Goal: Task Accomplishment & Management: Use online tool/utility

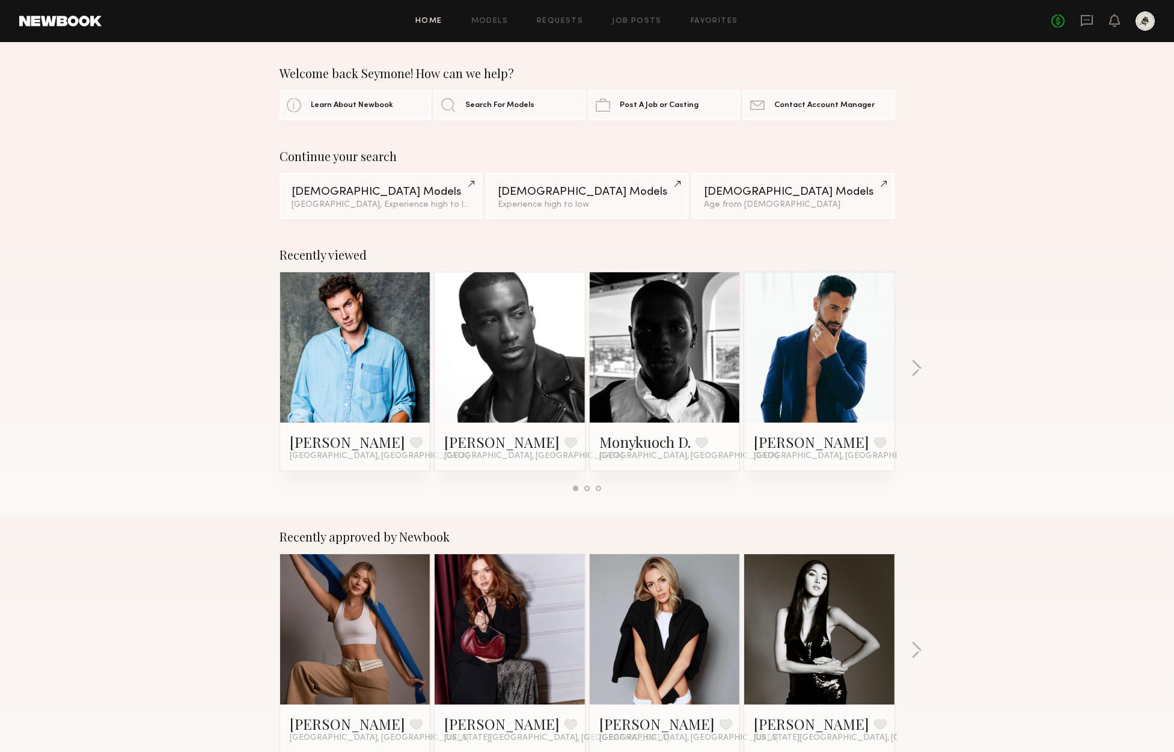
click at [634, 16] on div "Home Models Requests Job Posts Favorites Sign Out No fees up to $5,000" at bounding box center [628, 20] width 1053 height 19
click at [636, 22] on link "Job Posts" at bounding box center [637, 21] width 50 height 8
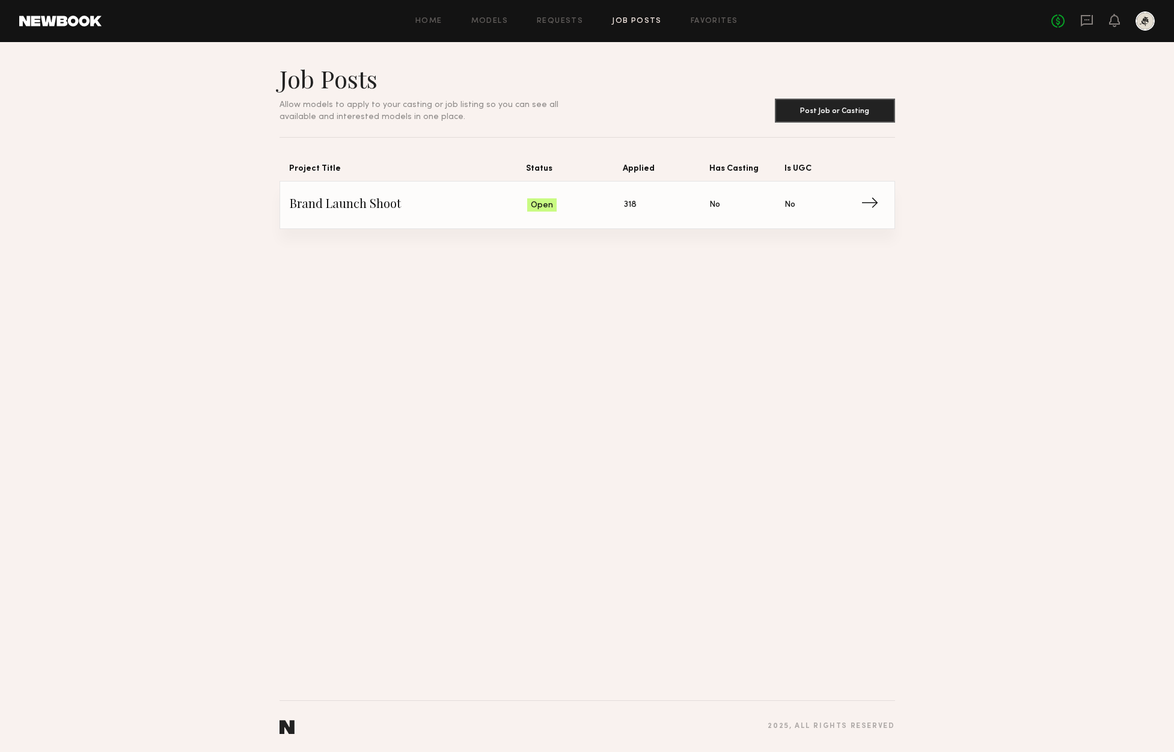
click at [365, 202] on span "Brand Launch Shoot" at bounding box center [409, 205] width 238 height 18
click at [393, 200] on span "Brand Launch Shoot" at bounding box center [409, 205] width 238 height 18
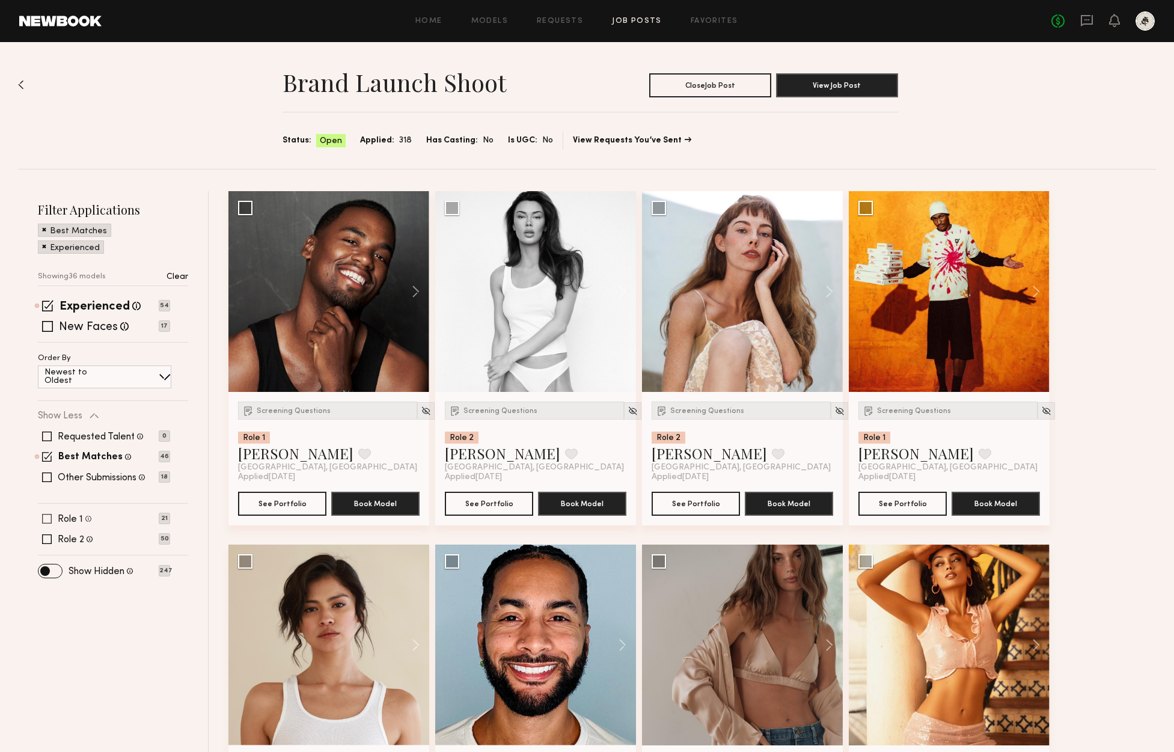
click at [69, 522] on label "Role 1" at bounding box center [70, 519] width 25 height 10
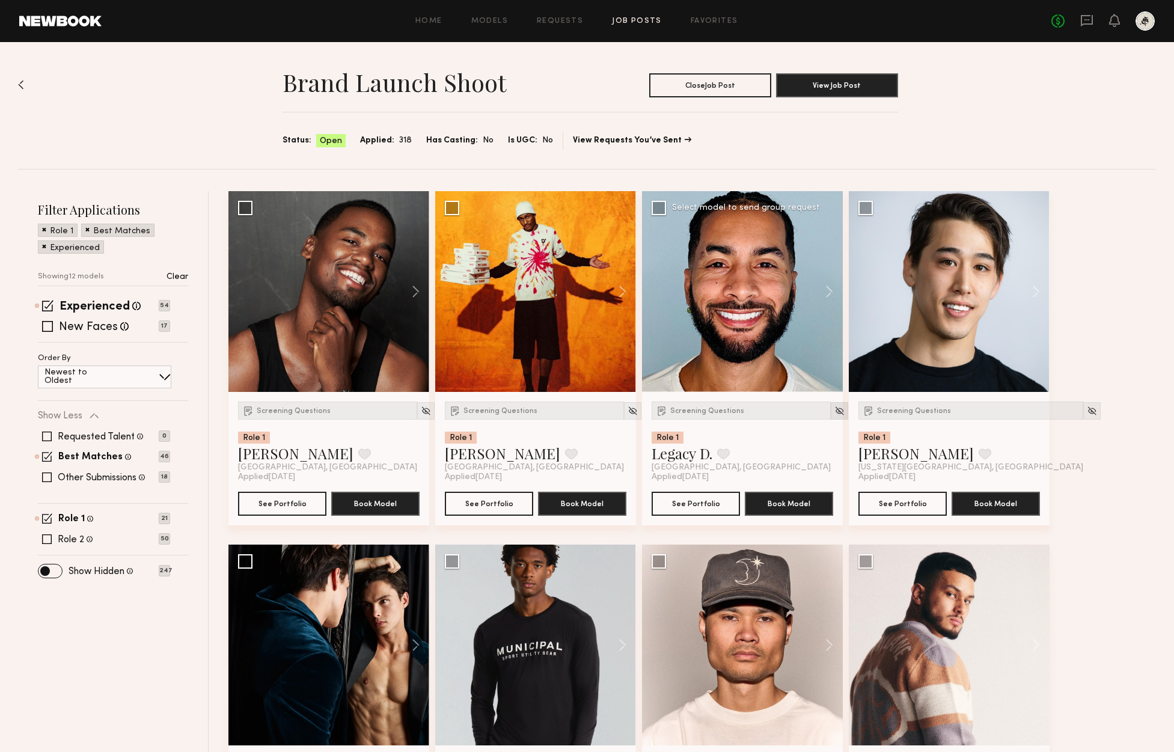
click at [834, 415] on img at bounding box center [839, 411] width 10 height 10
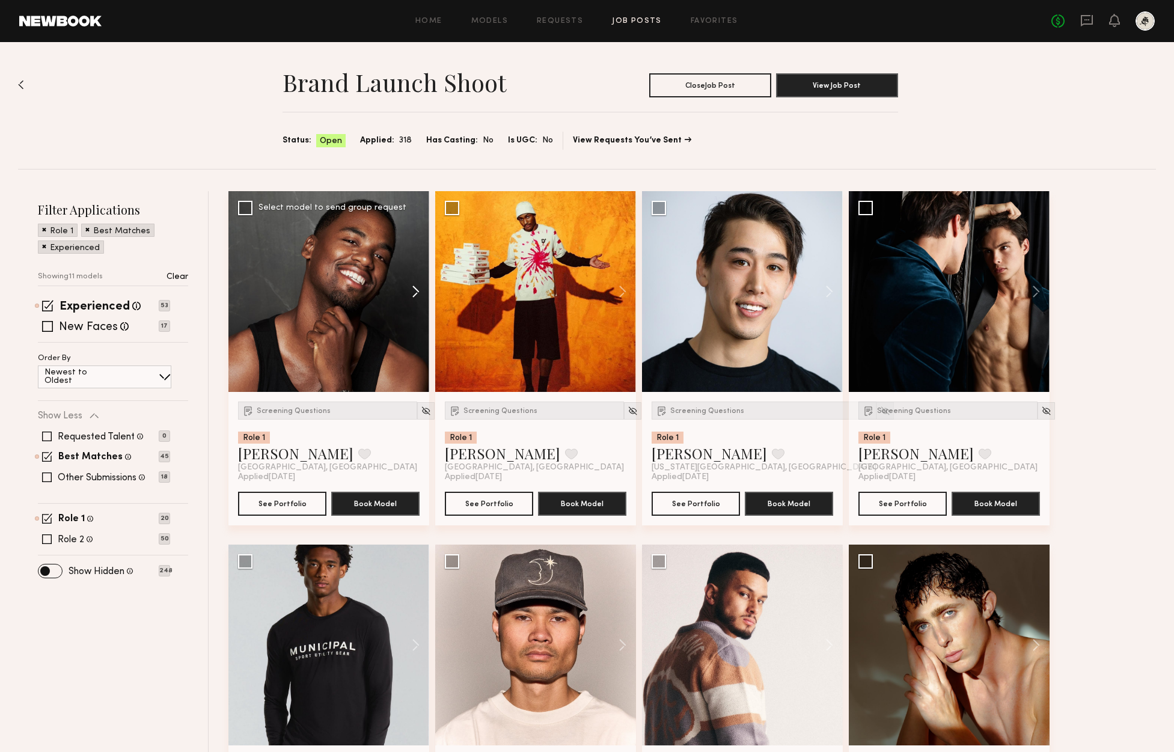
click at [409, 301] on button at bounding box center [410, 291] width 38 height 201
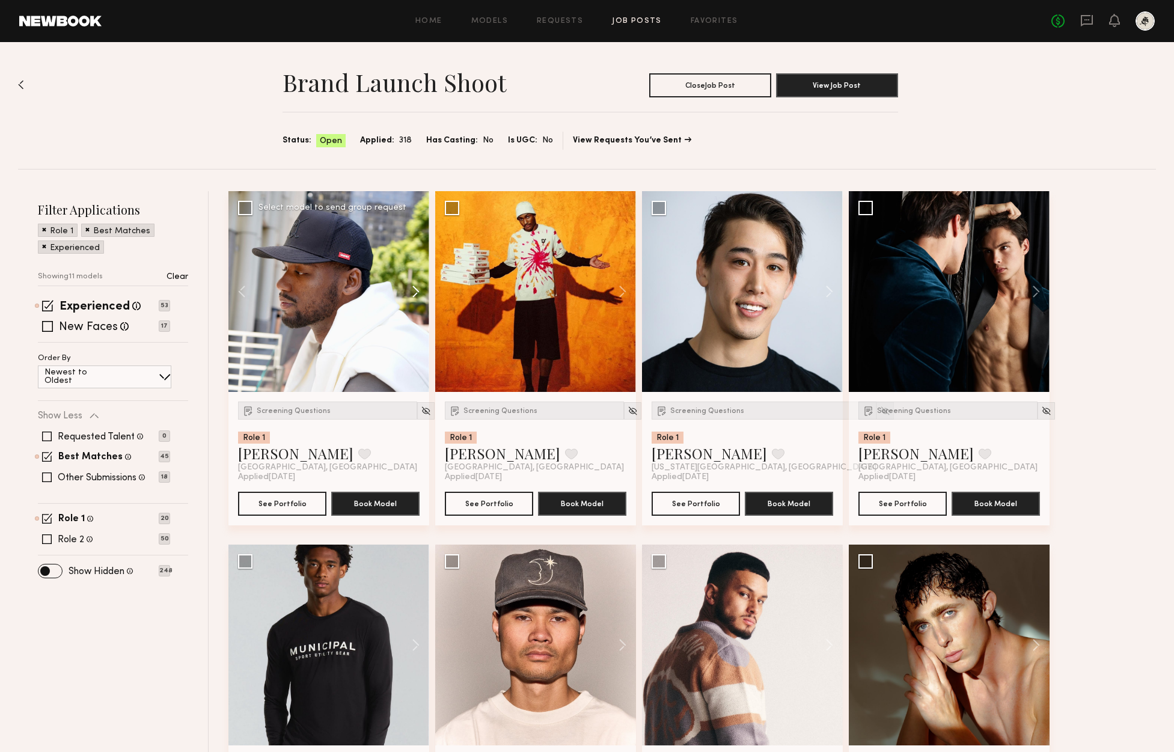
click at [413, 296] on button at bounding box center [410, 291] width 38 height 201
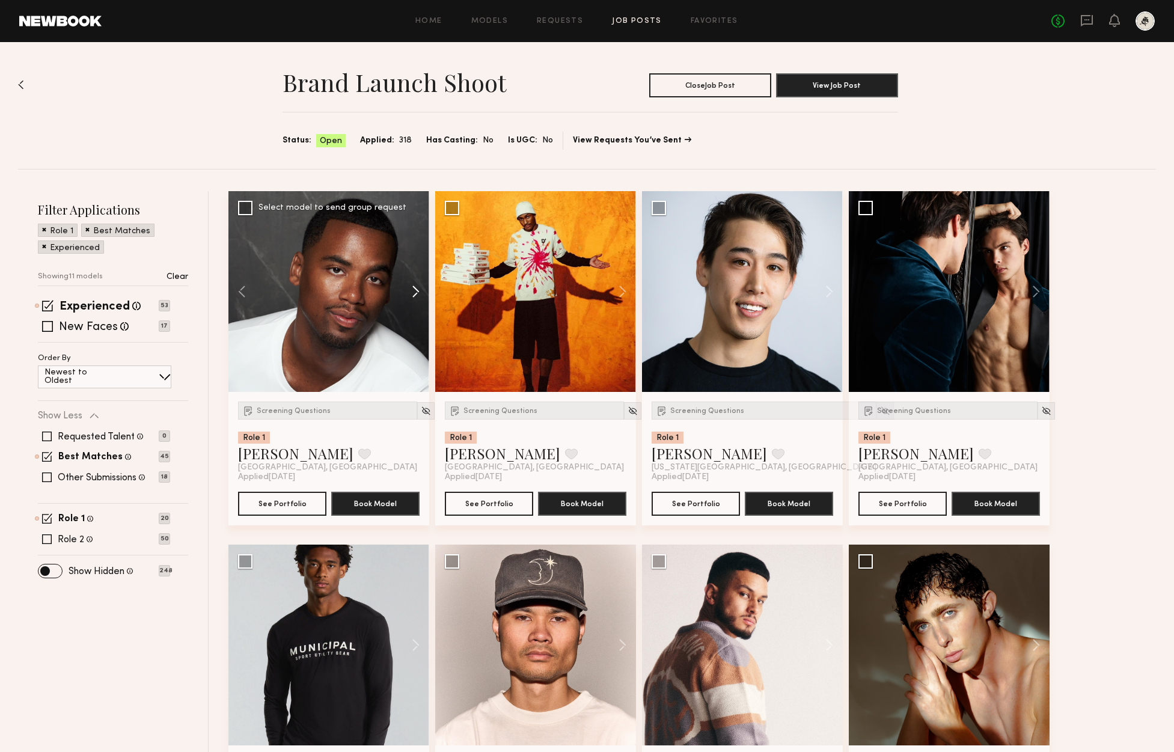
click at [413, 296] on button at bounding box center [410, 291] width 38 height 201
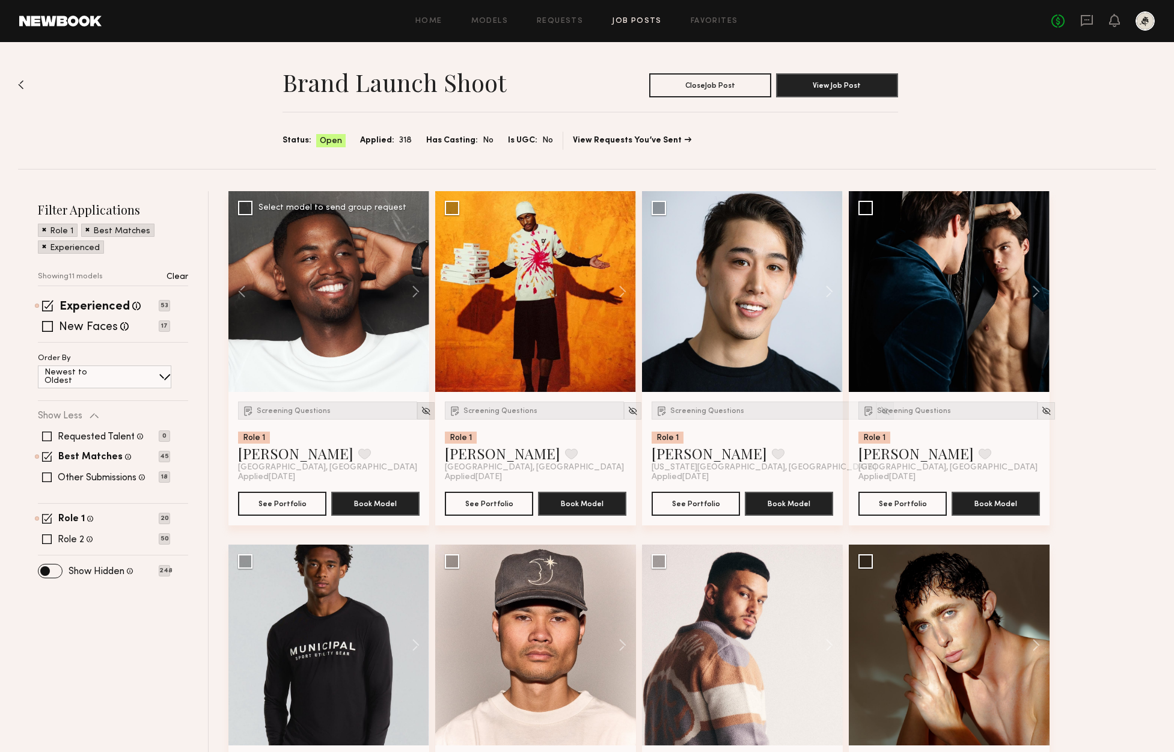
click at [421, 409] on img at bounding box center [426, 411] width 10 height 10
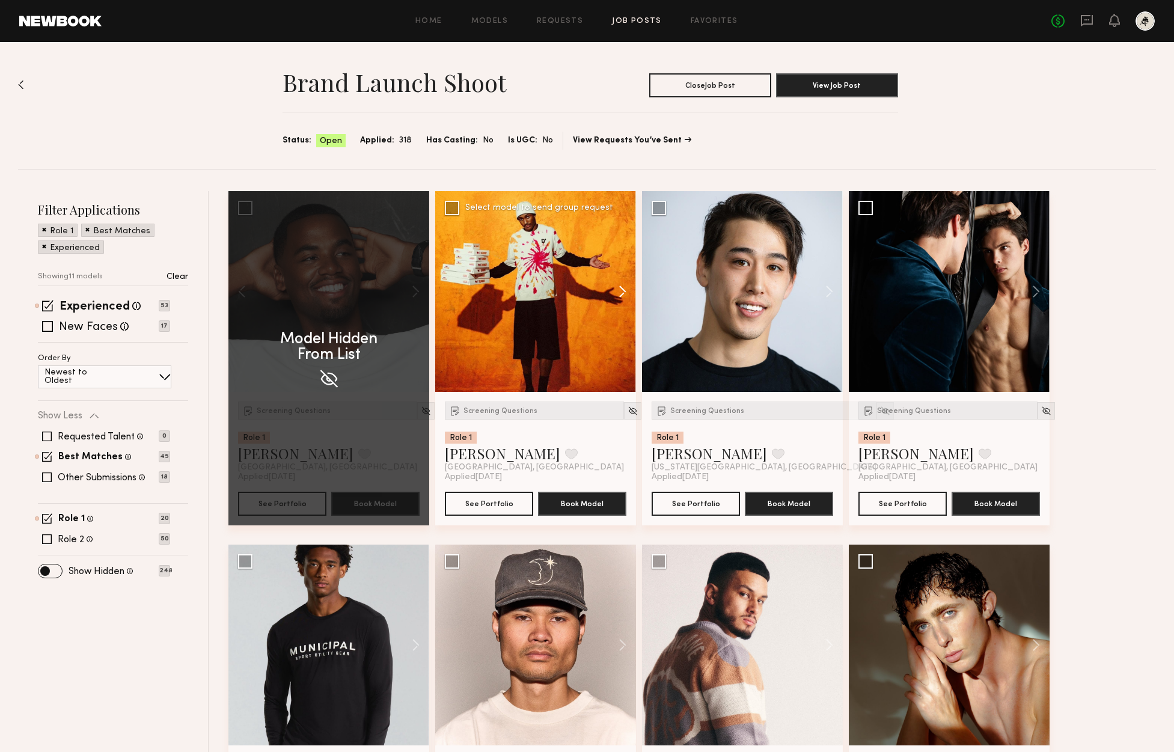
click at [632, 285] on button at bounding box center [616, 291] width 38 height 201
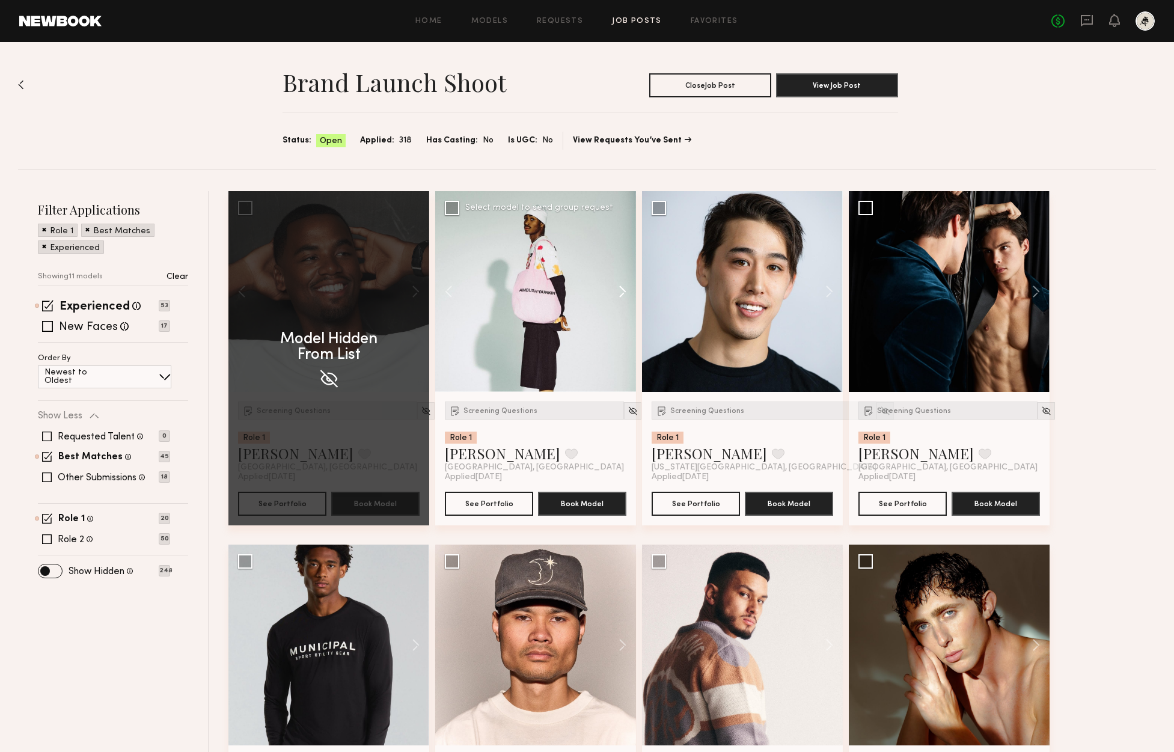
click at [624, 288] on button at bounding box center [616, 291] width 38 height 201
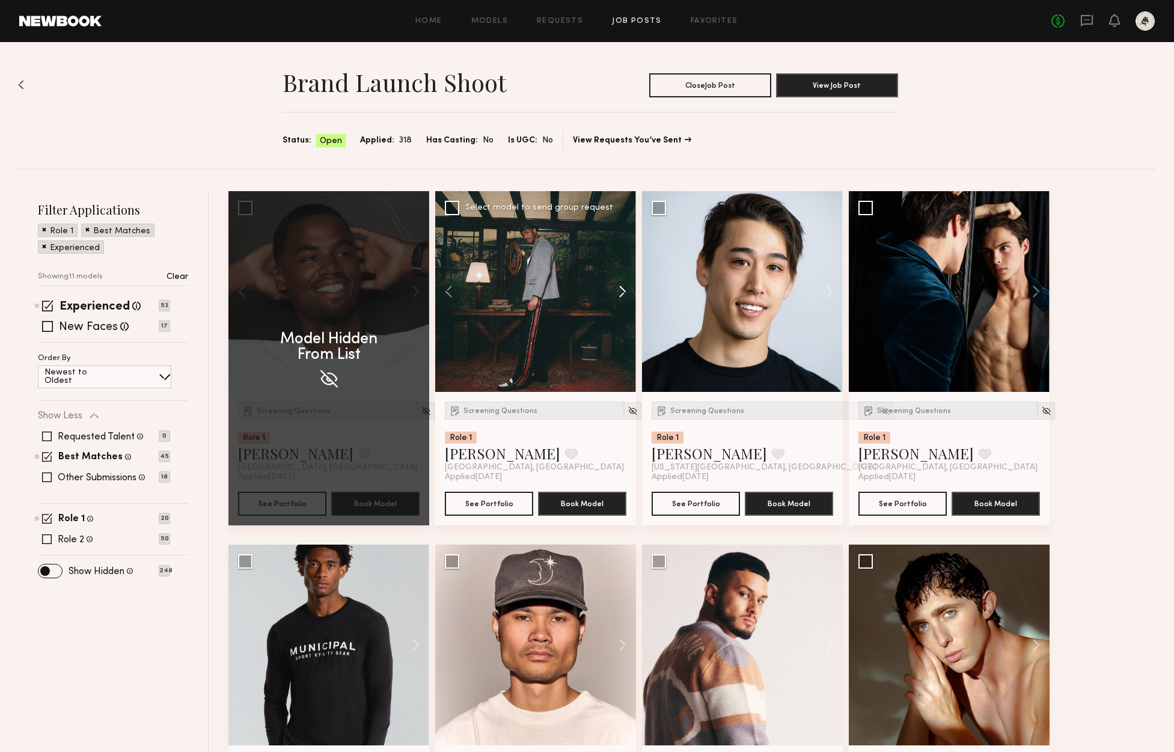
click at [624, 288] on button at bounding box center [616, 291] width 38 height 201
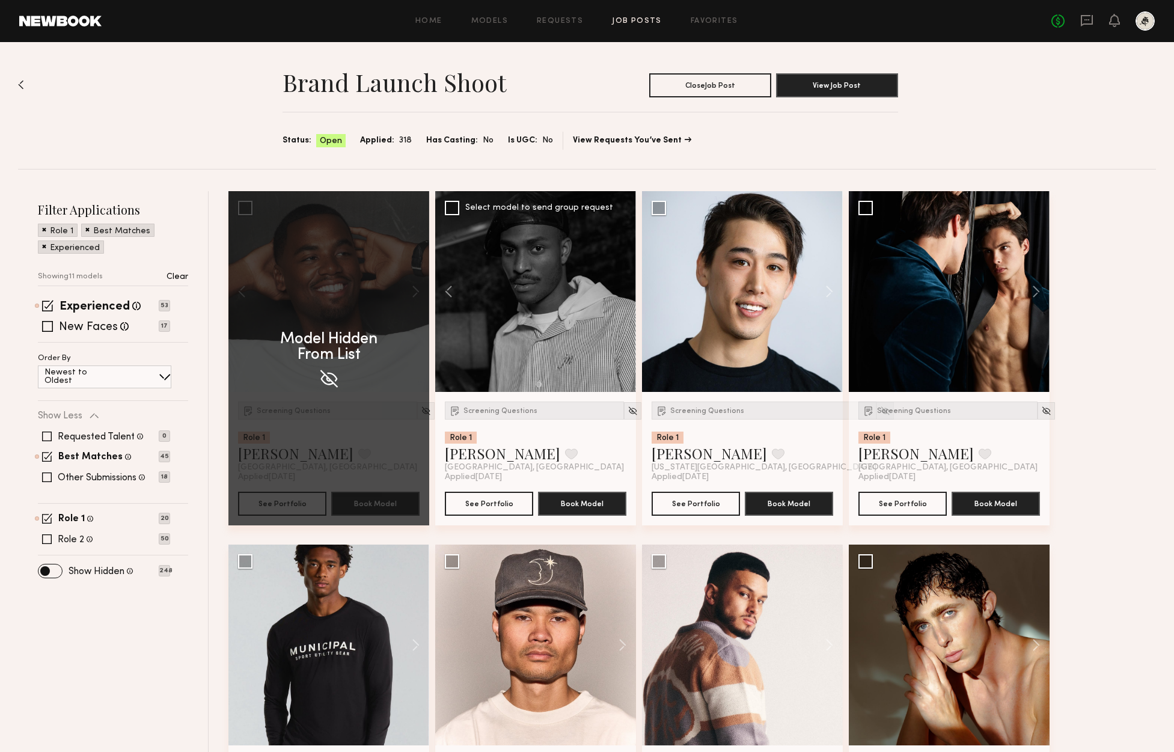
click at [624, 288] on div at bounding box center [535, 291] width 201 height 201
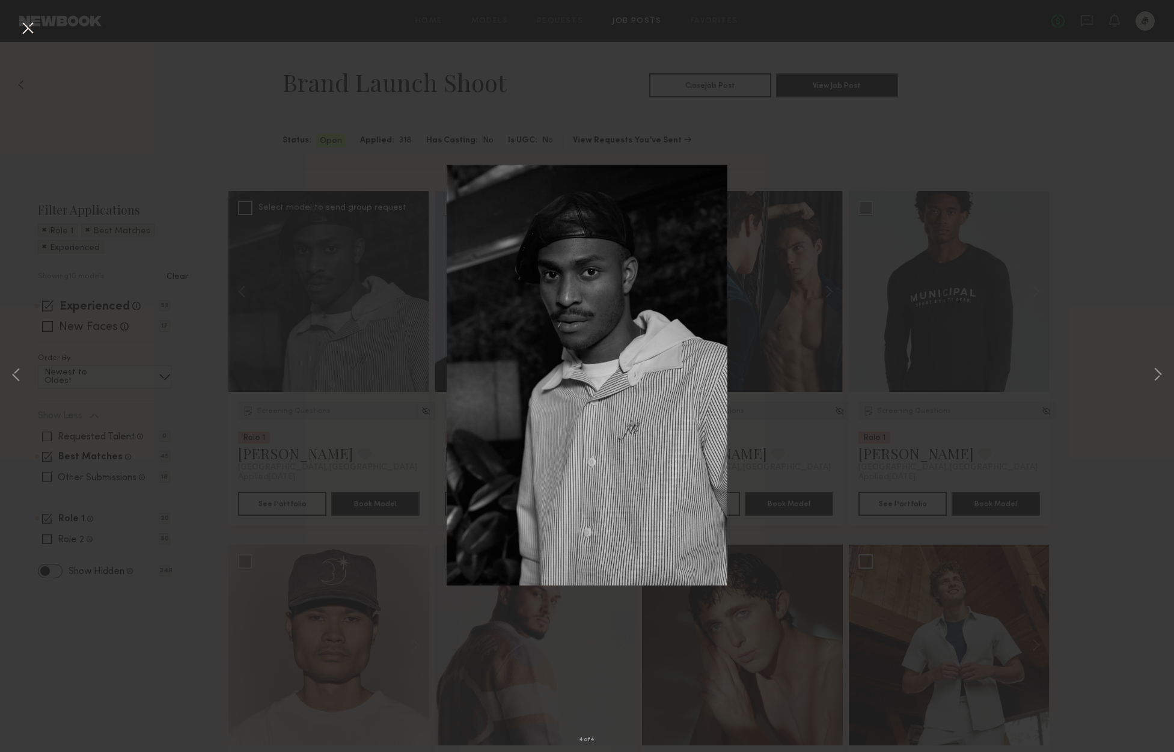
click at [624, 288] on img at bounding box center [587, 375] width 281 height 421
click at [1160, 377] on button at bounding box center [1157, 376] width 14 height 602
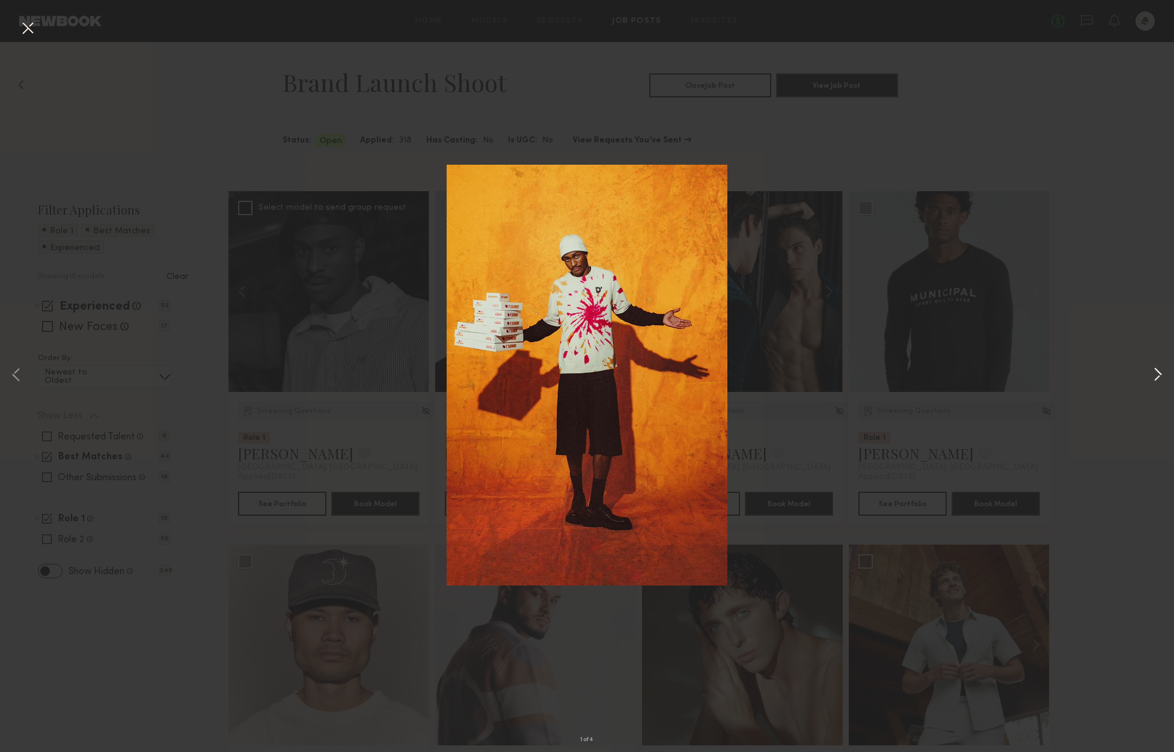
click at [1160, 377] on button at bounding box center [1157, 376] width 14 height 602
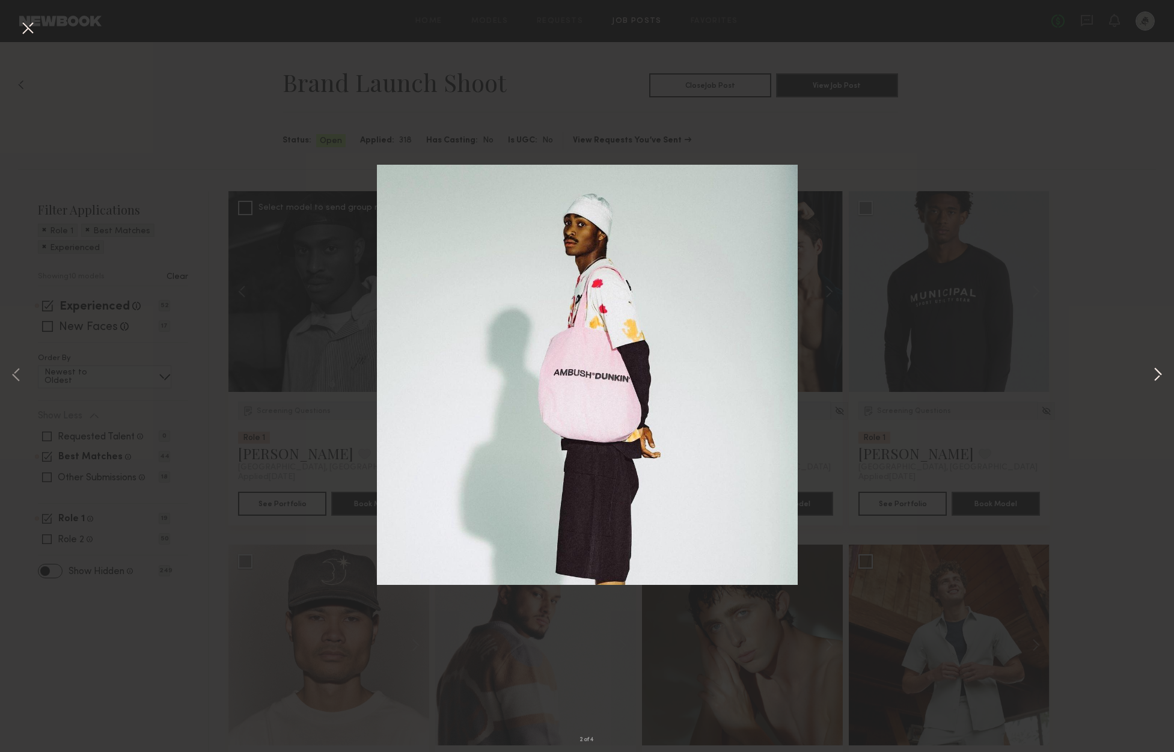
click at [1160, 377] on button at bounding box center [1157, 376] width 14 height 602
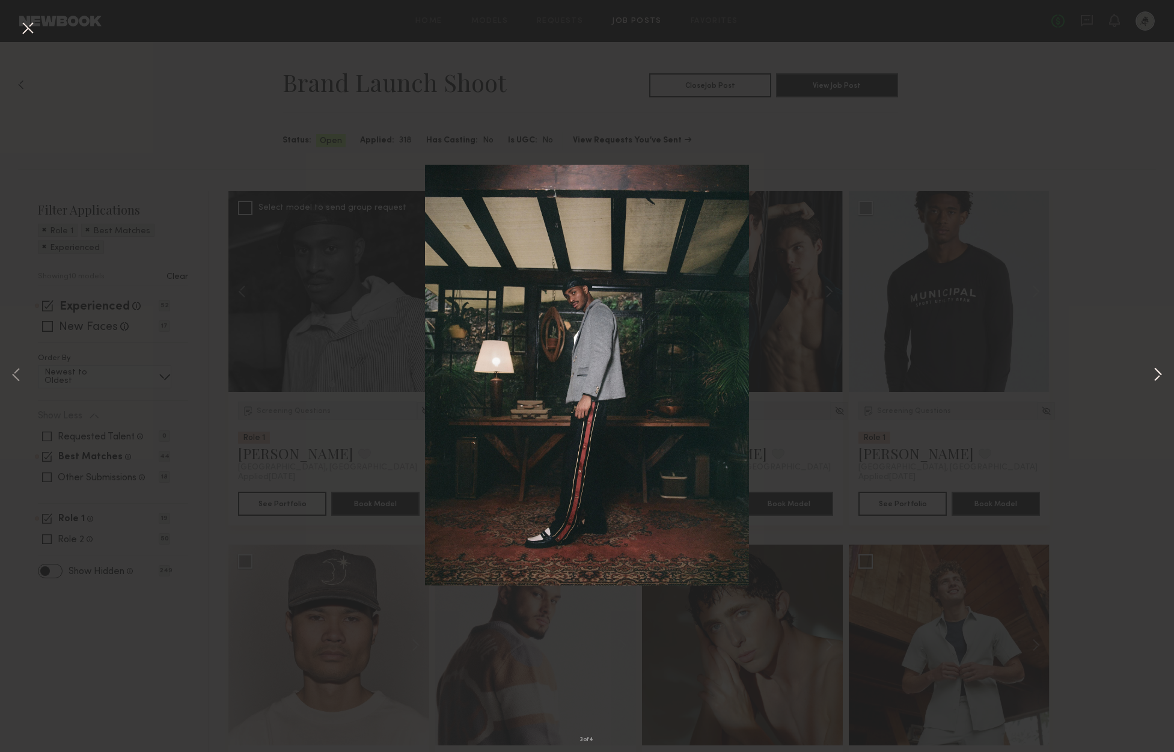
click at [1160, 377] on button at bounding box center [1157, 376] width 14 height 602
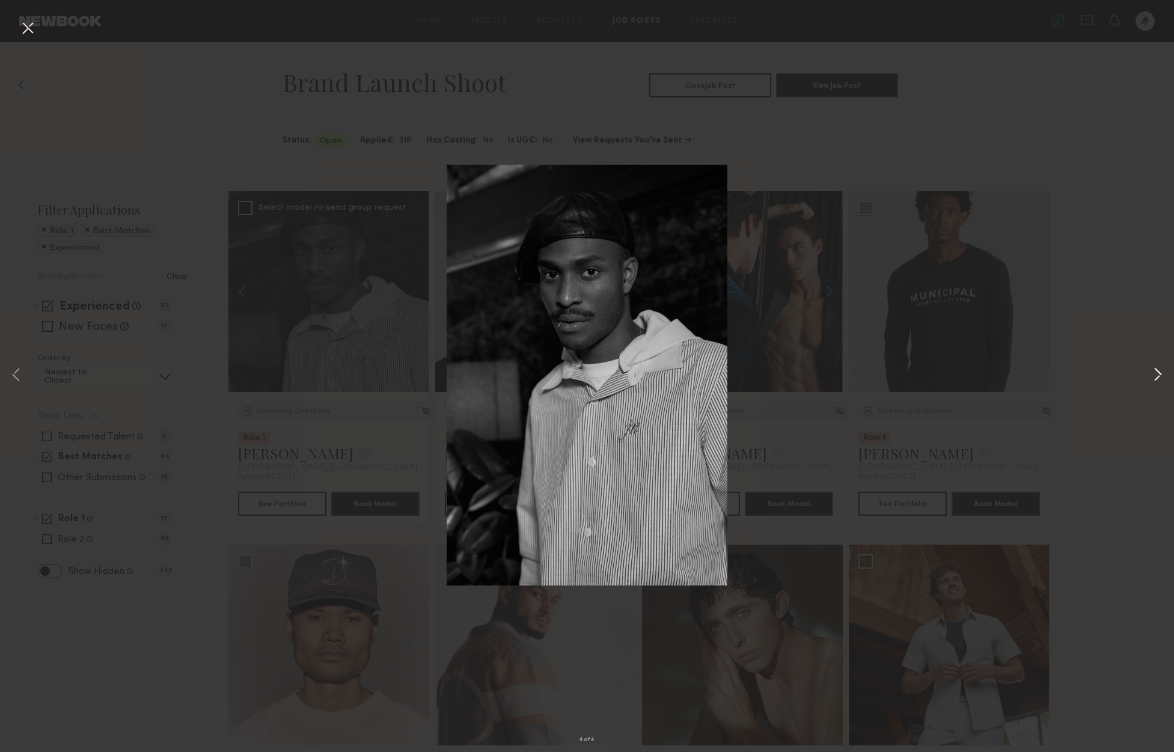
click at [1160, 377] on button at bounding box center [1157, 376] width 14 height 602
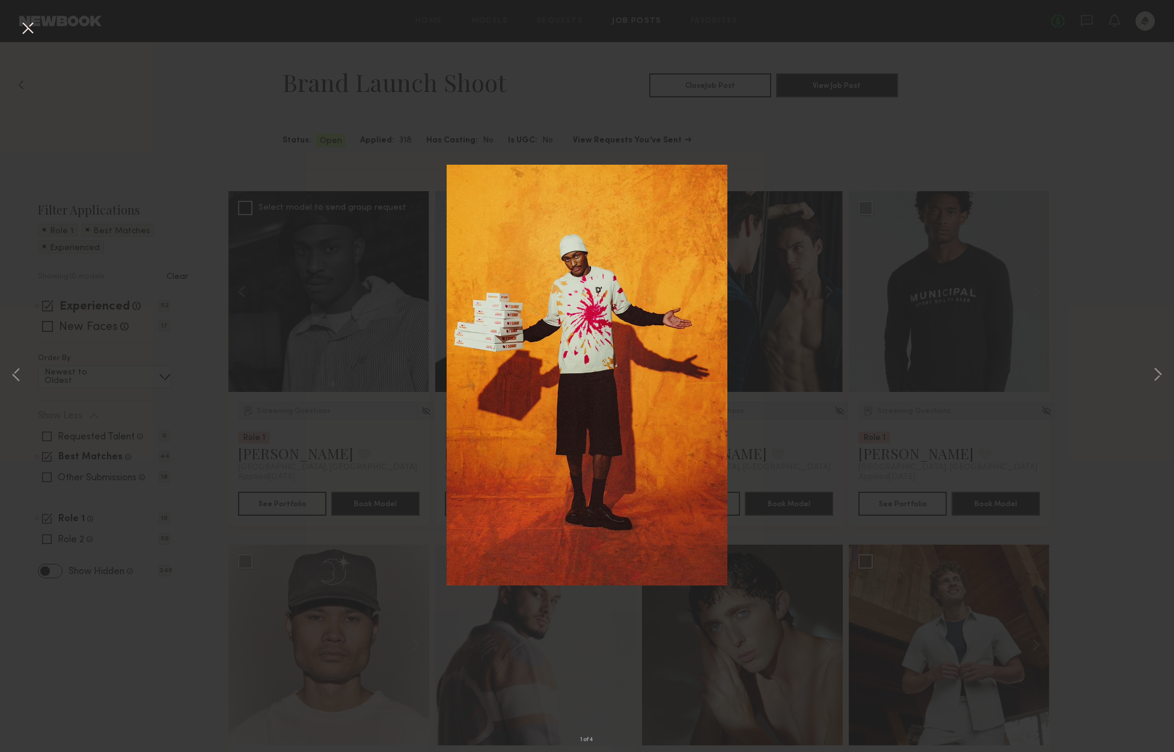
click at [33, 29] on button at bounding box center [27, 29] width 19 height 22
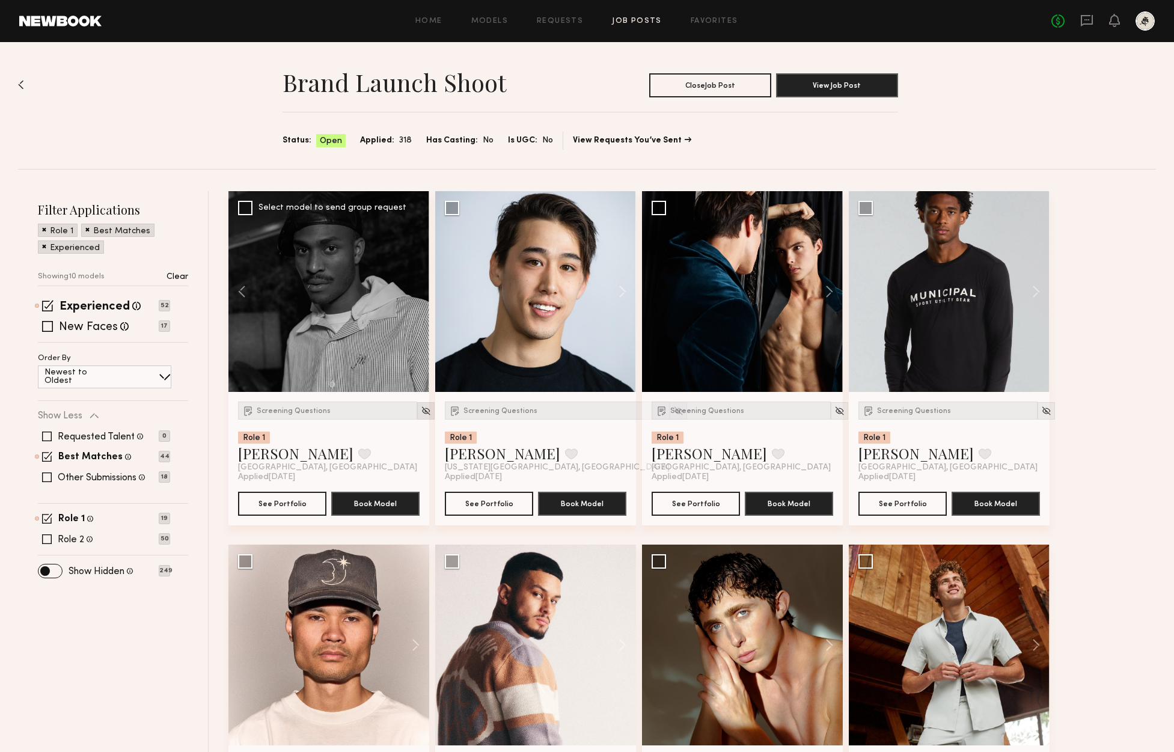
click at [421, 415] on img at bounding box center [426, 411] width 10 height 10
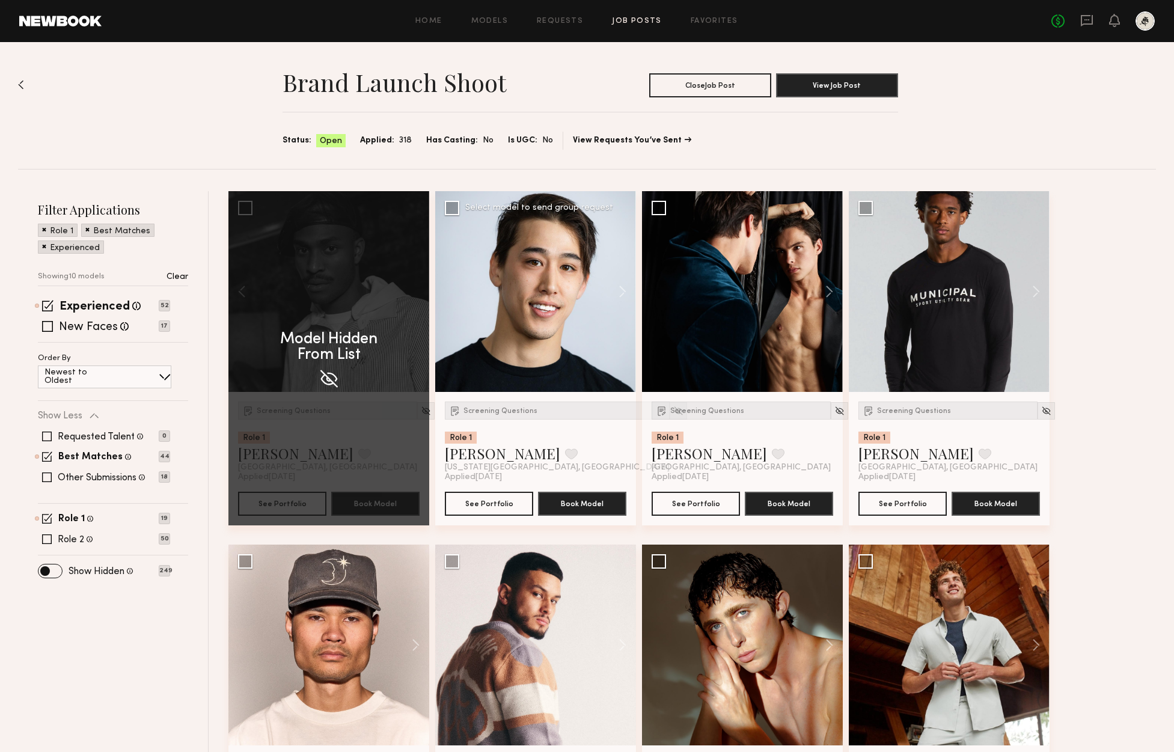
click at [535, 319] on div at bounding box center [535, 291] width 201 height 201
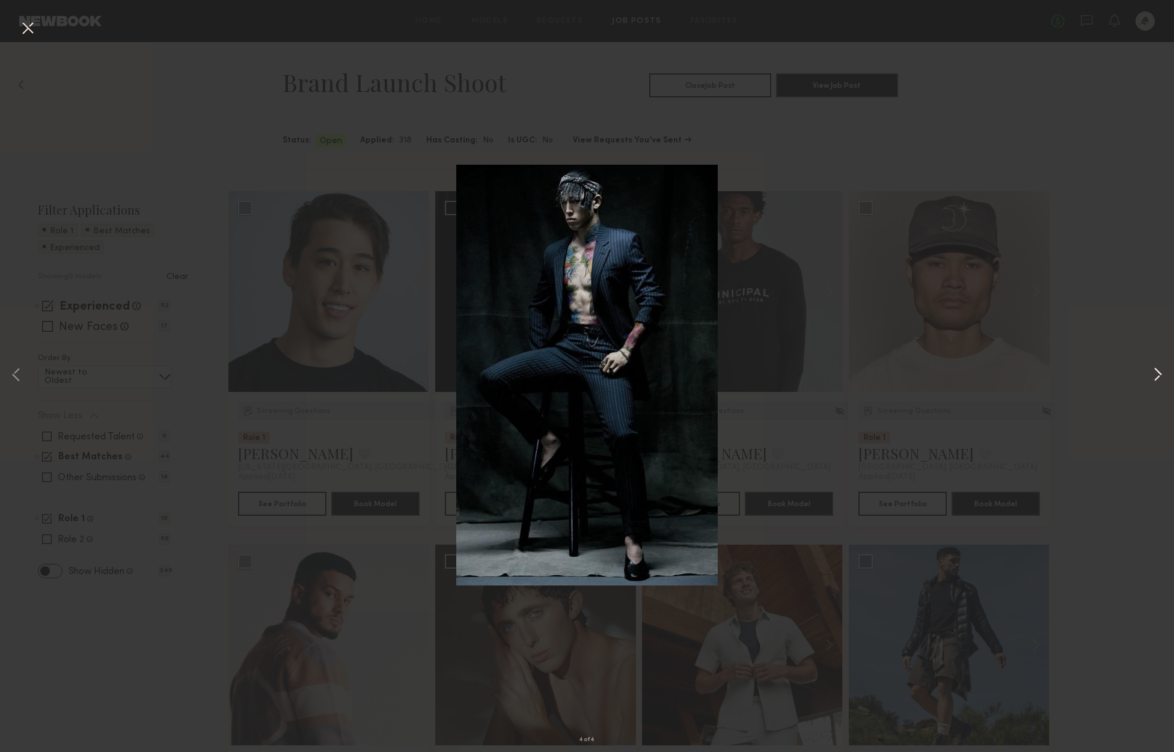
click at [1151, 377] on button at bounding box center [1157, 376] width 14 height 602
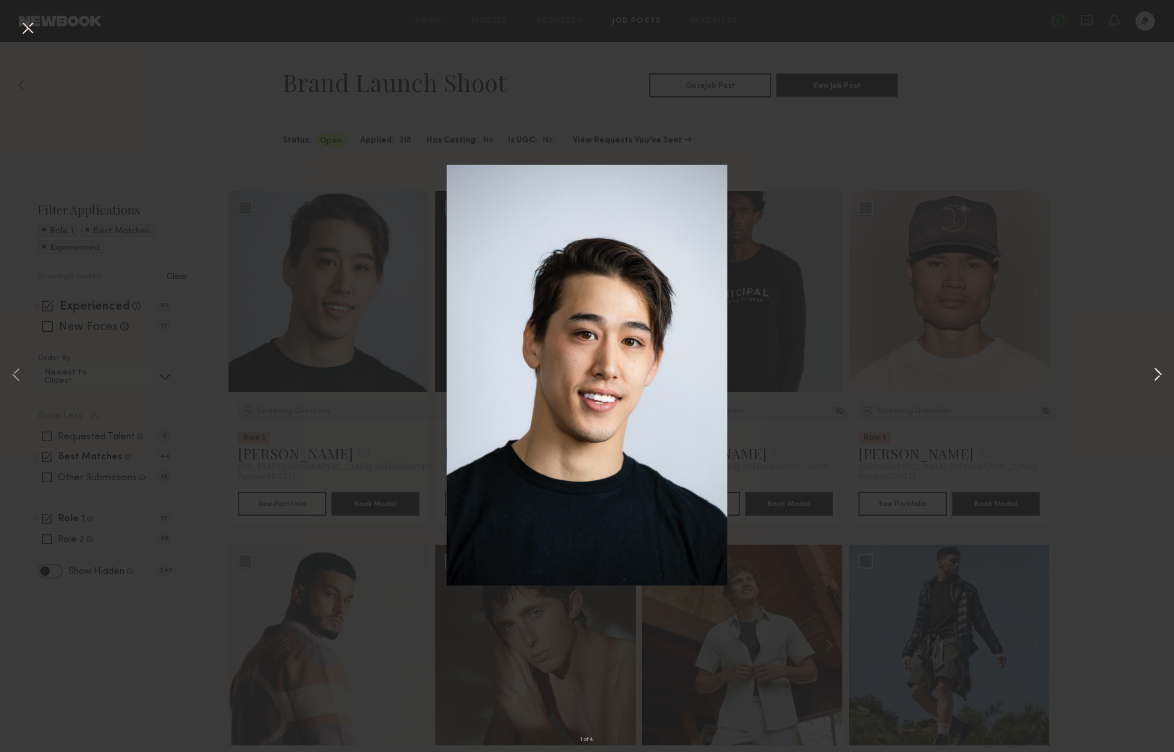
click at [1151, 377] on button at bounding box center [1157, 376] width 14 height 602
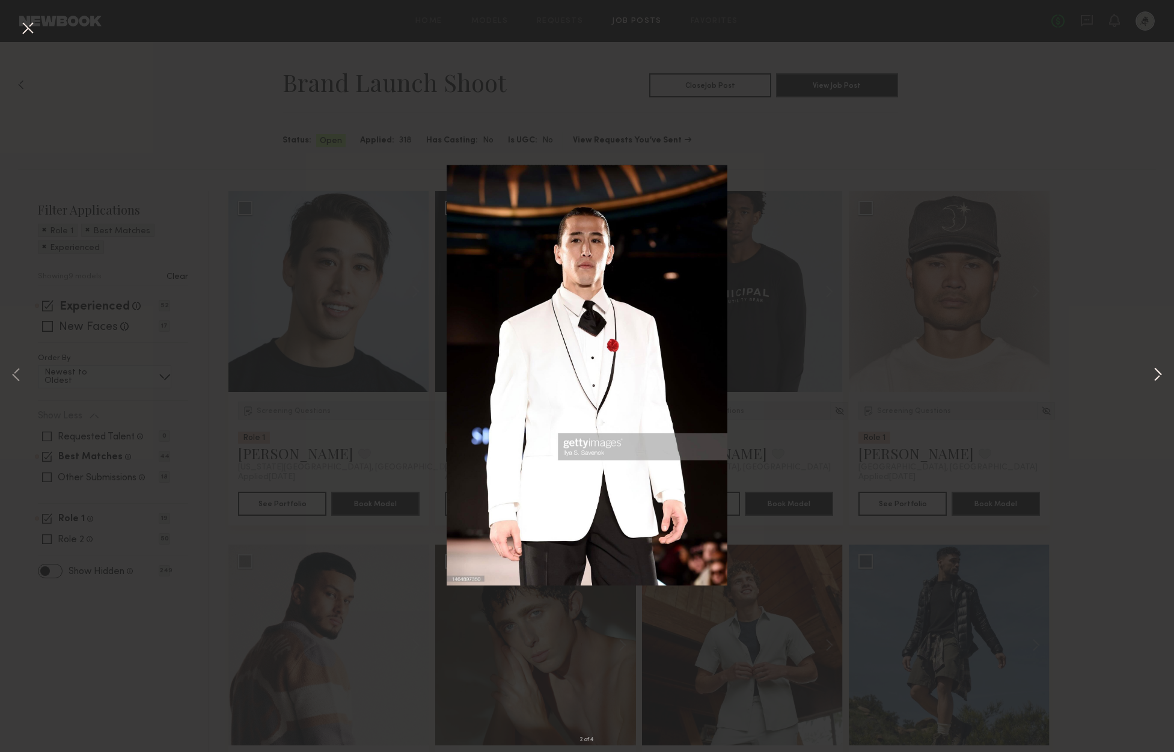
click at [1151, 377] on button at bounding box center [1157, 376] width 14 height 602
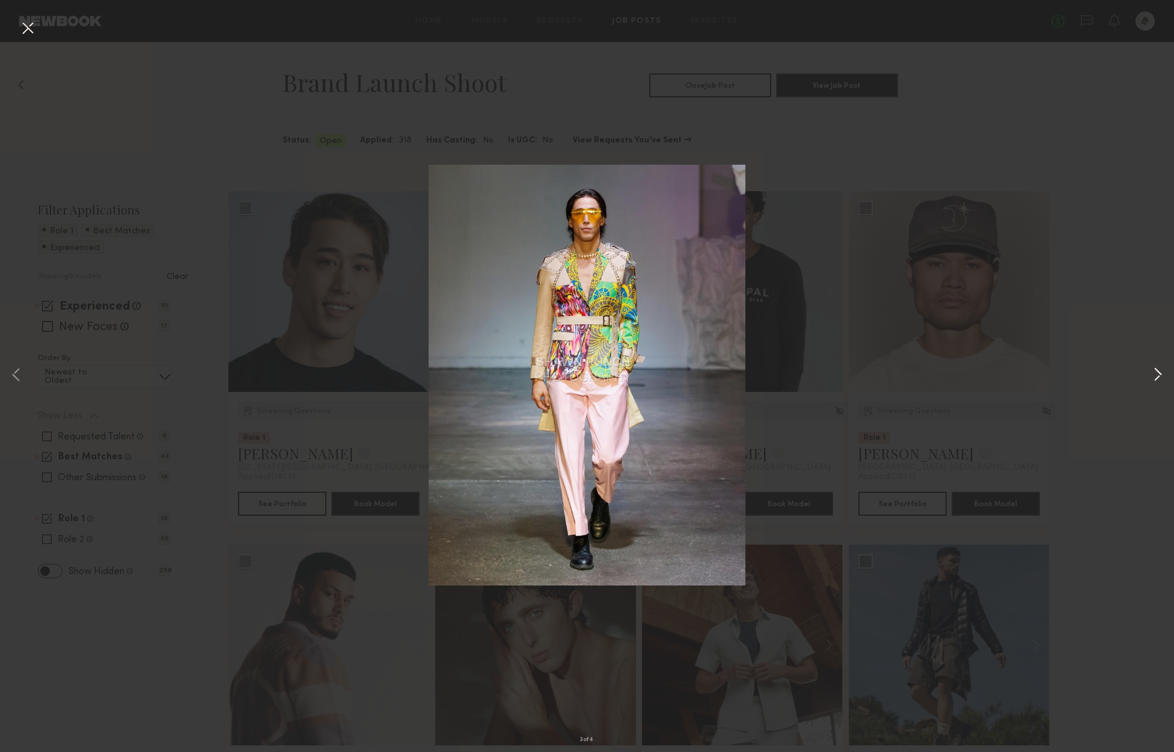
click at [1151, 377] on button at bounding box center [1157, 376] width 14 height 602
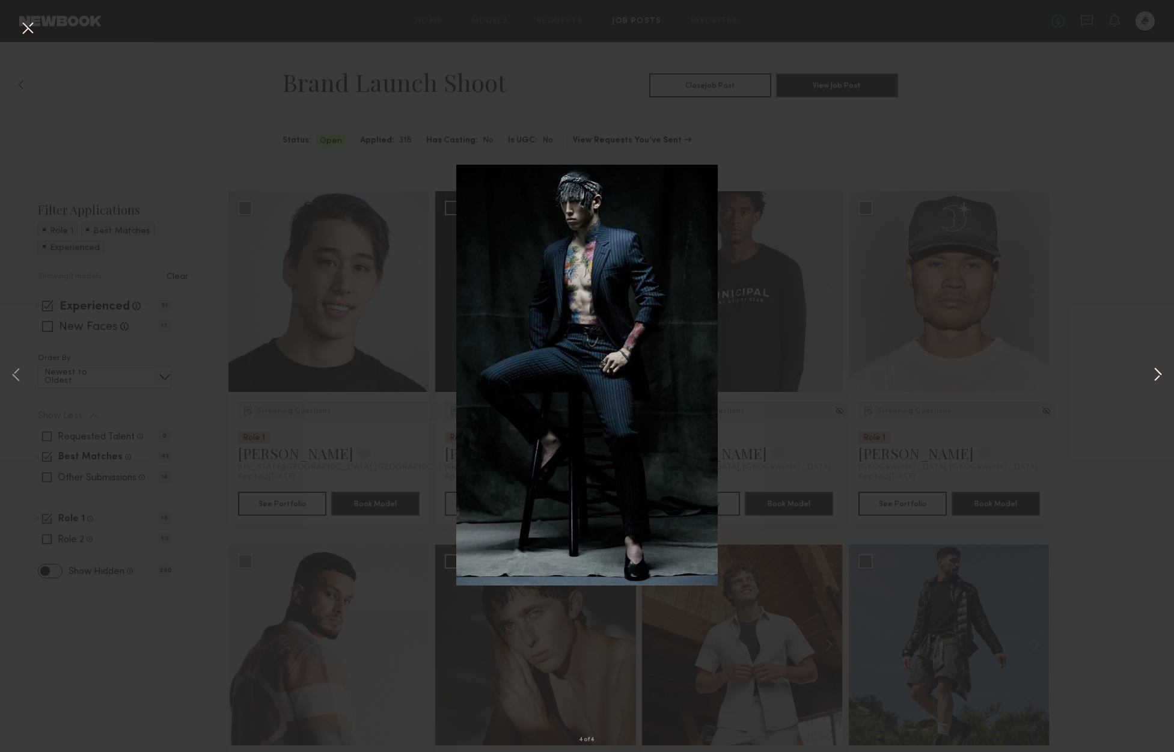
click at [1151, 377] on button at bounding box center [1157, 376] width 14 height 602
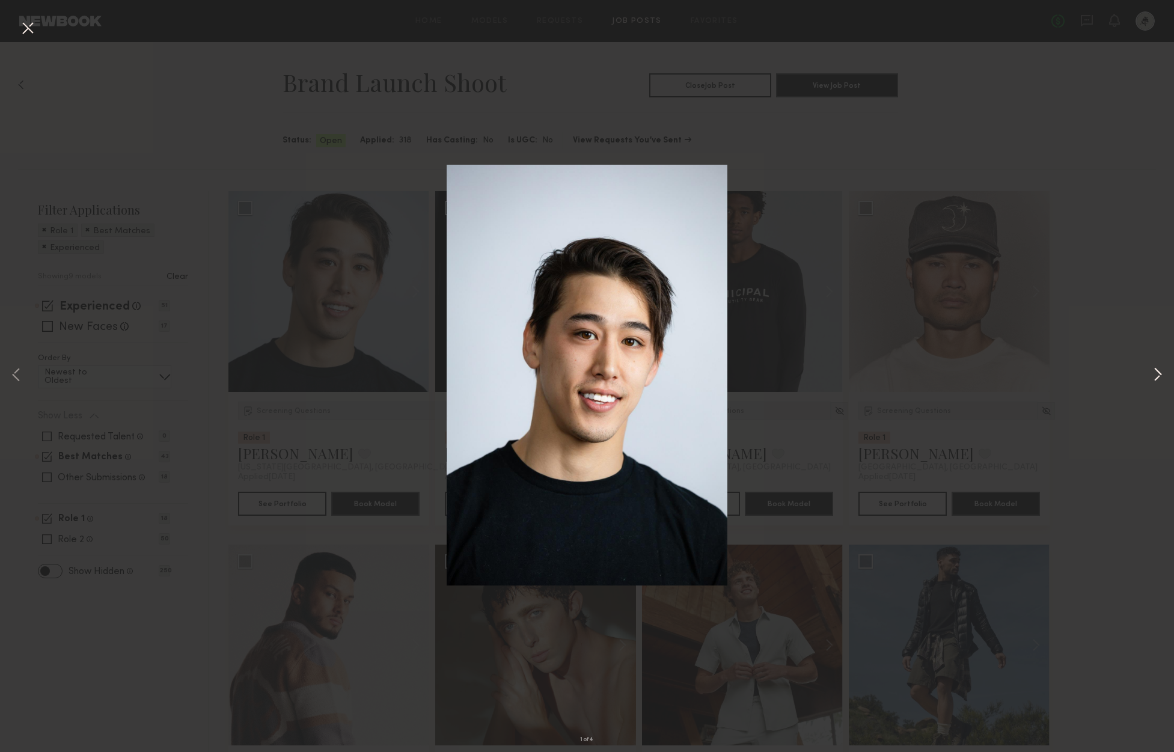
click at [1151, 377] on button at bounding box center [1157, 376] width 14 height 602
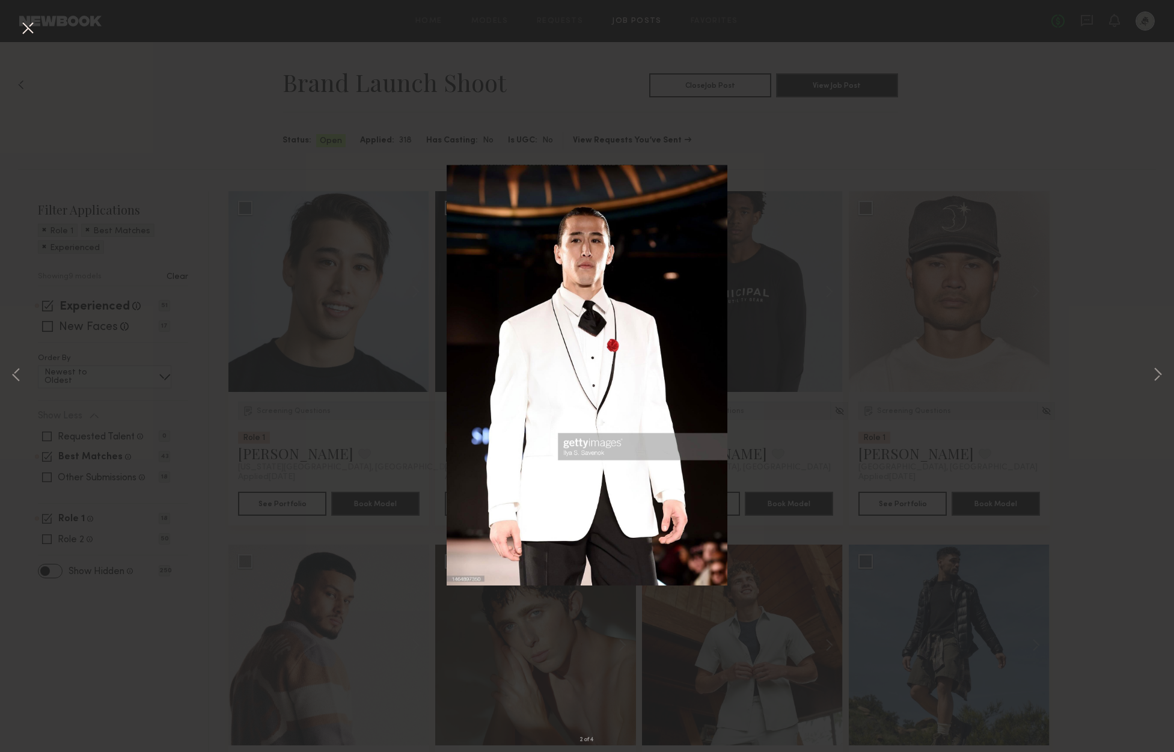
click at [34, 32] on button at bounding box center [27, 29] width 19 height 22
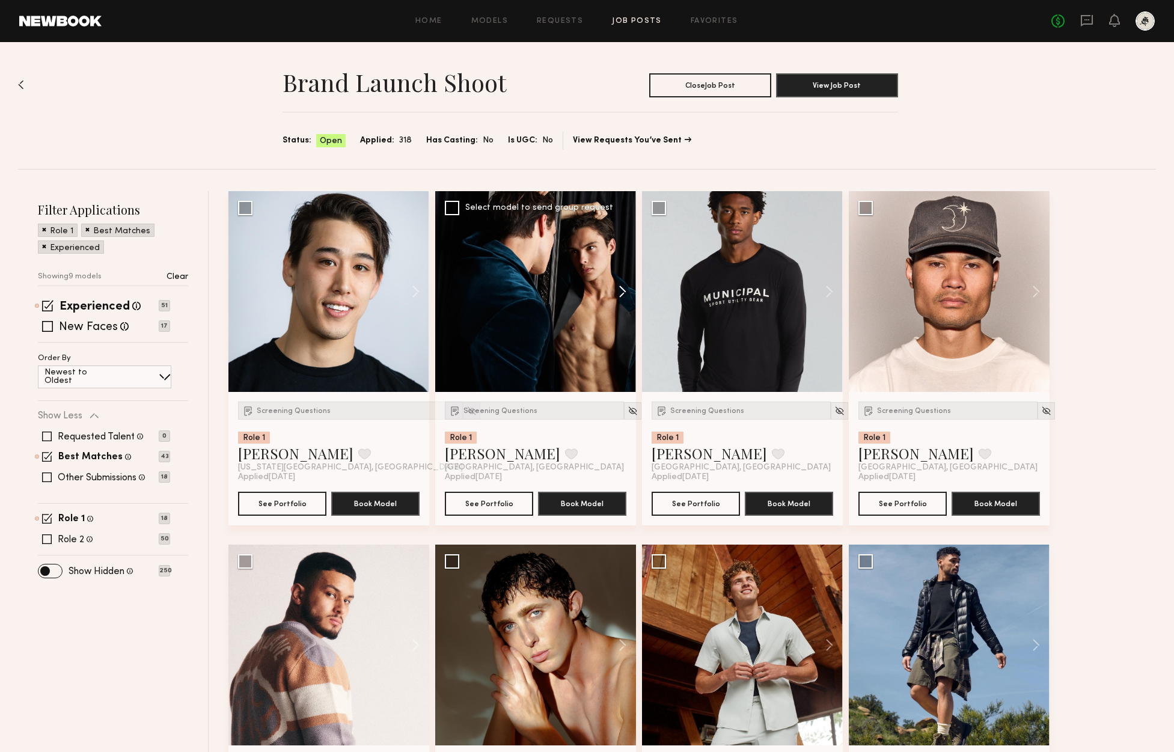
click at [632, 289] on button at bounding box center [616, 291] width 38 height 201
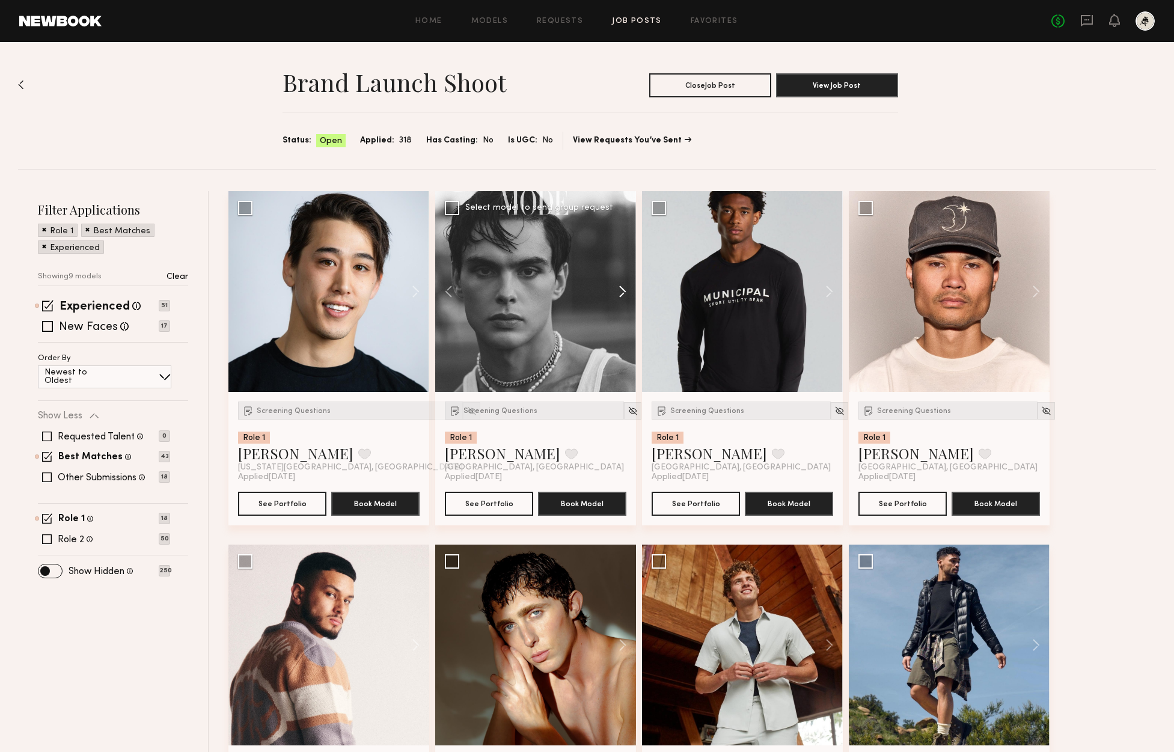
click at [623, 292] on button at bounding box center [616, 291] width 38 height 201
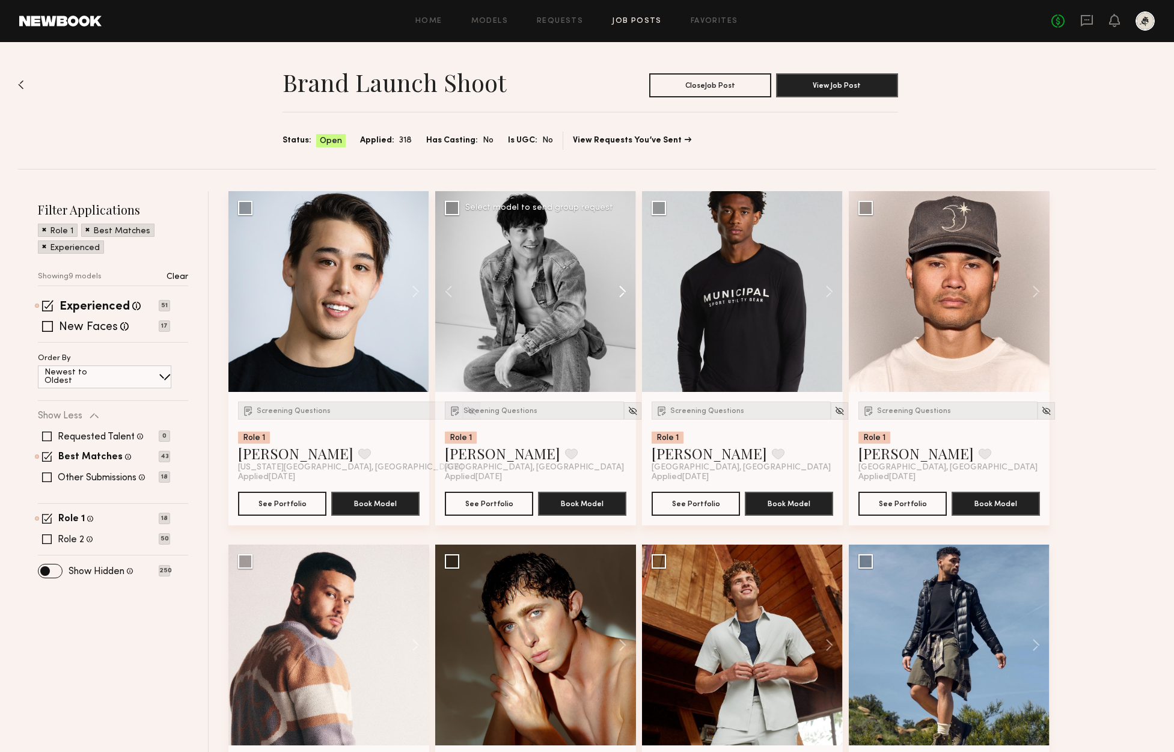
click at [623, 292] on button at bounding box center [616, 291] width 38 height 201
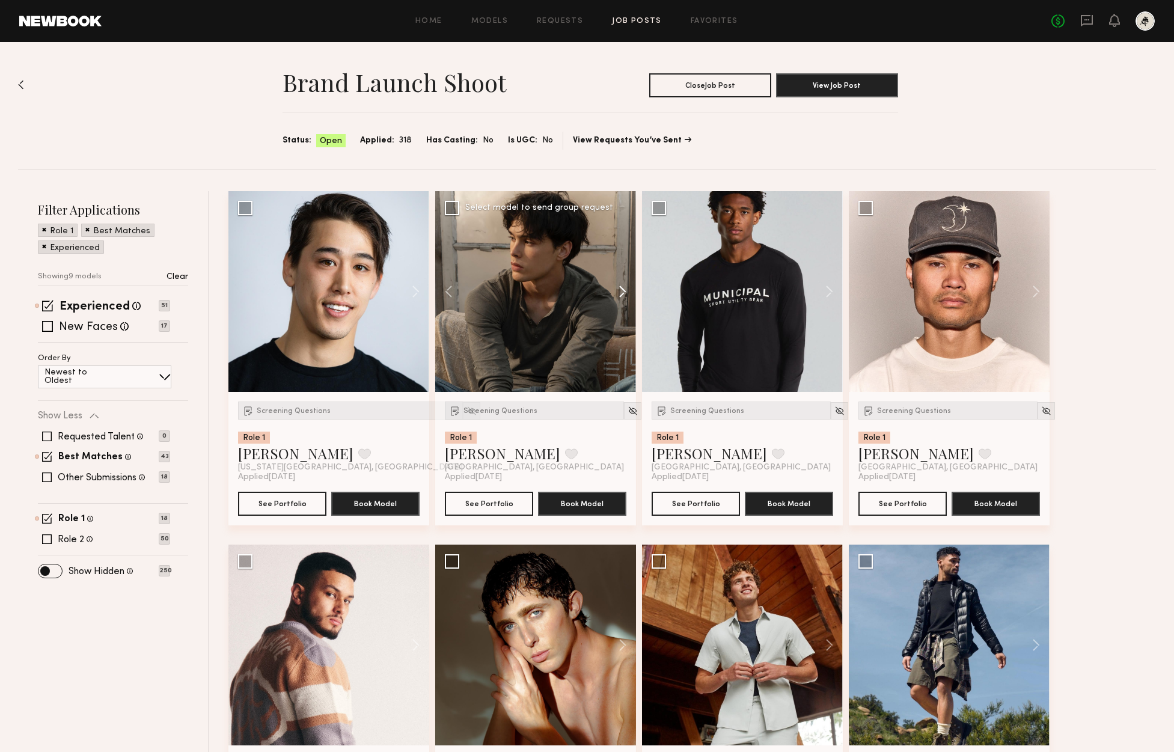
click at [623, 292] on button at bounding box center [616, 291] width 38 height 201
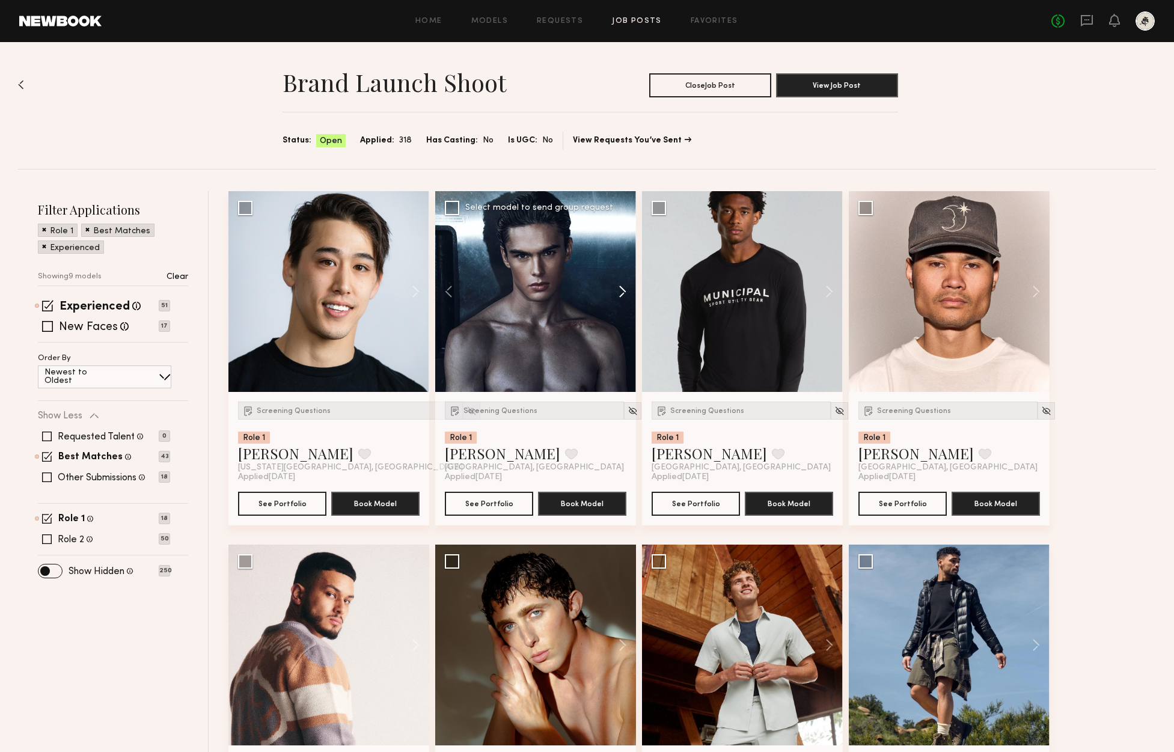
click at [623, 292] on button at bounding box center [616, 291] width 38 height 201
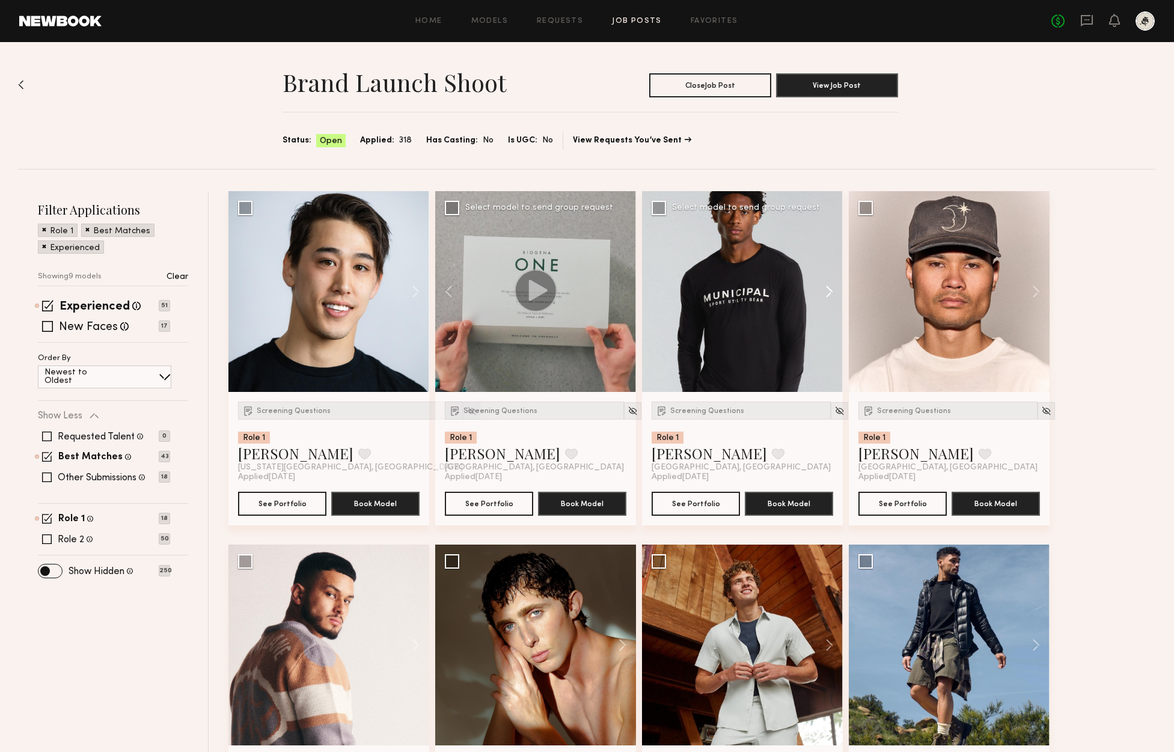
click at [830, 290] on button at bounding box center [823, 291] width 38 height 201
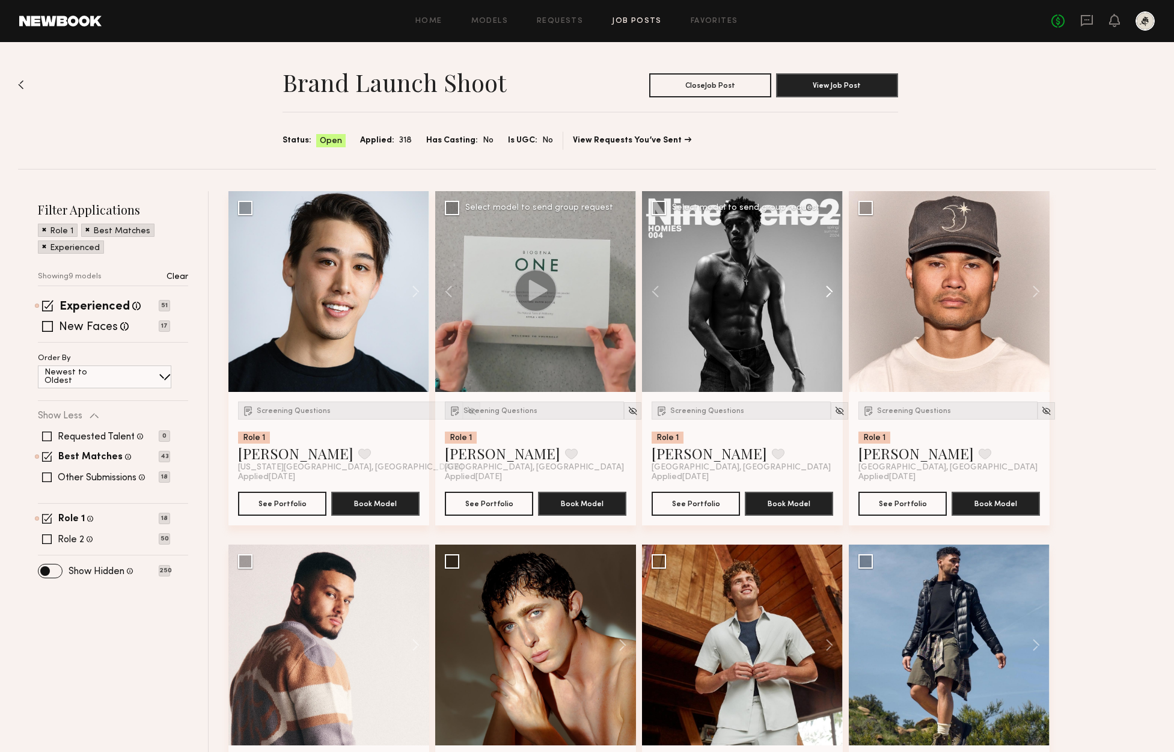
click at [830, 290] on button at bounding box center [823, 291] width 38 height 201
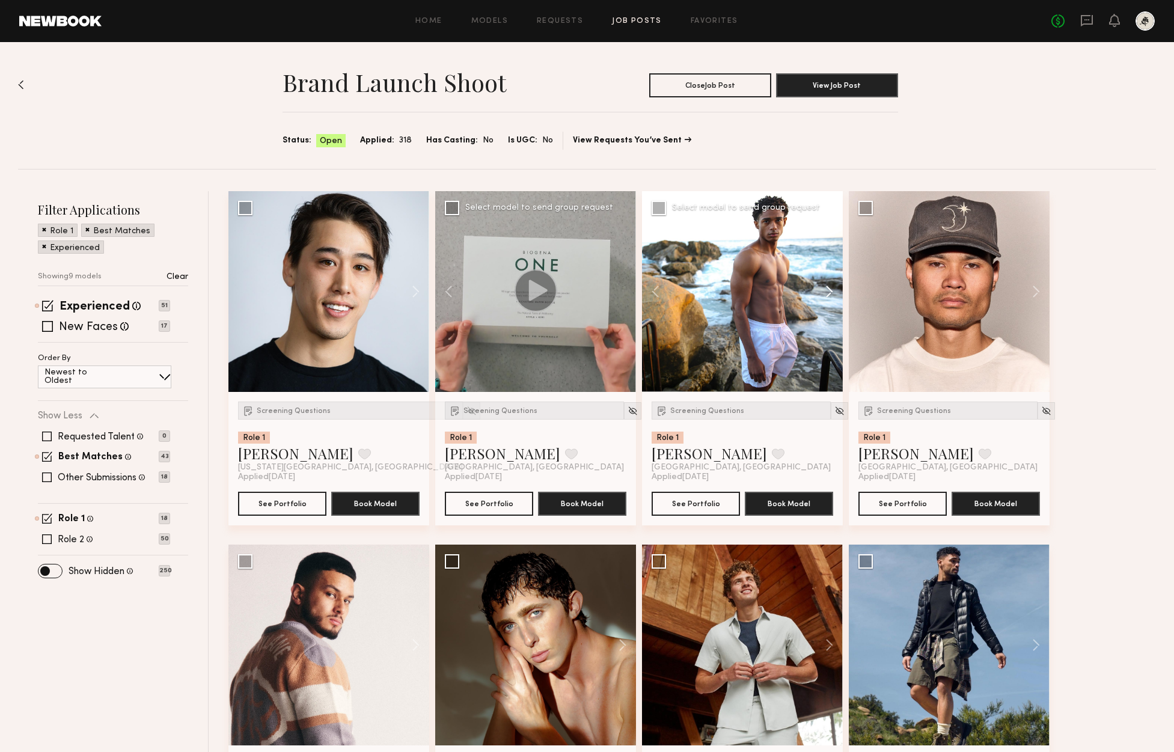
click at [830, 290] on button at bounding box center [823, 291] width 38 height 201
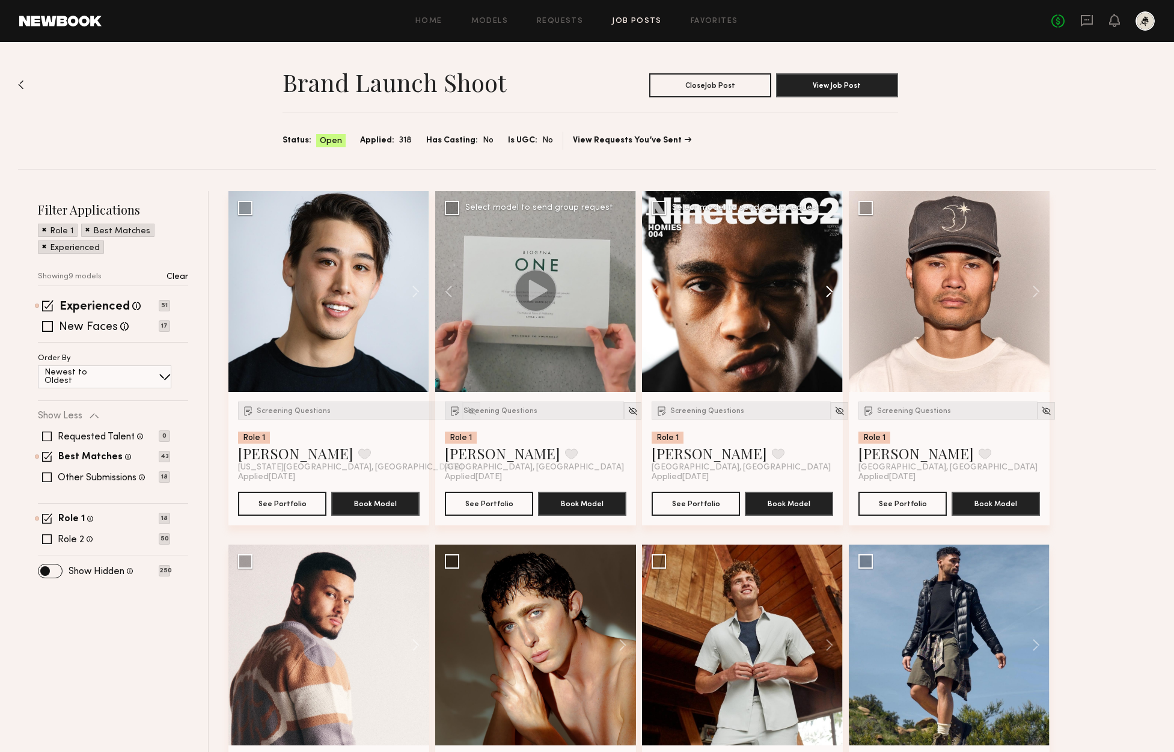
click at [830, 290] on button at bounding box center [823, 291] width 38 height 201
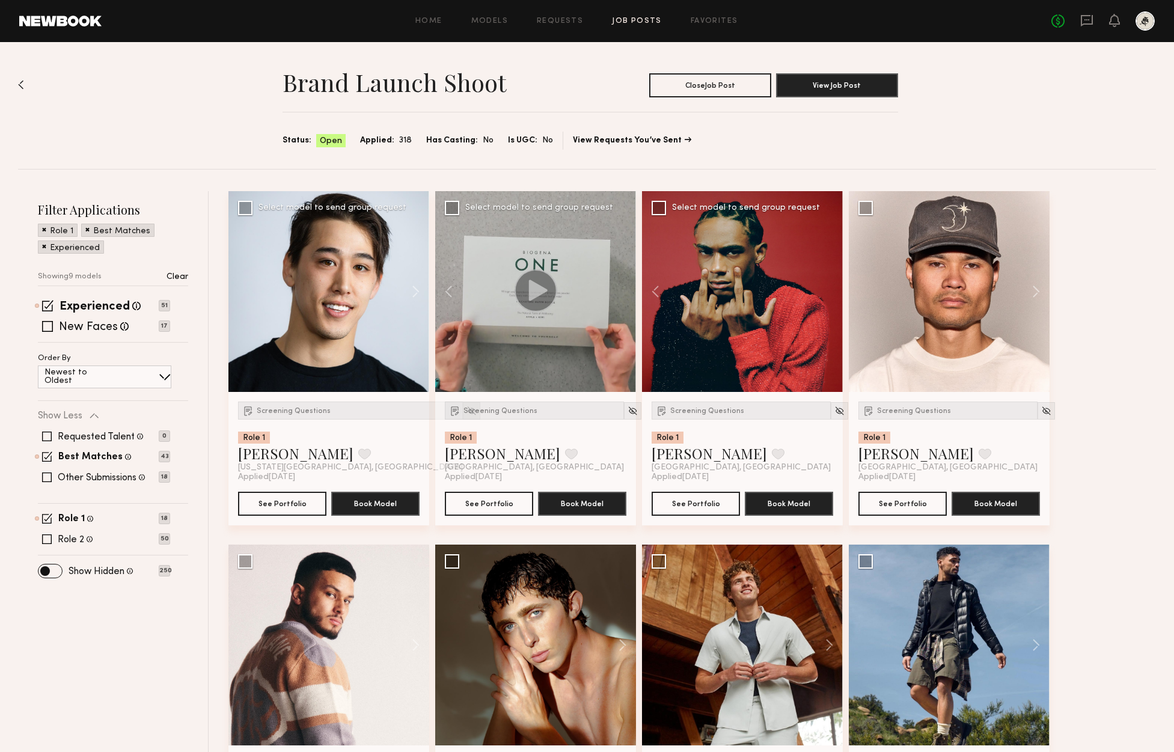
click at [466, 410] on img at bounding box center [471, 411] width 10 height 10
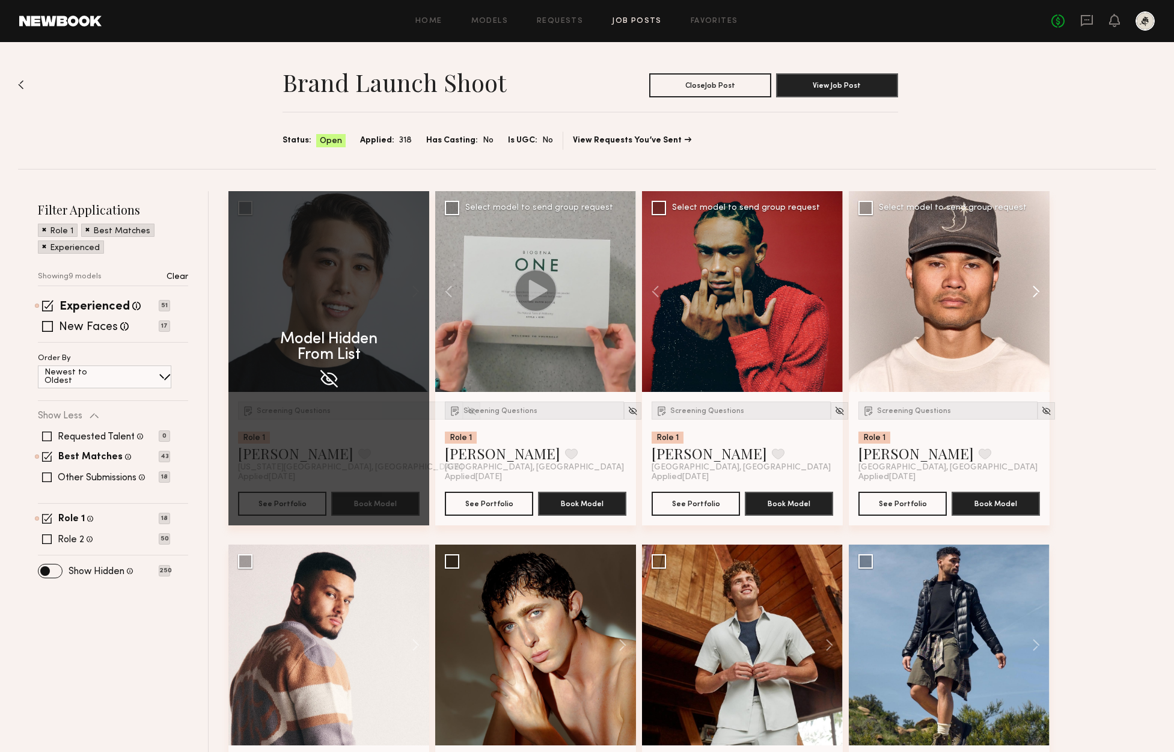
click at [1033, 292] on button at bounding box center [1030, 291] width 38 height 201
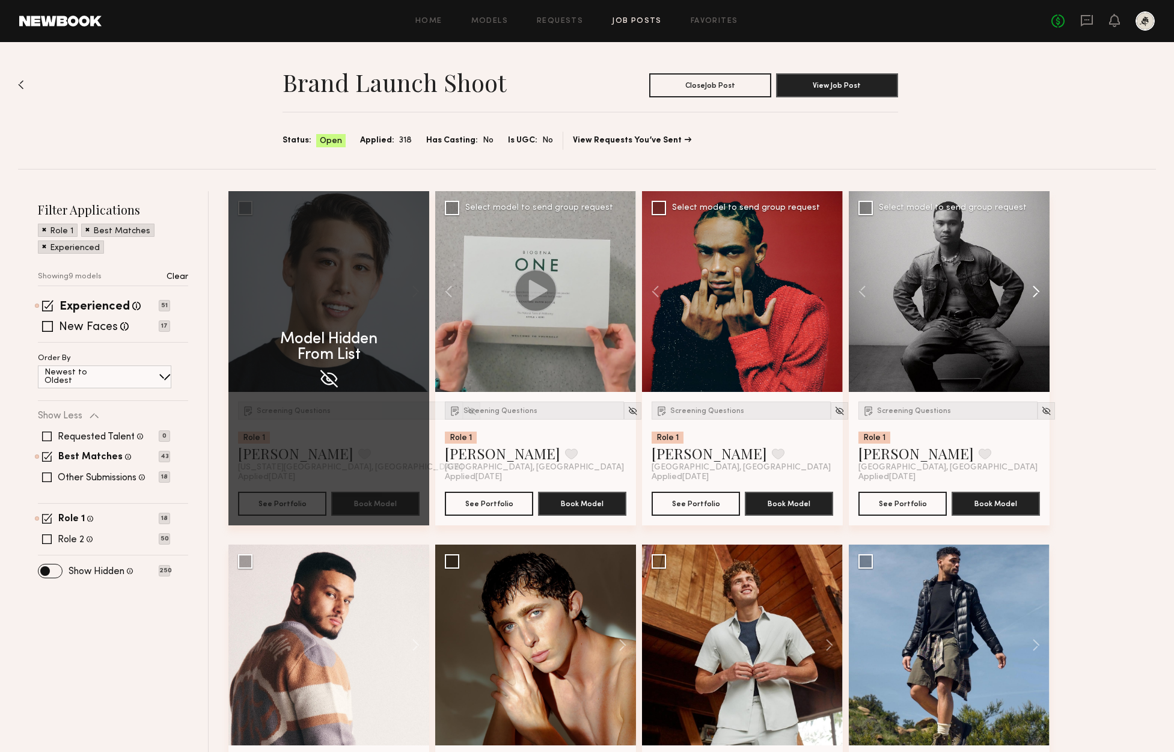
click at [1033, 292] on button at bounding box center [1030, 291] width 38 height 201
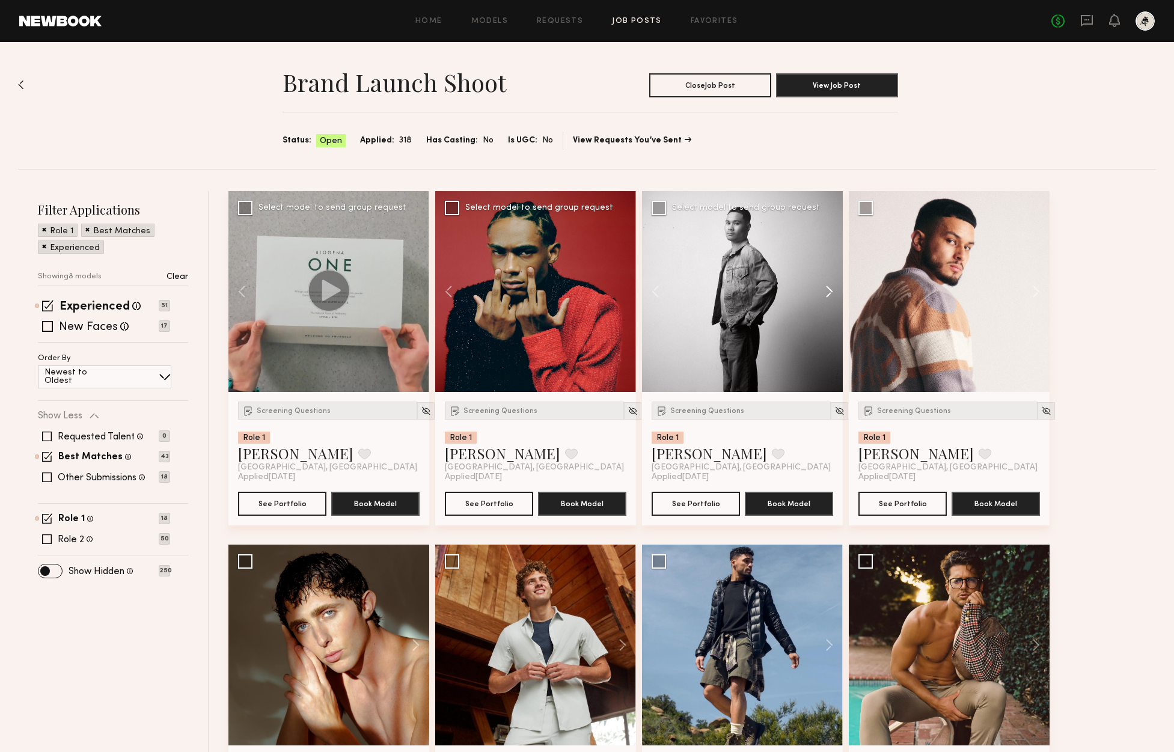
click at [826, 284] on button at bounding box center [823, 291] width 38 height 201
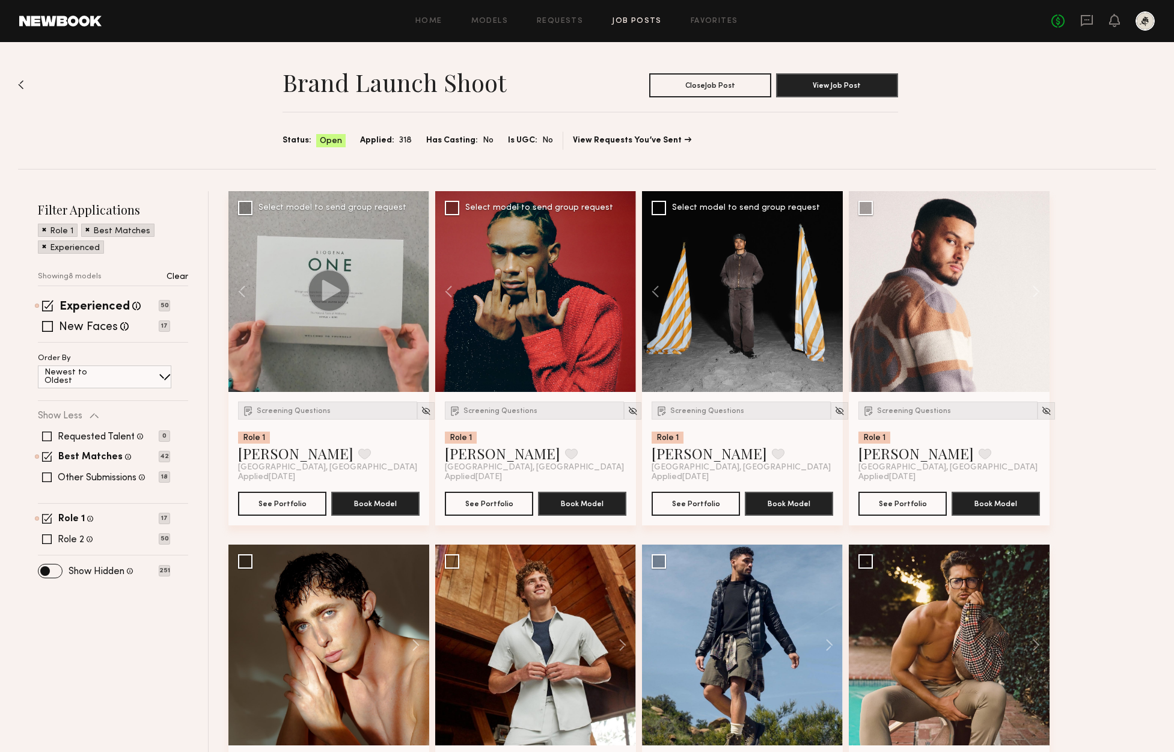
click at [826, 284] on div at bounding box center [742, 291] width 201 height 201
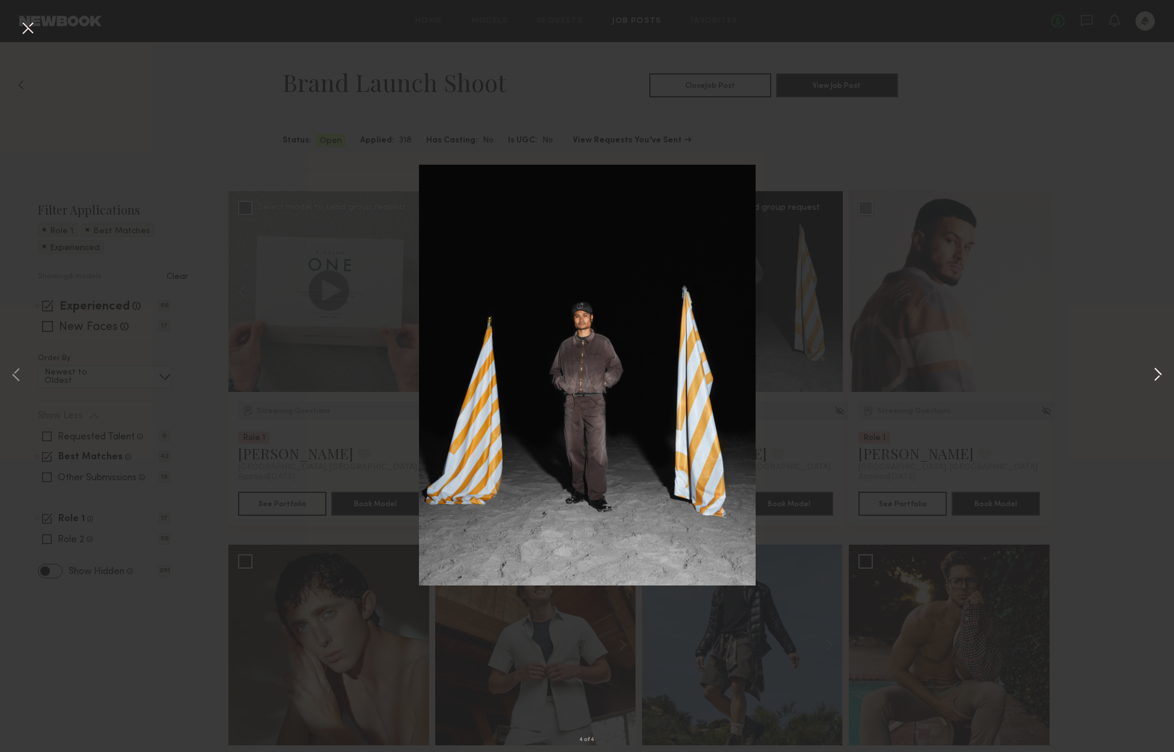
click at [1153, 379] on button at bounding box center [1157, 376] width 14 height 602
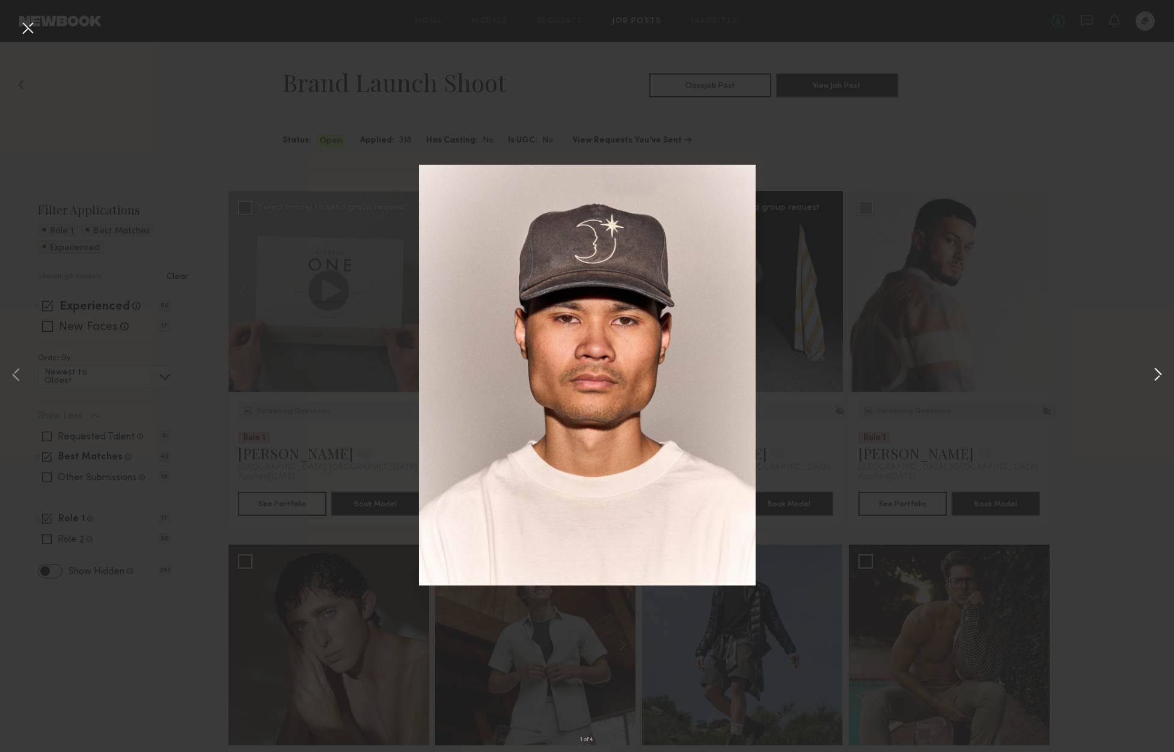
click at [1153, 379] on button at bounding box center [1157, 376] width 14 height 602
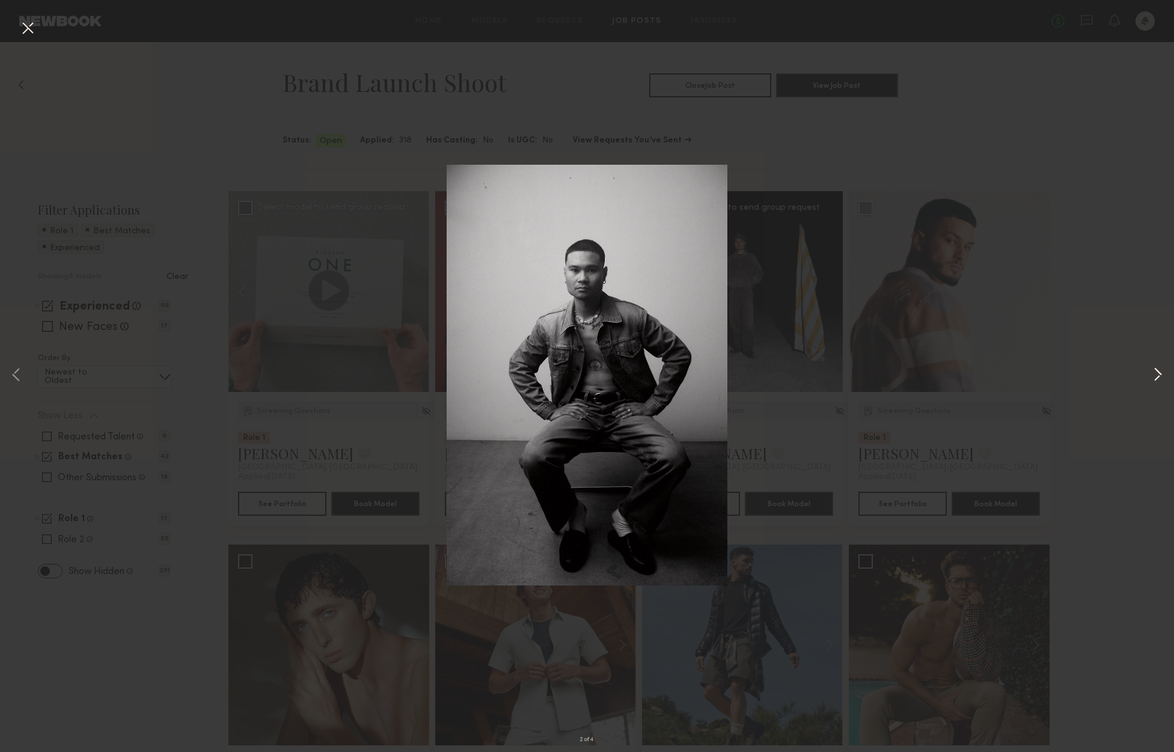
click at [1153, 379] on button at bounding box center [1157, 376] width 14 height 602
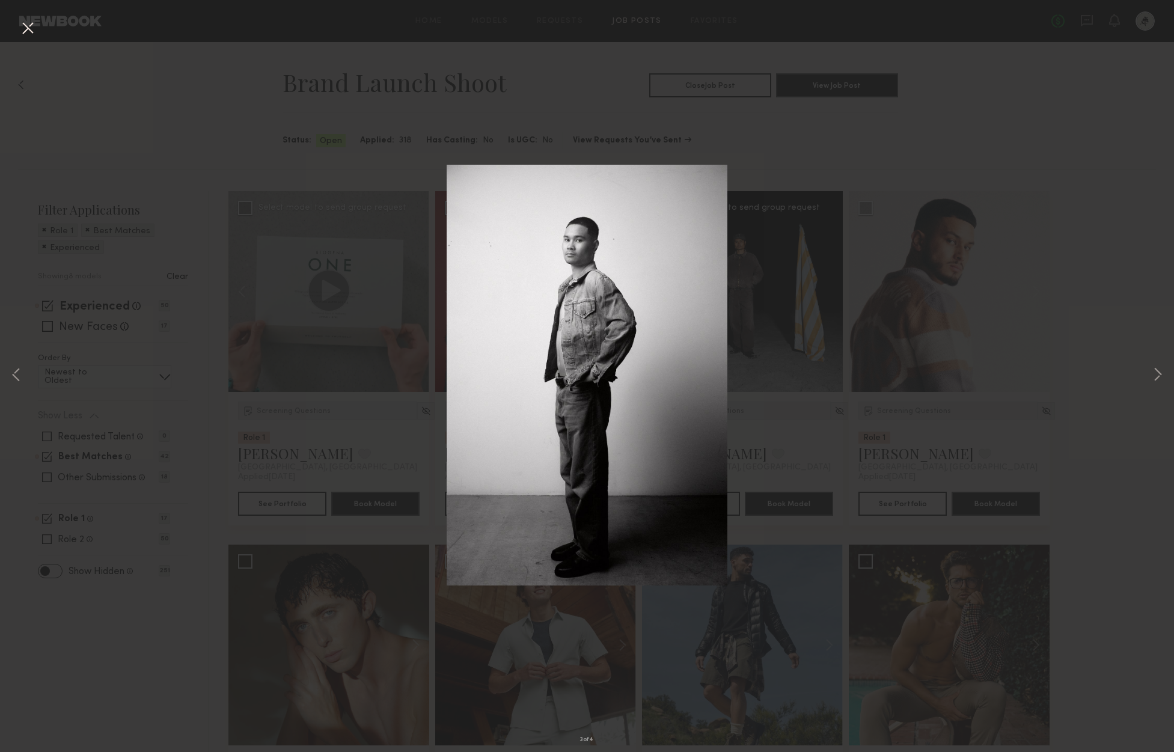
click at [34, 29] on button at bounding box center [27, 29] width 19 height 22
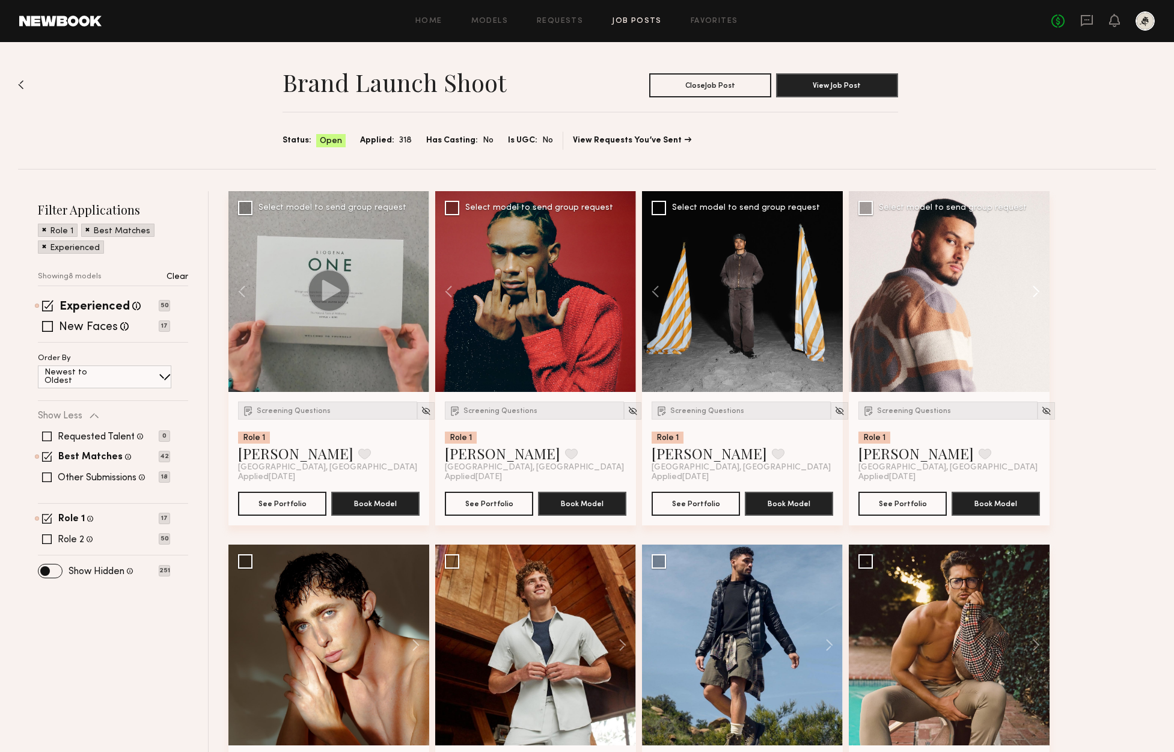
click at [1034, 294] on button at bounding box center [1030, 291] width 38 height 201
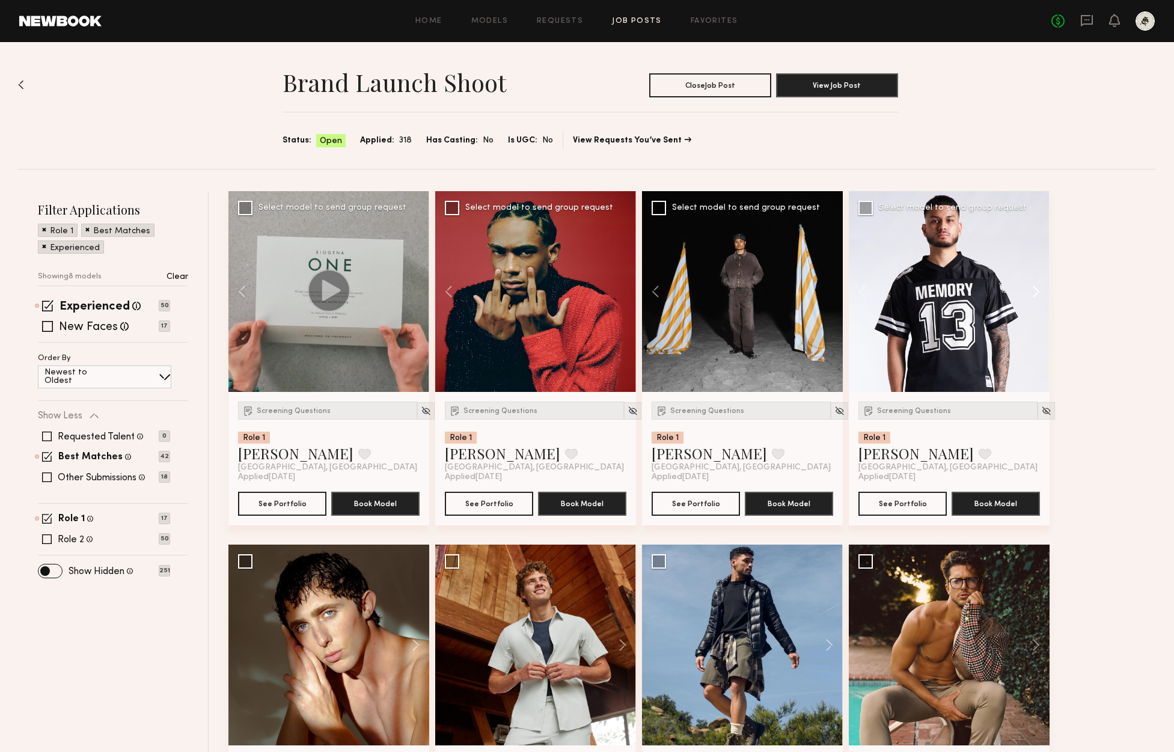
click at [1034, 294] on button at bounding box center [1030, 291] width 38 height 201
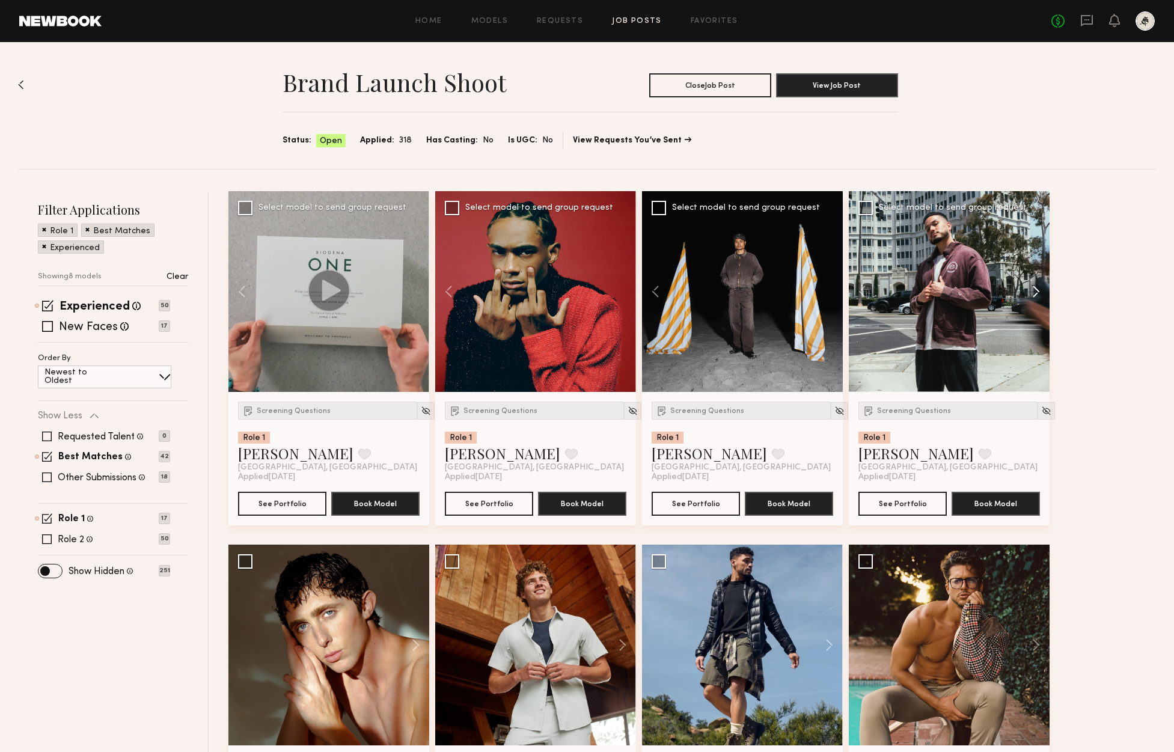
click at [1034, 294] on button at bounding box center [1030, 291] width 38 height 201
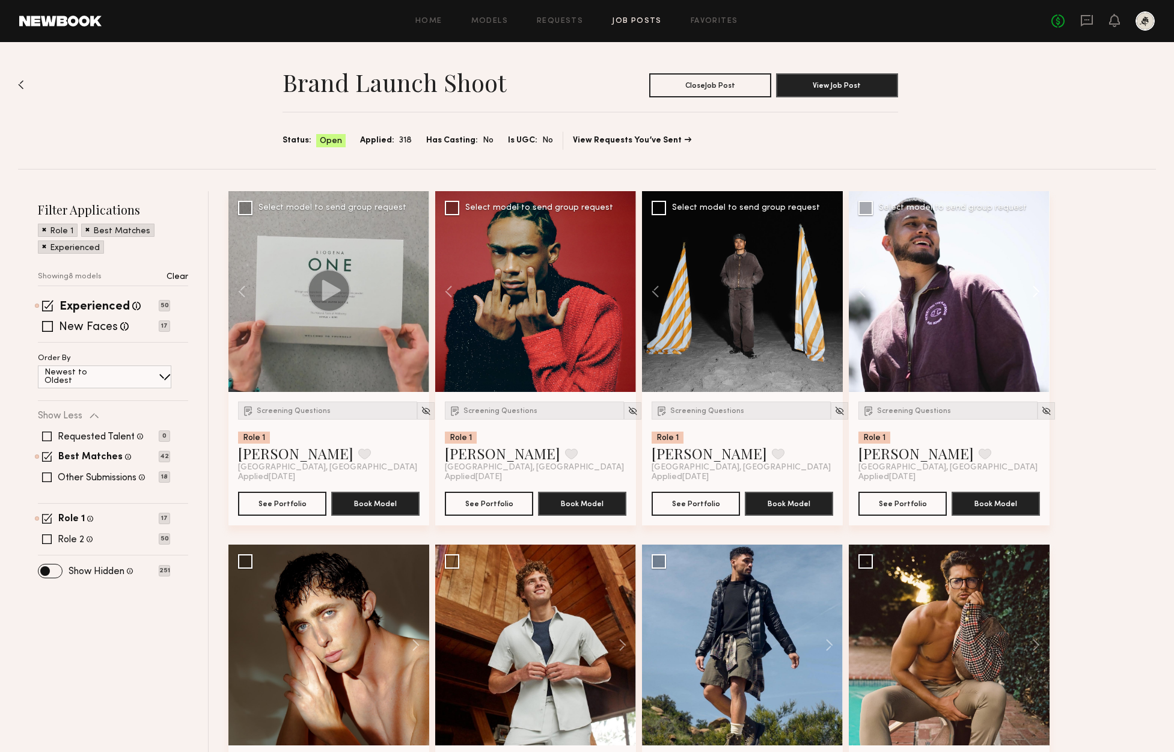
click at [1034, 294] on button at bounding box center [1030, 291] width 38 height 201
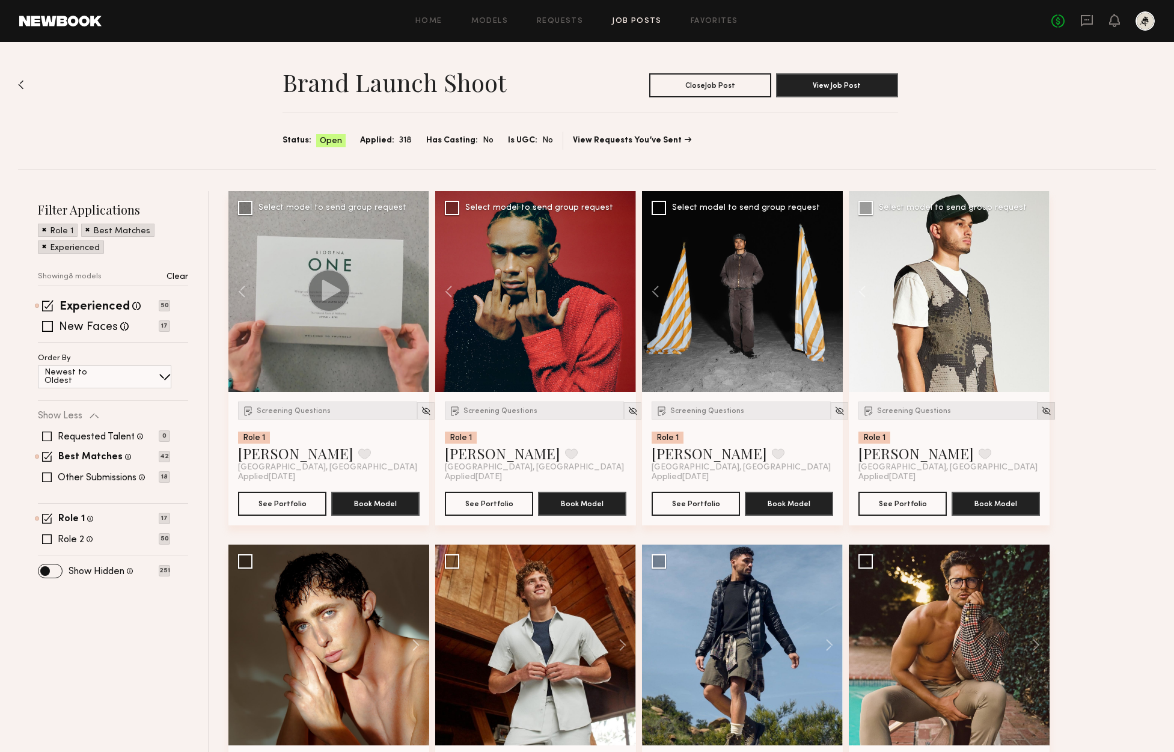
click at [1041, 415] on img at bounding box center [1046, 411] width 10 height 10
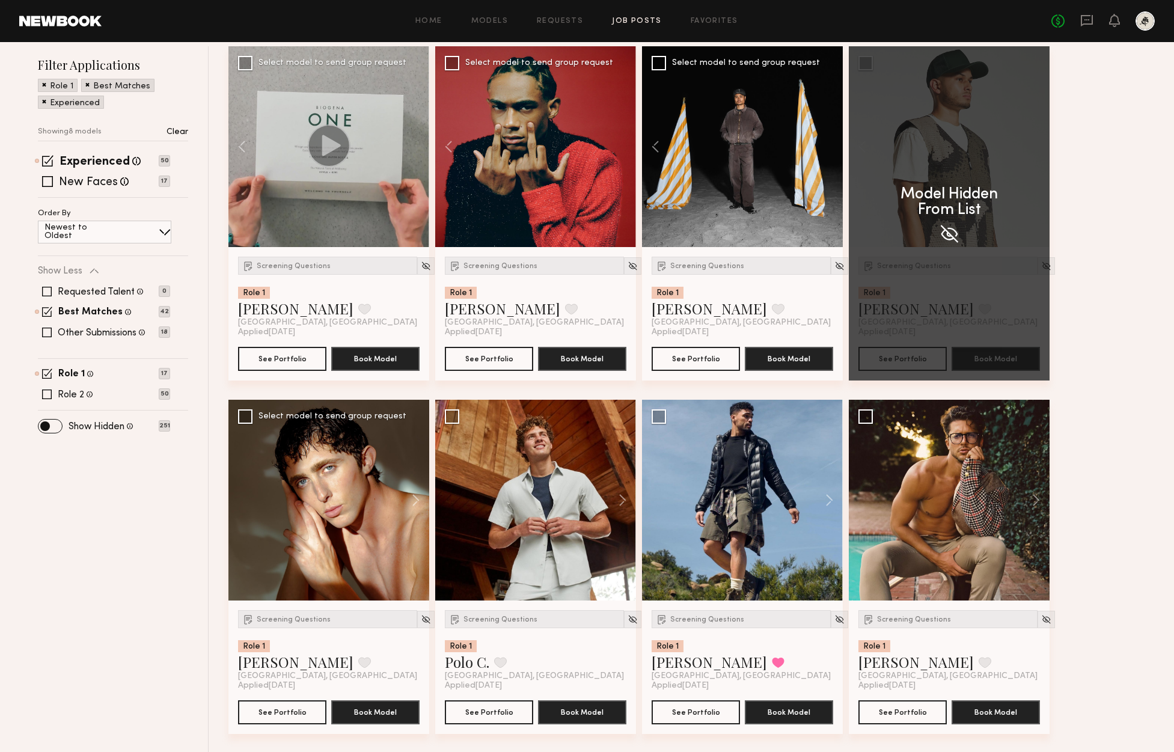
scroll to position [145, 0]
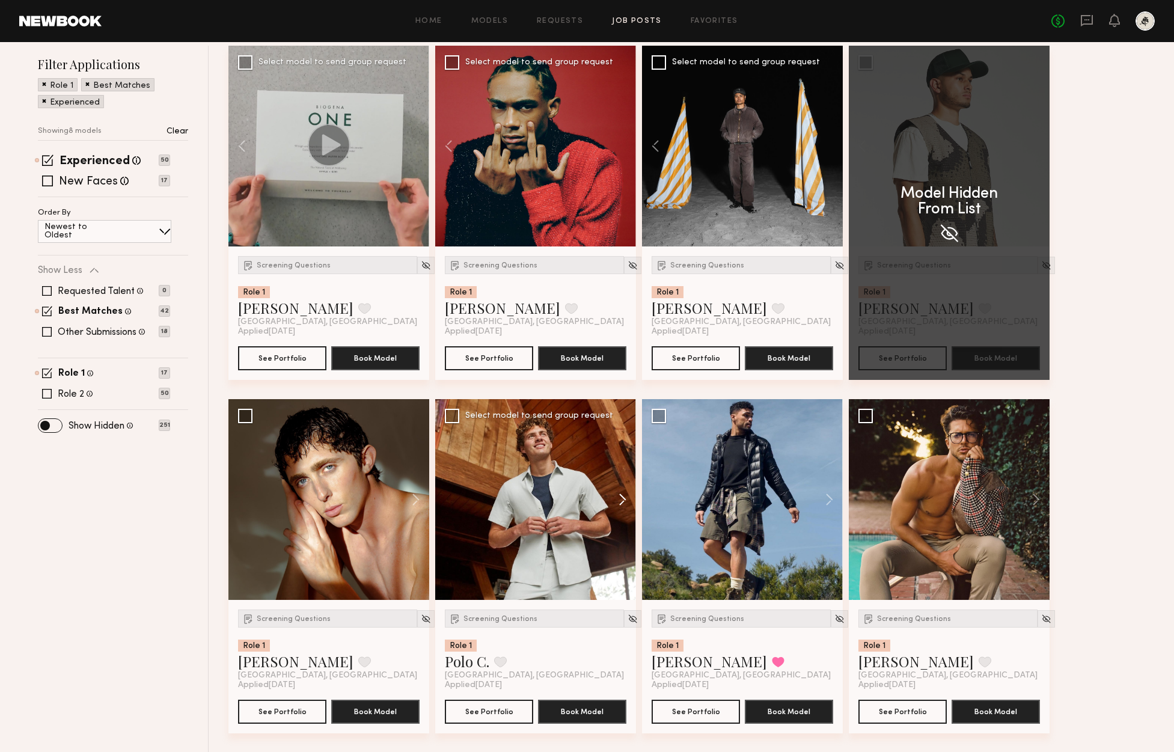
click at [597, 500] on button at bounding box center [616, 499] width 38 height 201
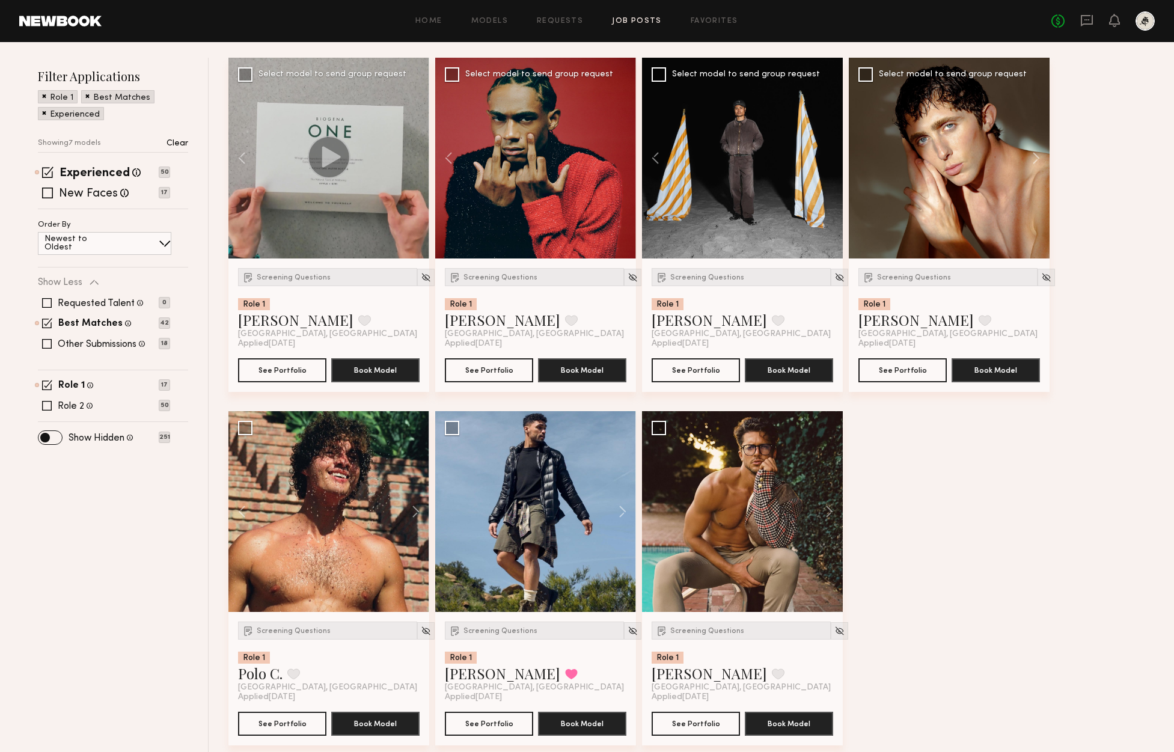
scroll to position [132, 0]
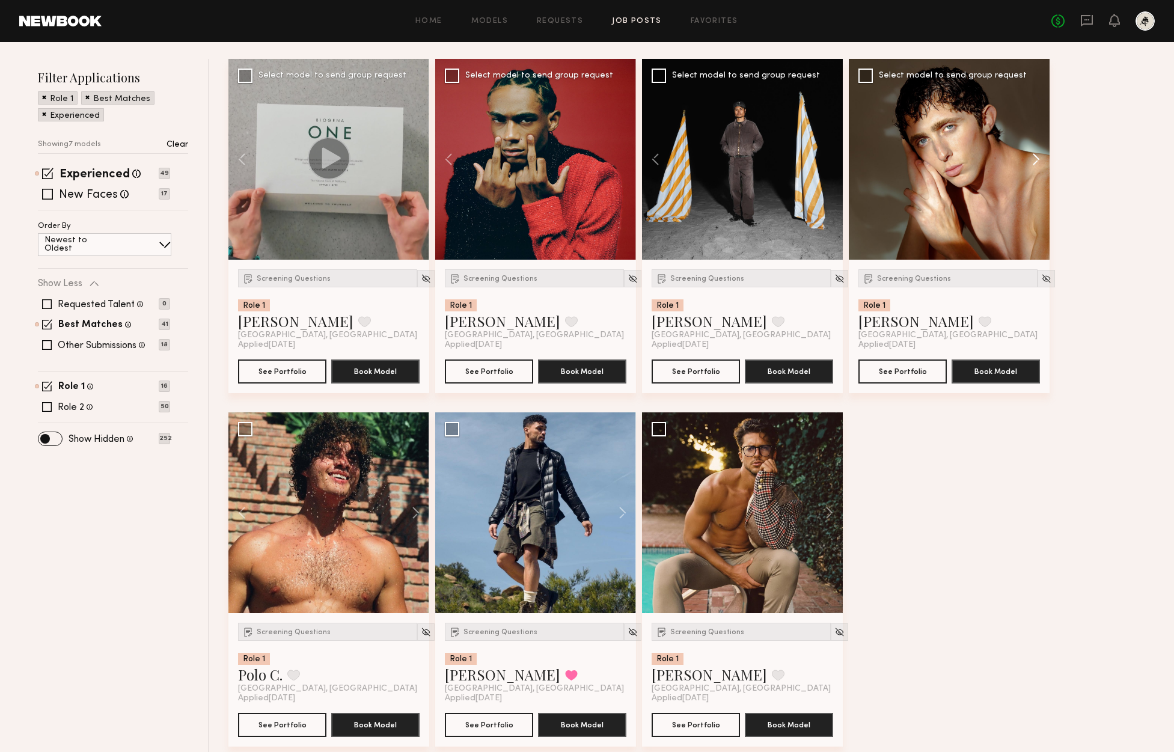
click at [1043, 159] on button at bounding box center [1030, 159] width 38 height 201
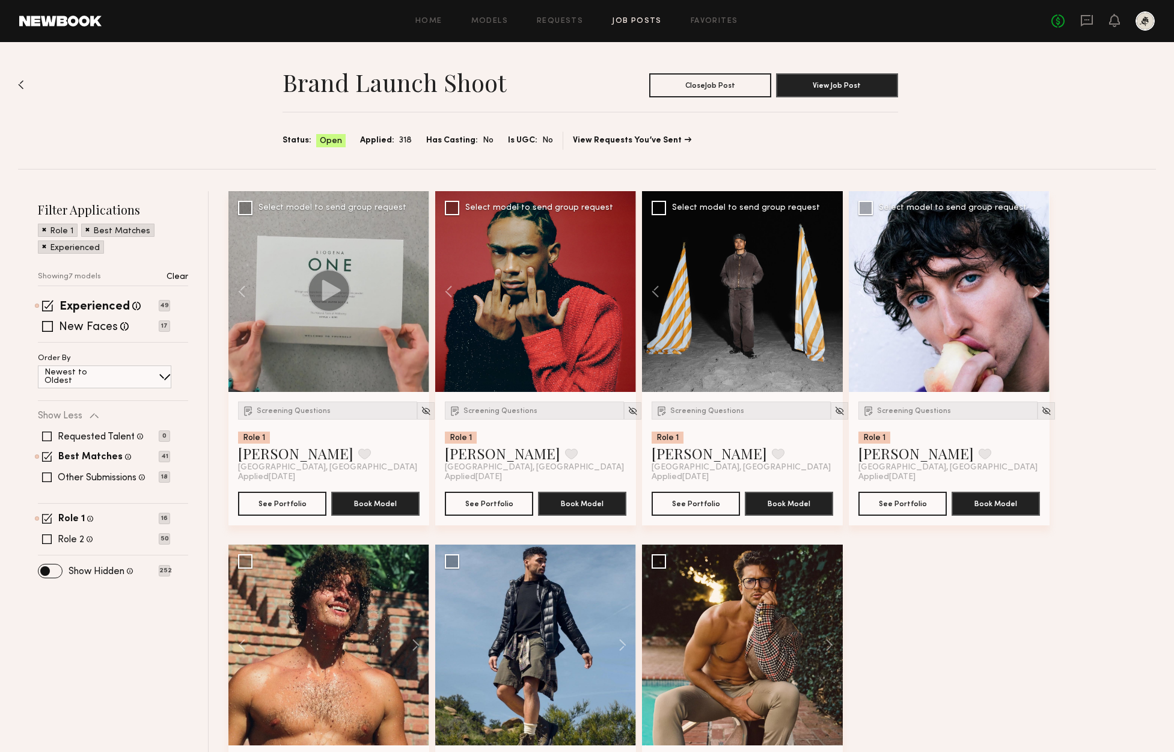
scroll to position [0, 0]
click at [87, 459] on label "Best Matches" at bounding box center [90, 458] width 64 height 10
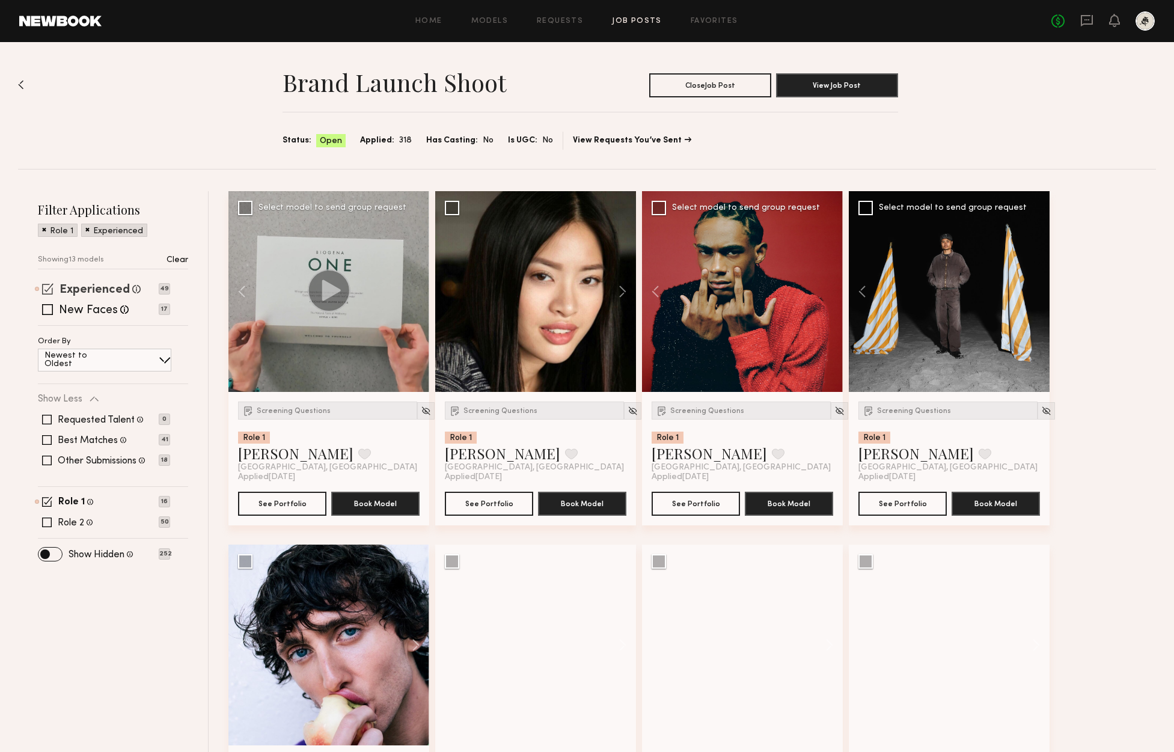
click at [80, 294] on label "Experienced" at bounding box center [94, 290] width 70 height 12
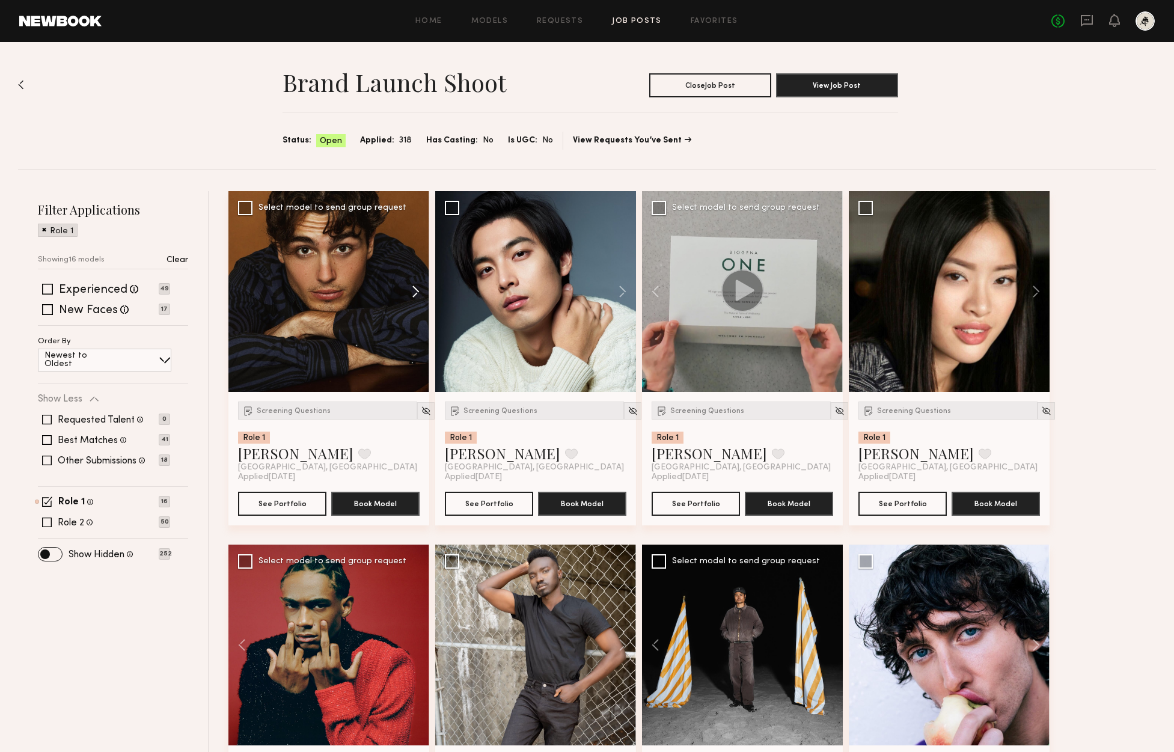
click at [416, 290] on button at bounding box center [410, 291] width 38 height 201
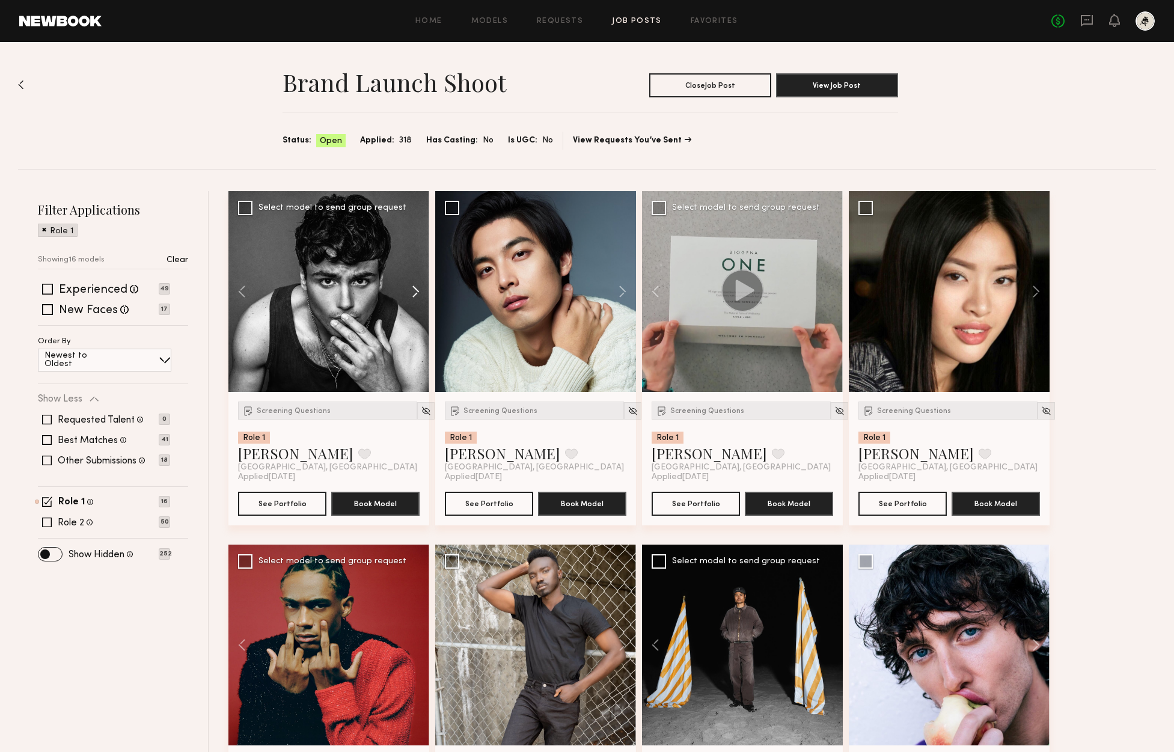
click at [417, 289] on button at bounding box center [410, 291] width 38 height 201
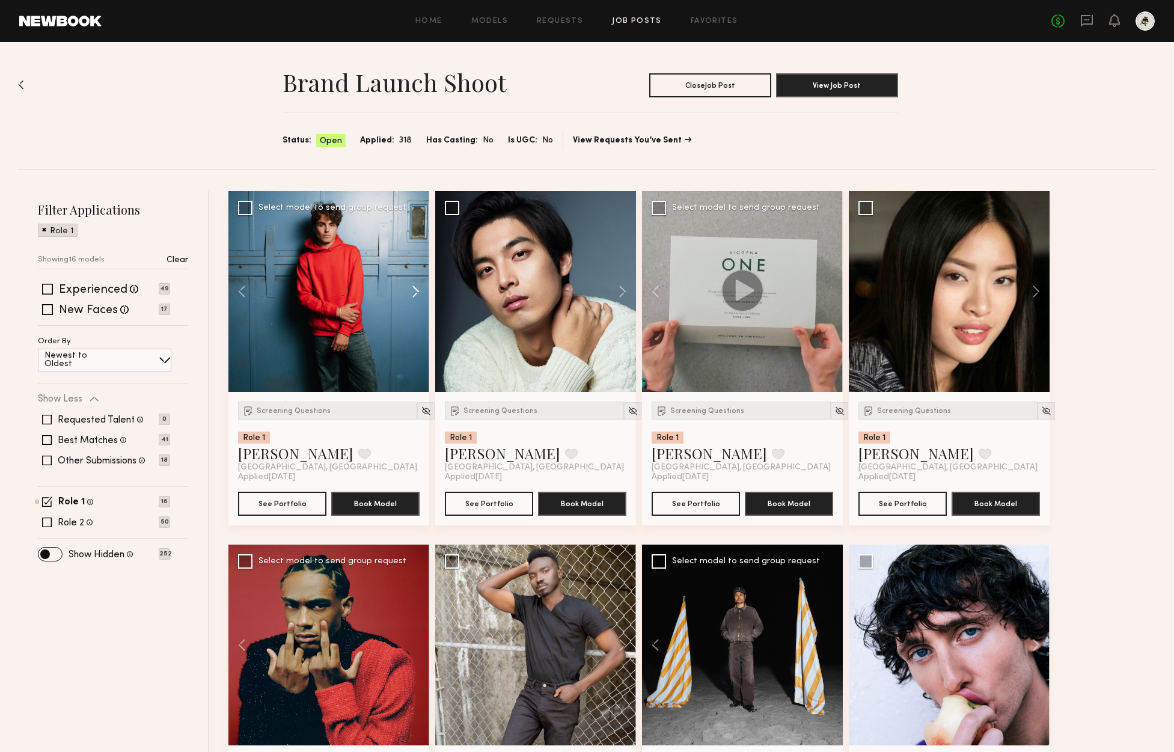
click at [417, 289] on button at bounding box center [410, 291] width 38 height 201
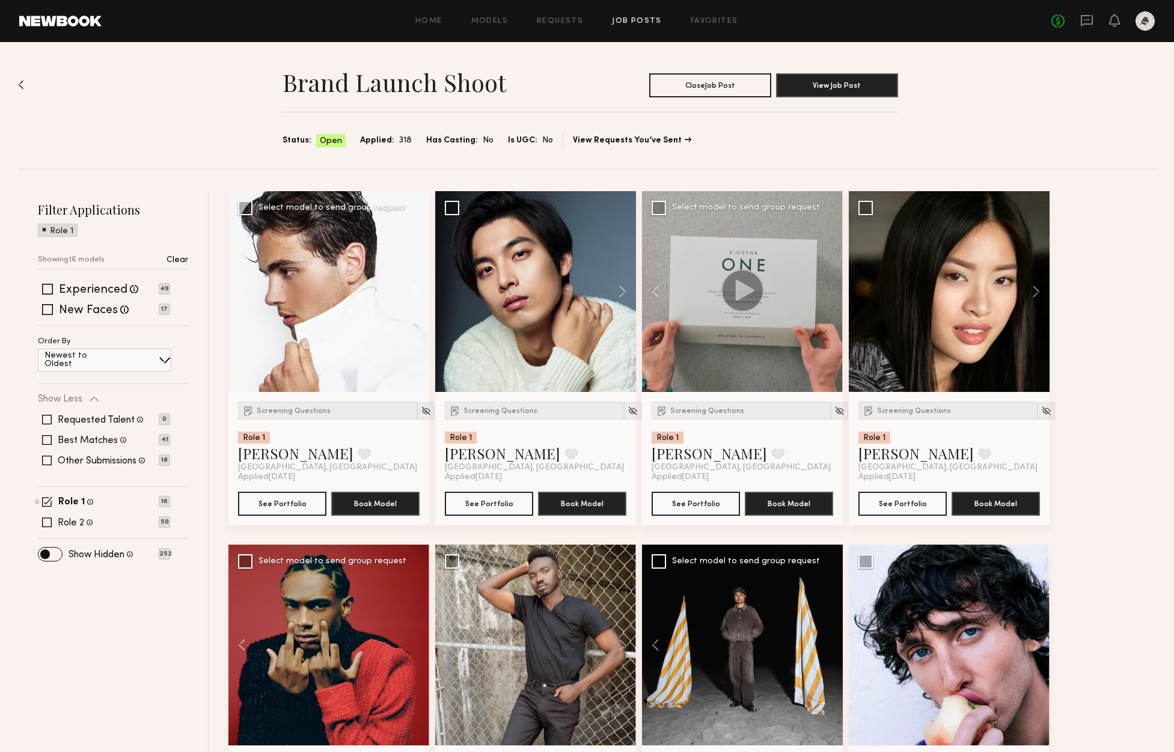
click at [417, 289] on button at bounding box center [410, 291] width 38 height 201
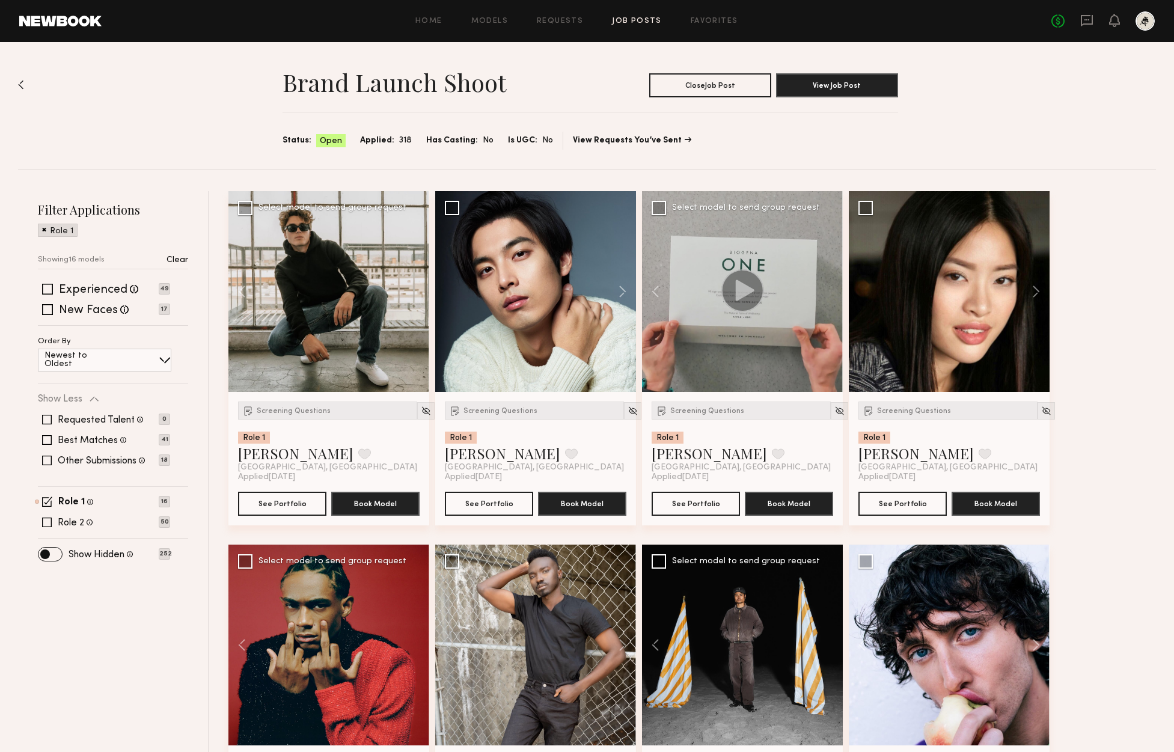
click at [417, 289] on div at bounding box center [328, 291] width 201 height 201
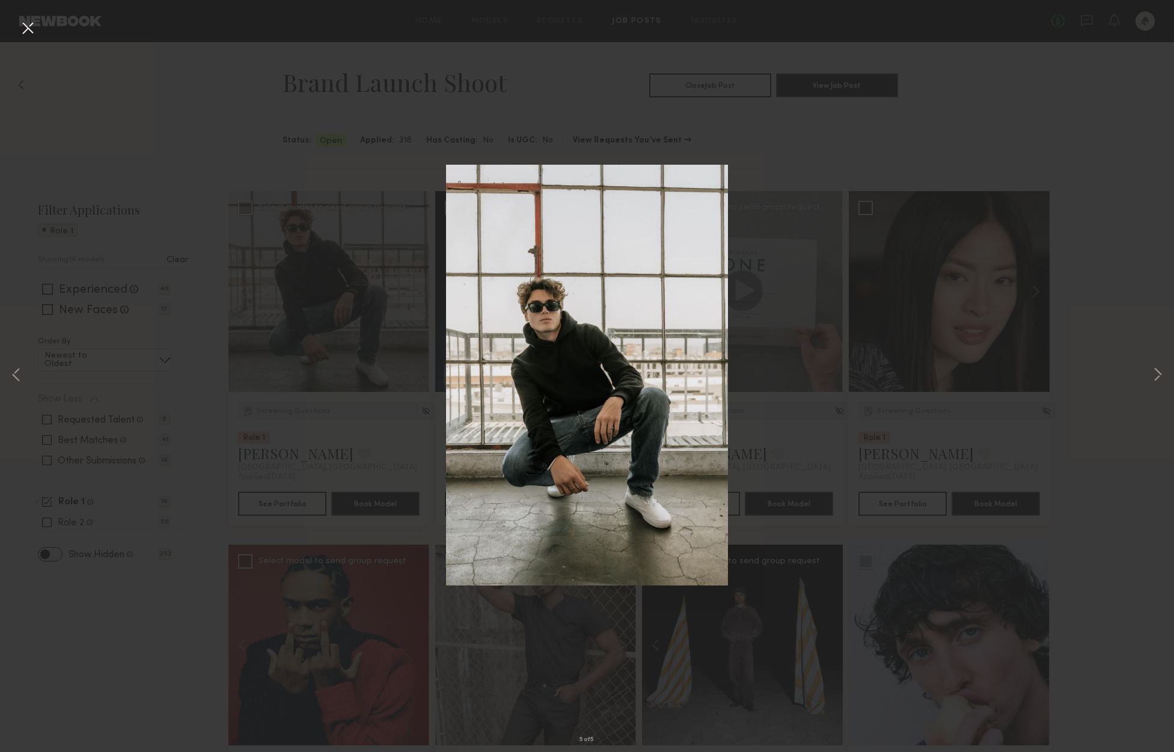
click at [1165, 379] on div "5 of 5" at bounding box center [587, 376] width 1174 height 752
click at [1158, 378] on button at bounding box center [1157, 376] width 14 height 602
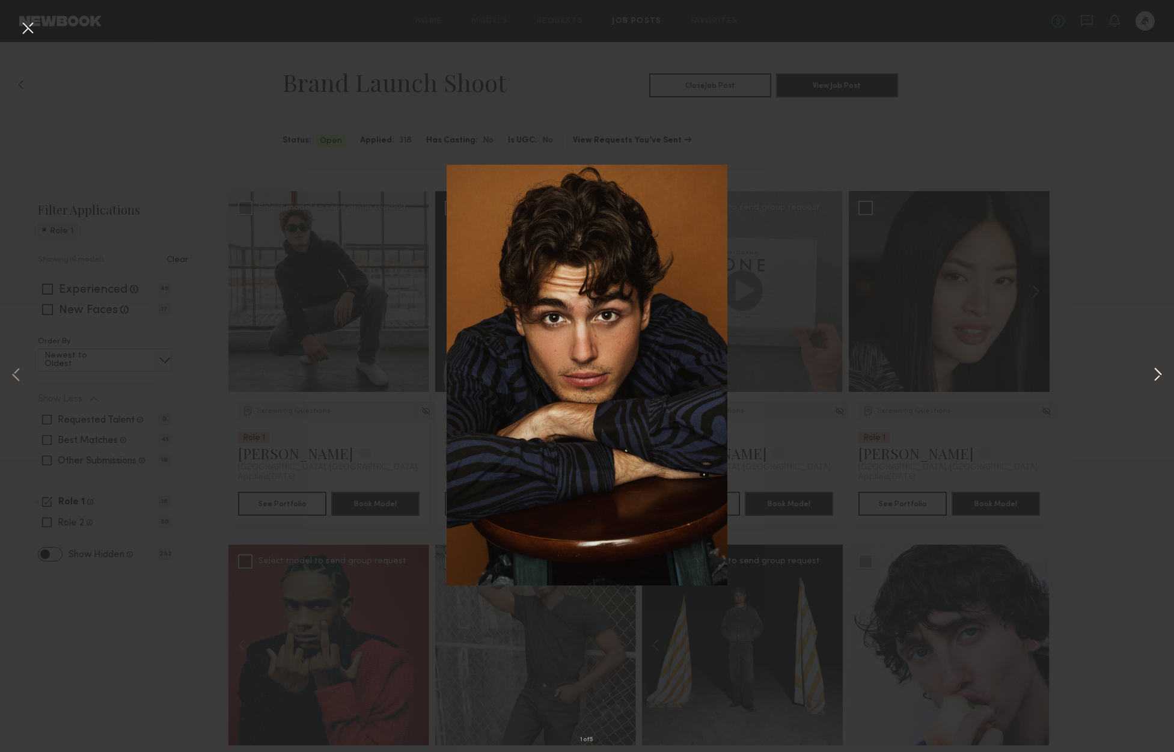
click at [1158, 373] on button at bounding box center [1157, 376] width 14 height 602
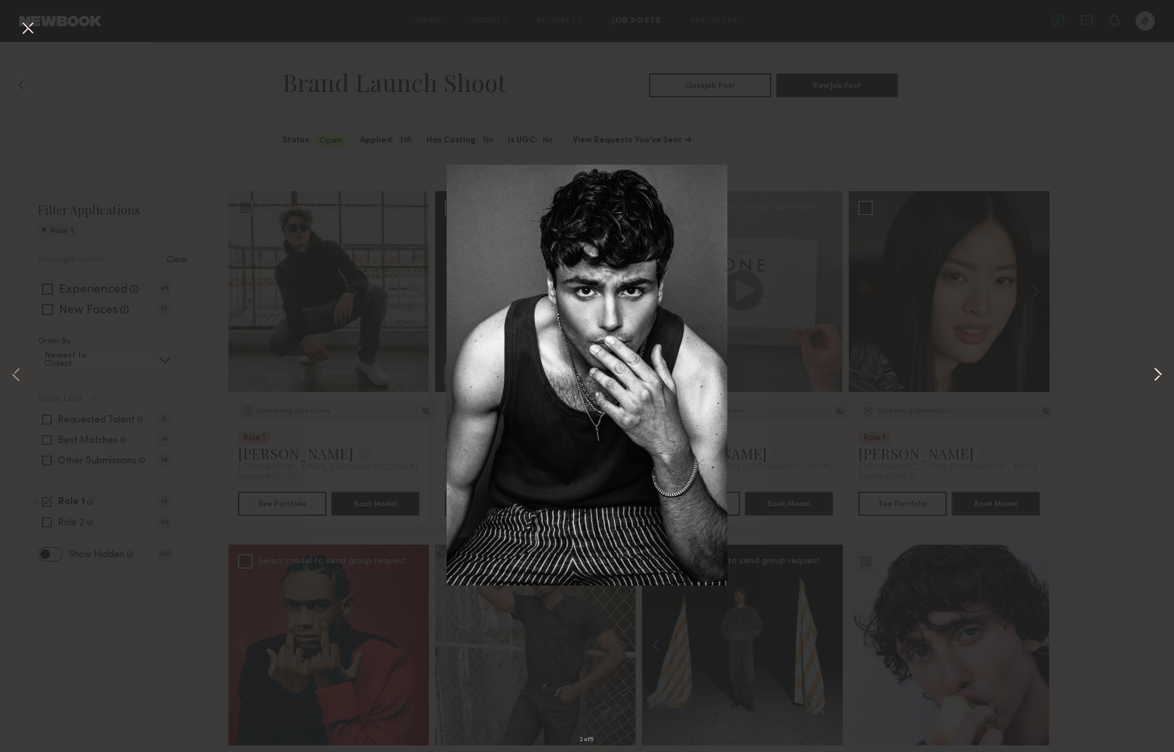
click at [1158, 373] on button at bounding box center [1157, 376] width 14 height 602
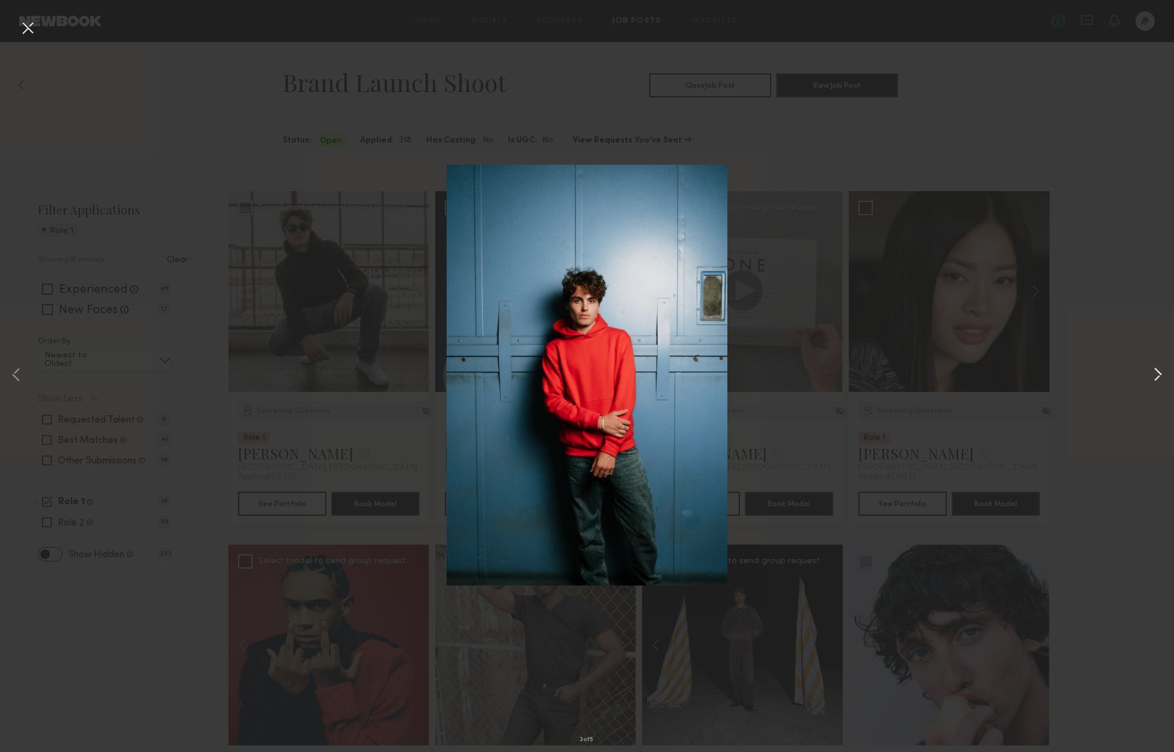
click at [1158, 373] on button at bounding box center [1157, 376] width 14 height 602
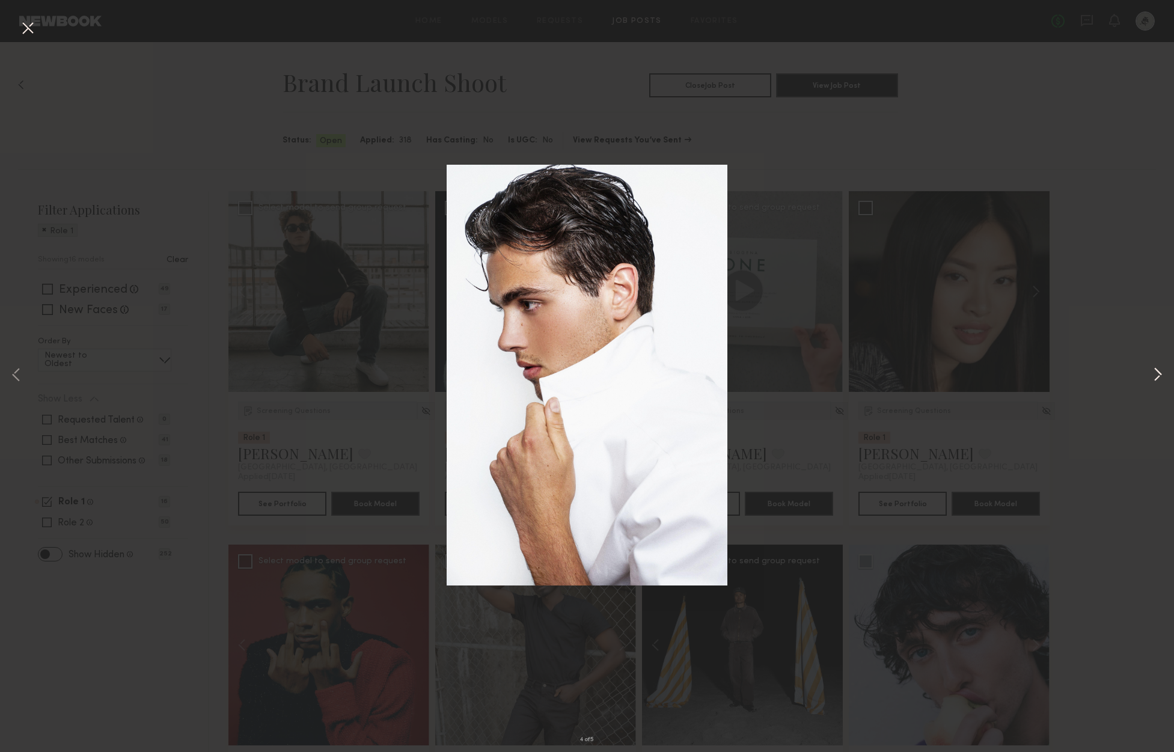
click at [1158, 373] on button at bounding box center [1157, 376] width 14 height 602
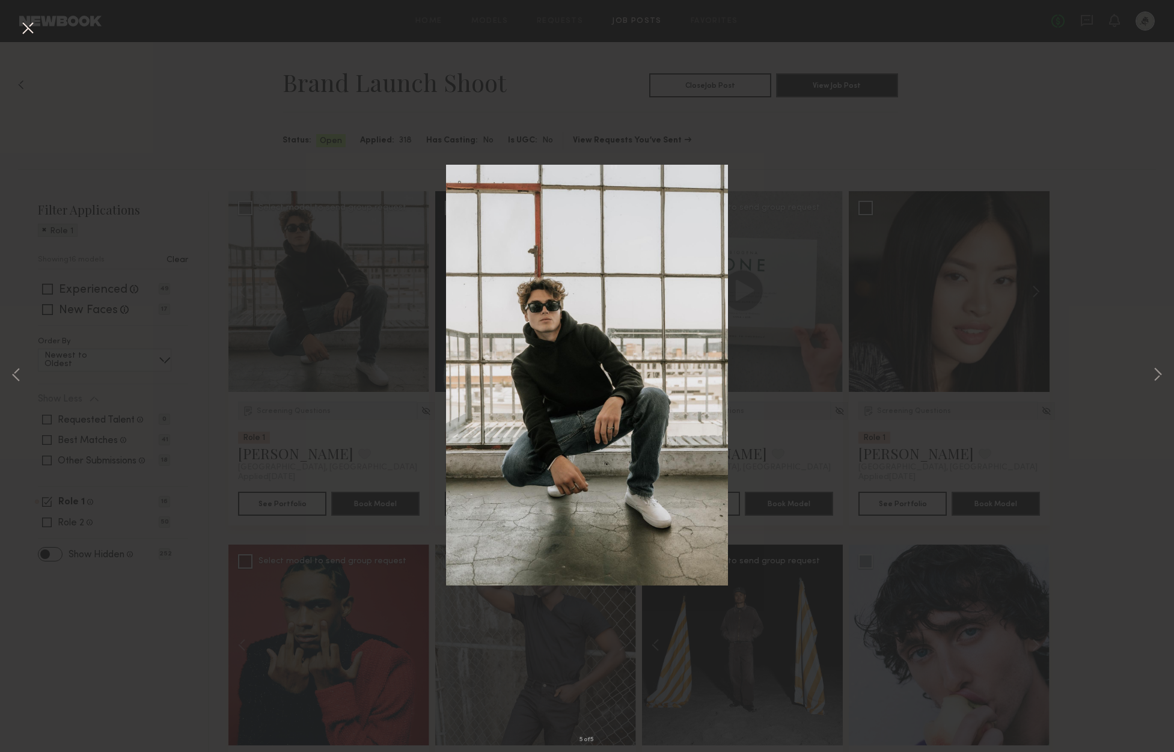
click at [23, 26] on button at bounding box center [27, 29] width 19 height 22
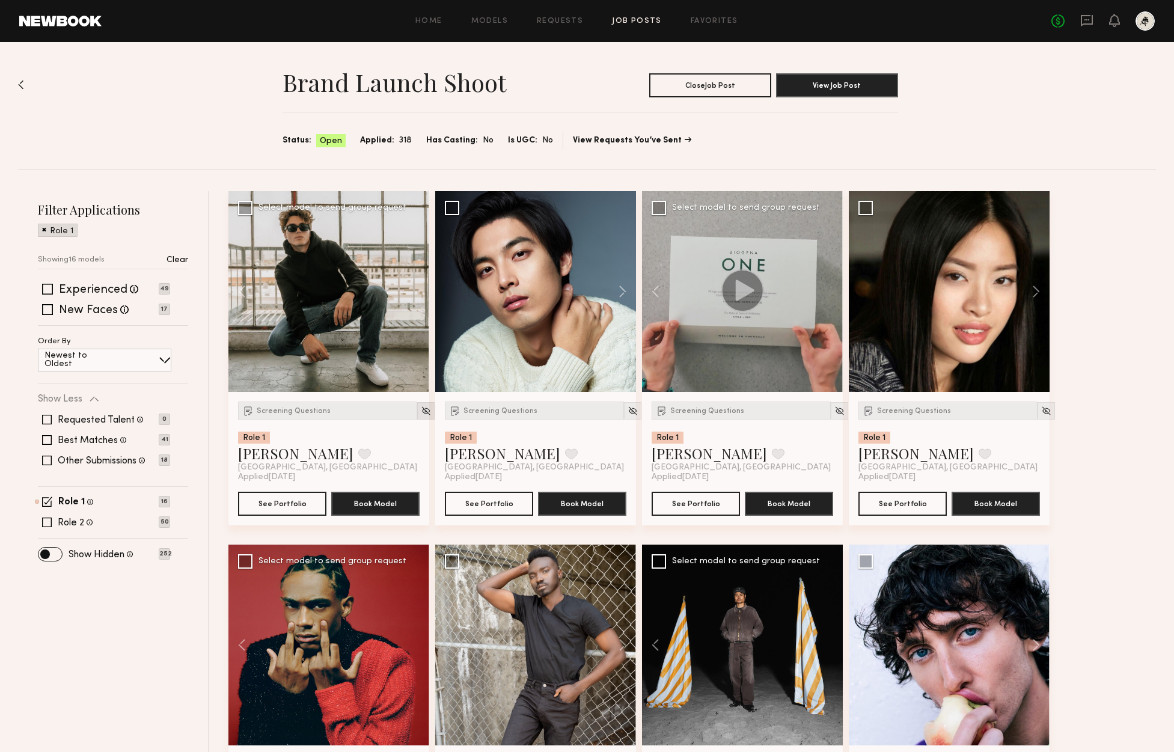
click at [417, 404] on div at bounding box center [425, 410] width 17 height 17
drag, startPoint x: 414, startPoint y: 410, endPoint x: 448, endPoint y: 407, distance: 33.8
click at [421, 410] on img at bounding box center [426, 411] width 10 height 10
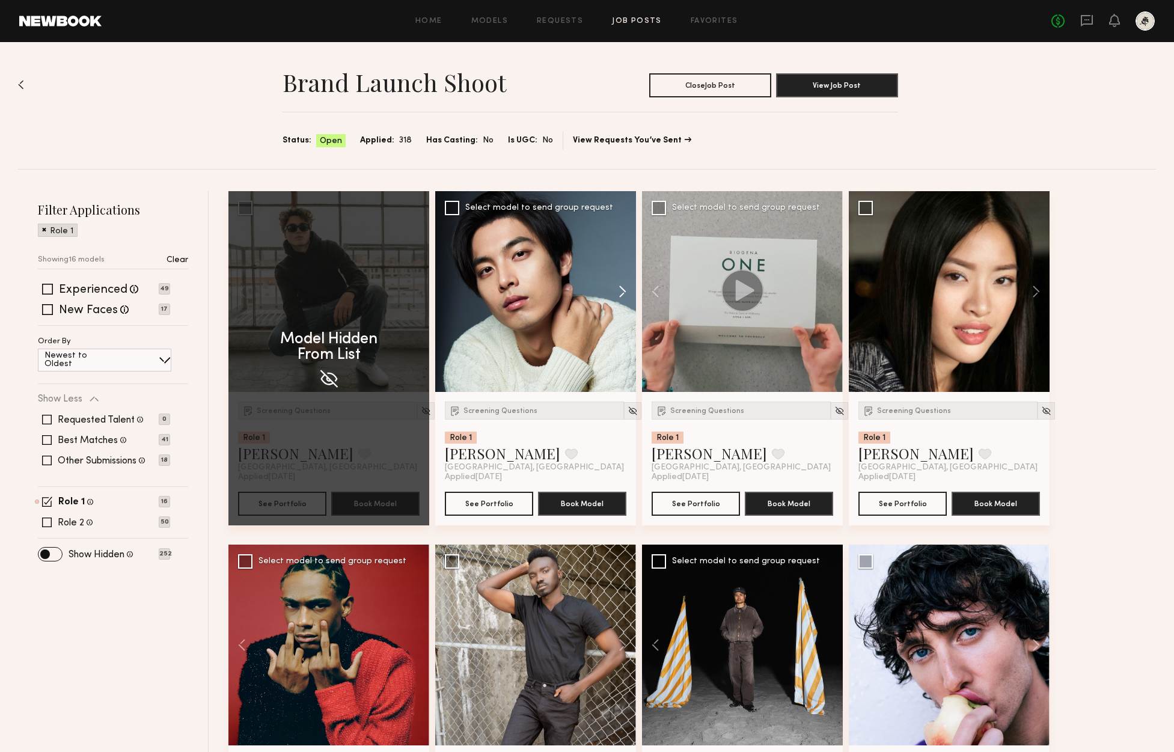
click at [621, 291] on button at bounding box center [616, 291] width 38 height 201
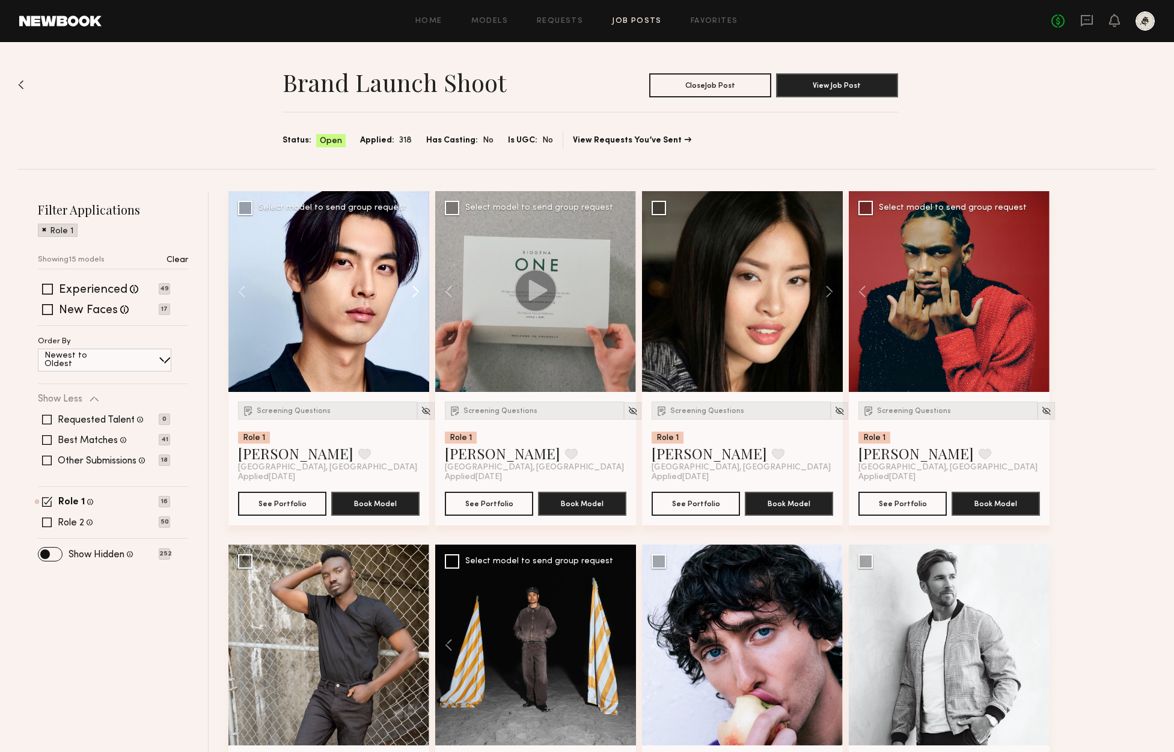
click at [418, 289] on button at bounding box center [410, 291] width 38 height 201
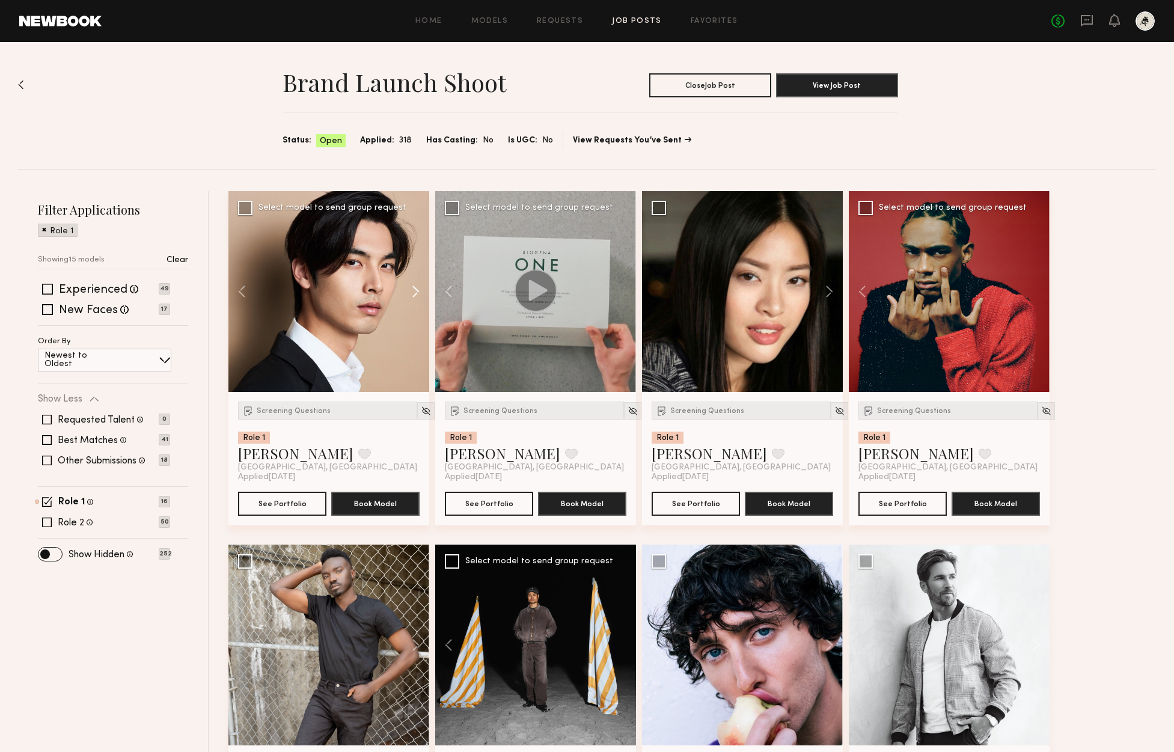
click at [416, 293] on button at bounding box center [410, 291] width 38 height 201
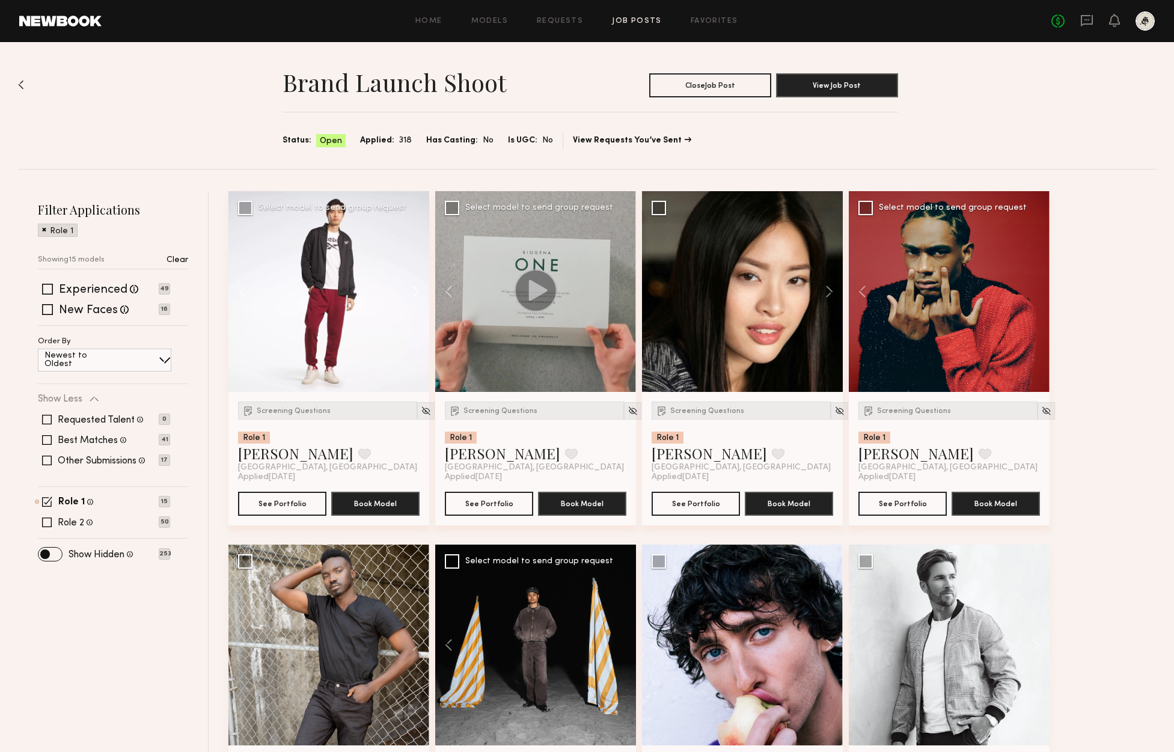
click at [416, 293] on button at bounding box center [410, 291] width 38 height 201
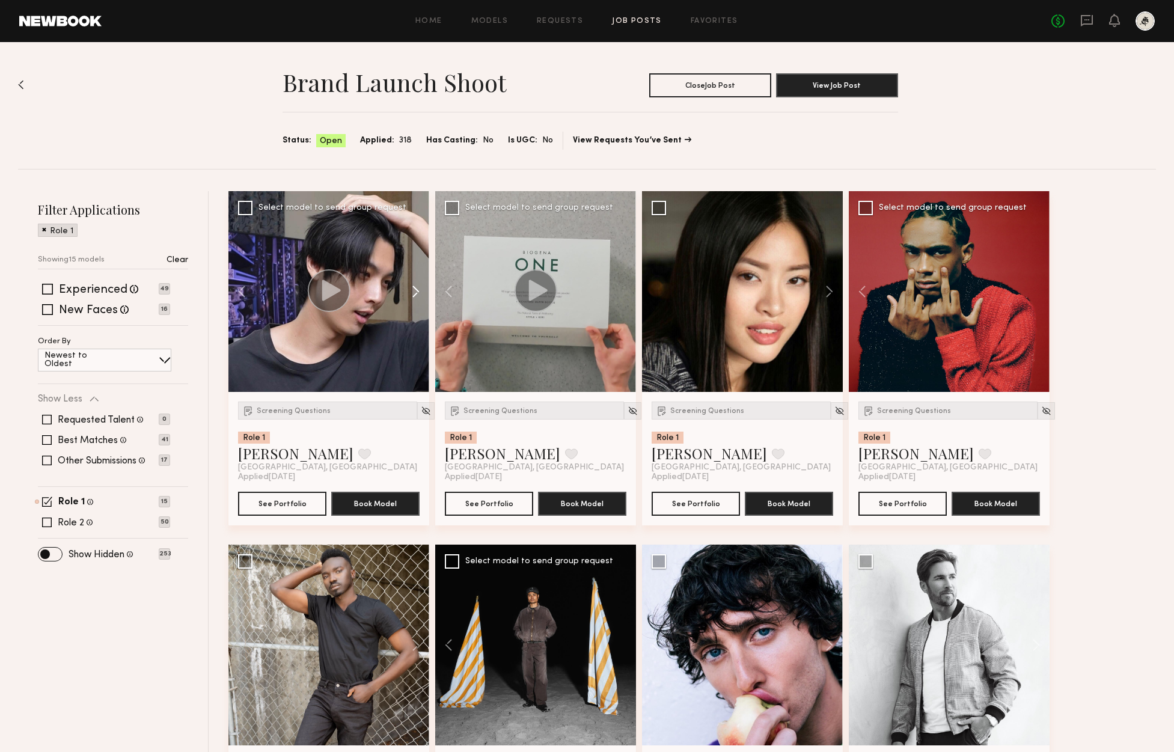
click at [416, 293] on button at bounding box center [410, 291] width 38 height 201
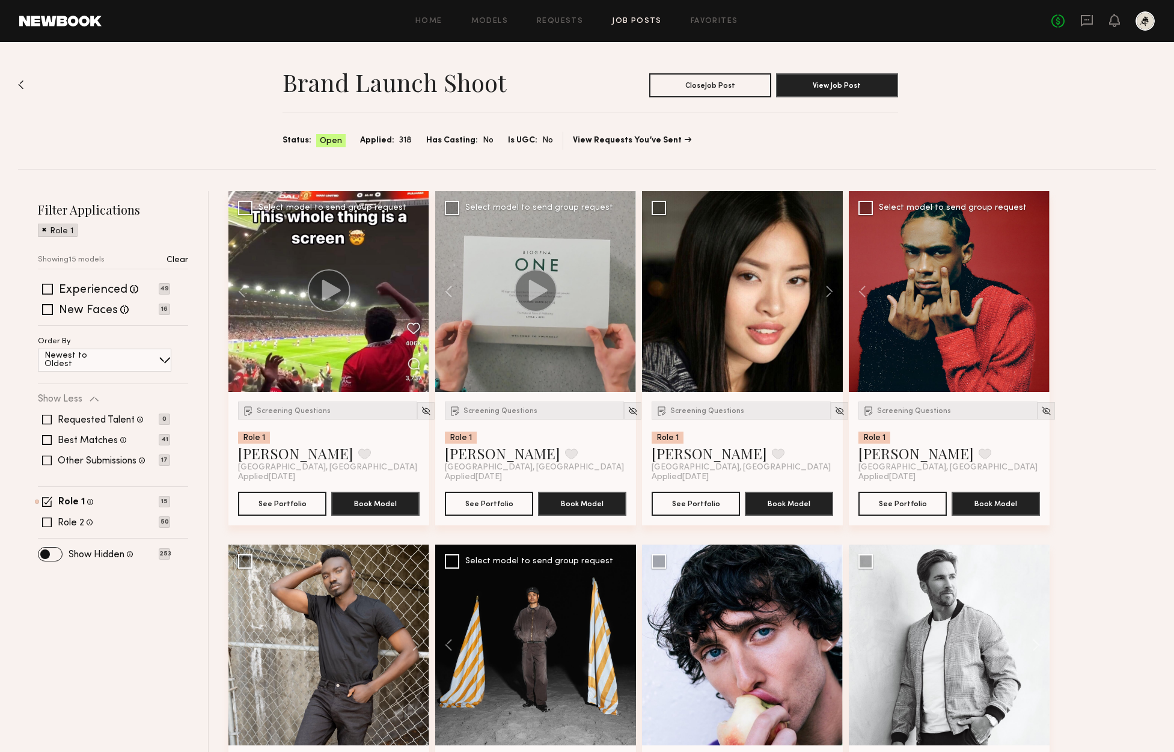
click at [416, 293] on div at bounding box center [328, 291] width 201 height 201
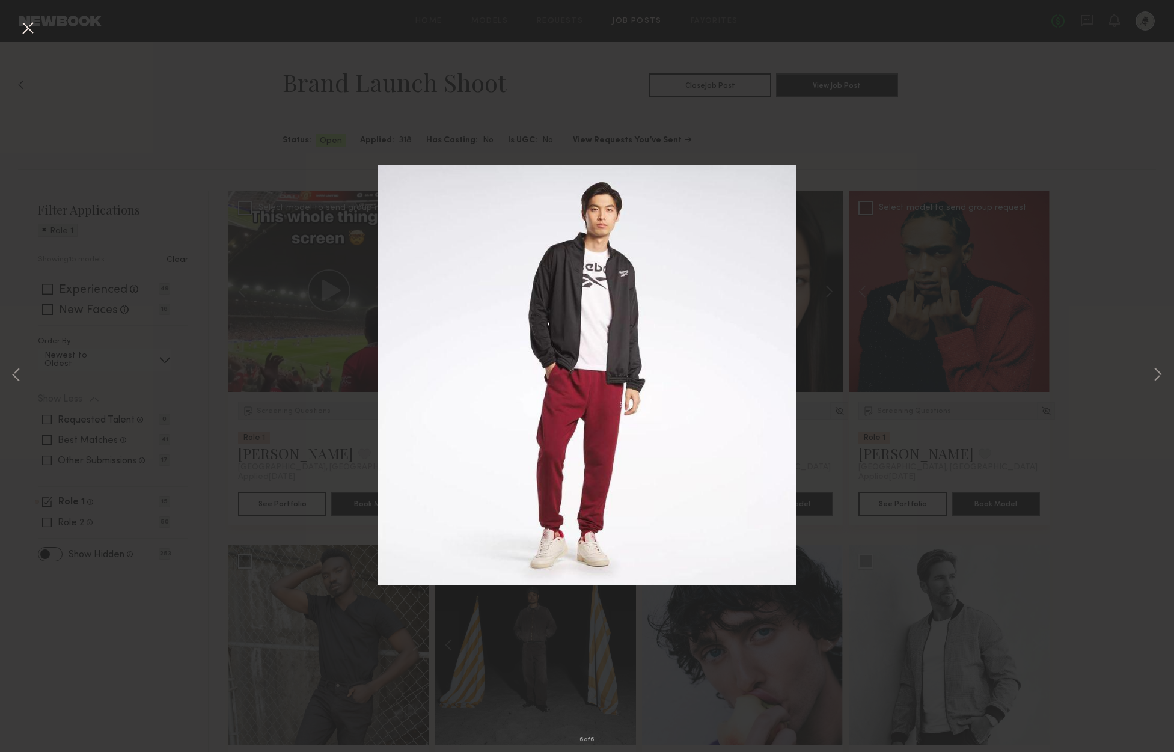
click at [22, 31] on button at bounding box center [27, 29] width 19 height 22
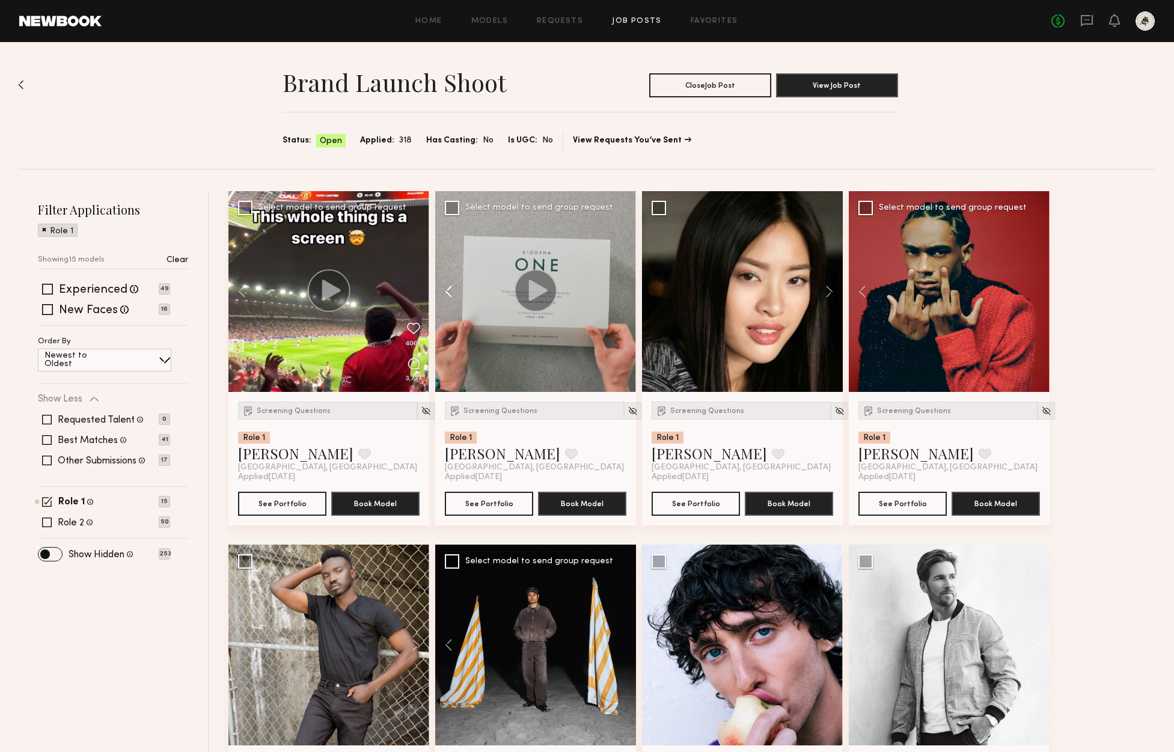
click at [450, 288] on button at bounding box center [454, 291] width 38 height 201
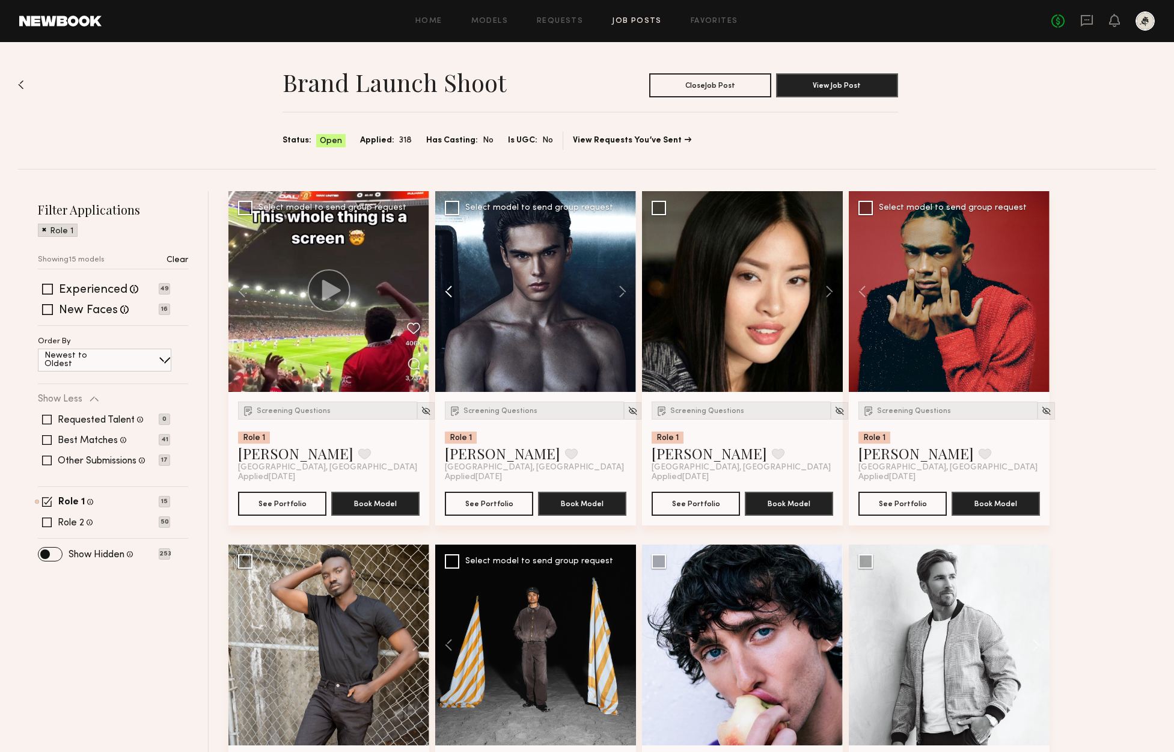
click at [450, 288] on button at bounding box center [454, 291] width 38 height 201
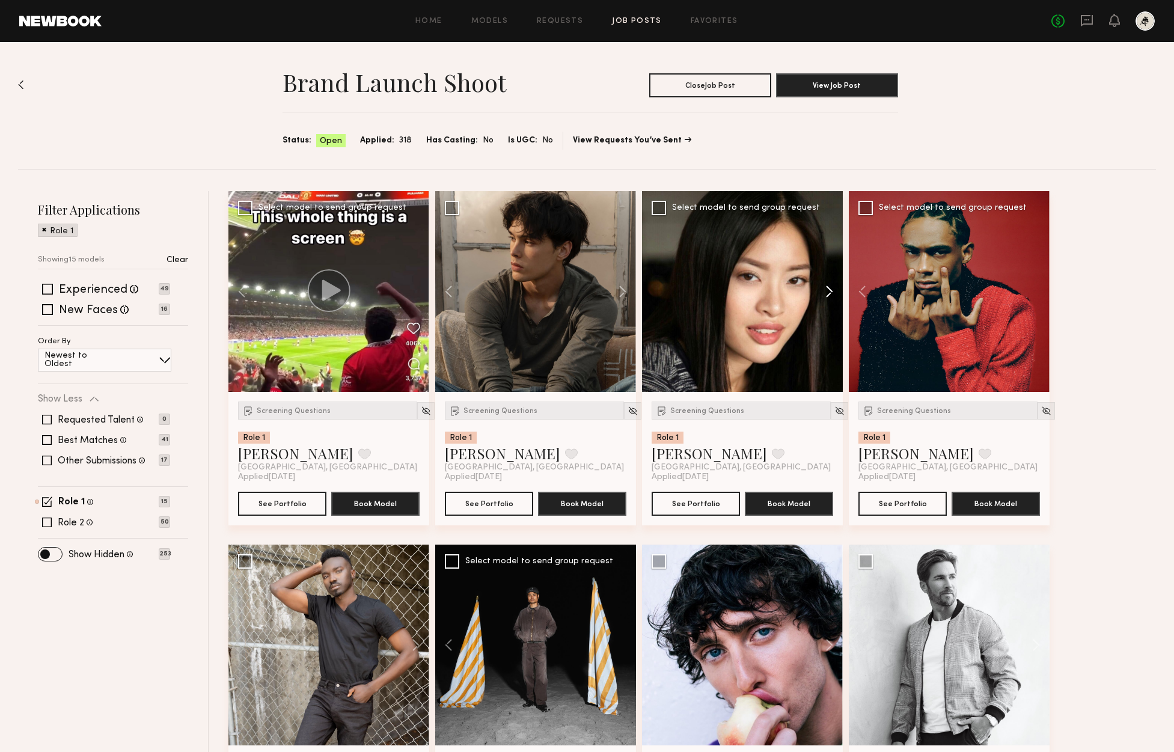
click at [828, 291] on button at bounding box center [823, 291] width 38 height 201
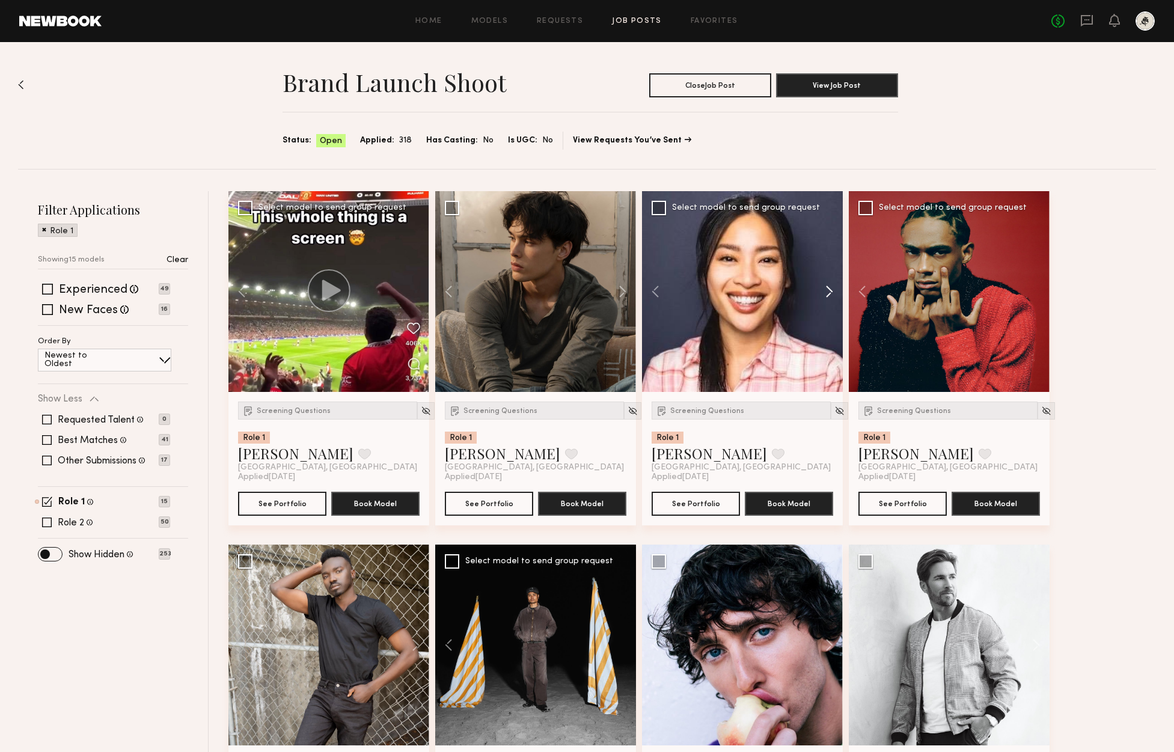
click at [828, 291] on button at bounding box center [823, 291] width 38 height 201
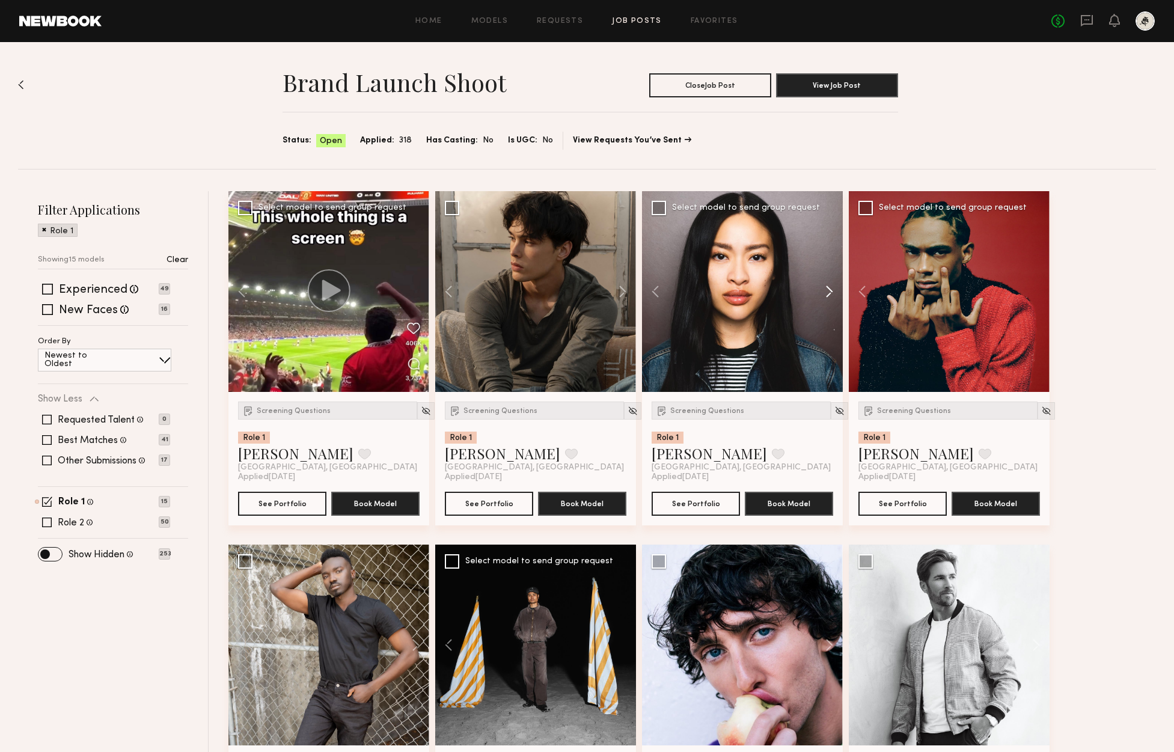
click at [828, 291] on button at bounding box center [823, 291] width 38 height 201
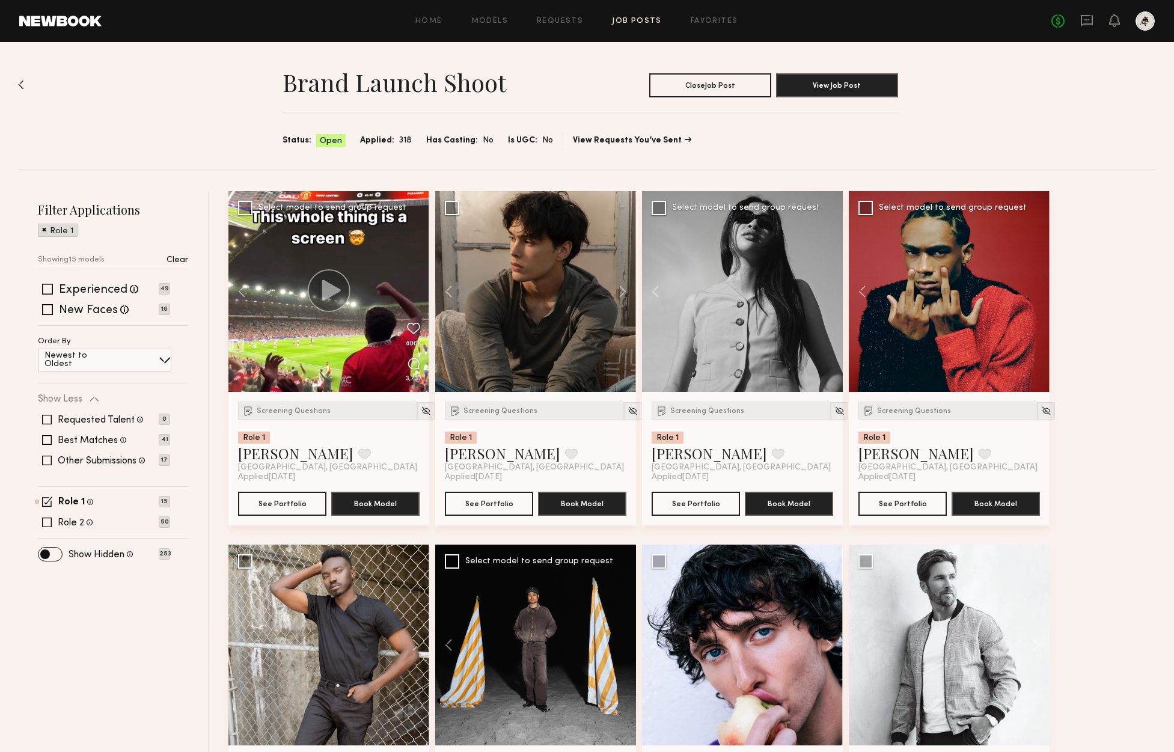
scroll to position [8, 0]
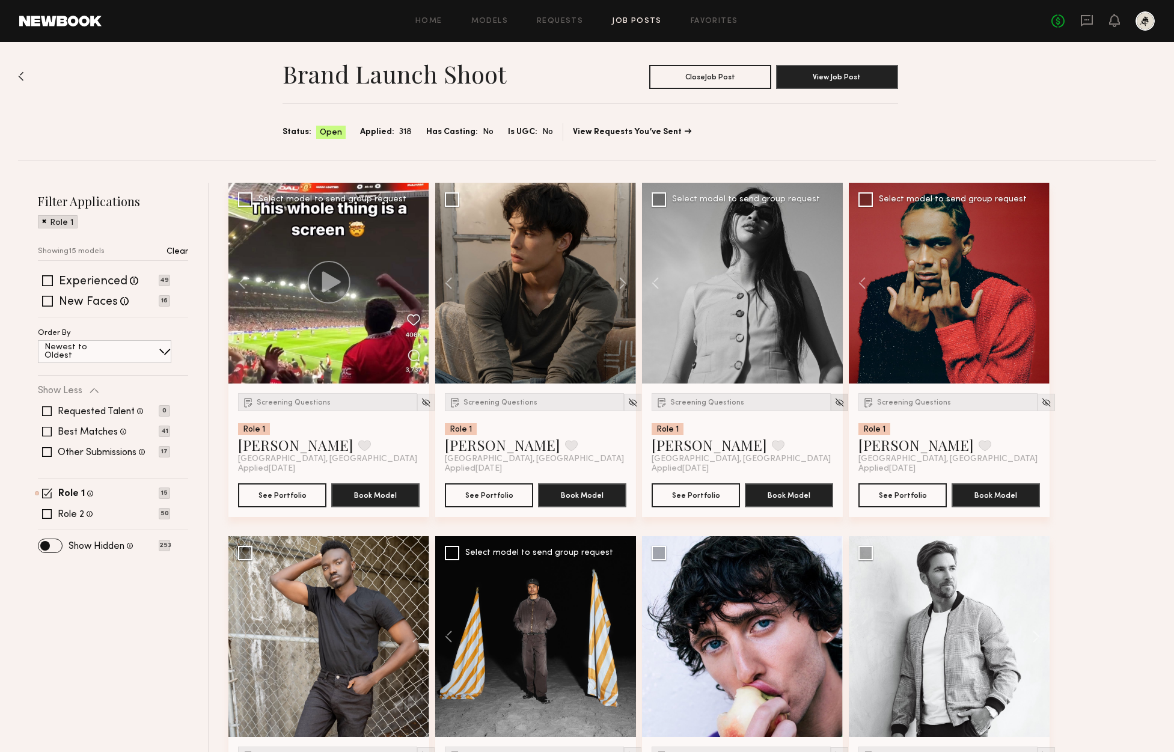
click at [834, 404] on img at bounding box center [839, 402] width 10 height 10
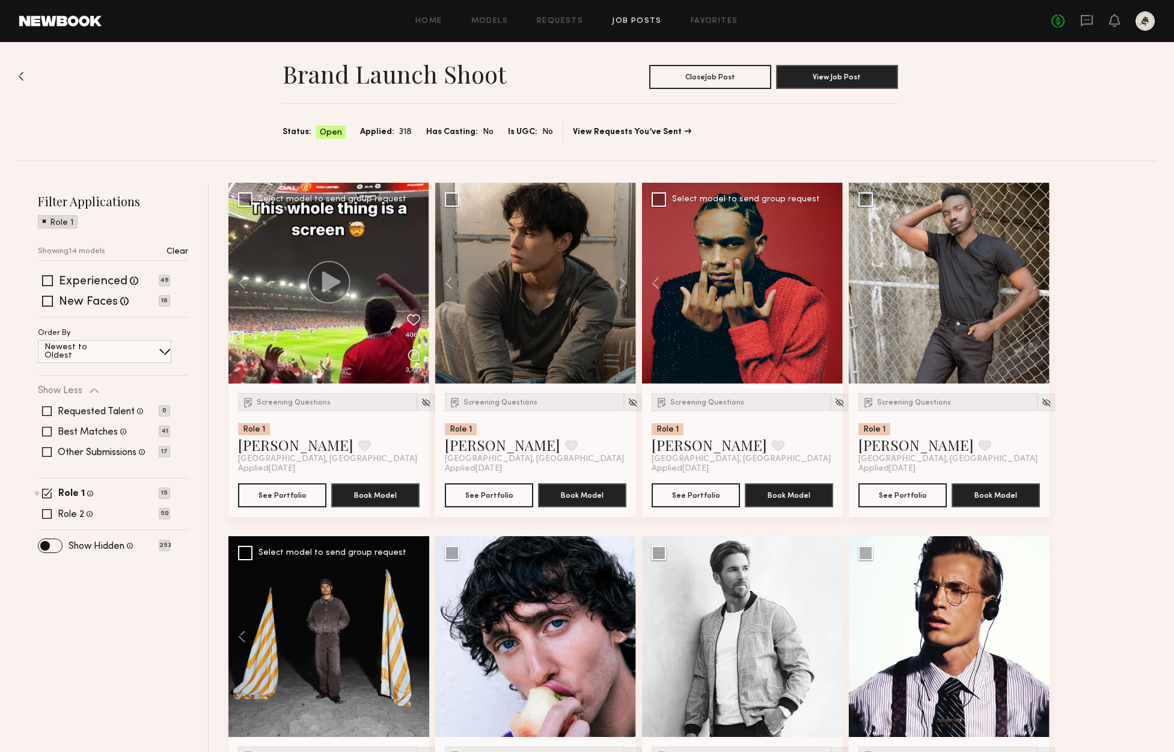
click at [830, 287] on div at bounding box center [742, 283] width 201 height 201
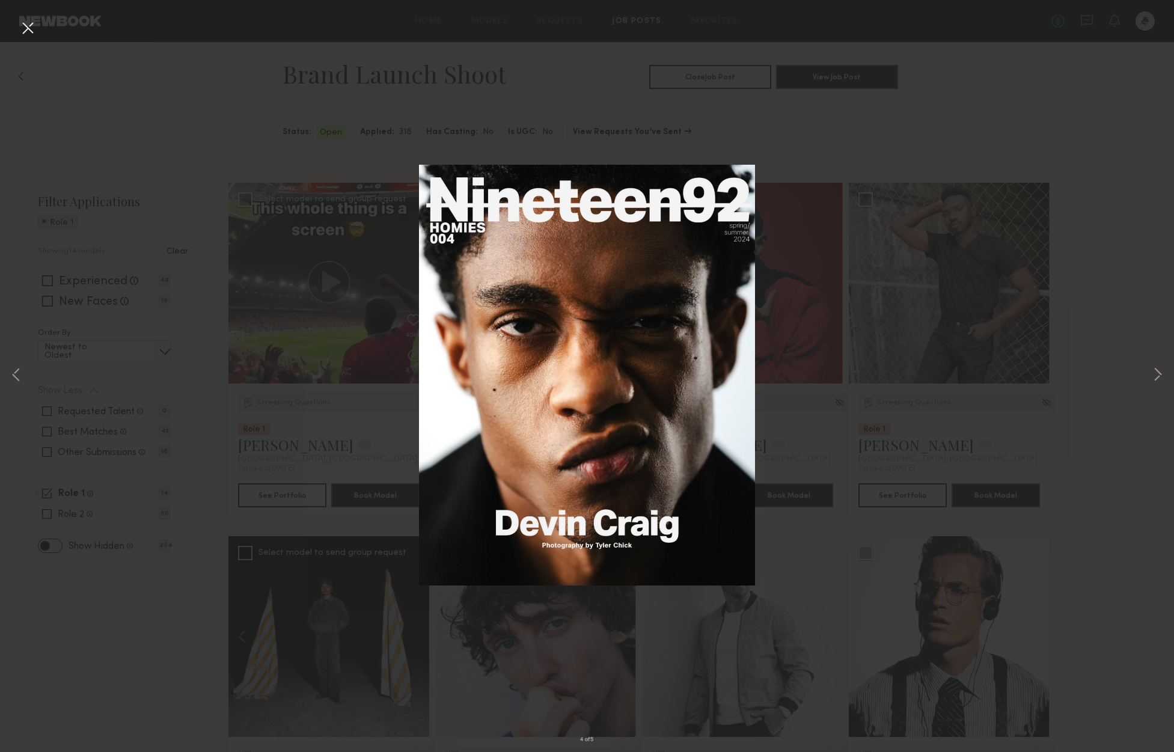
click at [29, 31] on button at bounding box center [27, 29] width 19 height 22
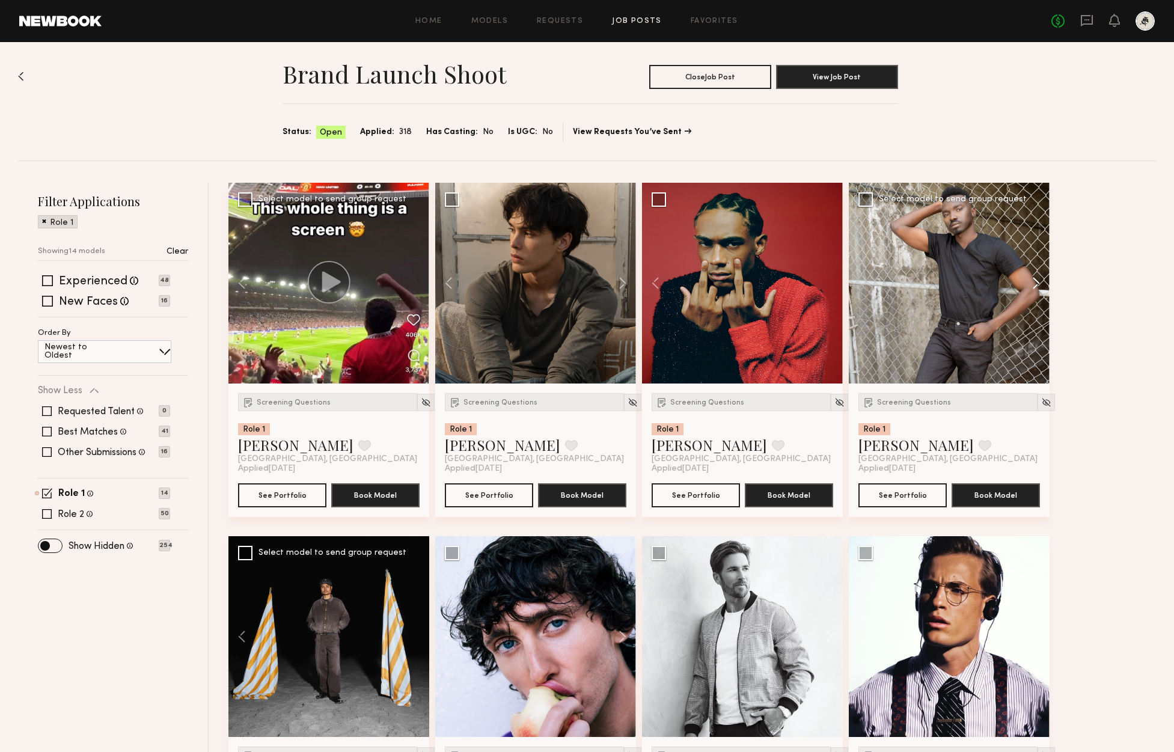
click at [1039, 283] on button at bounding box center [1030, 283] width 38 height 201
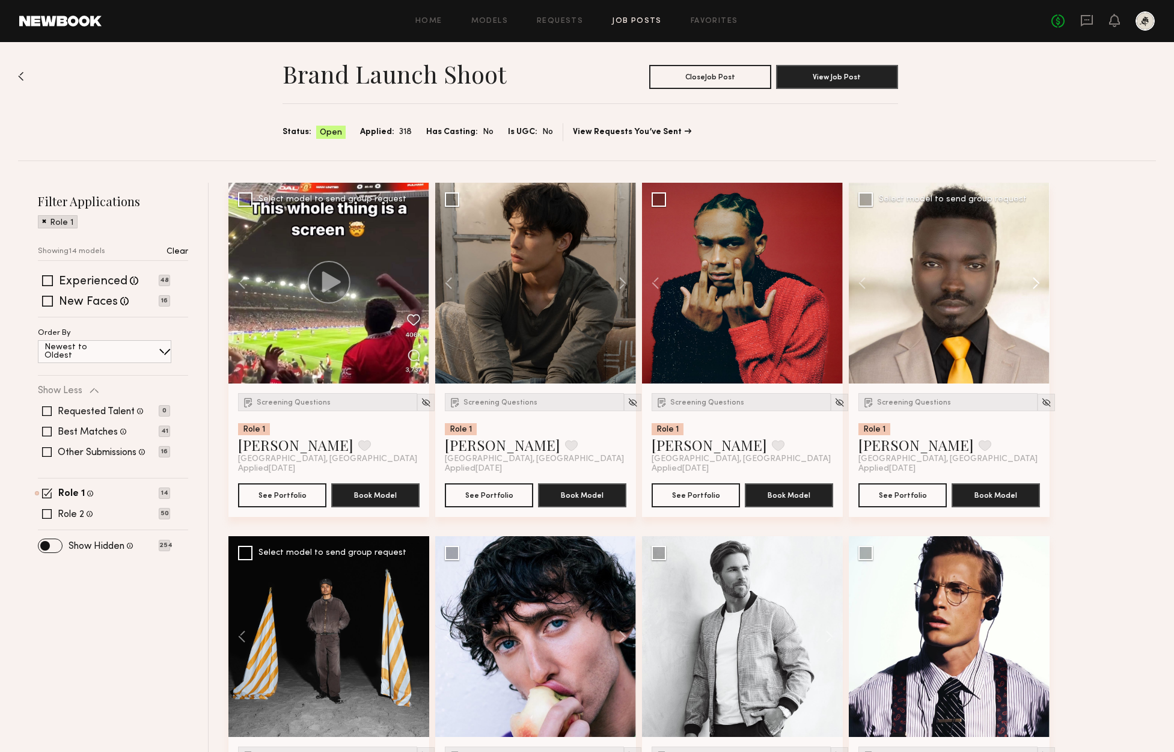
click at [1039, 283] on button at bounding box center [1030, 283] width 38 height 201
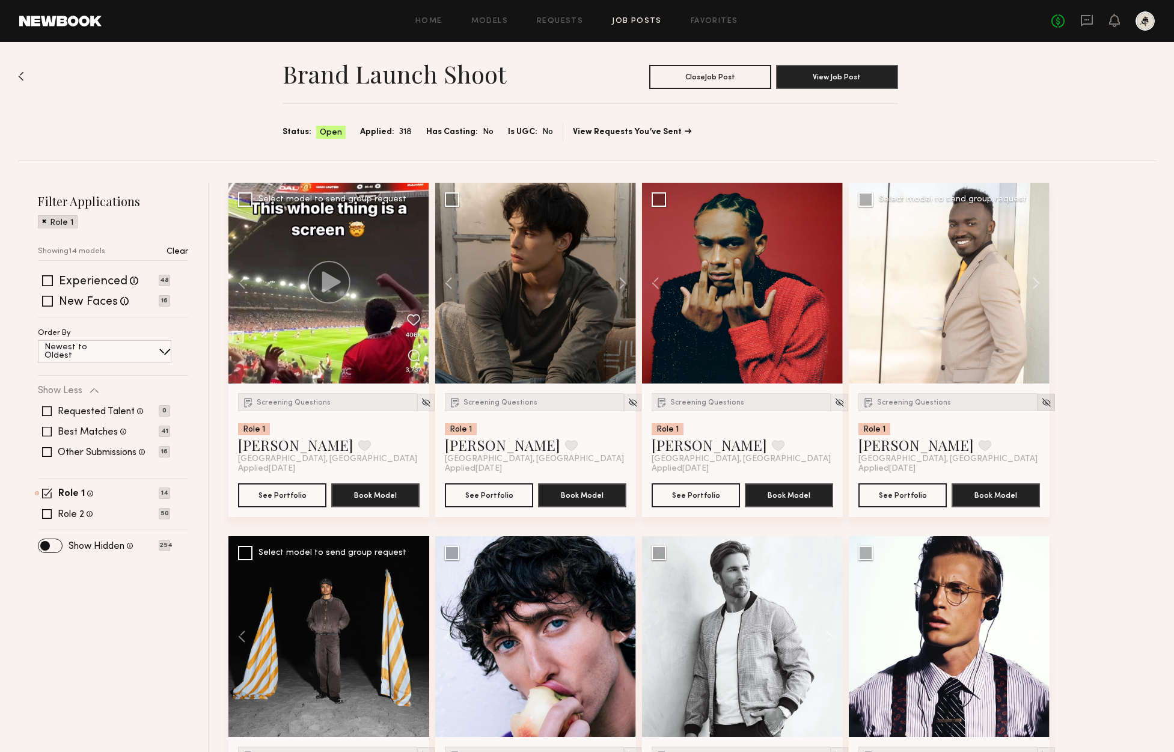
click at [1041, 401] on img at bounding box center [1046, 402] width 10 height 10
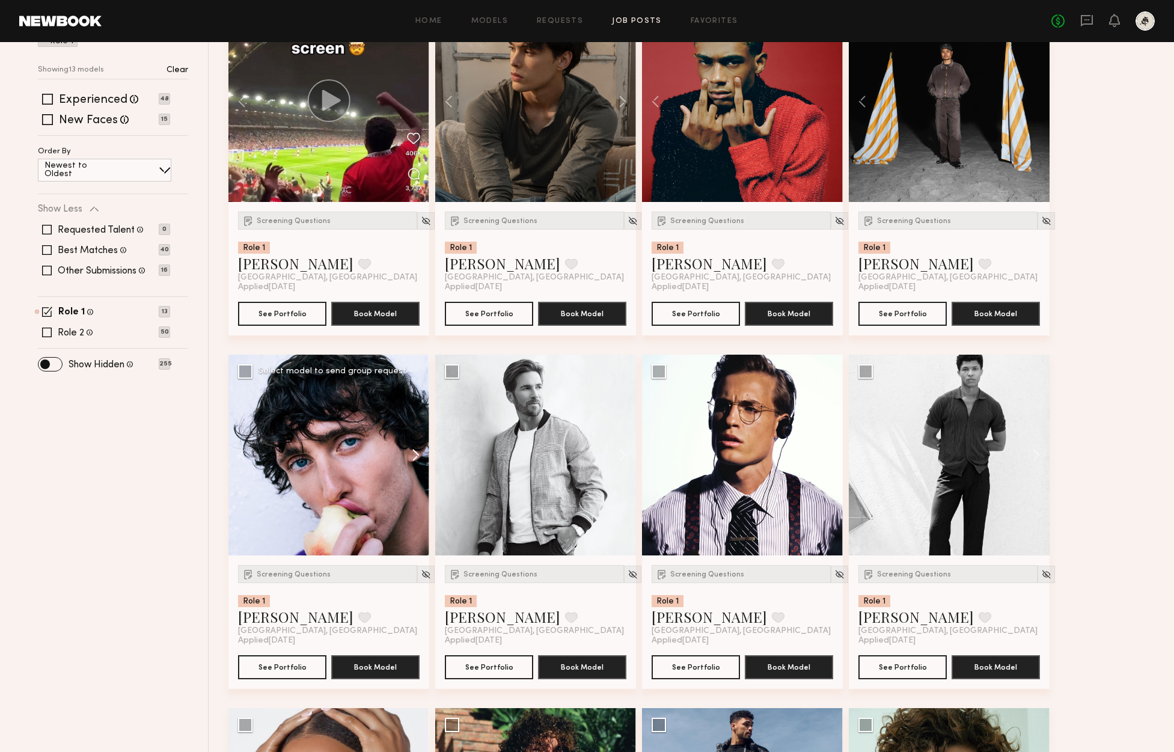
scroll to position [189, 0]
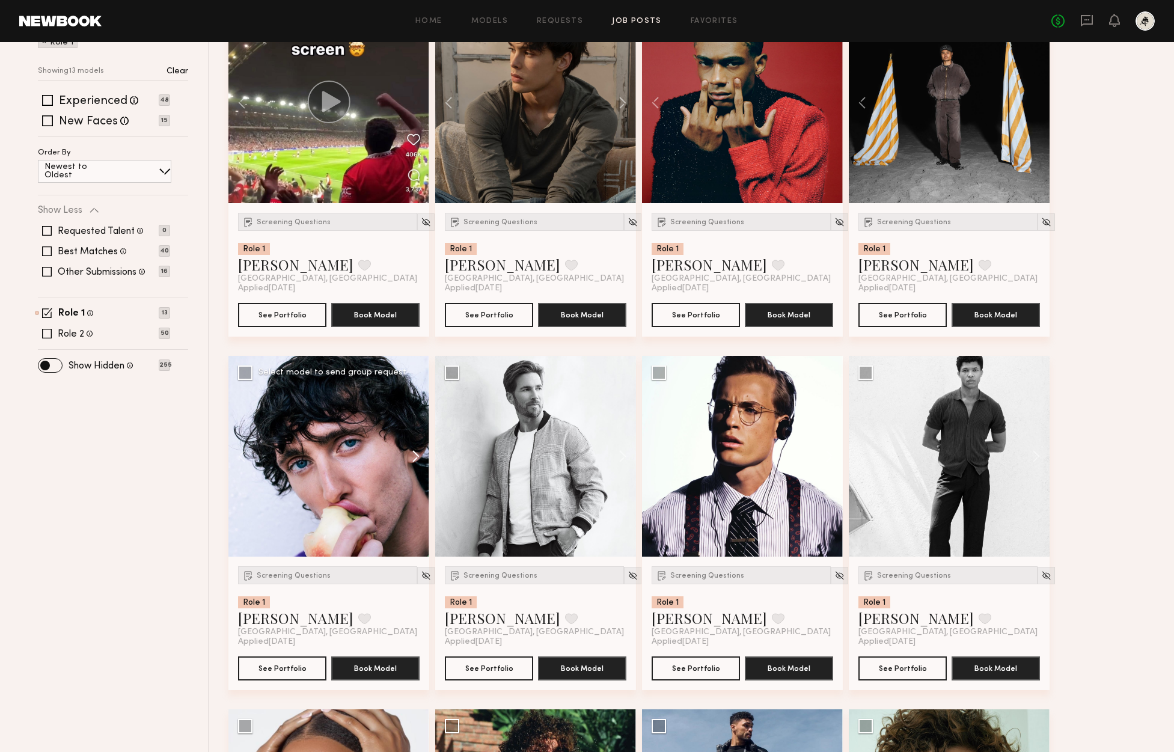
click at [416, 451] on button at bounding box center [410, 456] width 38 height 201
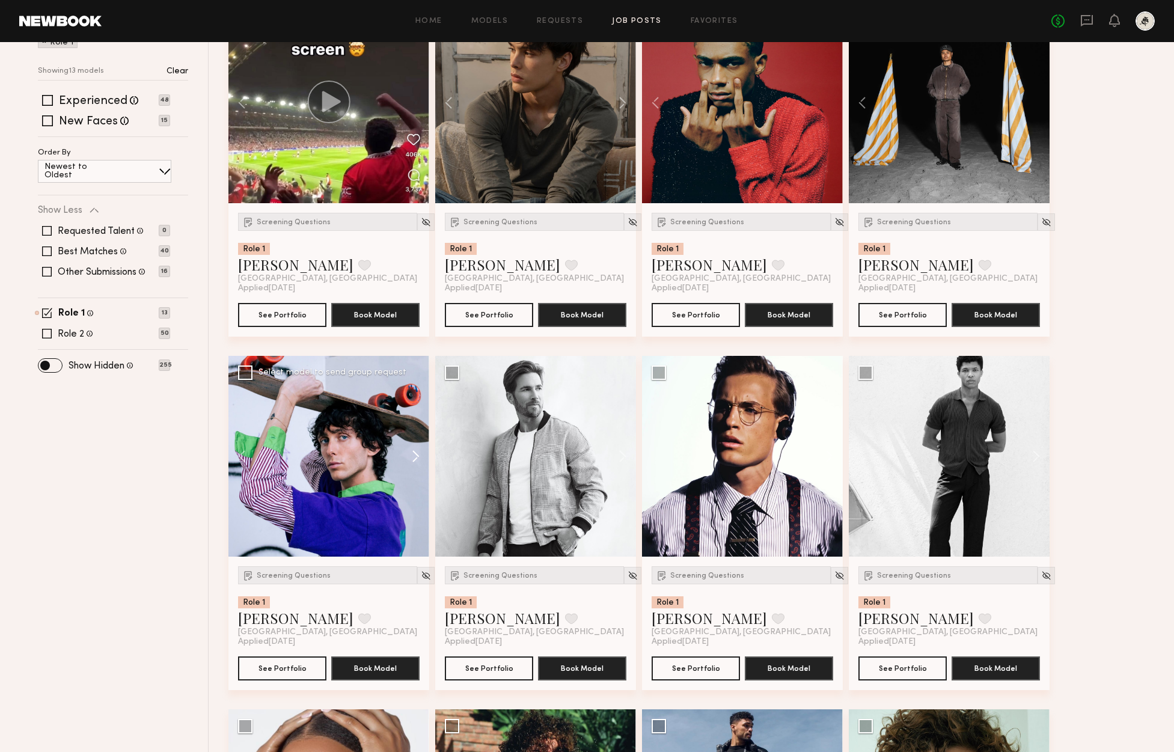
click at [416, 451] on button at bounding box center [410, 456] width 38 height 201
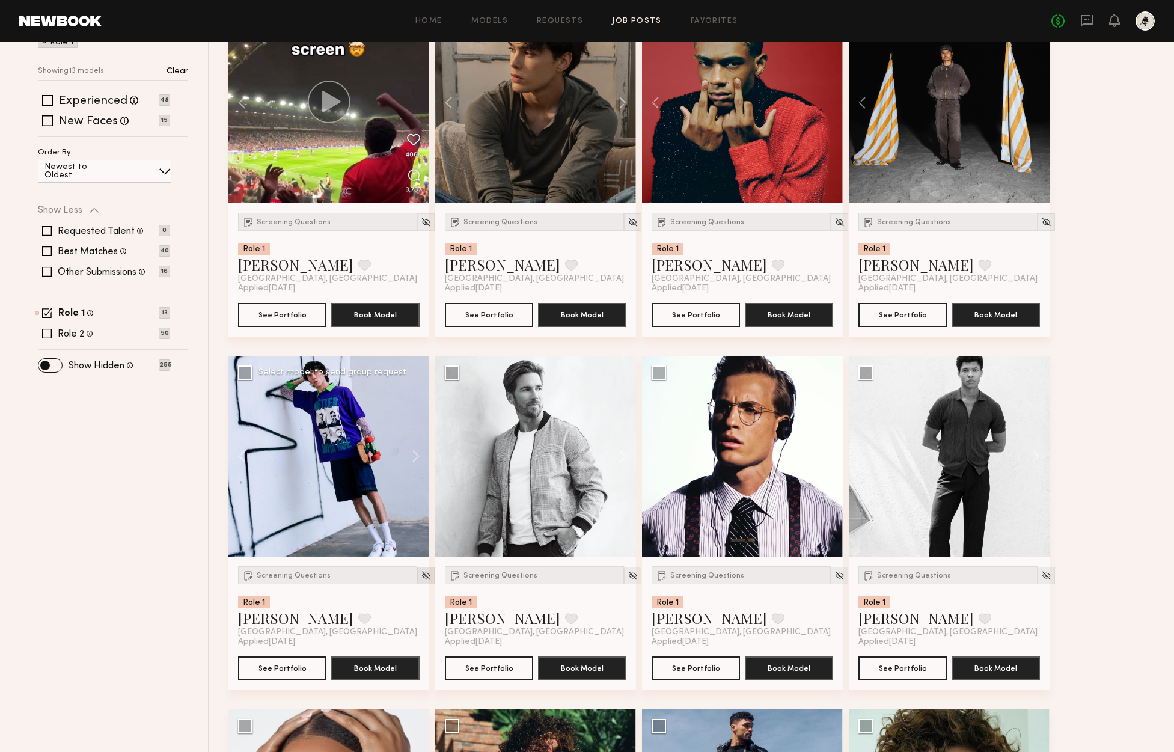
click at [421, 575] on img at bounding box center [426, 575] width 10 height 10
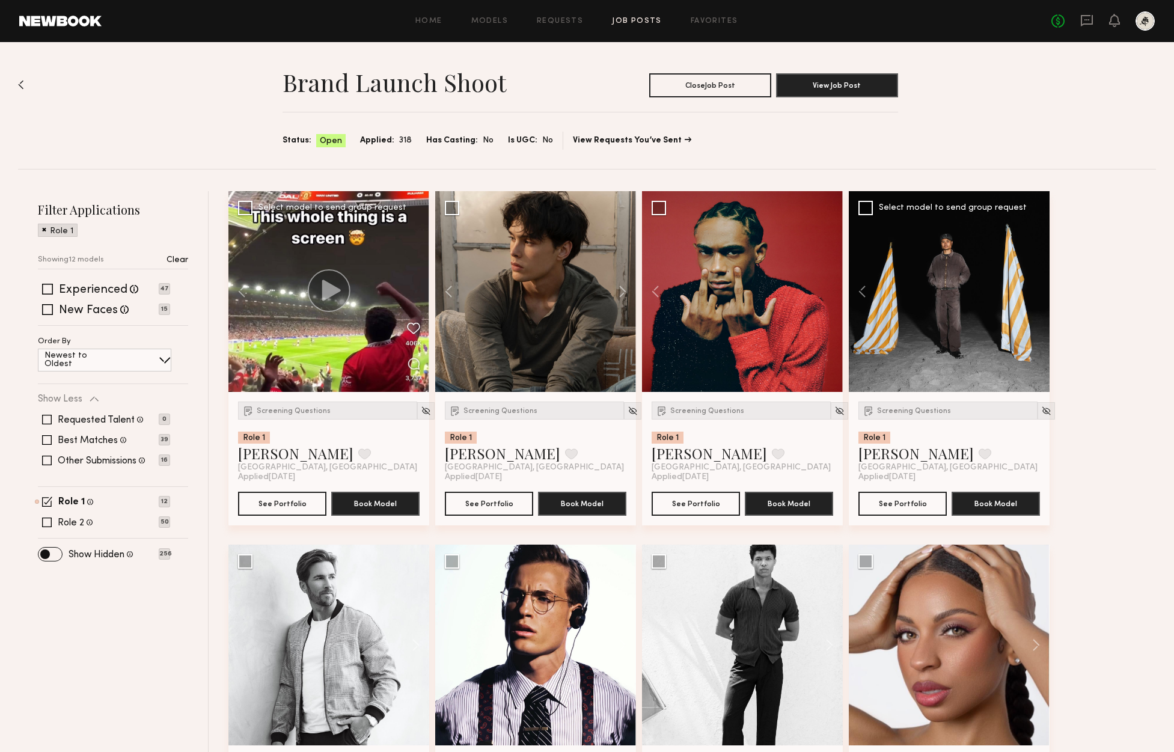
scroll to position [0, 0]
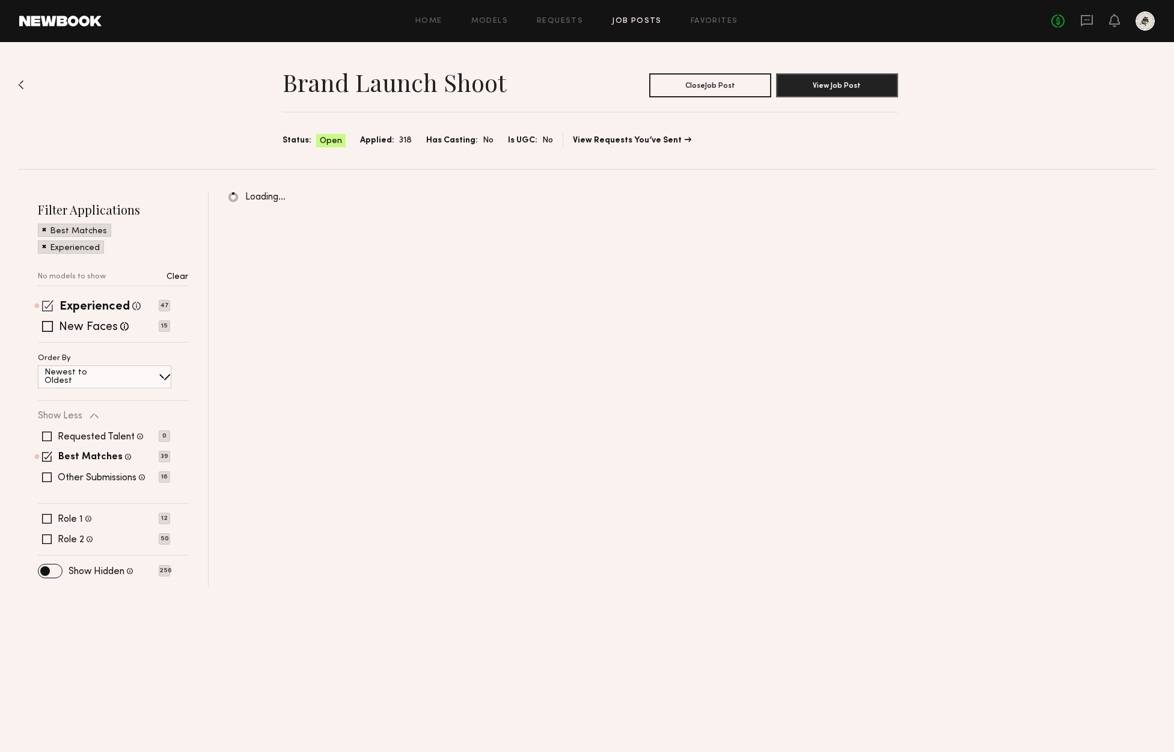
click at [46, 311] on span at bounding box center [47, 305] width 11 height 11
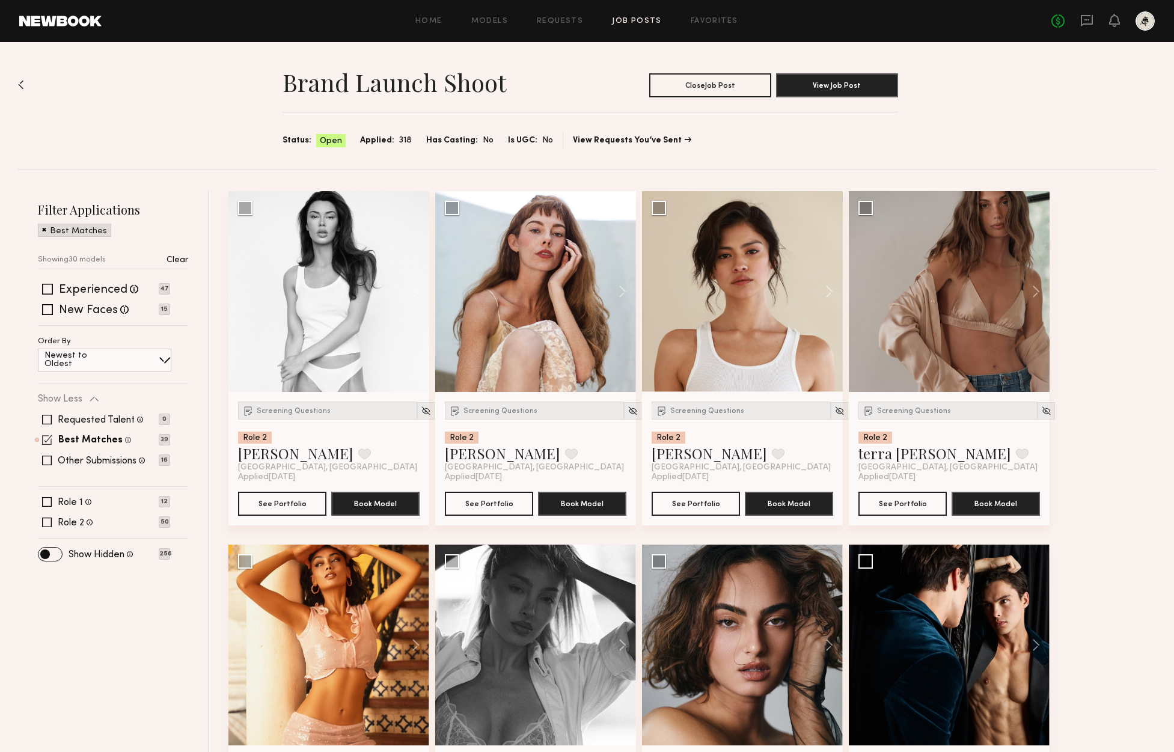
click at [52, 435] on span at bounding box center [47, 440] width 10 height 10
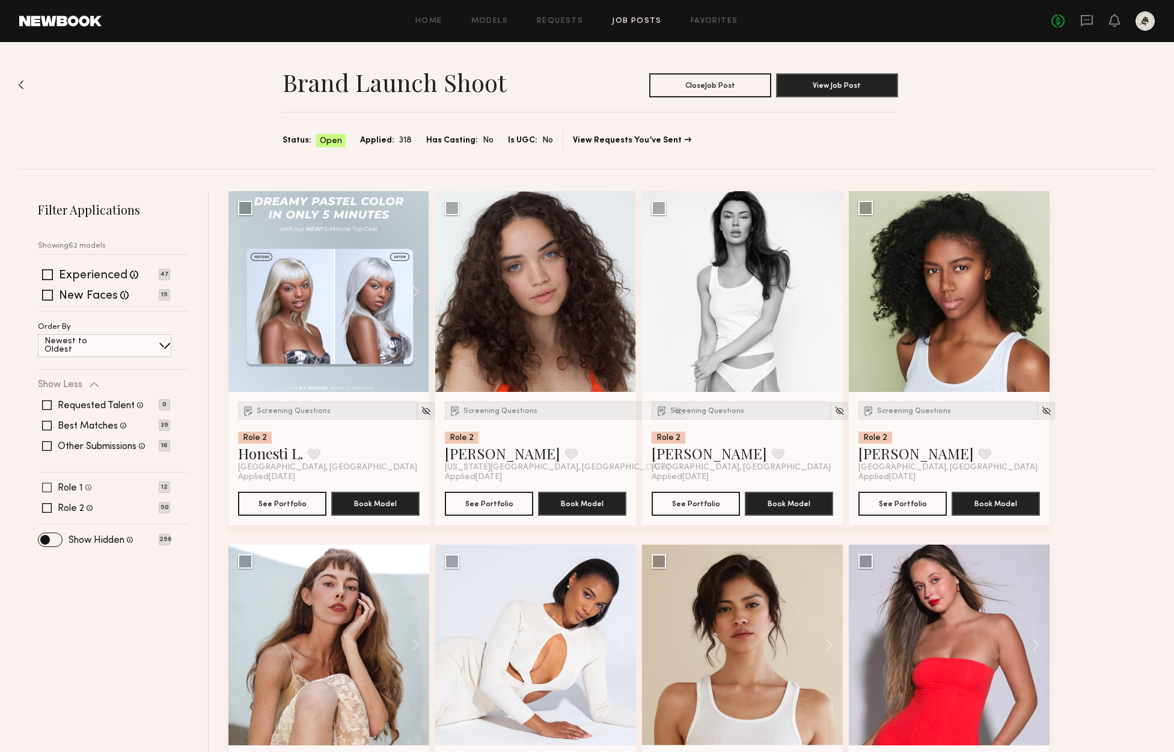
click at [81, 492] on label "Role 1" at bounding box center [70, 488] width 25 height 10
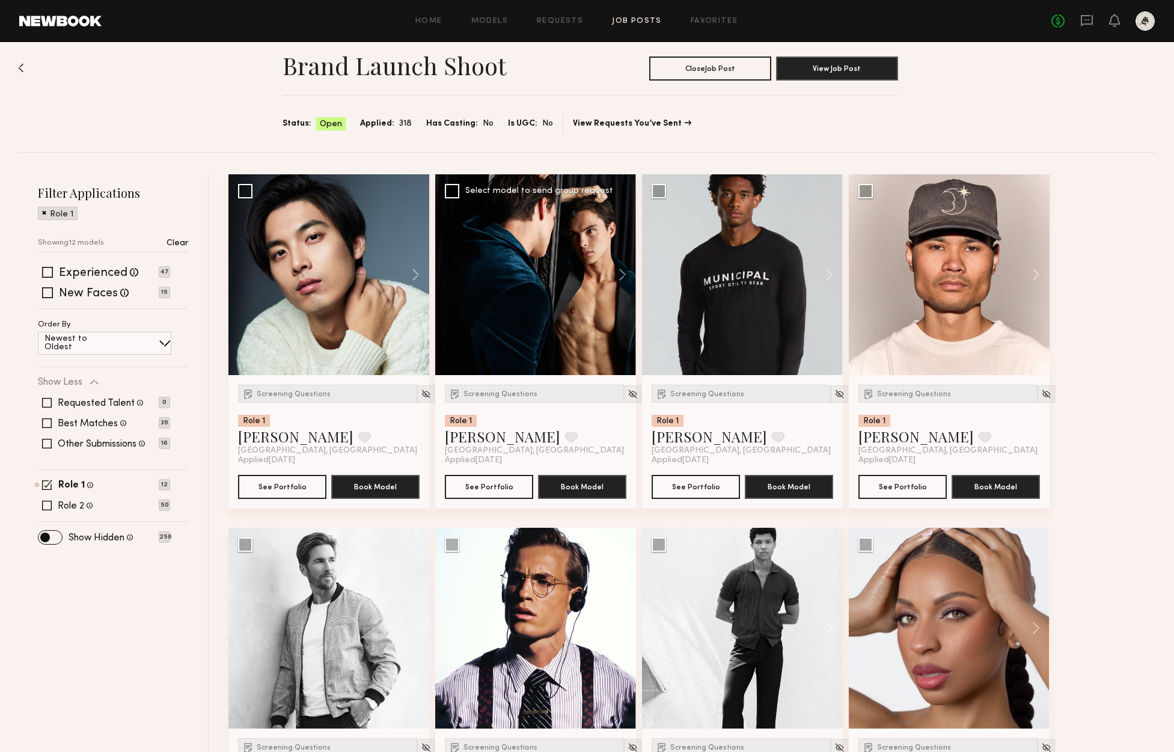
scroll to position [17, 0]
click at [71, 483] on label "Role 1" at bounding box center [71, 485] width 26 height 10
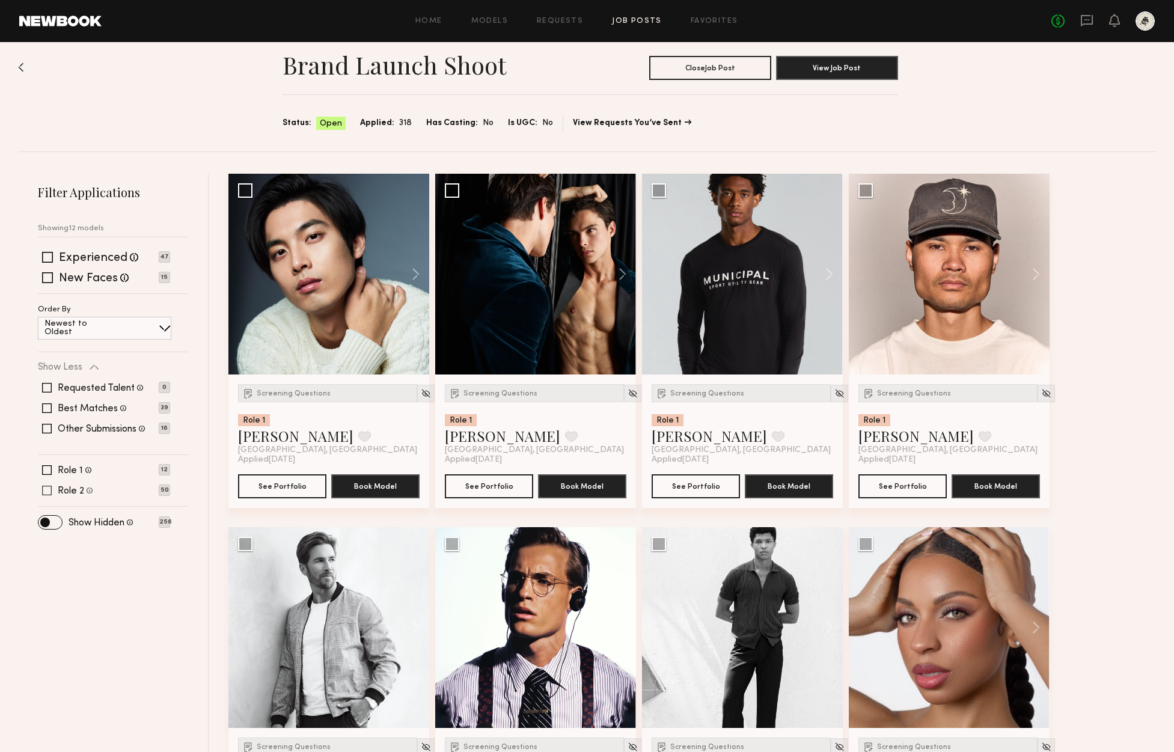
click at [74, 494] on label "Role 2" at bounding box center [71, 491] width 26 height 10
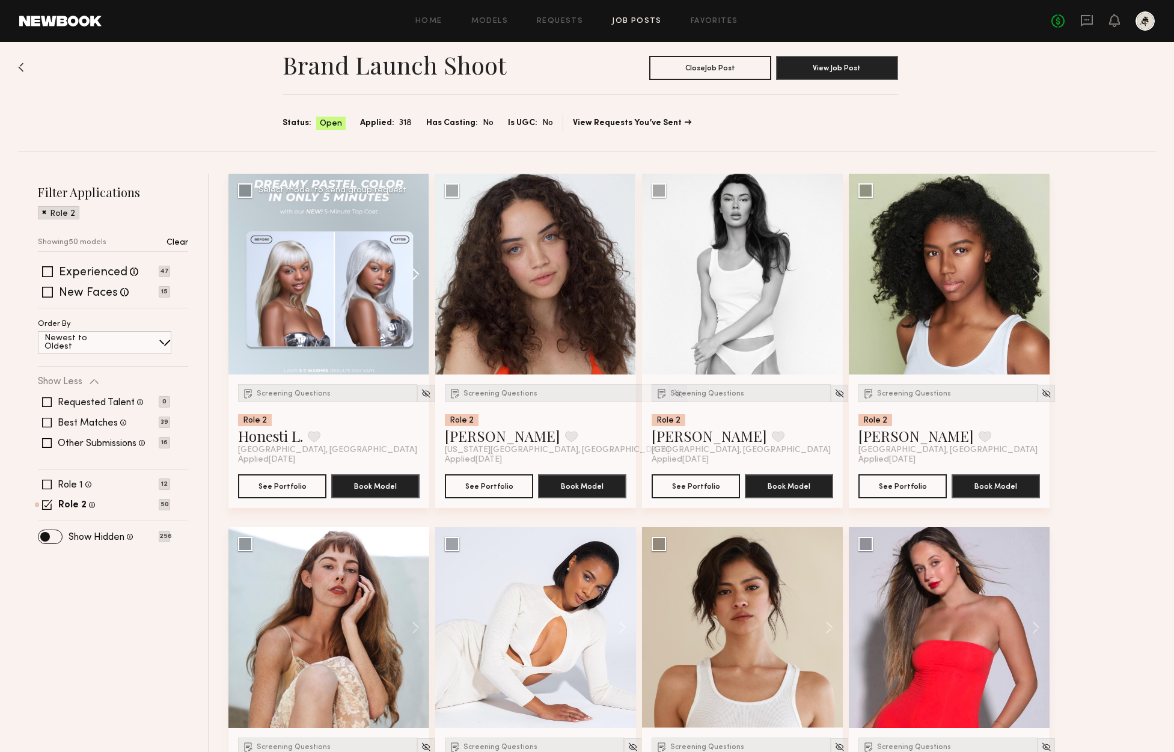
click at [416, 279] on button at bounding box center [410, 274] width 38 height 201
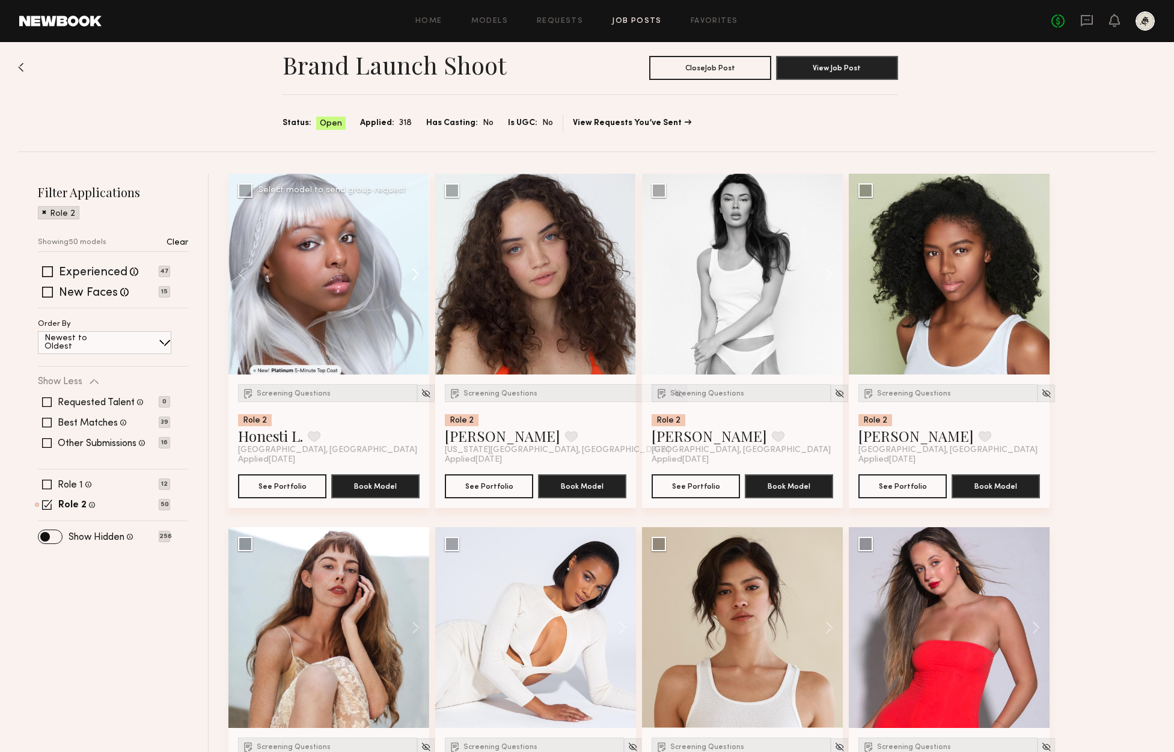
click at [416, 279] on button at bounding box center [410, 274] width 38 height 201
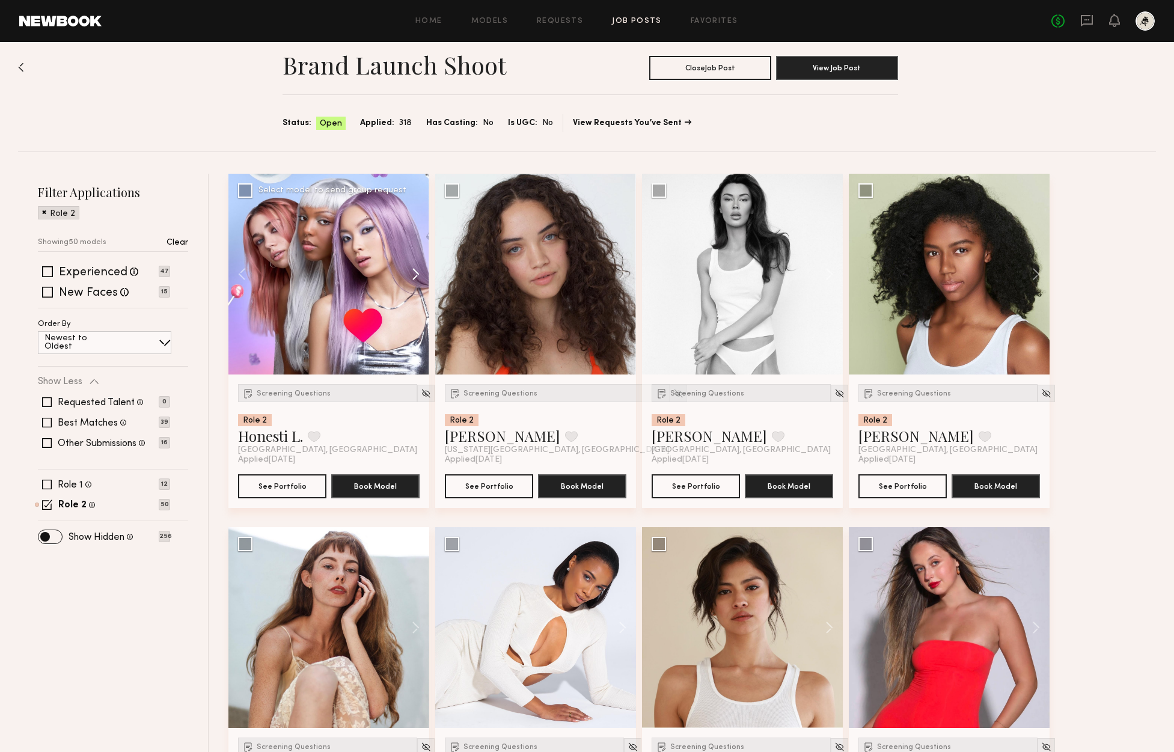
click at [416, 279] on button at bounding box center [410, 274] width 38 height 201
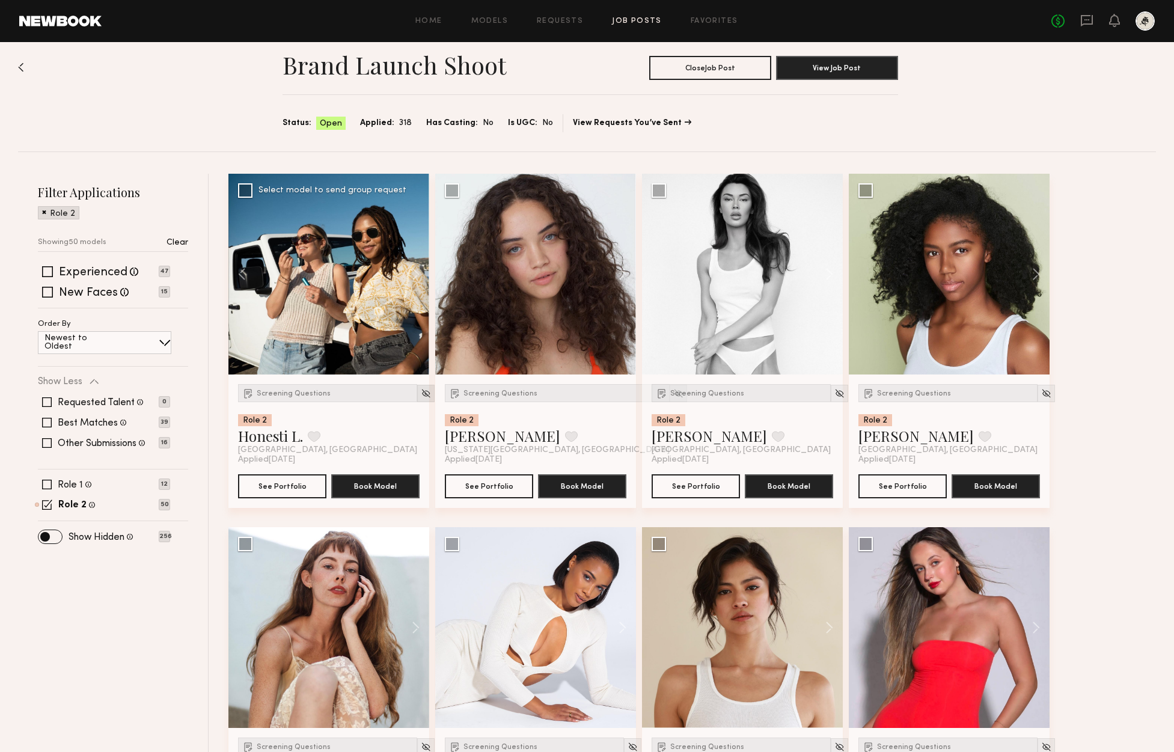
click at [421, 396] on img at bounding box center [426, 393] width 10 height 10
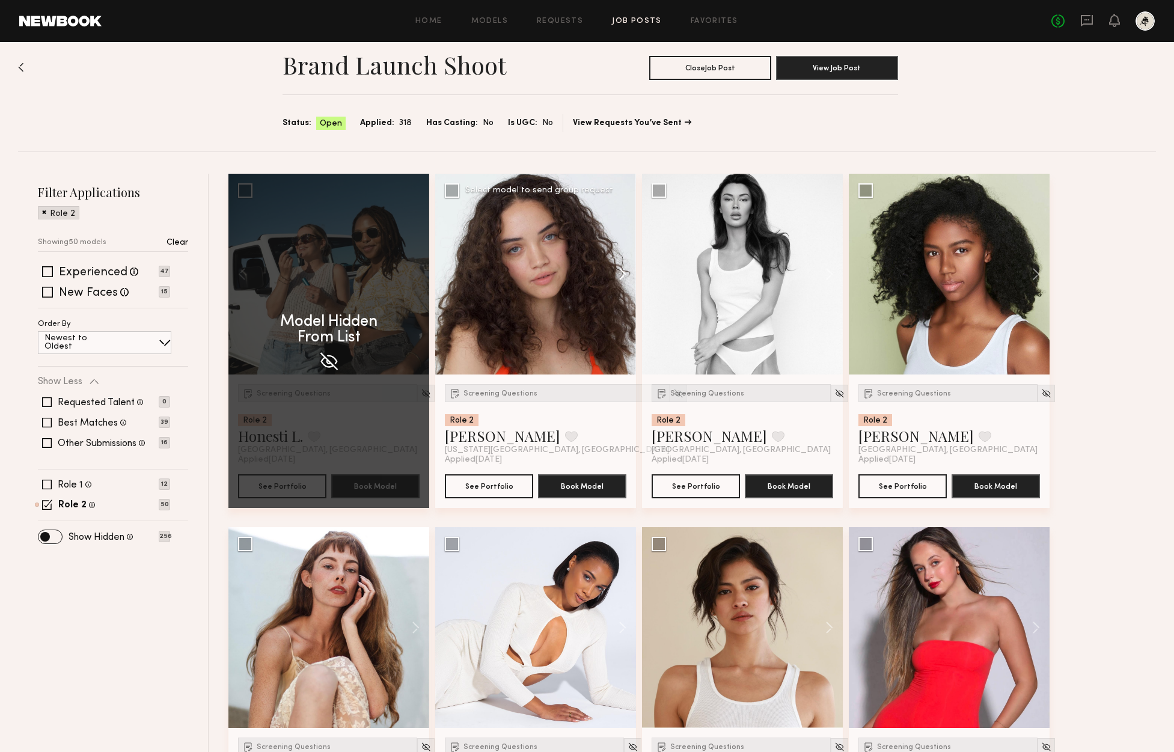
click at [623, 272] on button at bounding box center [616, 274] width 38 height 201
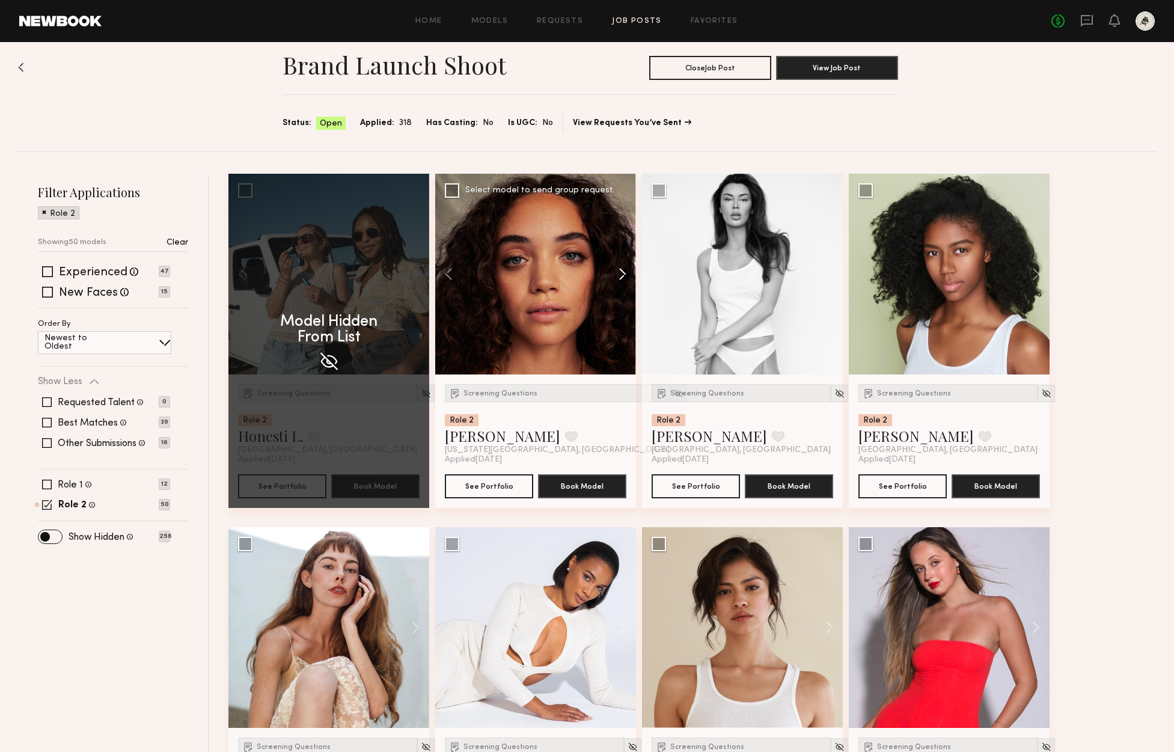
click at [623, 272] on button at bounding box center [616, 274] width 38 height 201
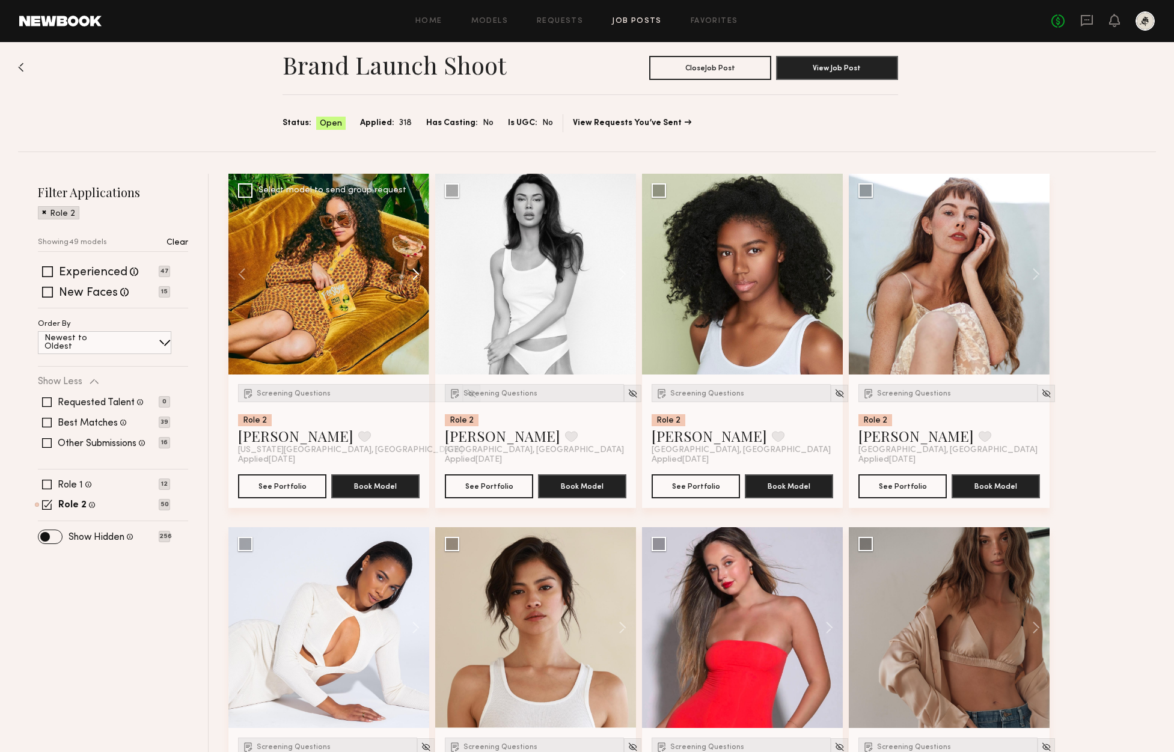
click at [623, 272] on button at bounding box center [616, 274] width 38 height 201
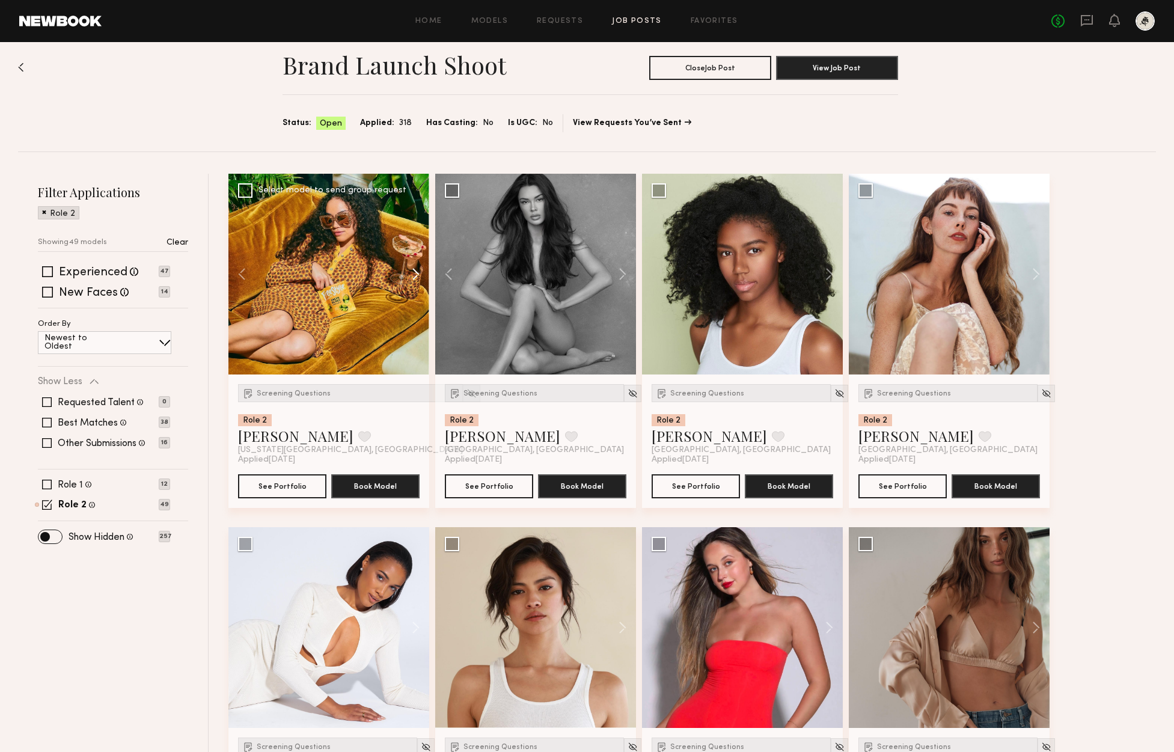
click at [623, 272] on button at bounding box center [616, 274] width 38 height 201
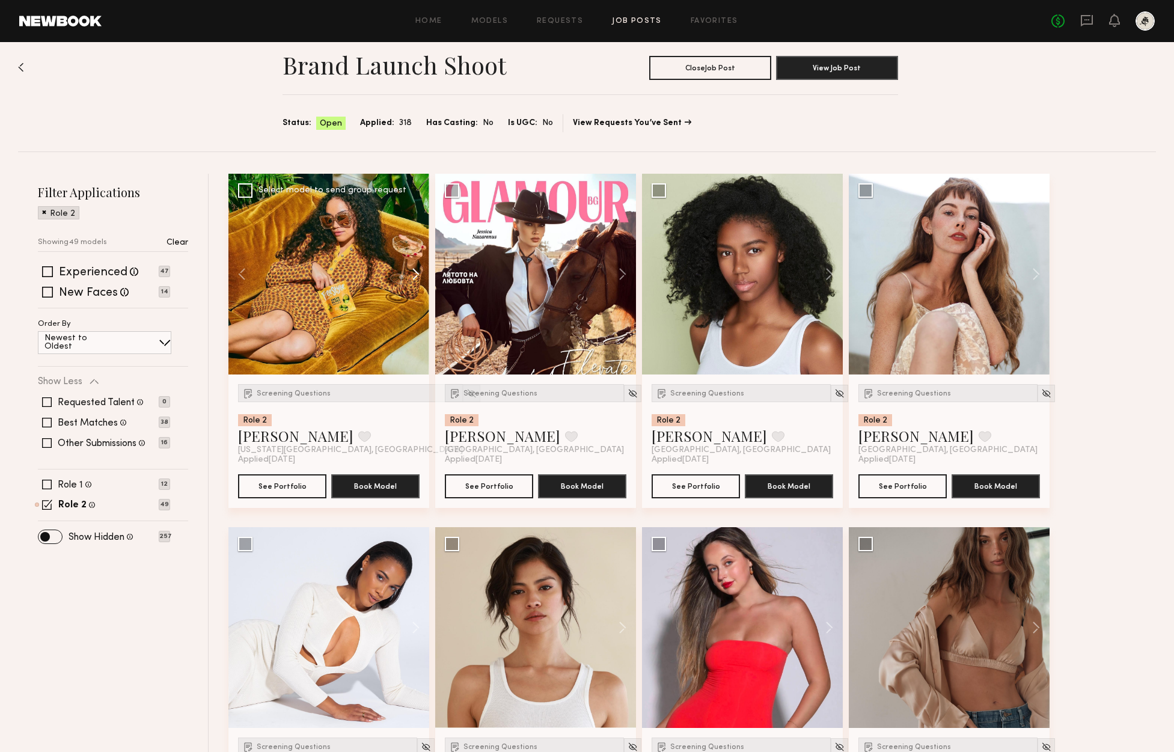
click at [623, 272] on button at bounding box center [616, 274] width 38 height 201
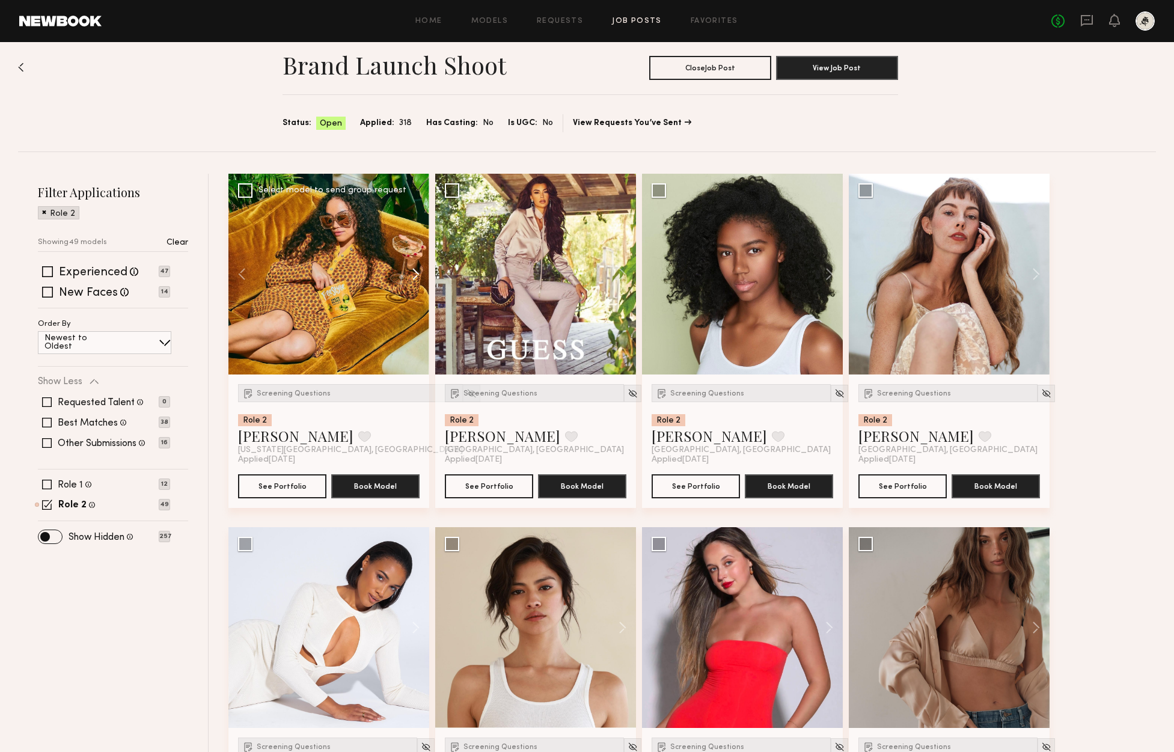
click at [623, 272] on button at bounding box center [616, 274] width 38 height 201
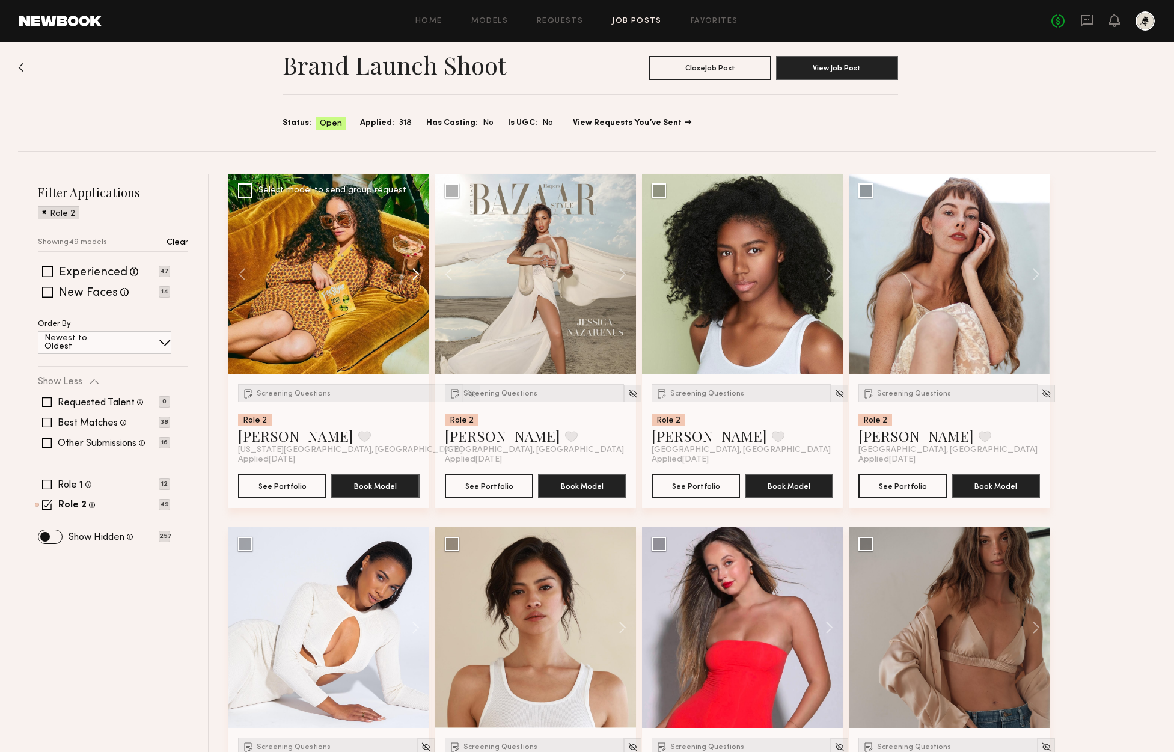
click at [623, 272] on button at bounding box center [616, 274] width 38 height 201
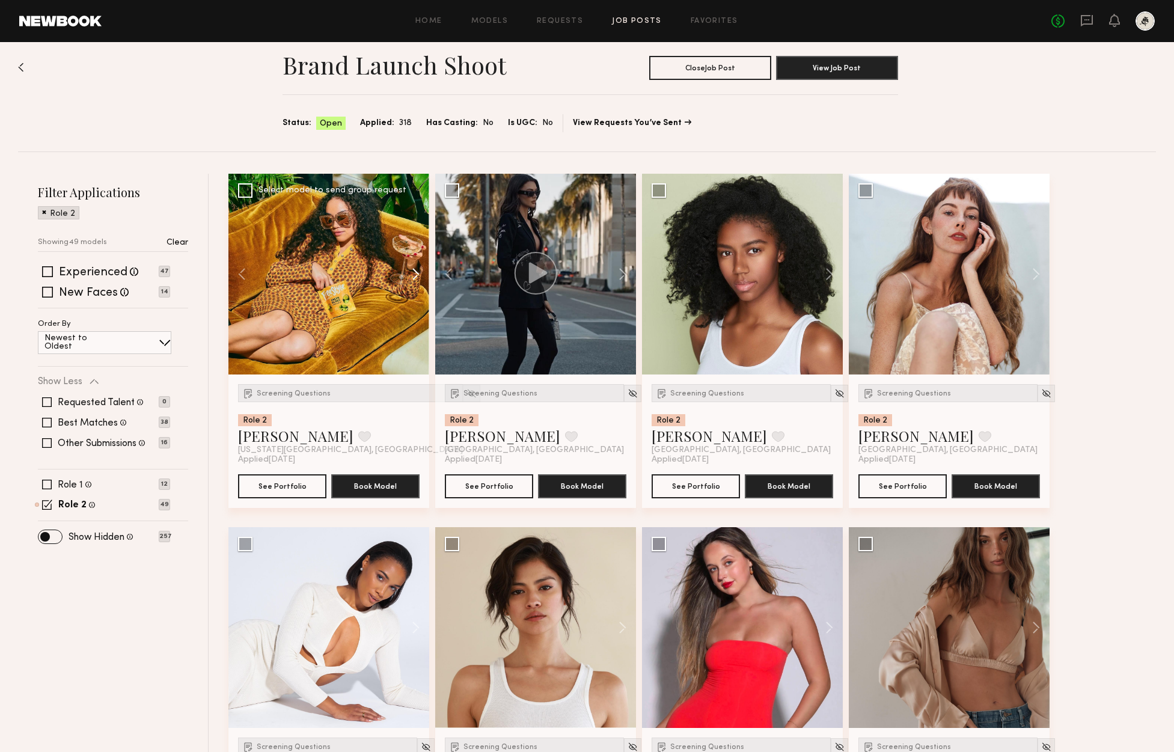
click at [623, 272] on button at bounding box center [616, 274] width 38 height 201
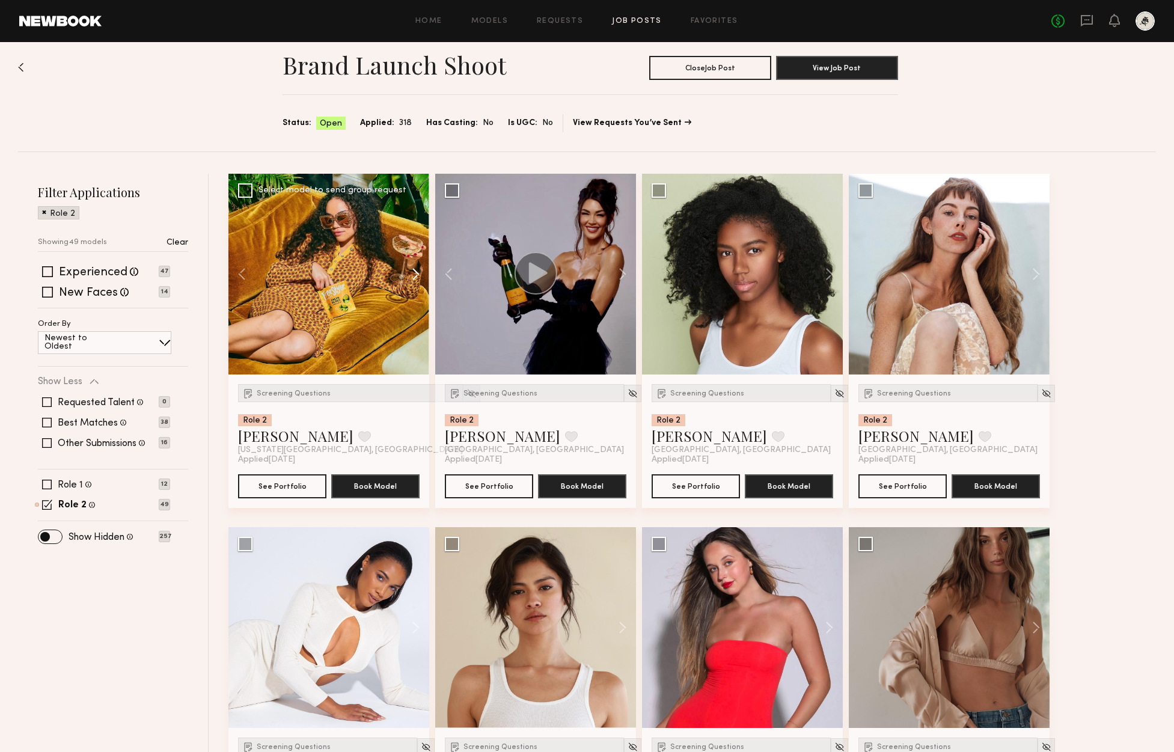
click at [623, 272] on button at bounding box center [616, 274] width 38 height 201
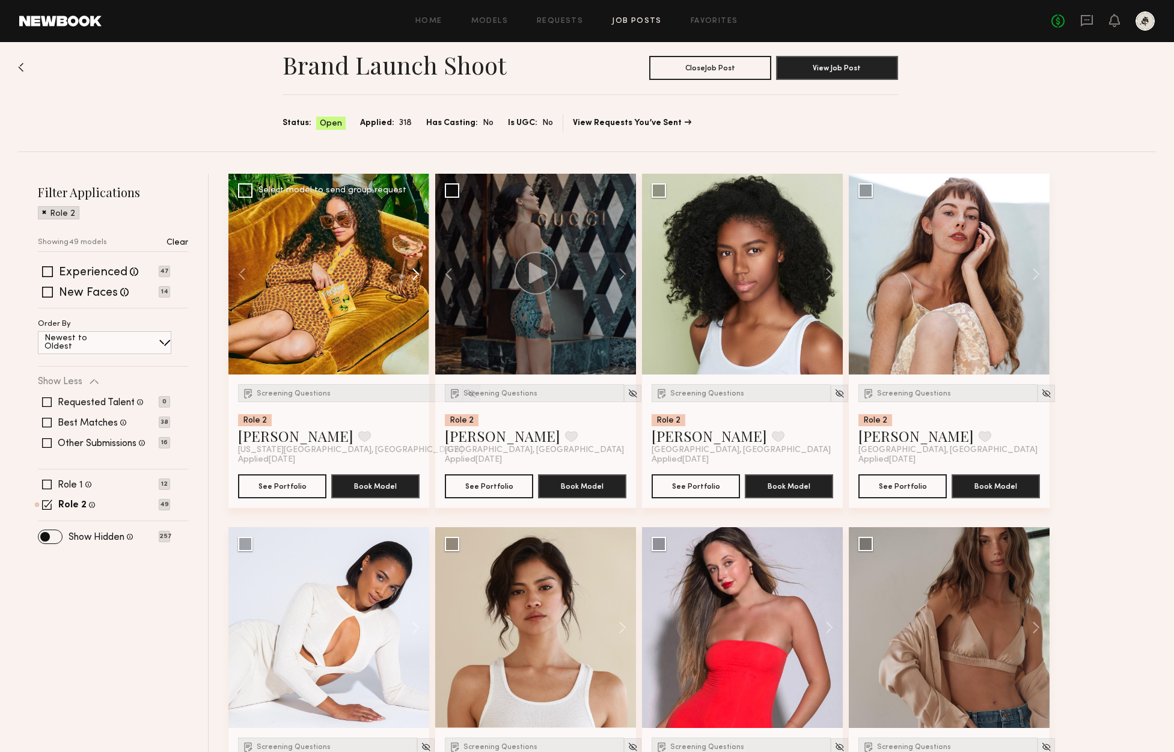
click at [623, 272] on button at bounding box center [616, 274] width 38 height 201
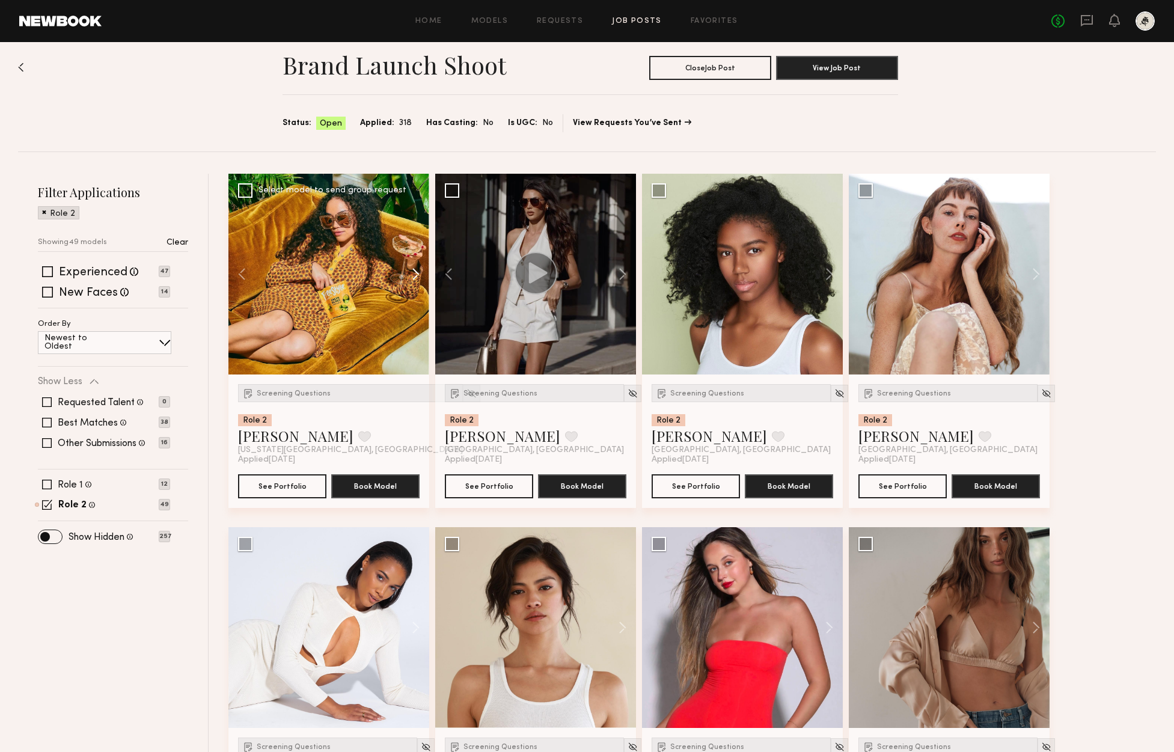
click at [623, 272] on button at bounding box center [616, 274] width 38 height 201
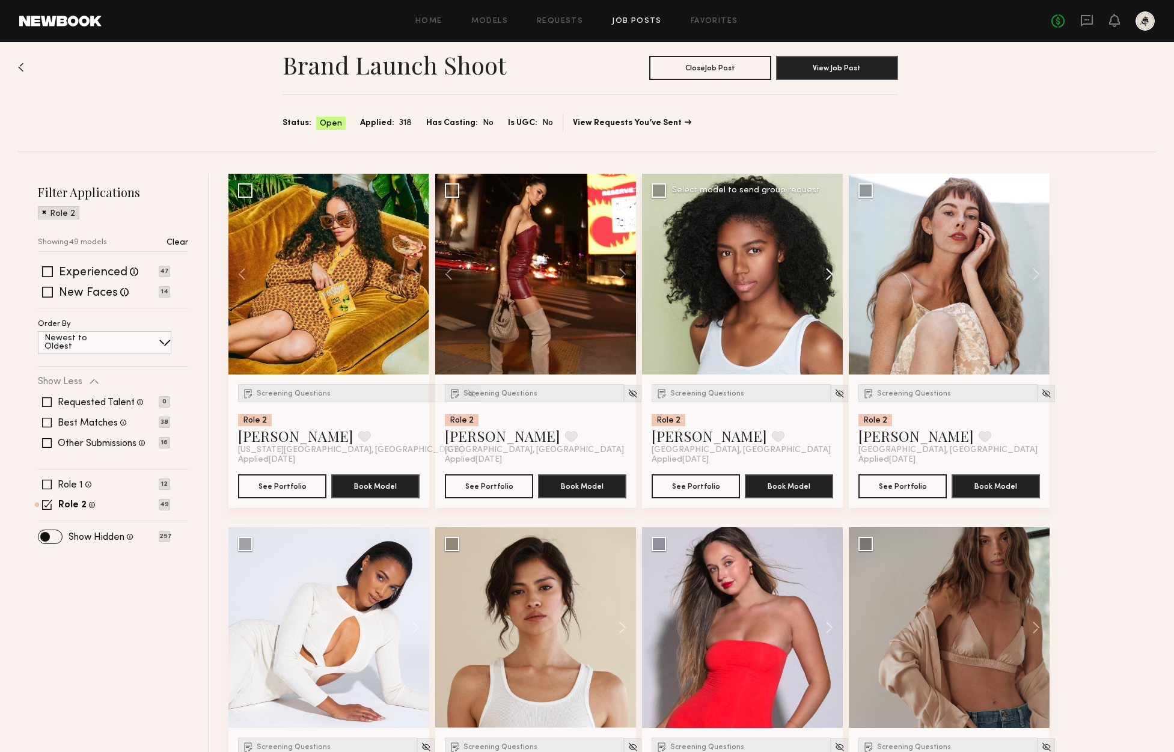
click at [829, 278] on button at bounding box center [823, 274] width 38 height 201
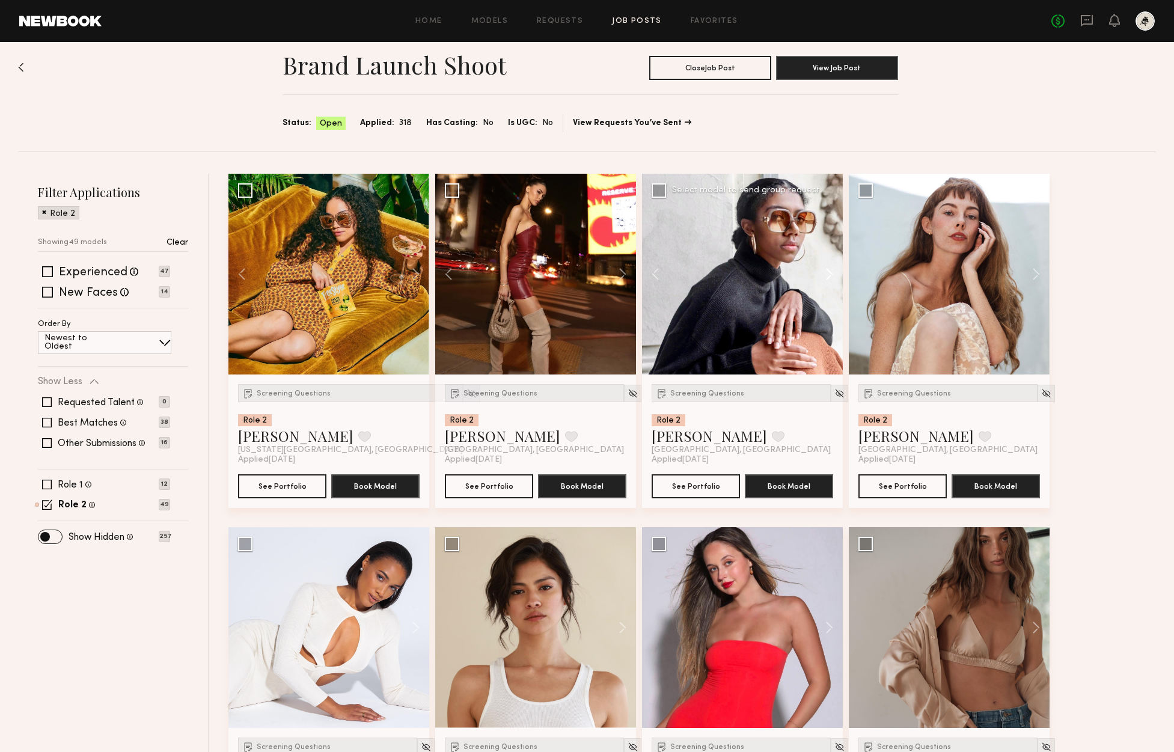
click at [831, 276] on button at bounding box center [823, 274] width 38 height 201
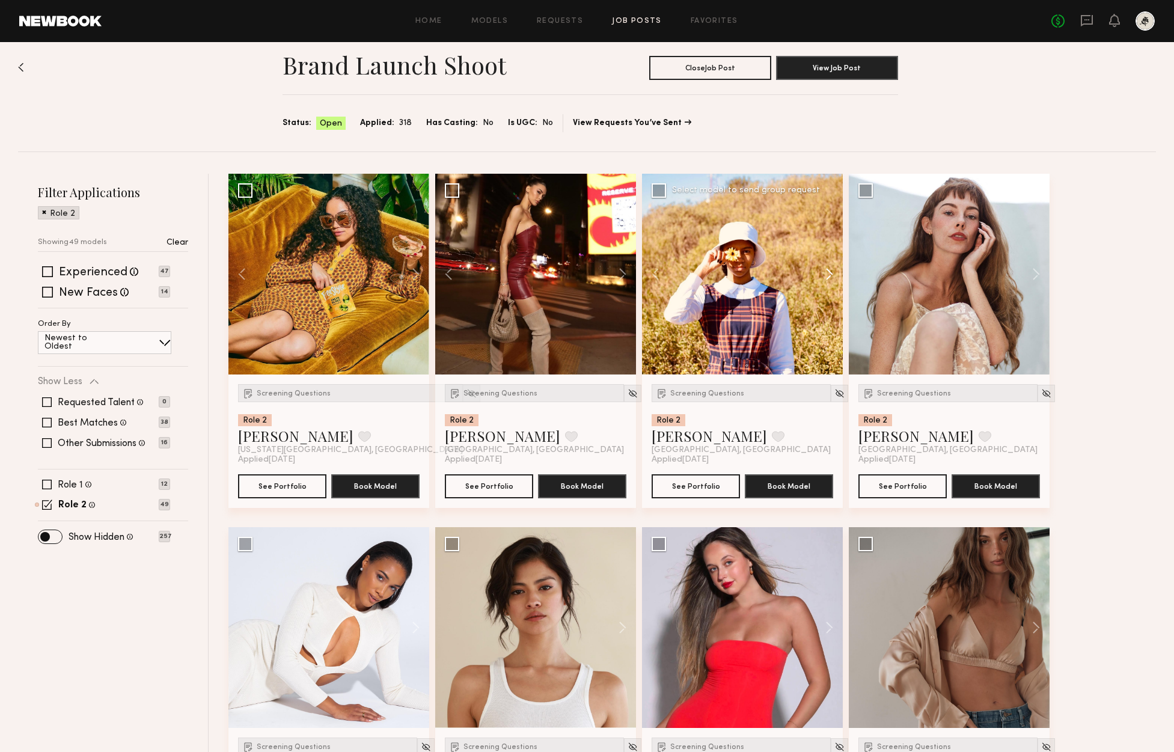
click at [831, 276] on button at bounding box center [823, 274] width 38 height 201
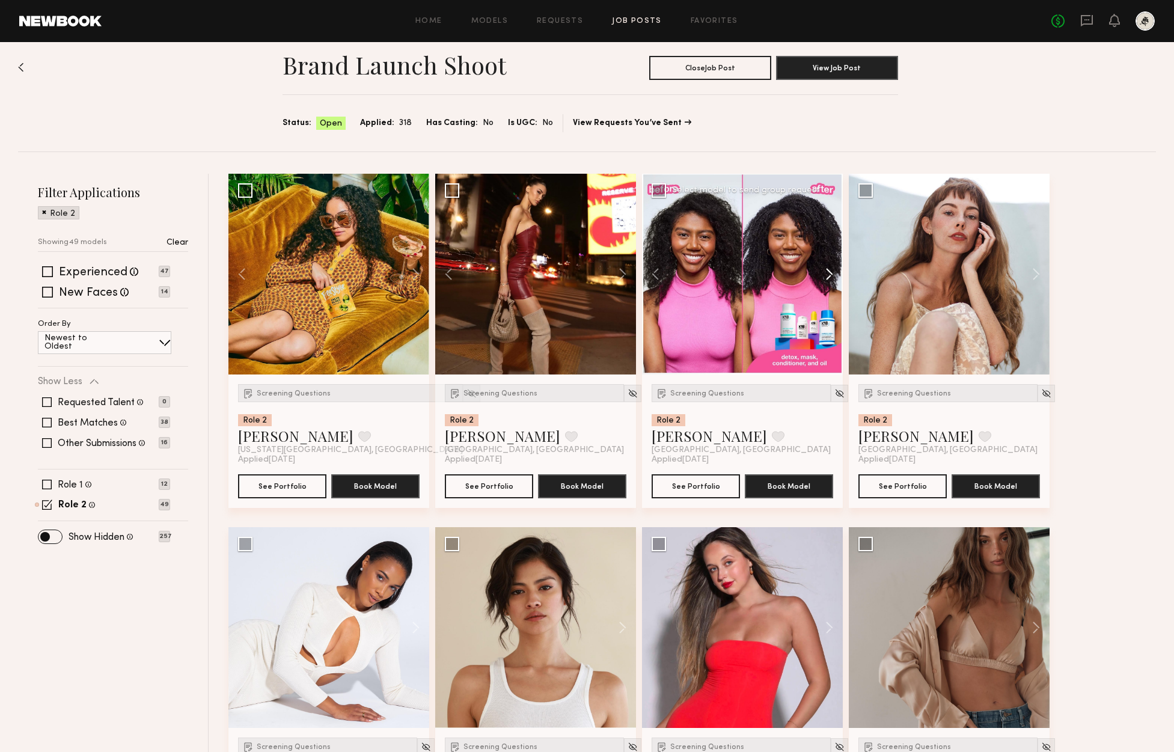
click at [831, 276] on button at bounding box center [823, 274] width 38 height 201
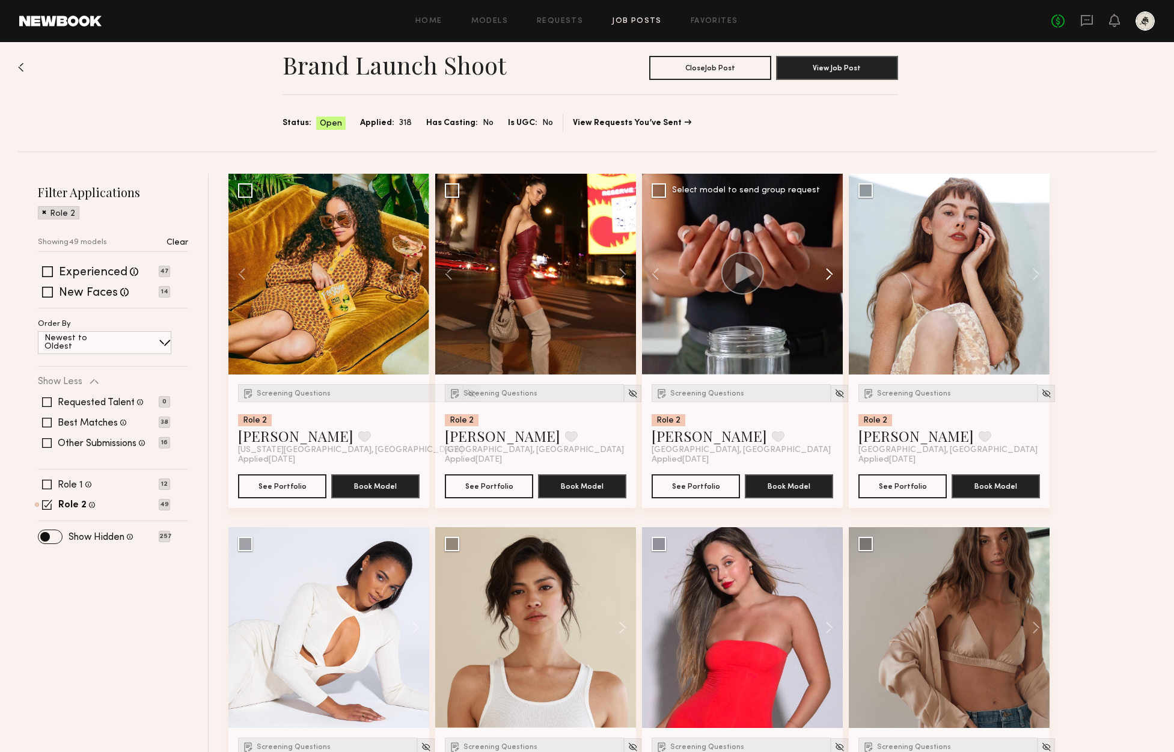
click at [831, 276] on button at bounding box center [823, 274] width 38 height 201
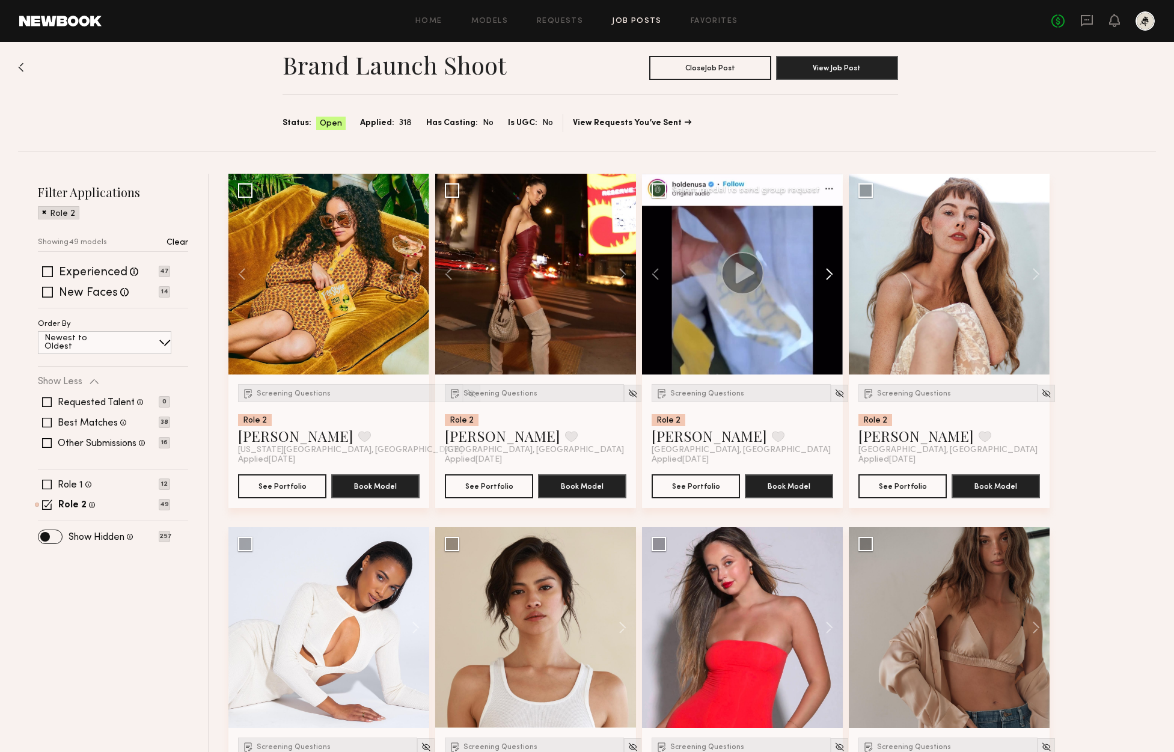
click at [831, 276] on button at bounding box center [823, 274] width 38 height 201
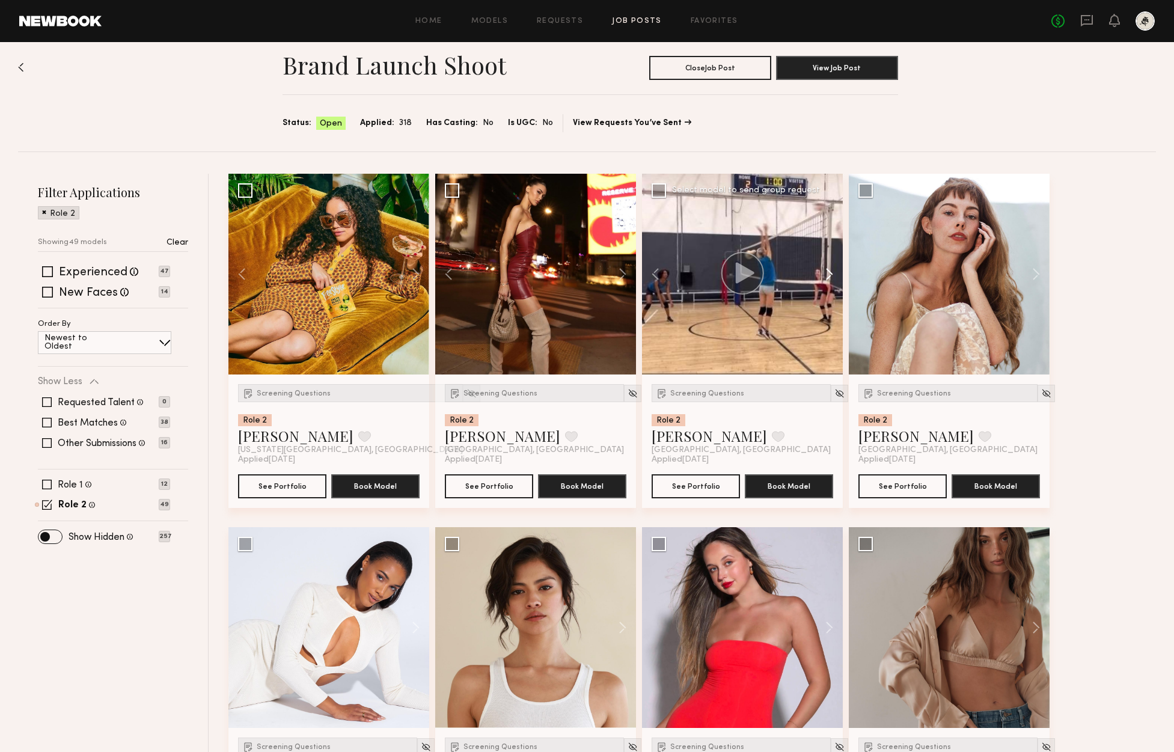
click at [831, 276] on button at bounding box center [823, 274] width 38 height 201
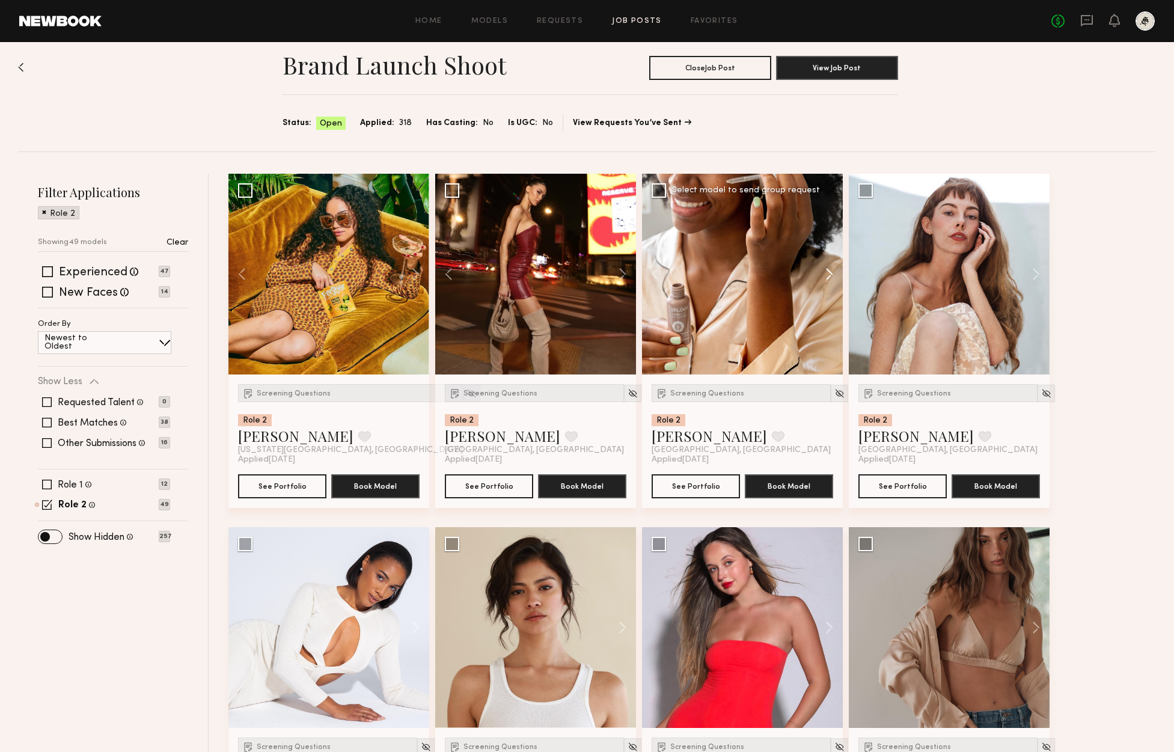
click at [831, 276] on button at bounding box center [823, 274] width 38 height 201
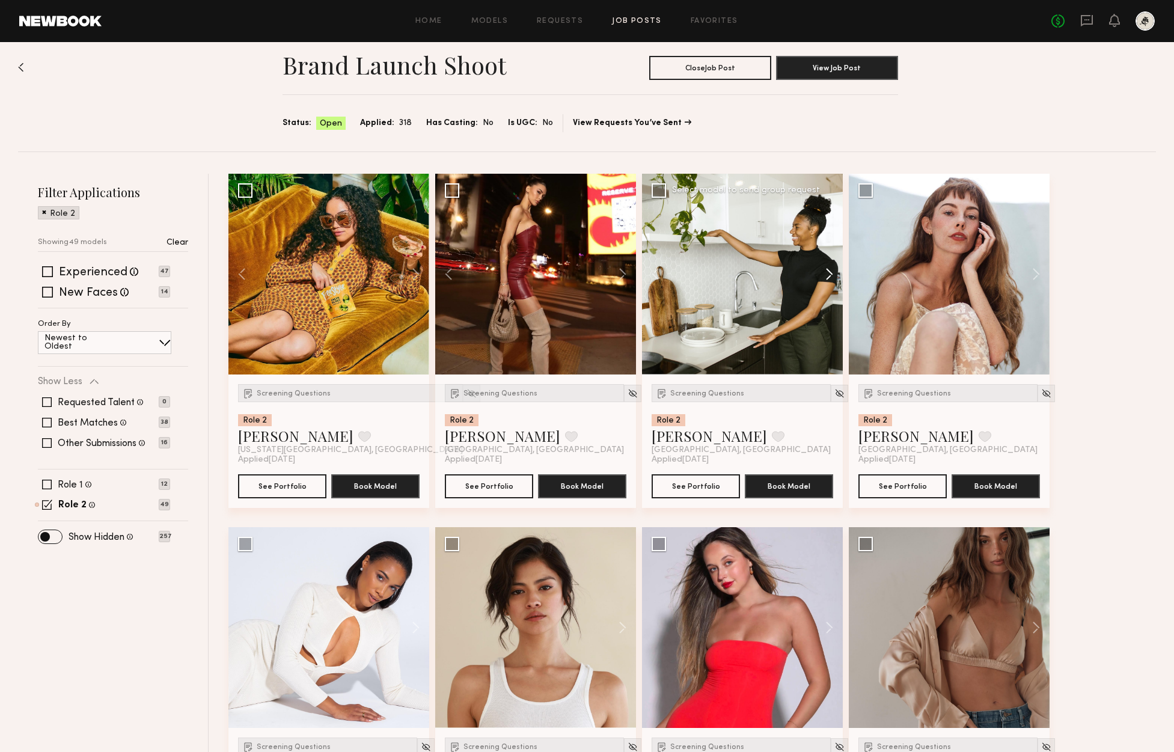
click at [831, 276] on button at bounding box center [823, 274] width 38 height 201
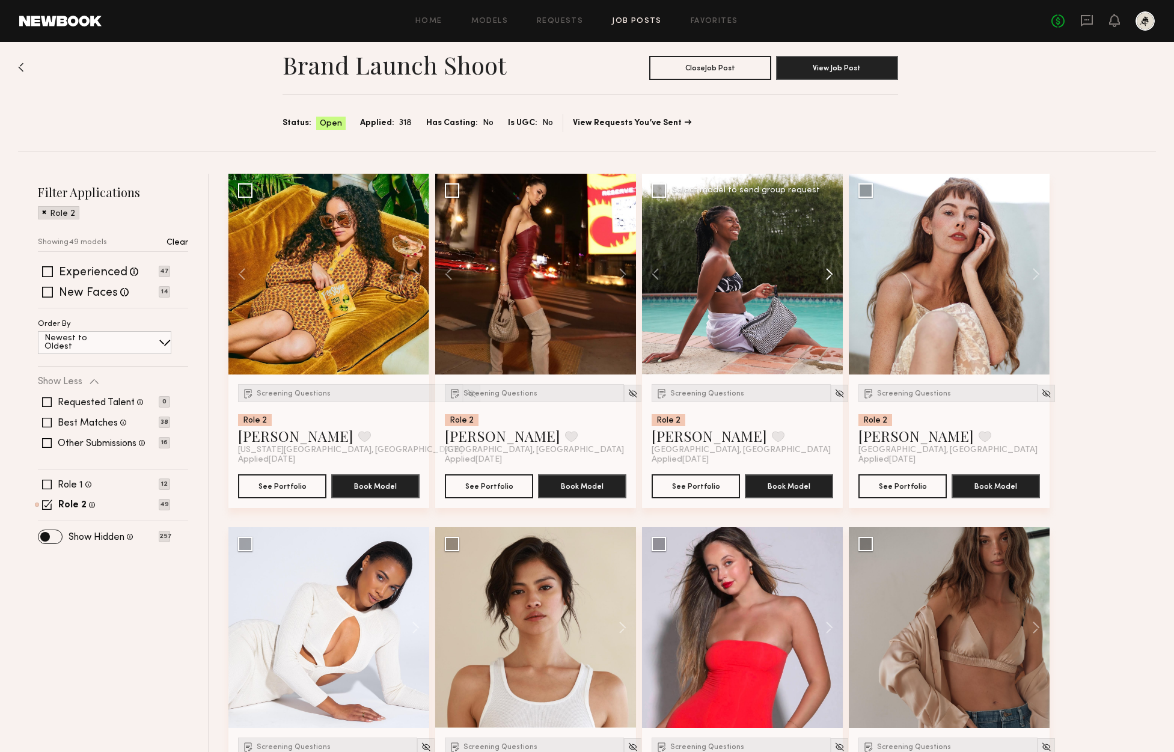
click at [831, 276] on button at bounding box center [823, 274] width 38 height 201
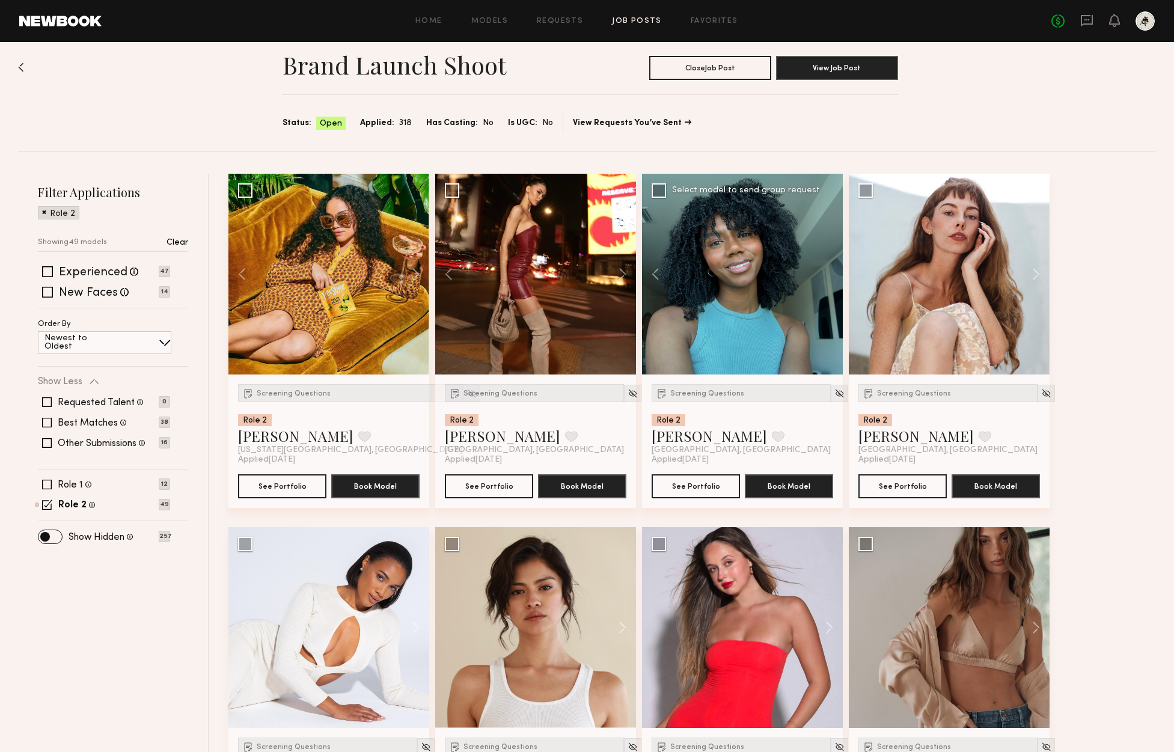
click at [831, 276] on div at bounding box center [742, 274] width 201 height 201
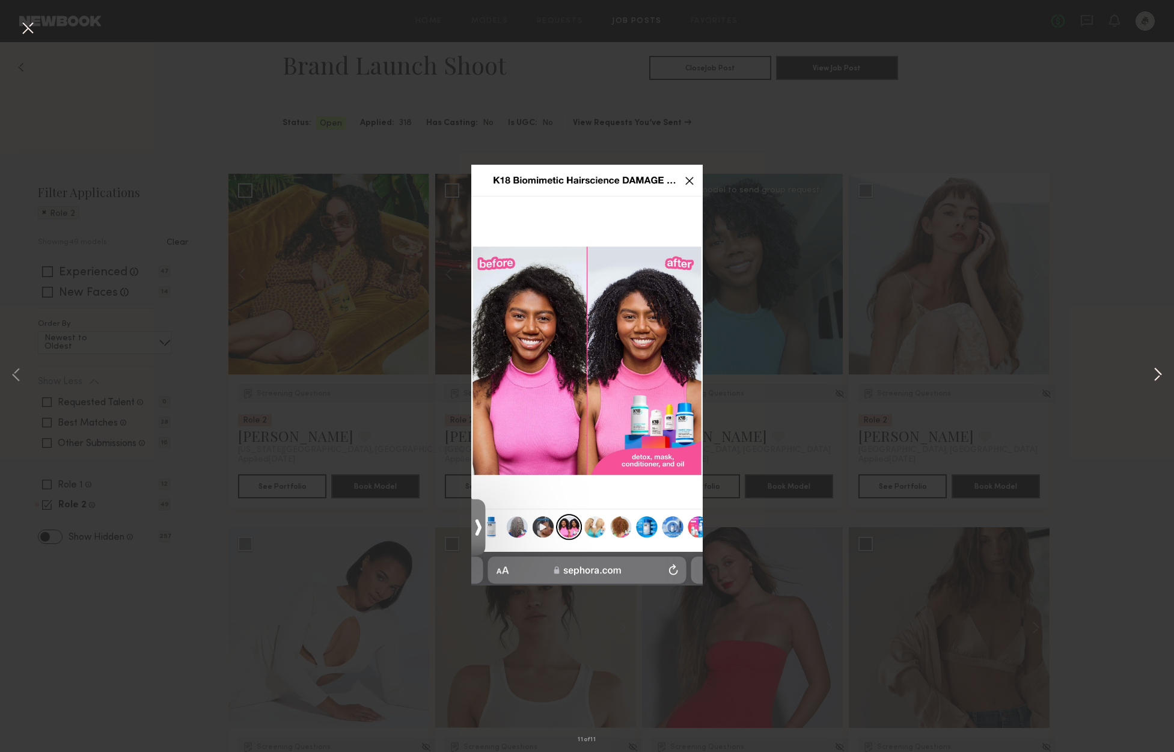
click at [1160, 379] on button at bounding box center [1157, 376] width 14 height 602
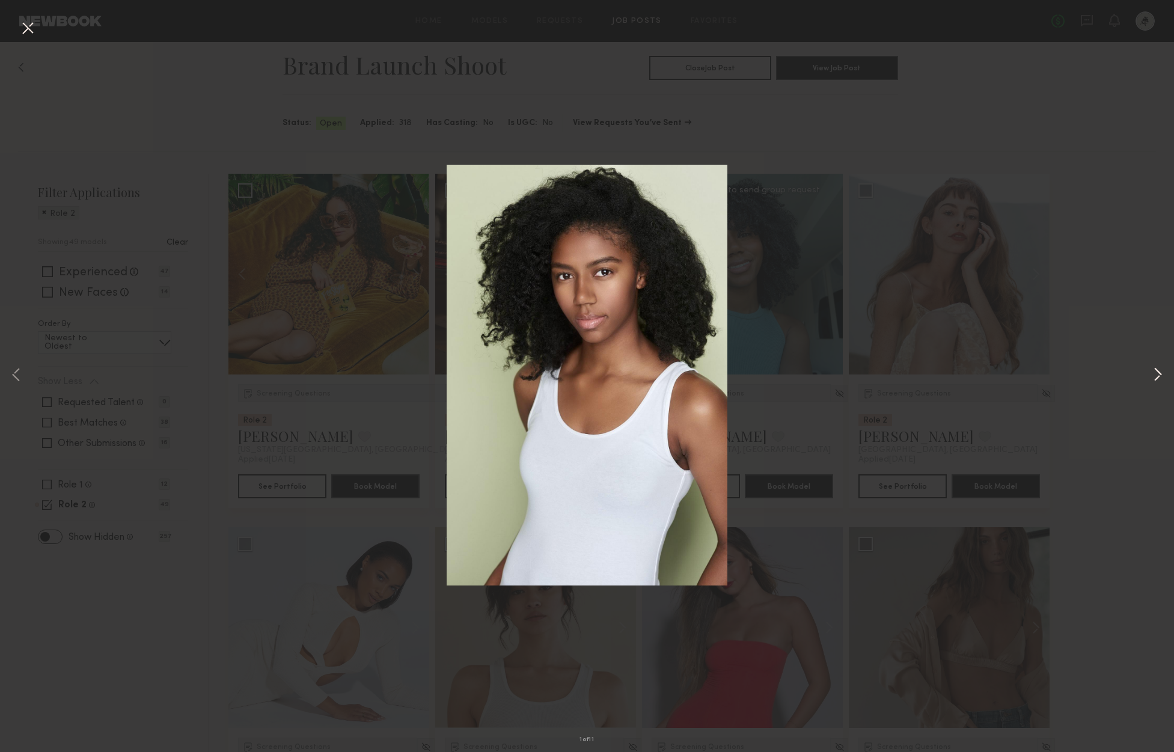
click at [1160, 379] on button at bounding box center [1157, 376] width 14 height 602
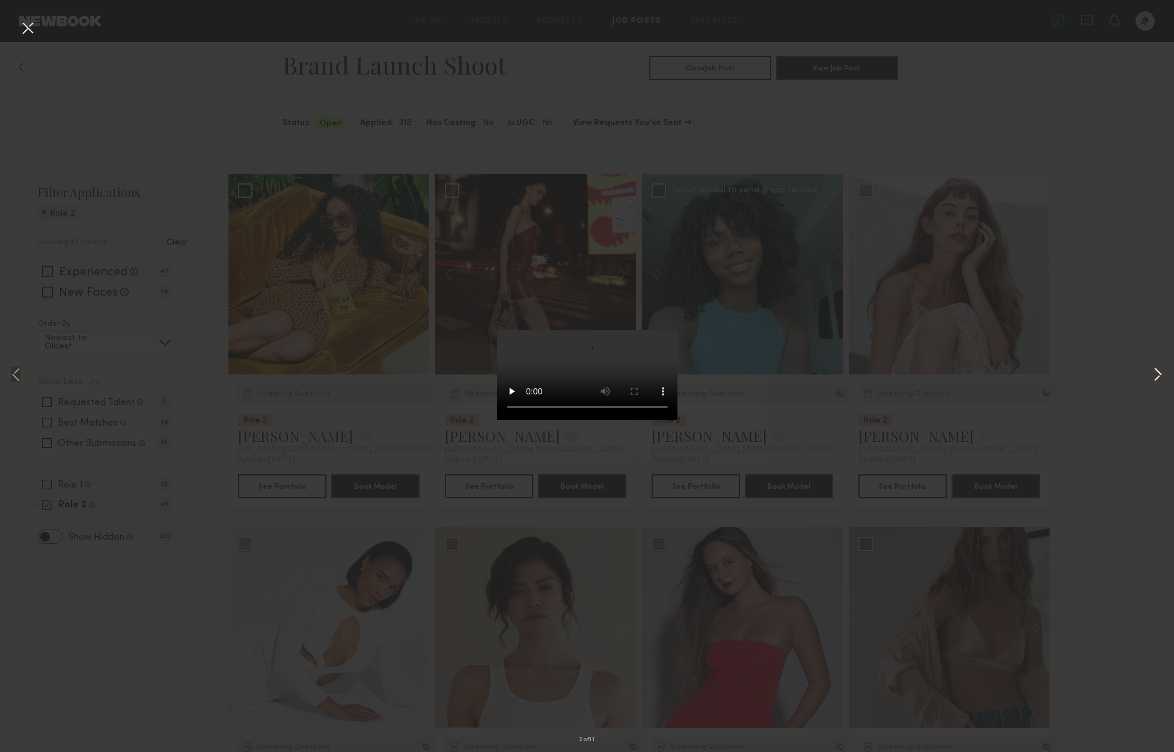
click at [1160, 379] on button at bounding box center [1157, 376] width 14 height 602
click at [30, 30] on button at bounding box center [27, 29] width 19 height 22
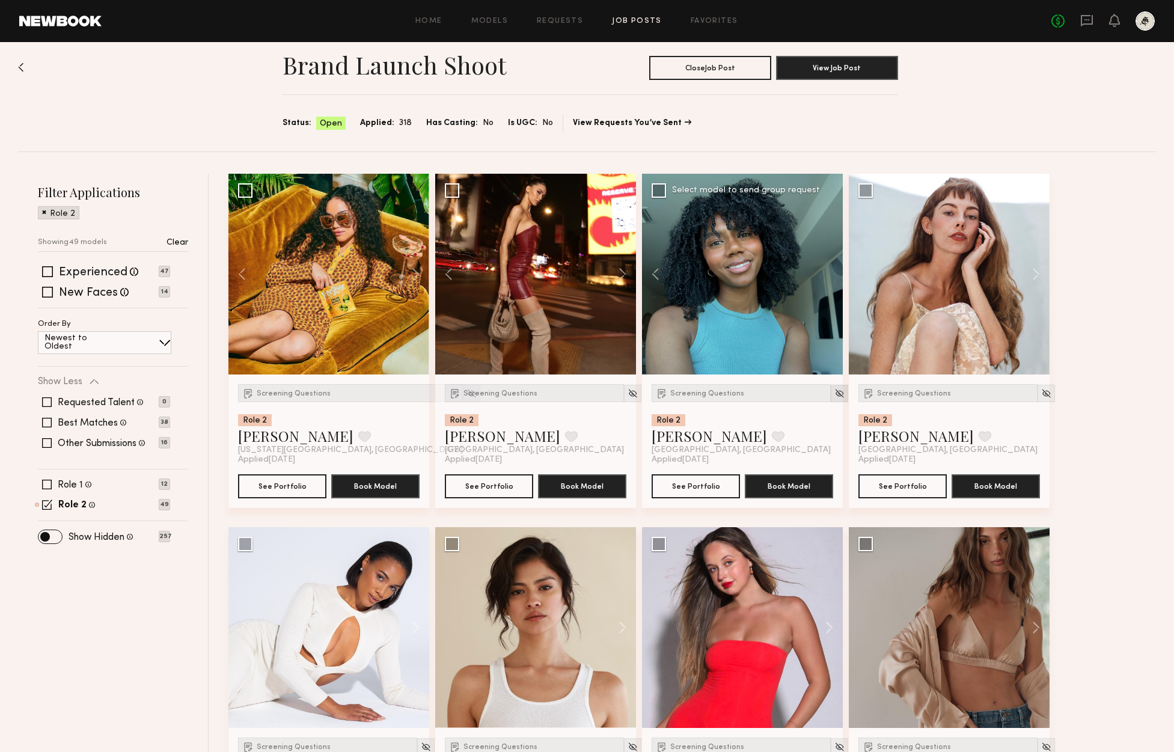
click at [834, 392] on img at bounding box center [839, 393] width 10 height 10
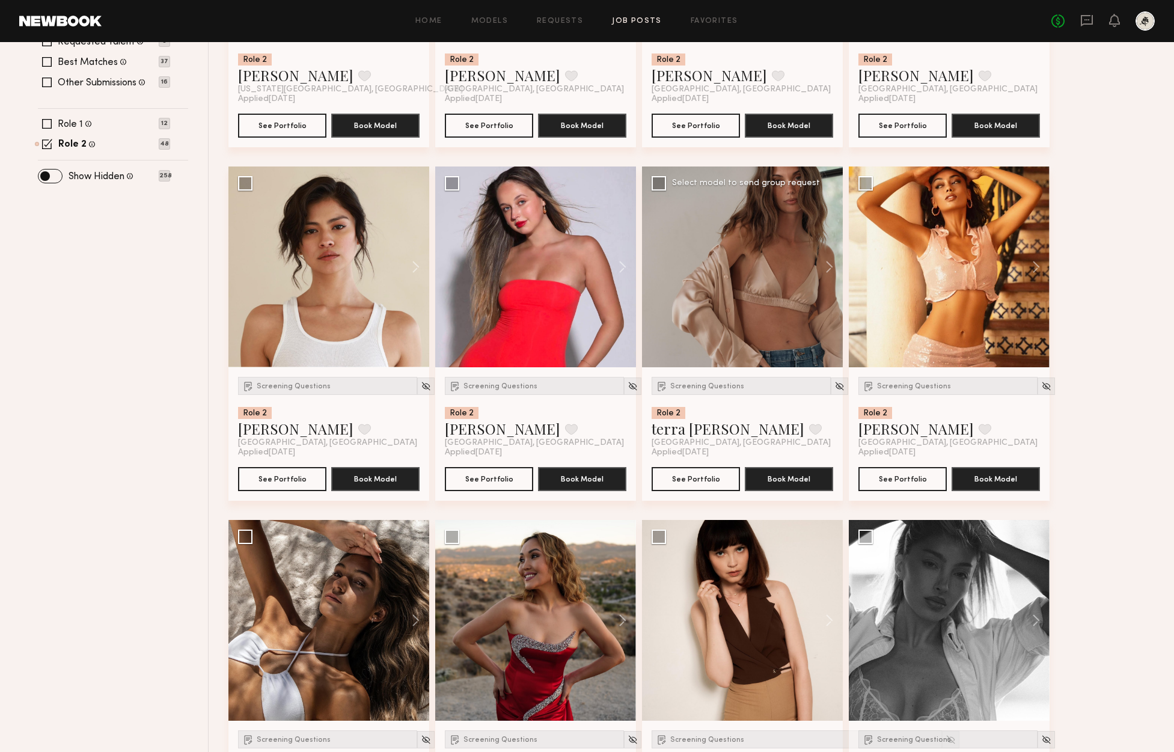
scroll to position [392, 0]
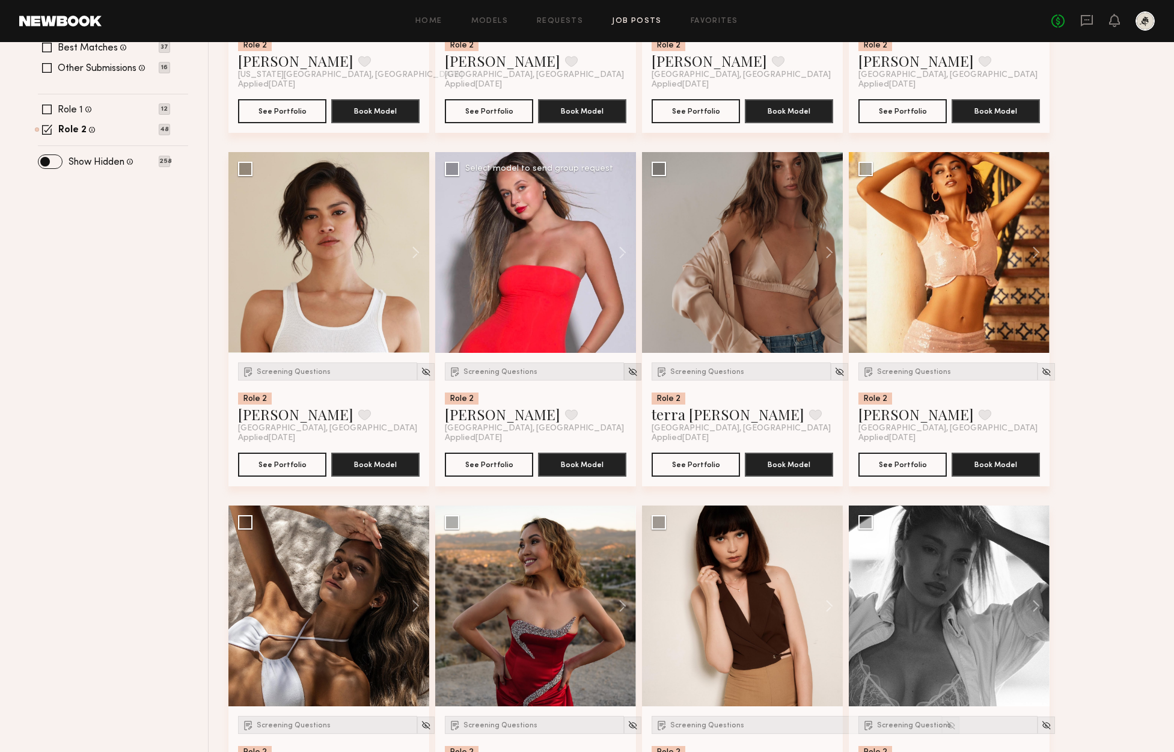
click at [627, 373] on img at bounding box center [632, 372] width 10 height 10
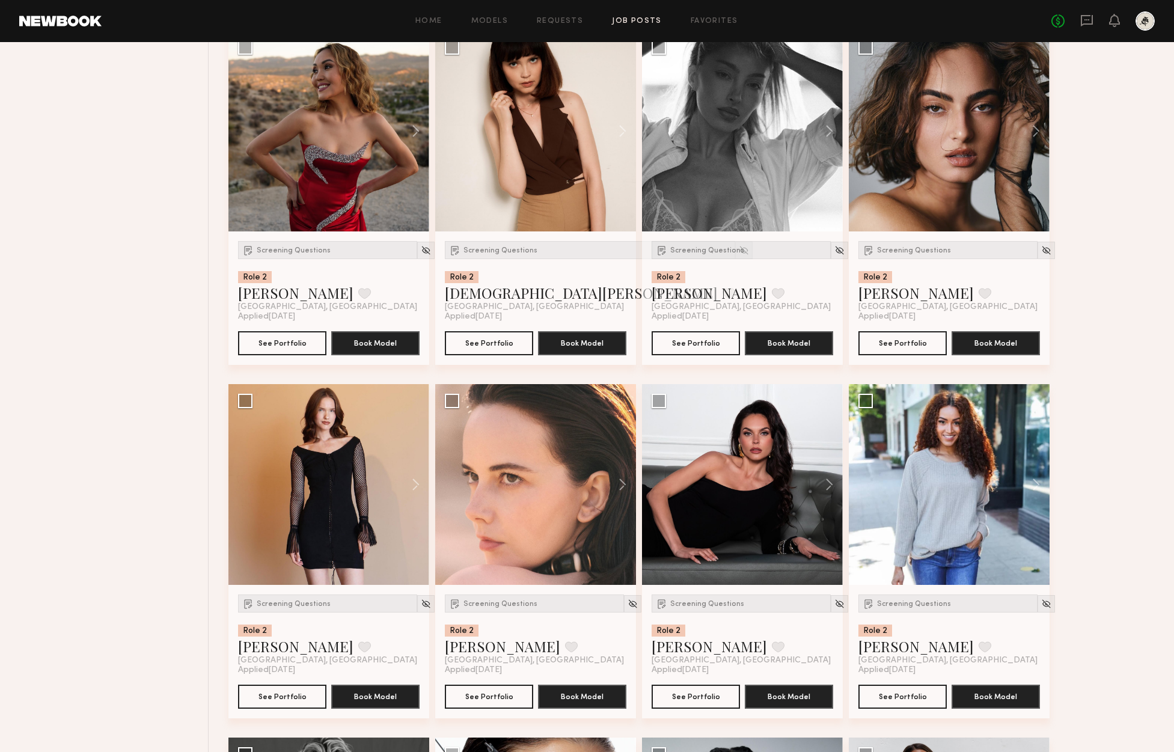
scroll to position [869, 0]
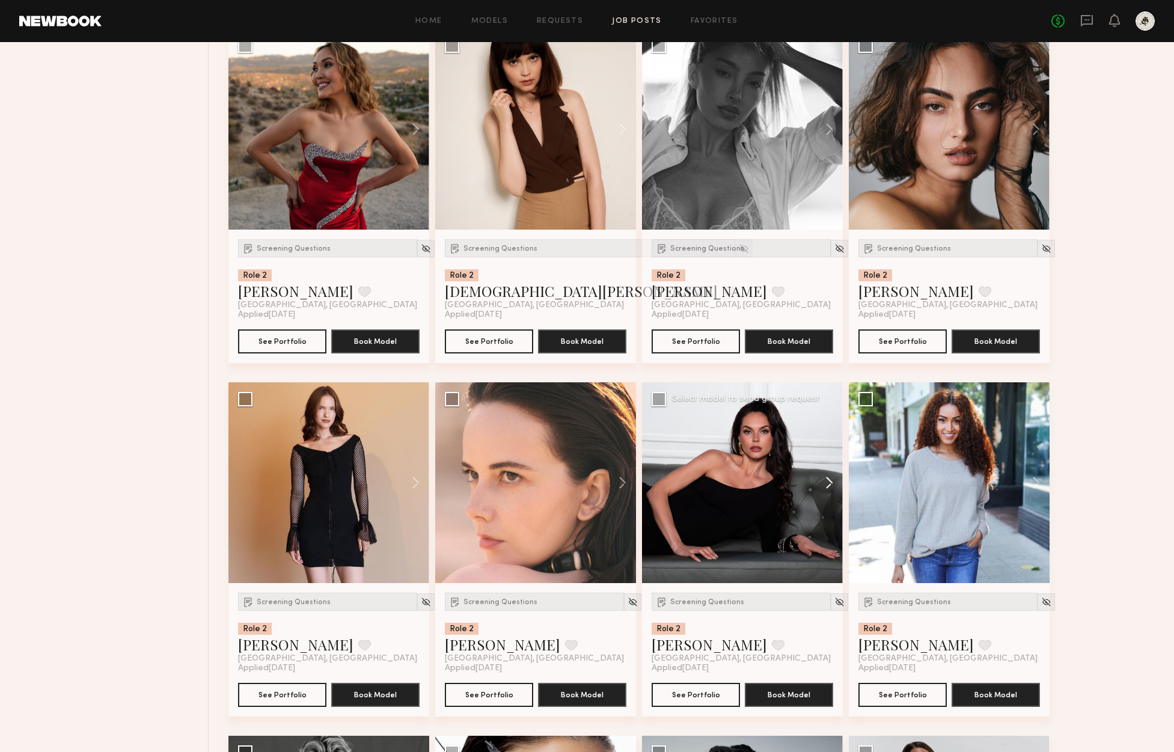
click at [828, 483] on button at bounding box center [823, 482] width 38 height 201
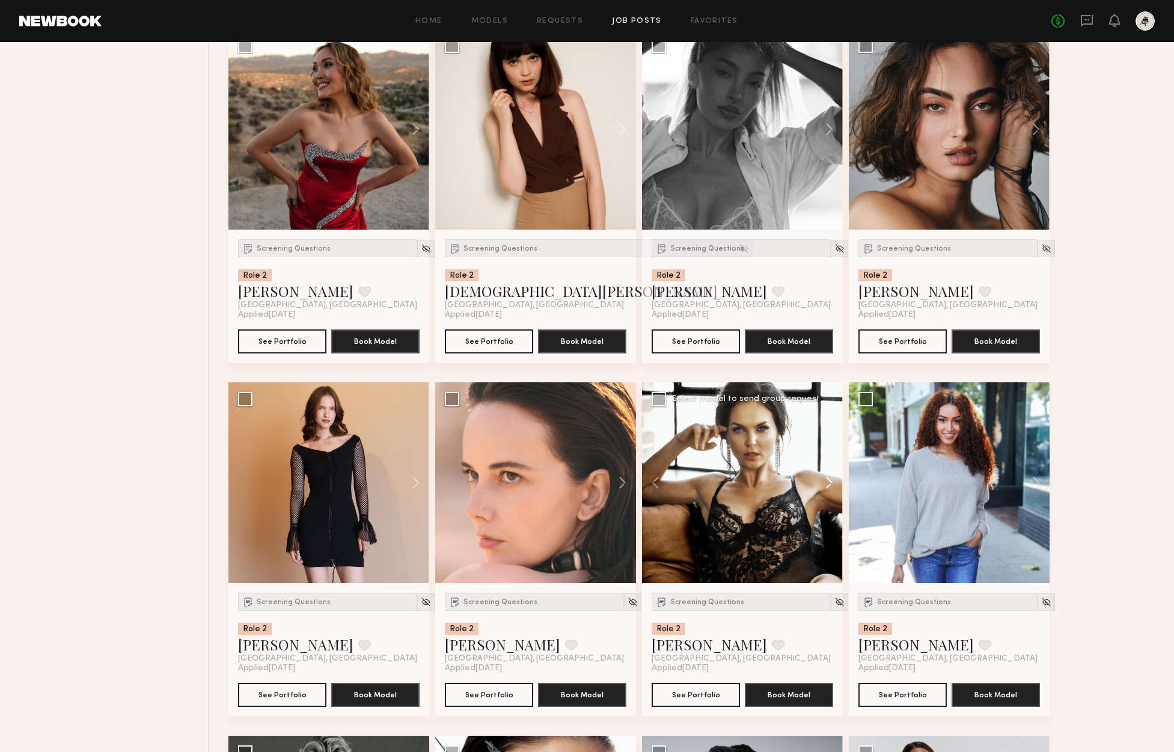
click at [829, 483] on button at bounding box center [823, 482] width 38 height 201
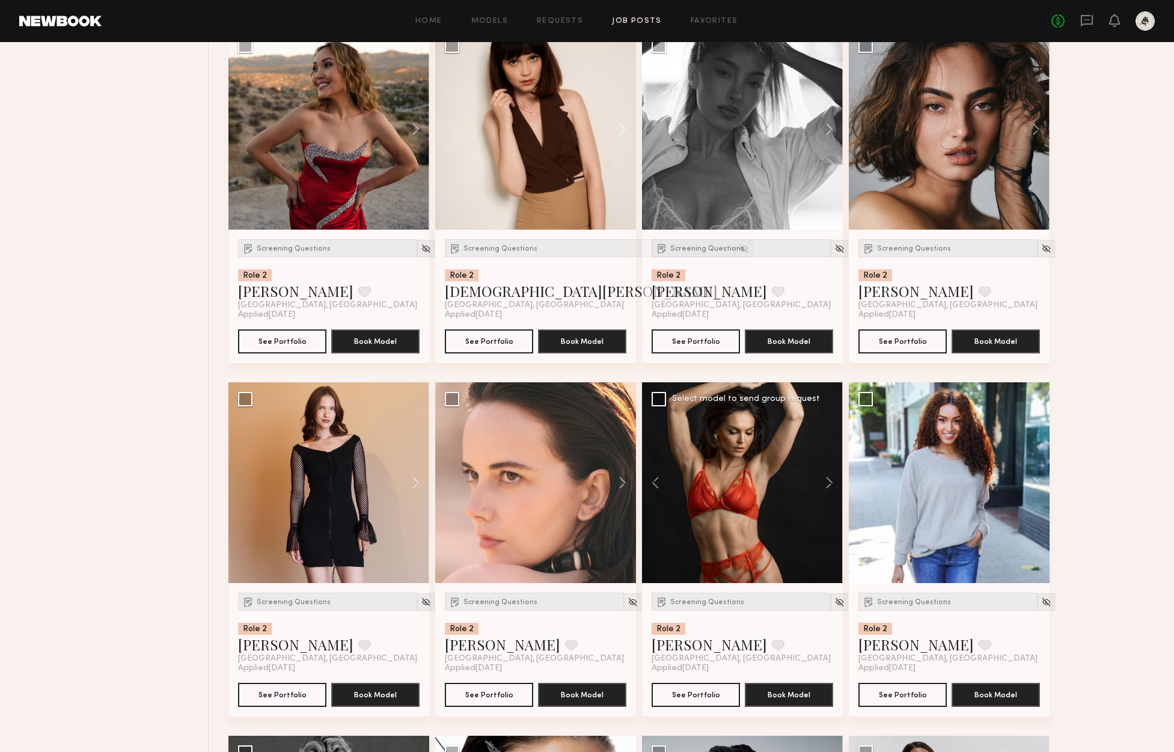
click at [786, 530] on div at bounding box center [742, 482] width 201 height 201
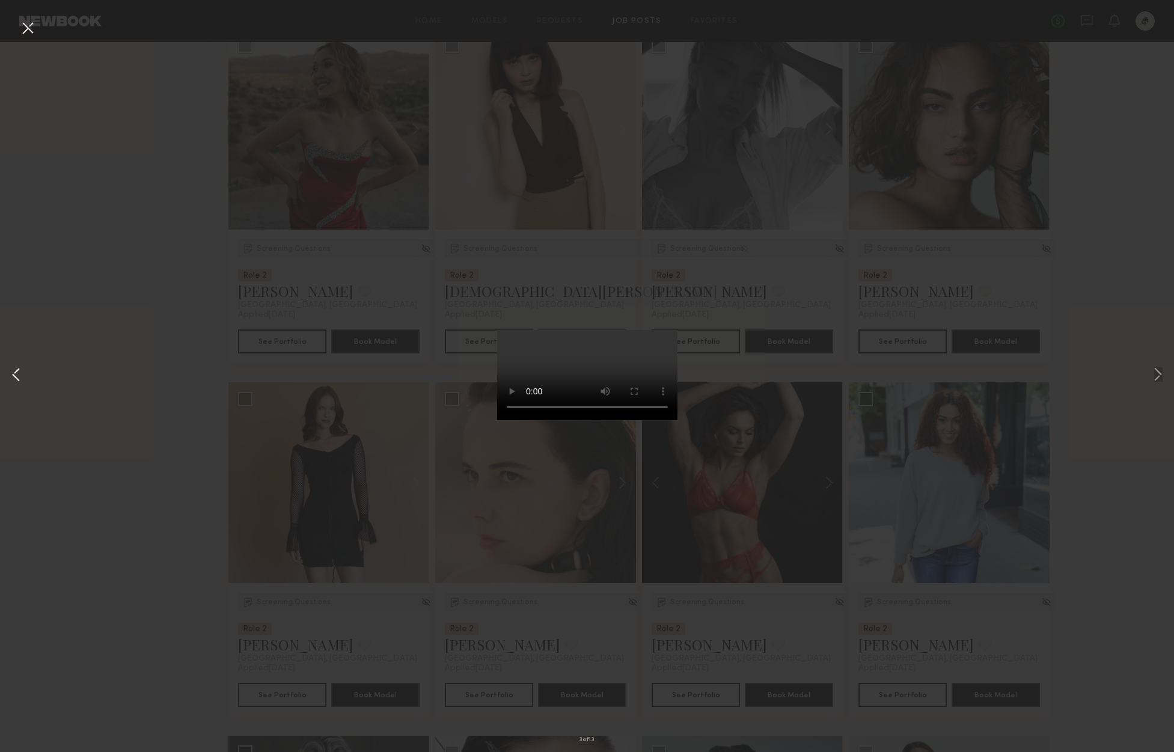
click at [15, 371] on button at bounding box center [16, 376] width 14 height 602
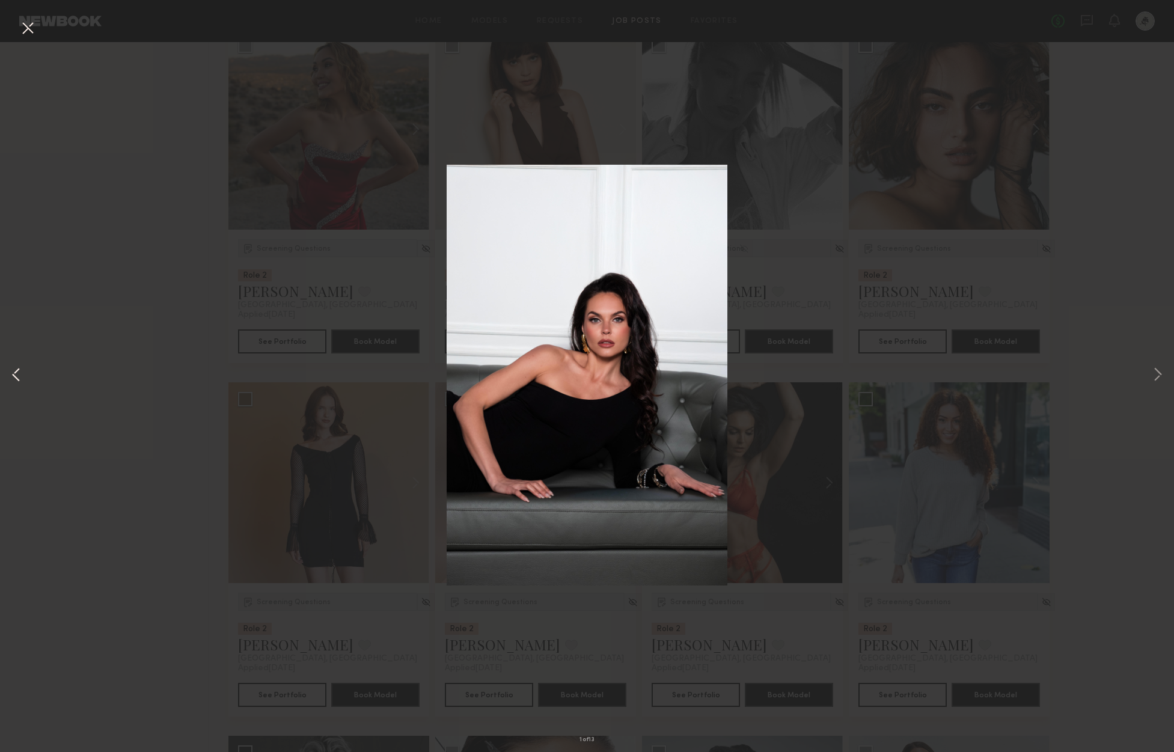
click at [15, 371] on button at bounding box center [16, 376] width 14 height 602
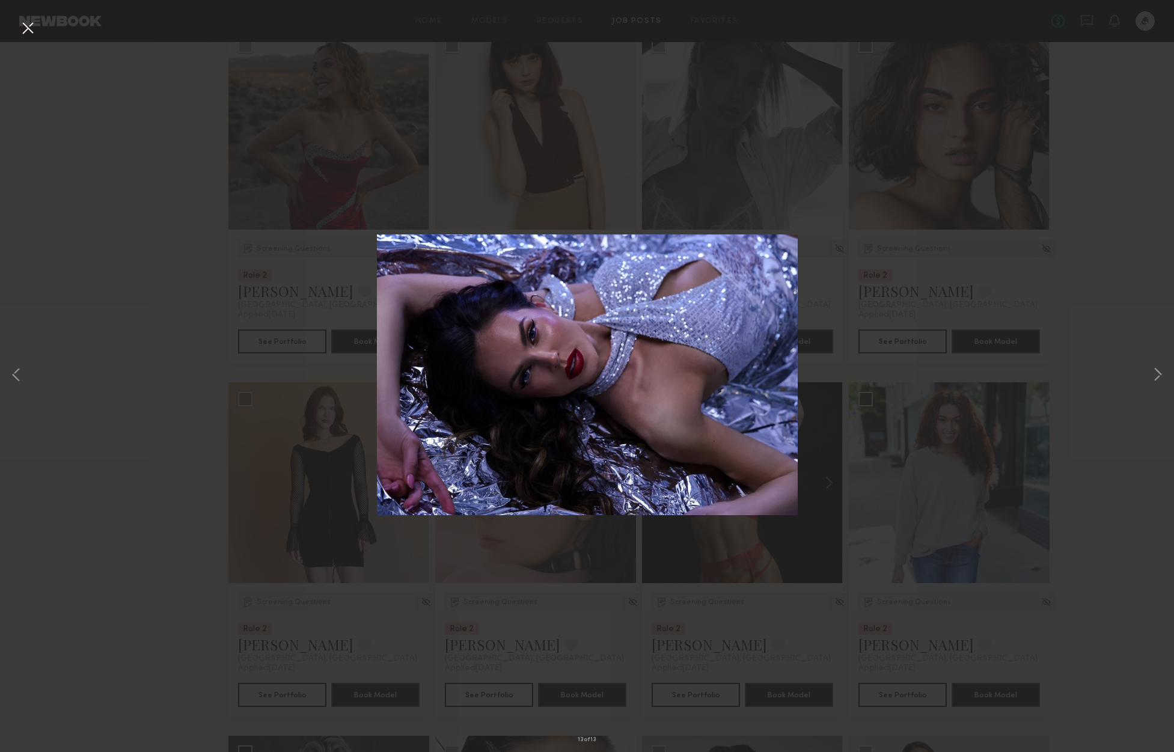
click at [87, 357] on div "13 of 13" at bounding box center [587, 376] width 1174 height 752
click at [34, 32] on button at bounding box center [27, 29] width 19 height 22
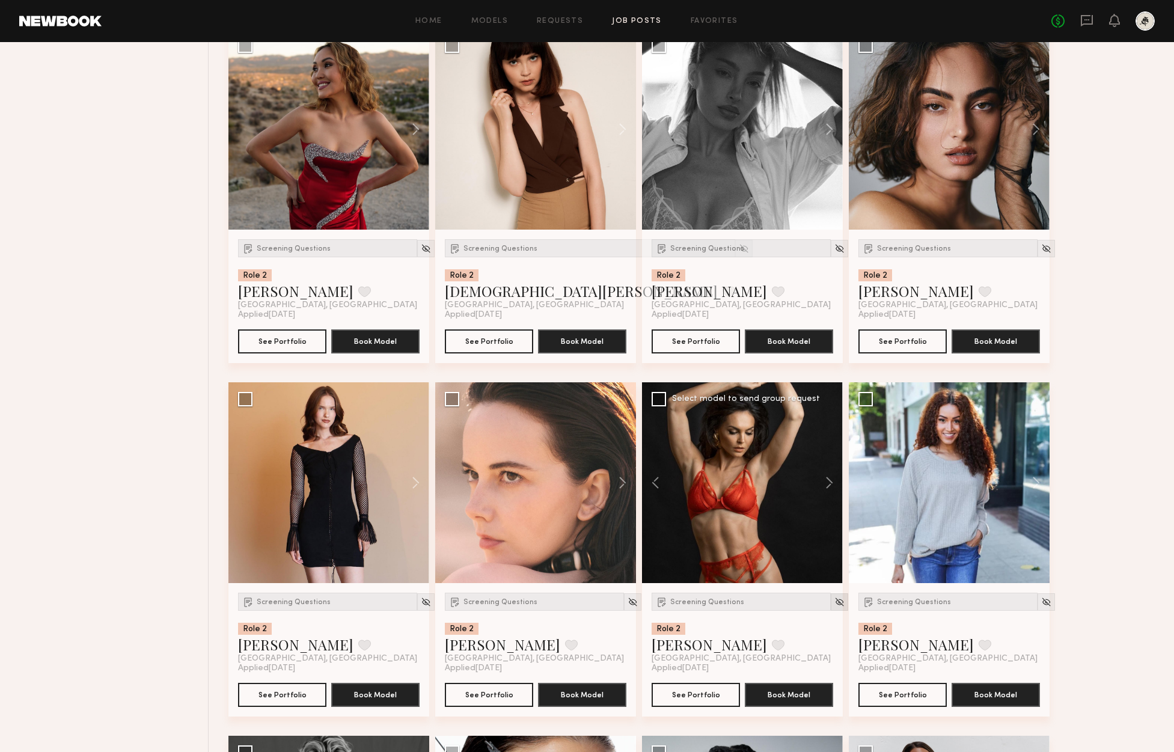
click at [831, 605] on div at bounding box center [839, 601] width 17 height 17
click at [834, 605] on img at bounding box center [839, 602] width 10 height 10
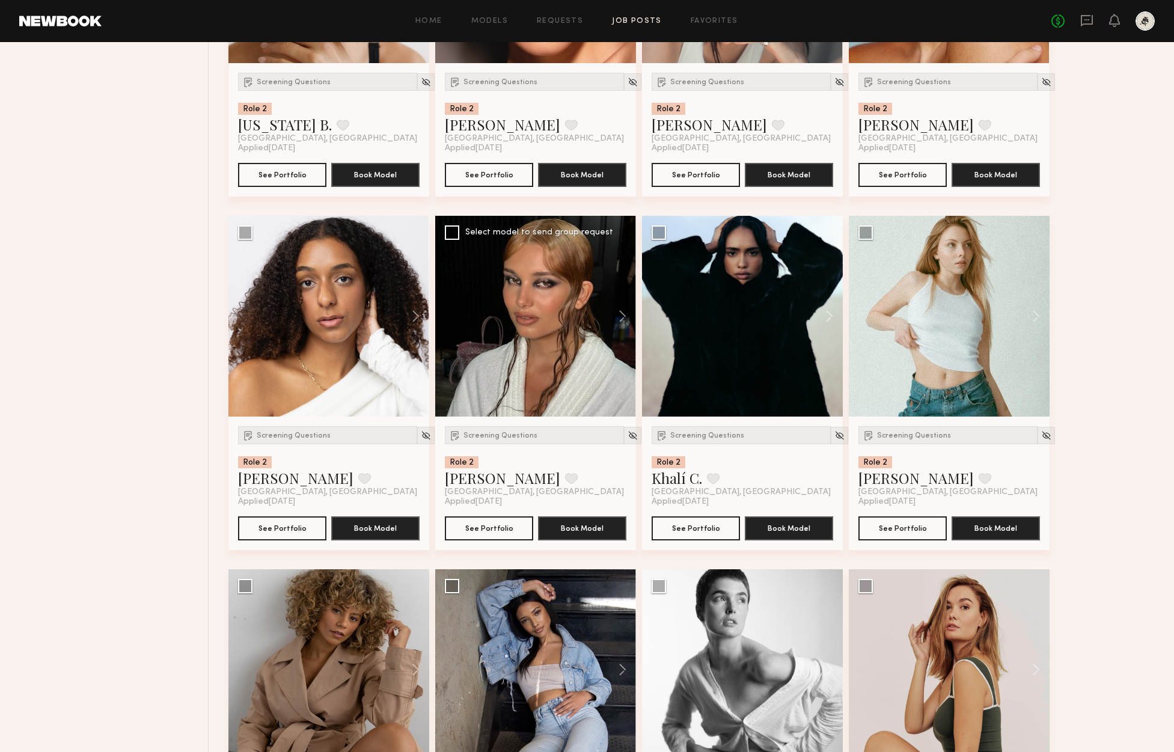
scroll to position [2099, 0]
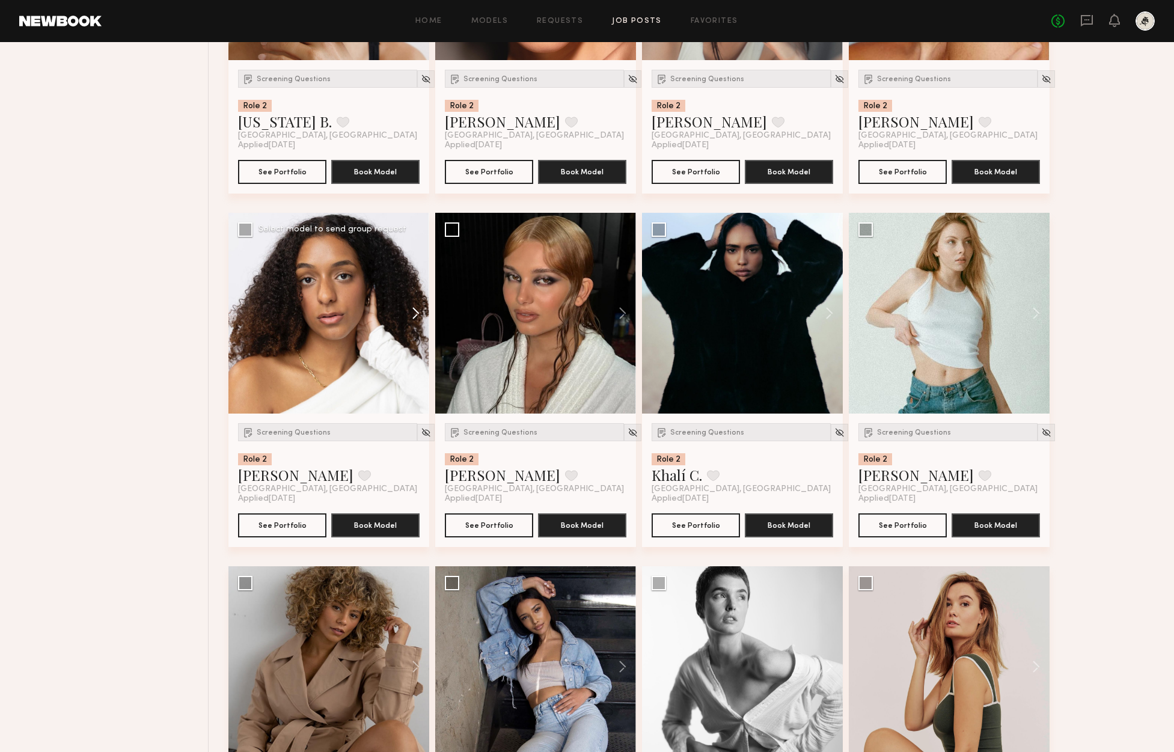
click at [415, 317] on button at bounding box center [410, 313] width 38 height 201
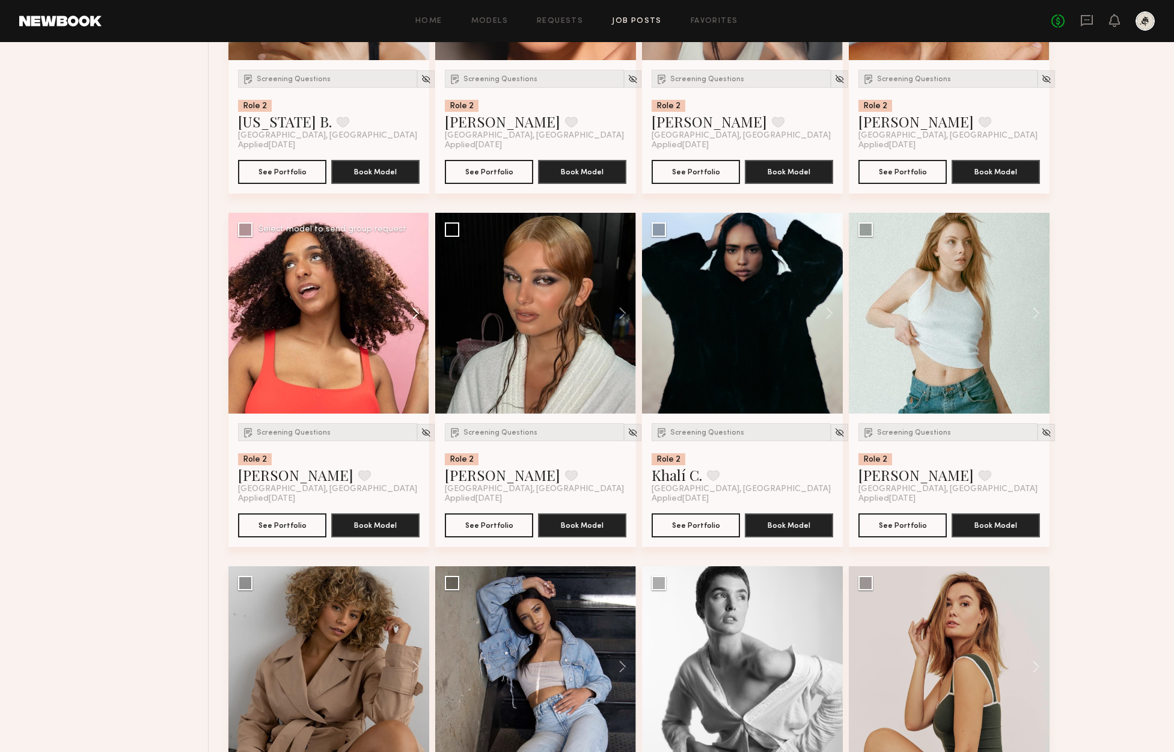
click at [415, 317] on button at bounding box center [410, 313] width 38 height 201
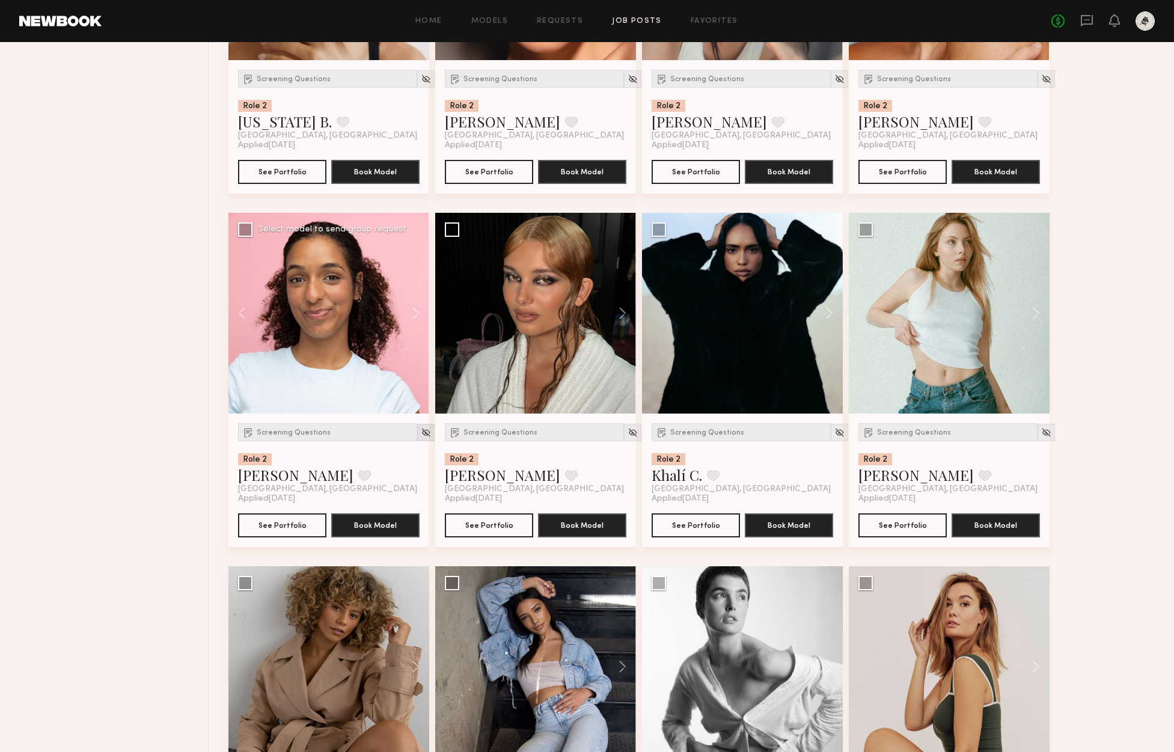
click at [417, 430] on div at bounding box center [425, 432] width 17 height 17
click at [421, 431] on img at bounding box center [426, 432] width 10 height 10
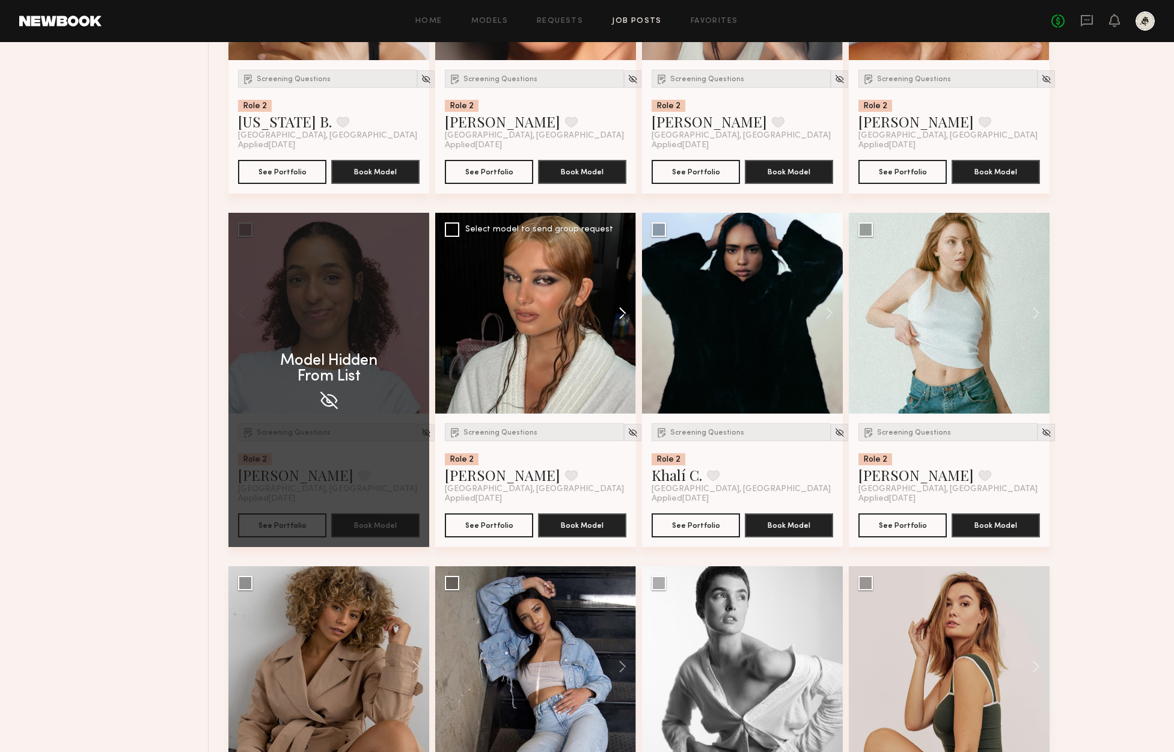
click at [627, 315] on button at bounding box center [616, 313] width 38 height 201
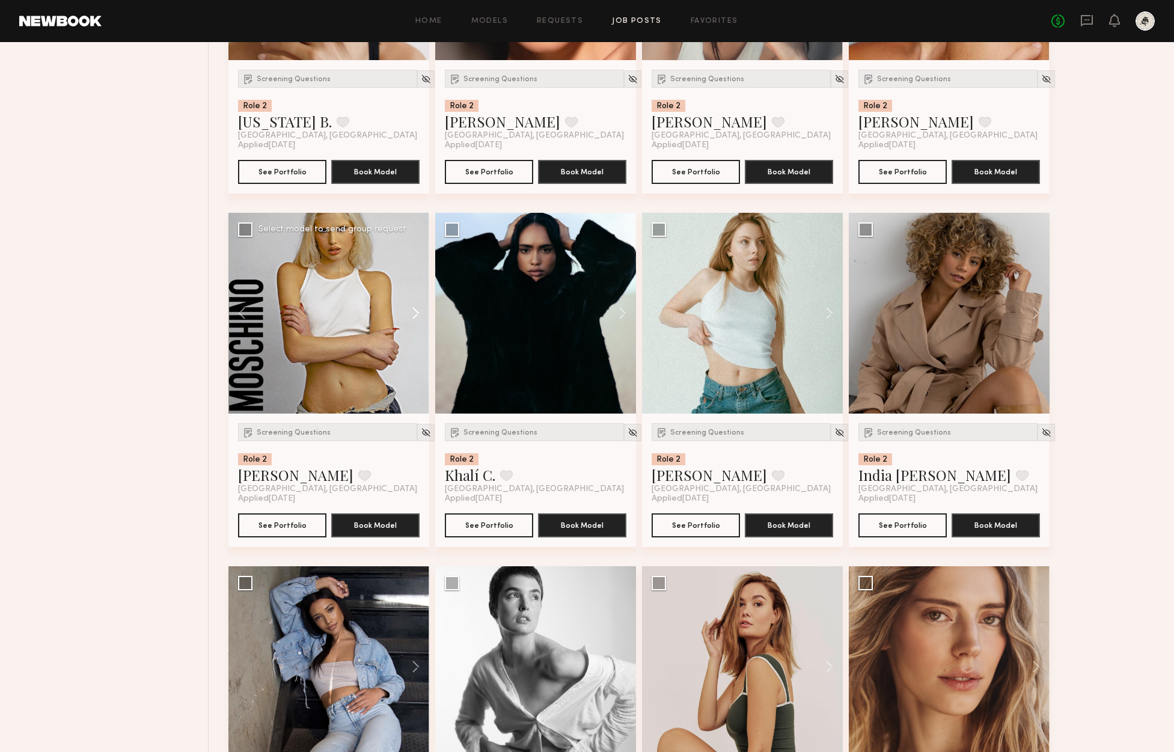
click at [411, 313] on button at bounding box center [410, 313] width 38 height 201
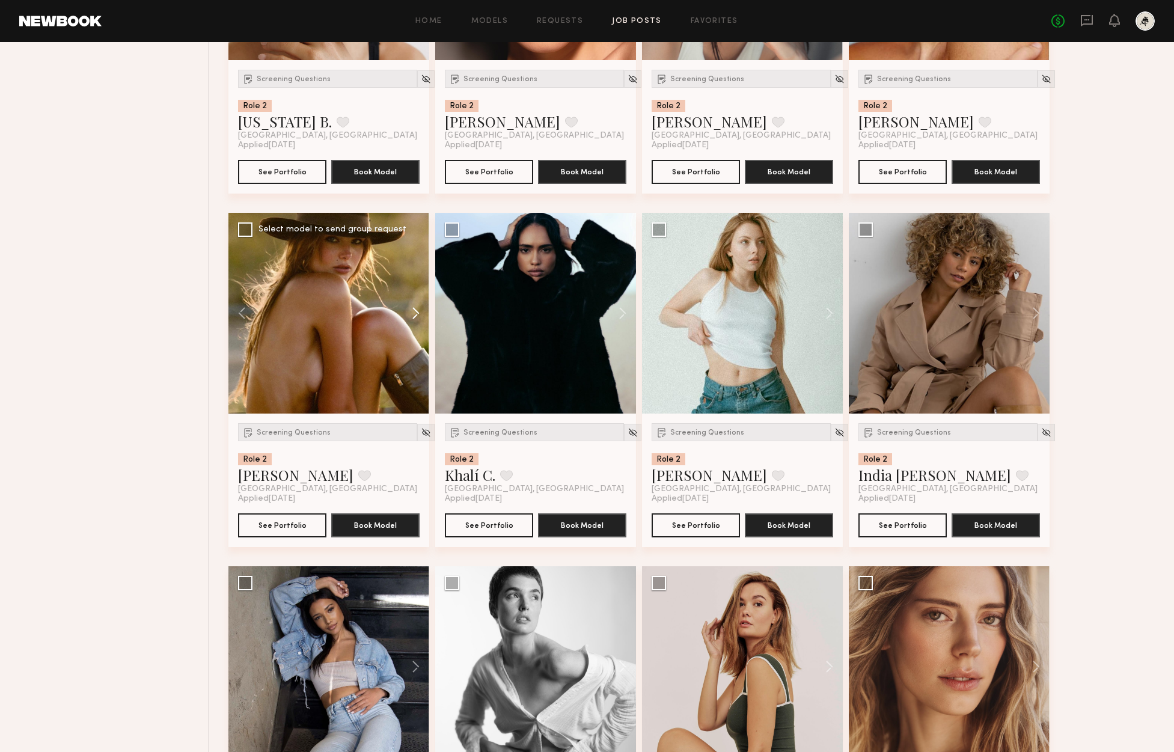
click at [411, 313] on button at bounding box center [410, 313] width 38 height 201
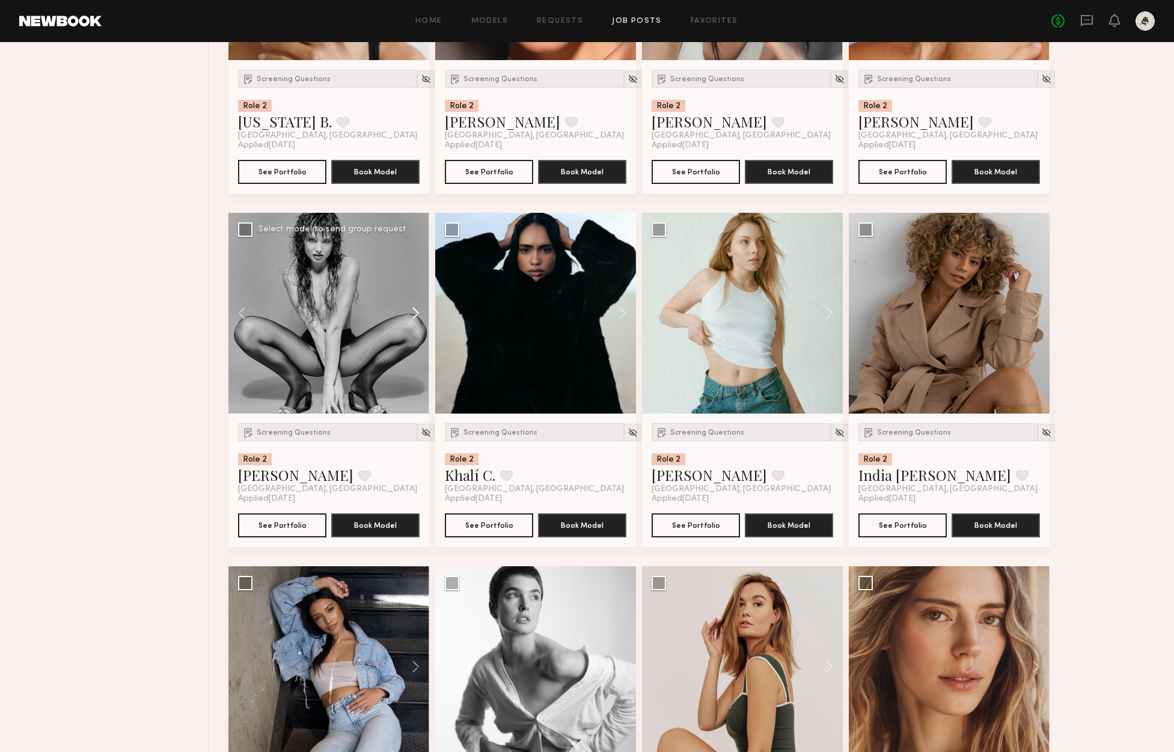
click at [411, 313] on button at bounding box center [410, 313] width 38 height 201
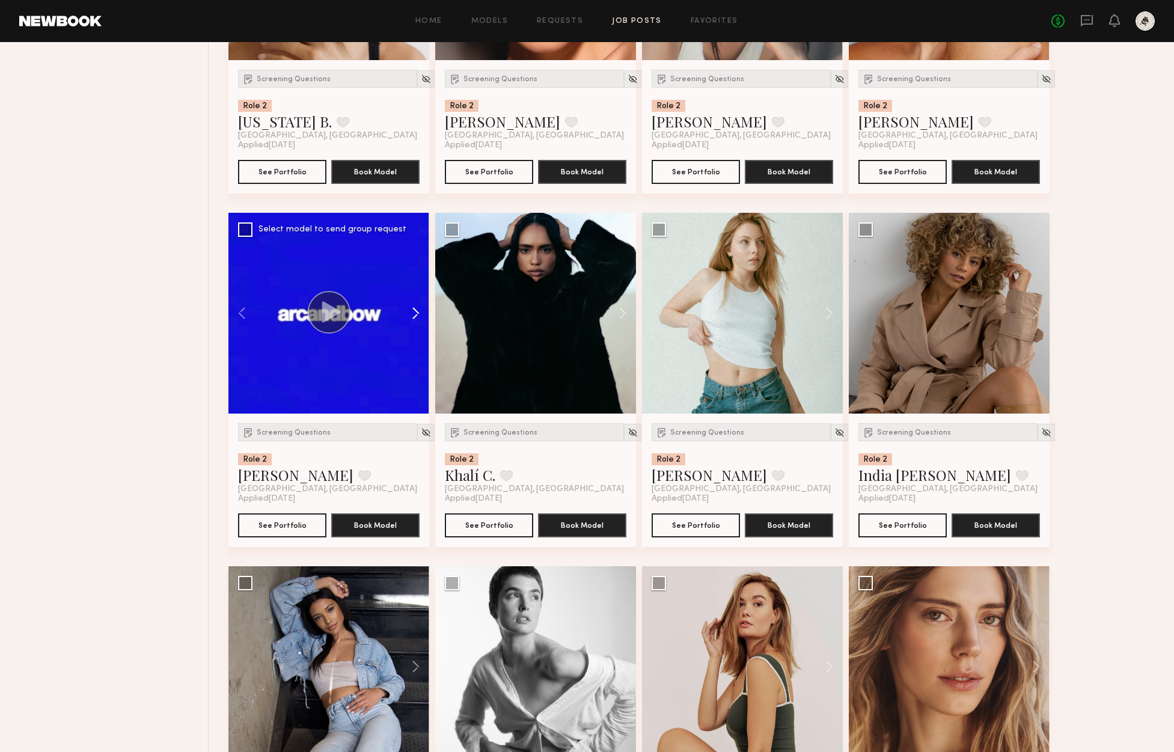
click at [419, 309] on button at bounding box center [410, 313] width 38 height 201
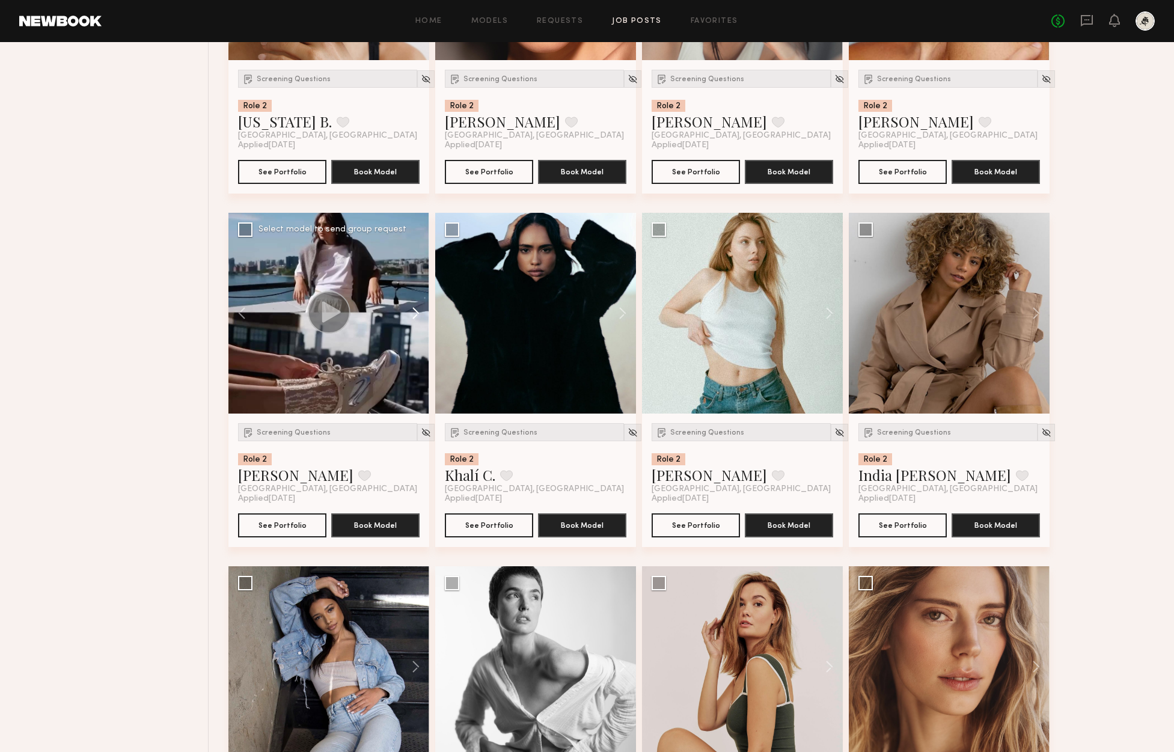
click at [419, 309] on button at bounding box center [410, 313] width 38 height 201
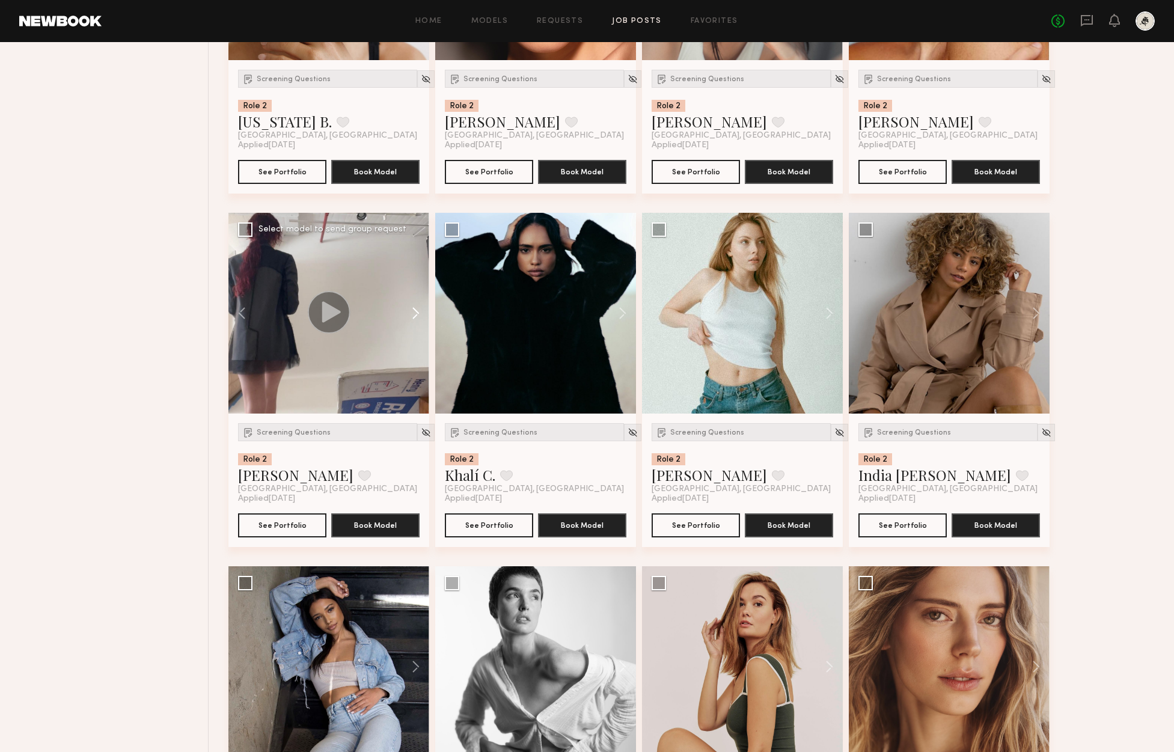
click at [419, 309] on button at bounding box center [410, 313] width 38 height 201
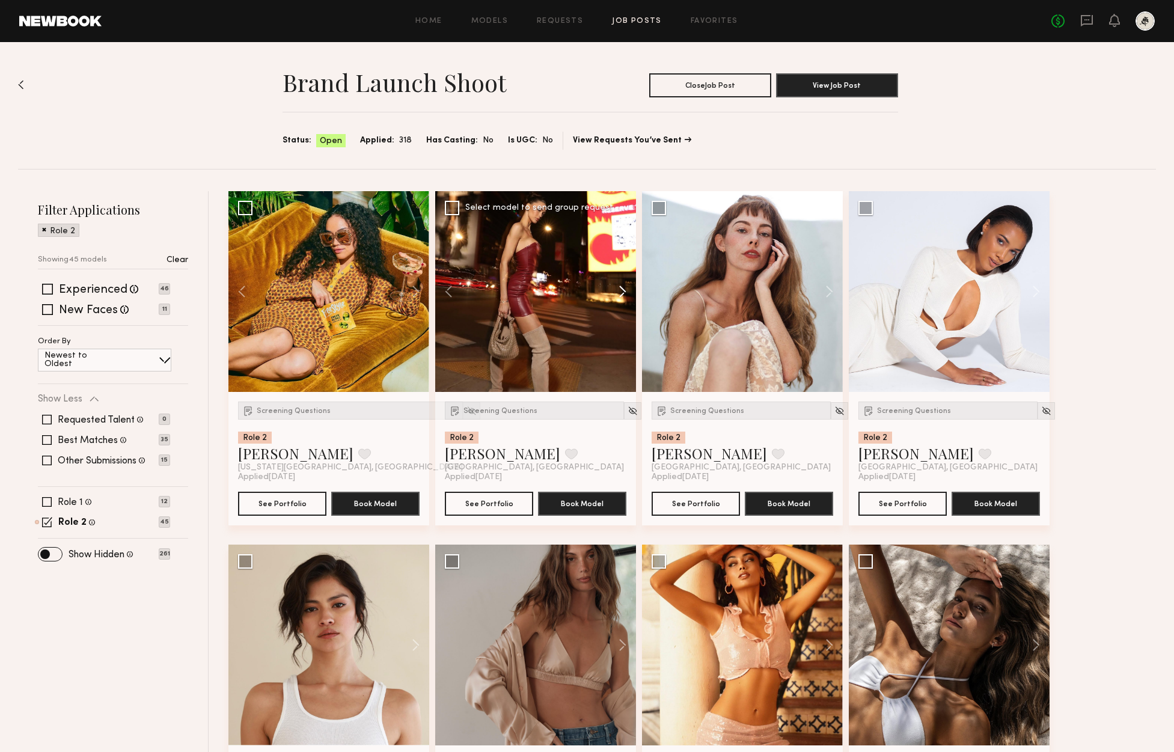
scroll to position [0, 0]
click at [418, 293] on button at bounding box center [410, 291] width 38 height 201
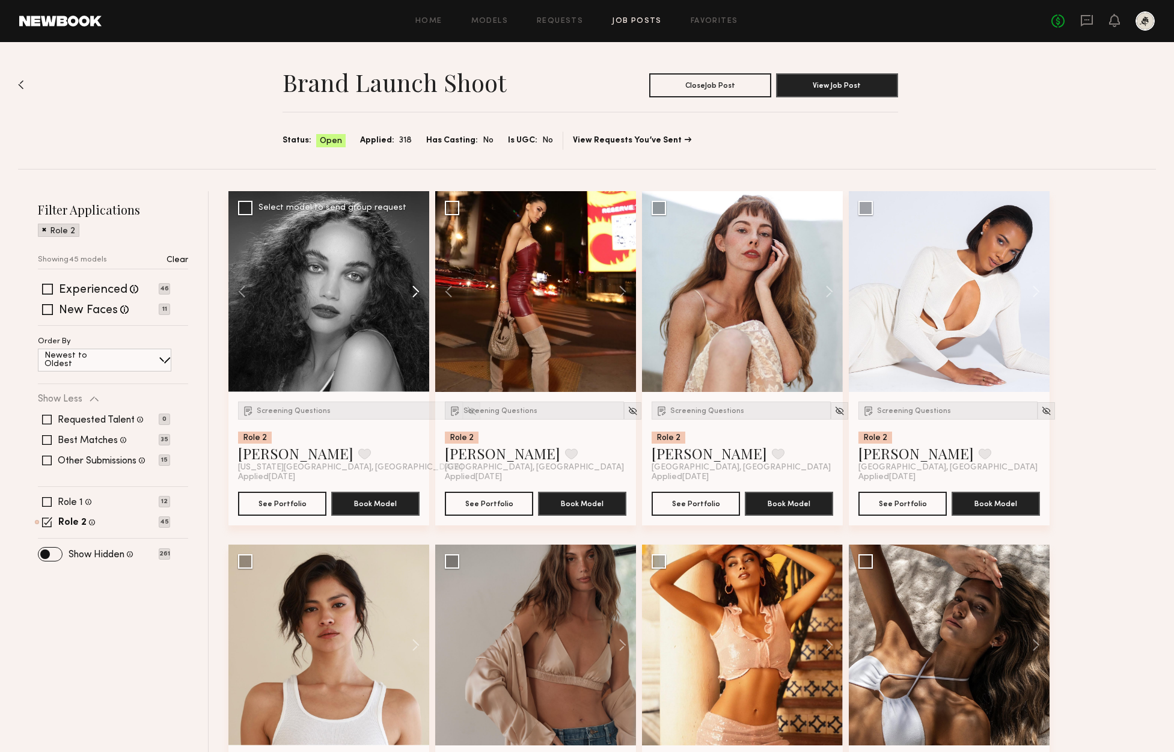
click at [418, 293] on button at bounding box center [410, 291] width 38 height 201
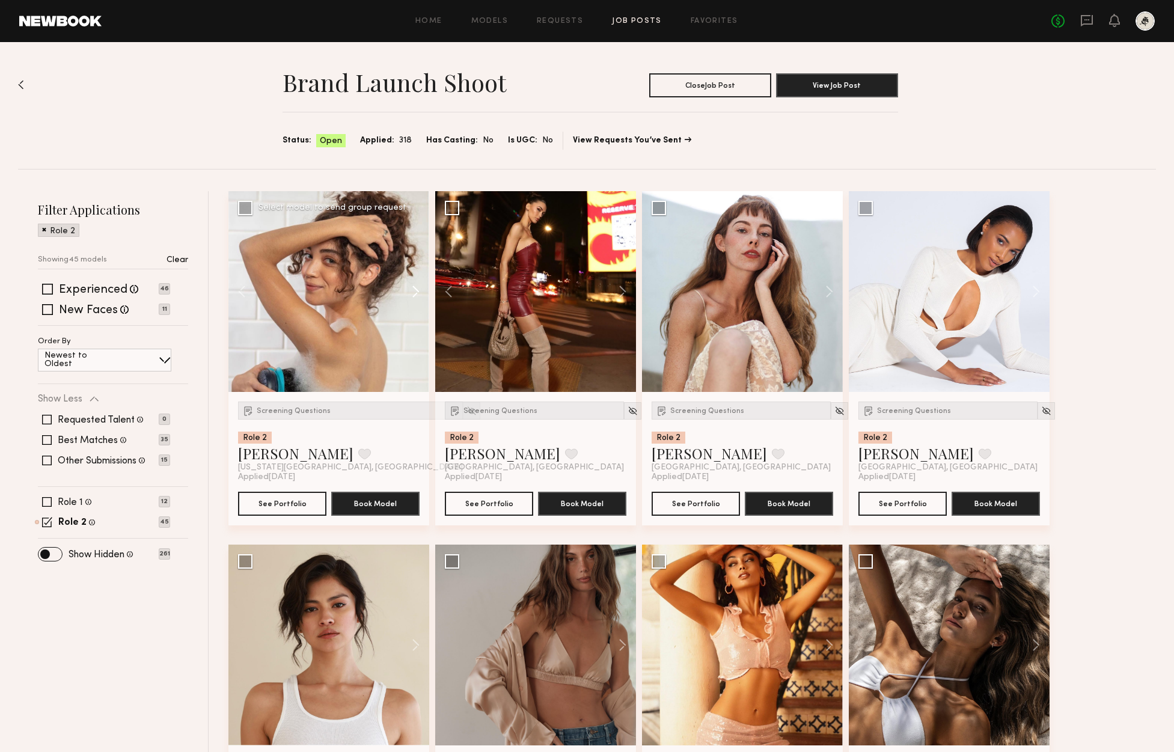
click at [418, 293] on button at bounding box center [410, 291] width 38 height 201
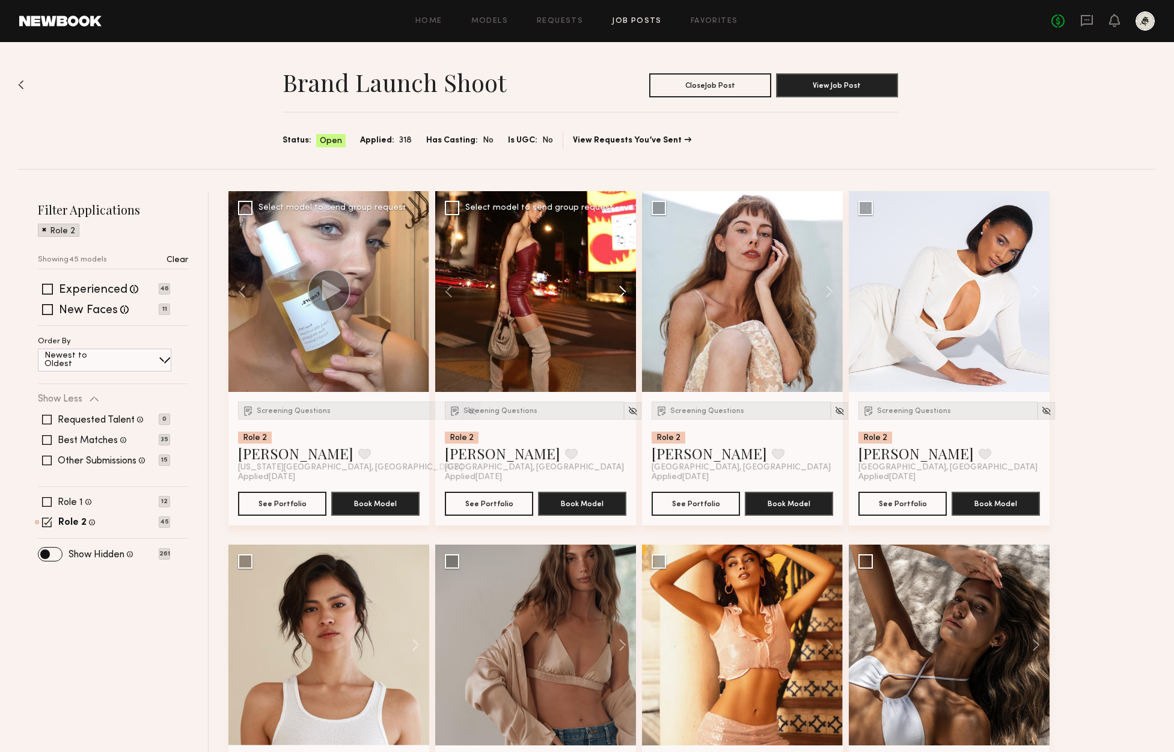
click at [624, 292] on button at bounding box center [616, 291] width 38 height 201
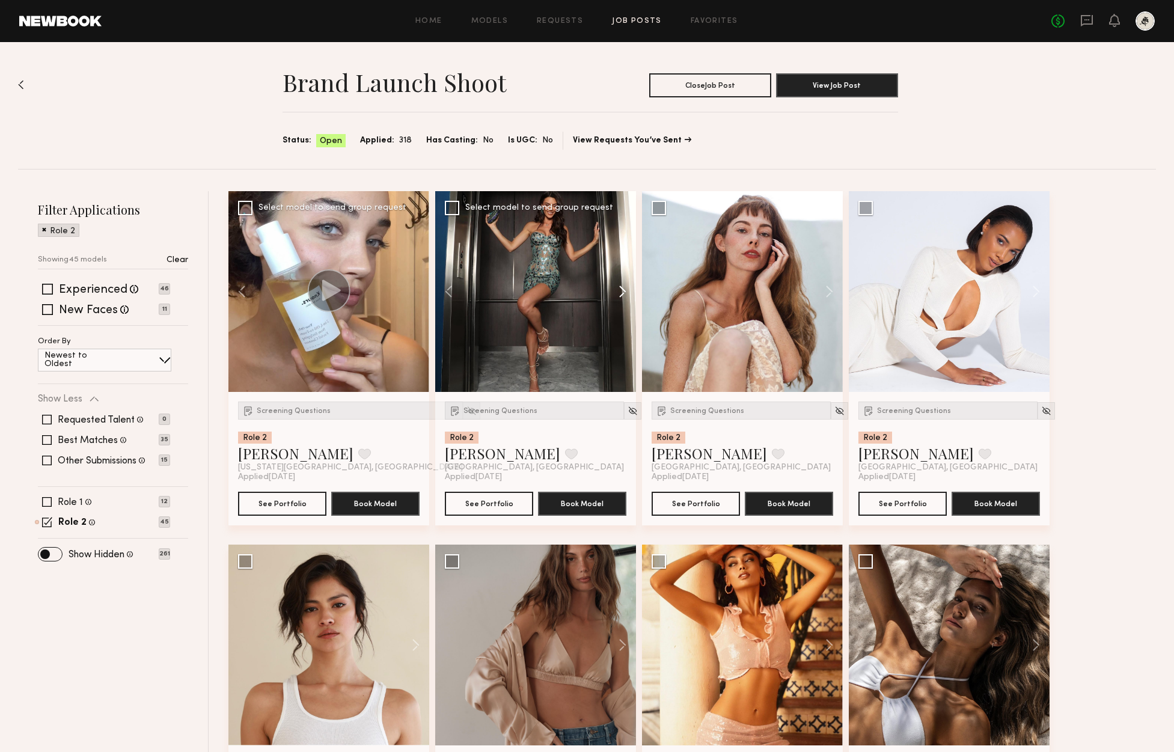
click at [624, 292] on button at bounding box center [616, 291] width 38 height 201
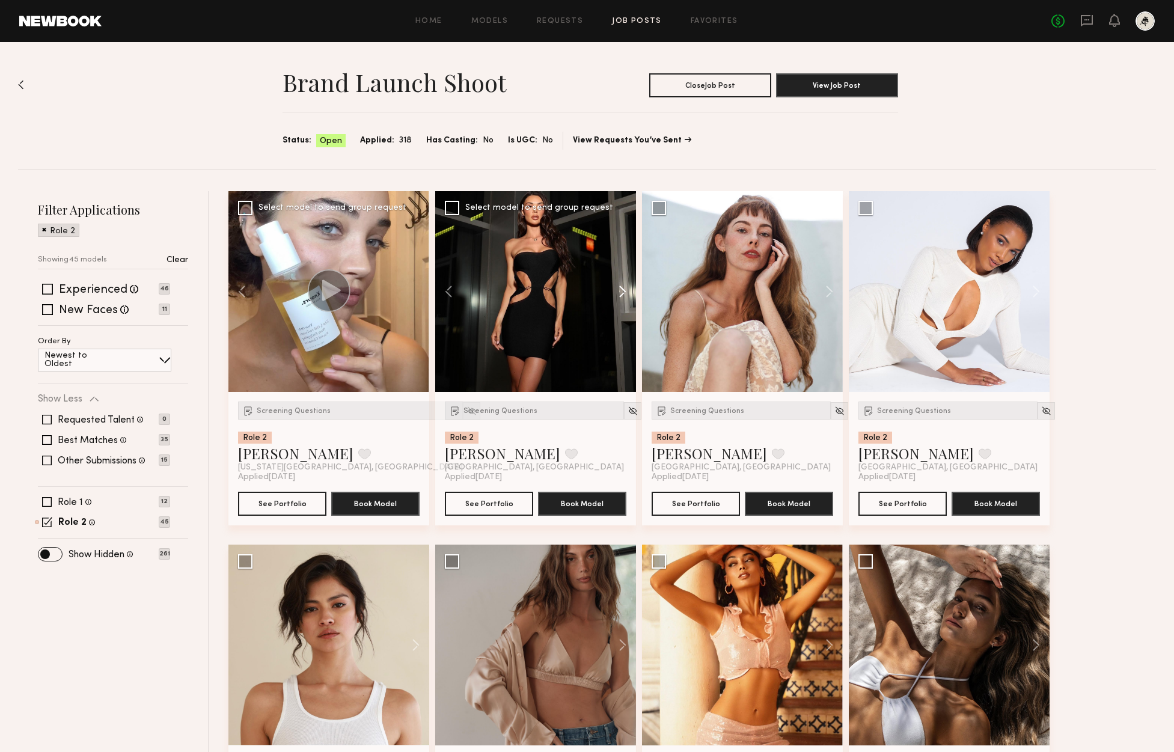
click at [624, 292] on button at bounding box center [616, 291] width 38 height 201
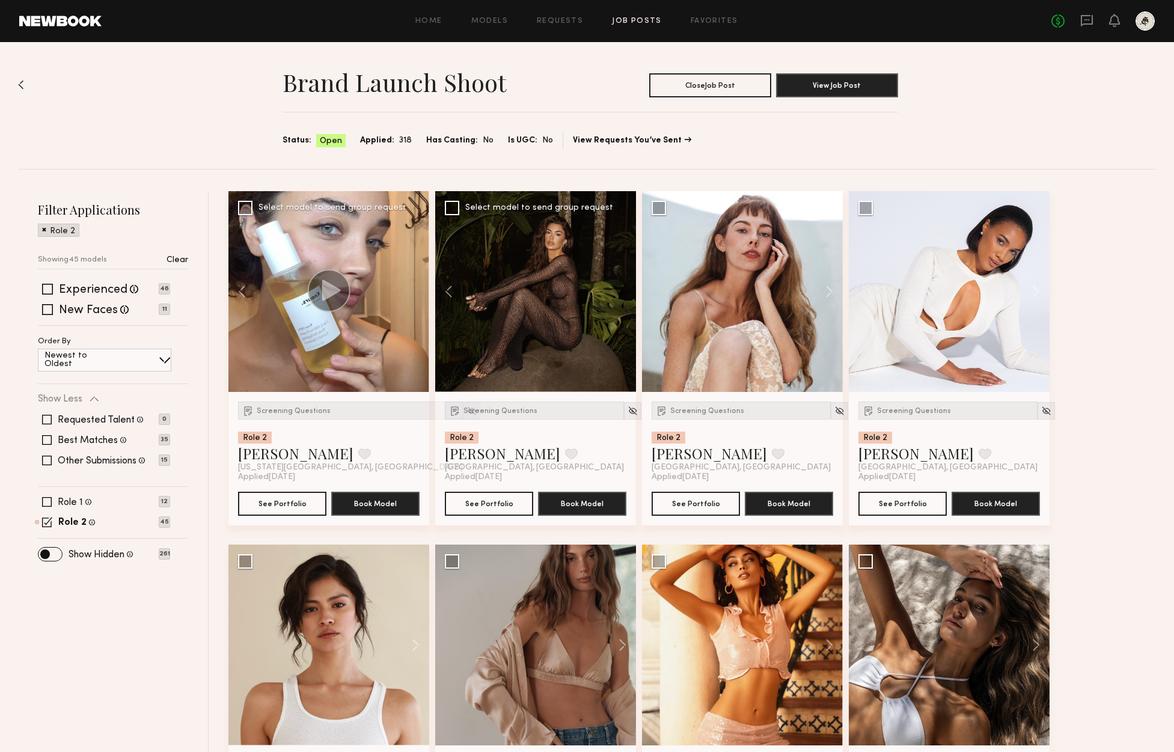
click at [624, 292] on div at bounding box center [535, 291] width 201 height 201
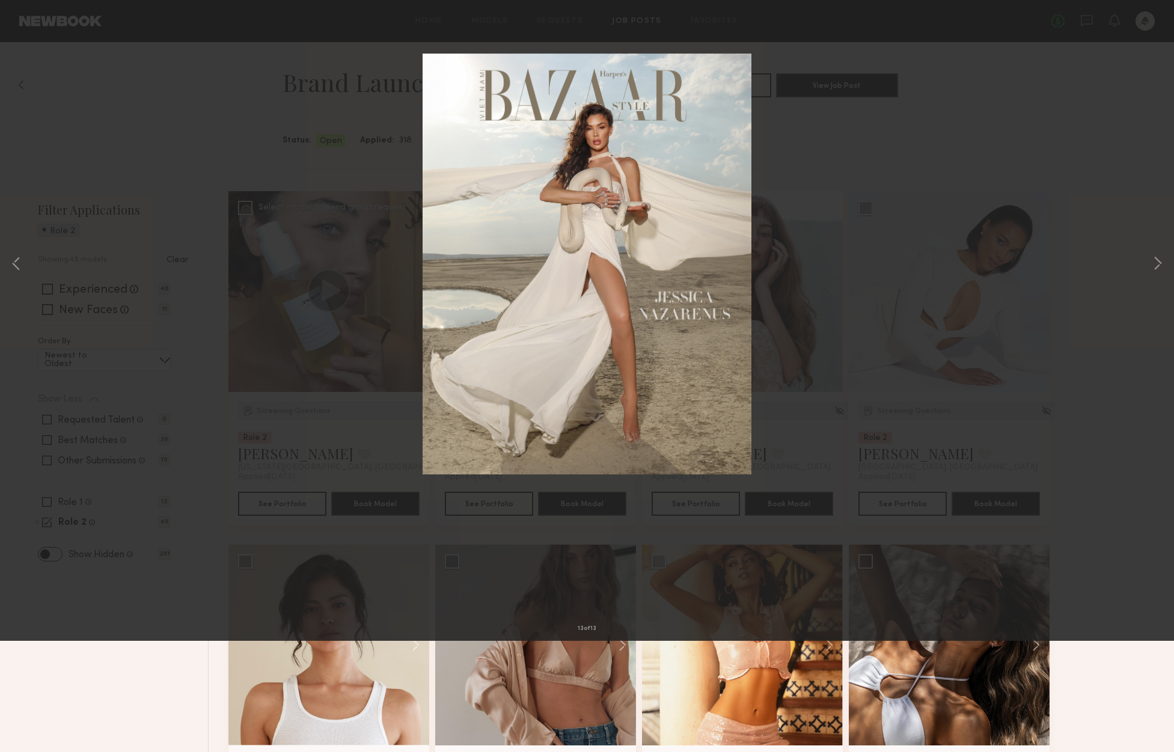
click at [23, 27] on button at bounding box center [27, 29] width 19 height 22
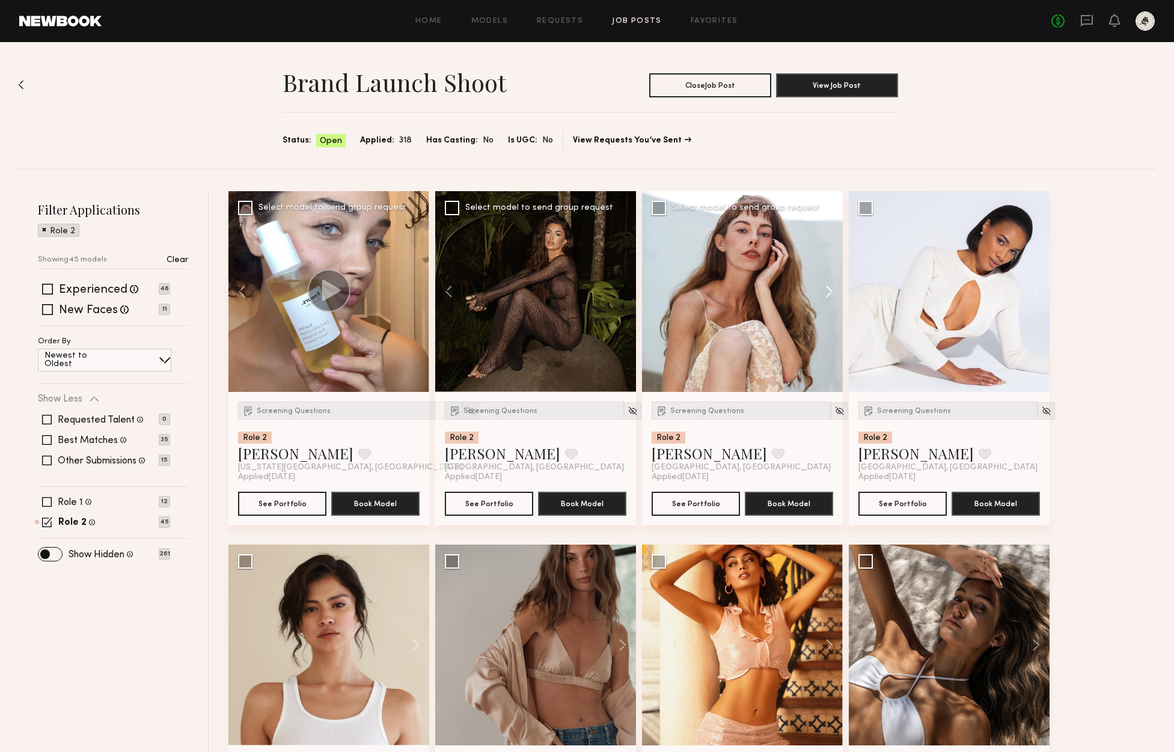
click at [828, 293] on button at bounding box center [823, 291] width 38 height 201
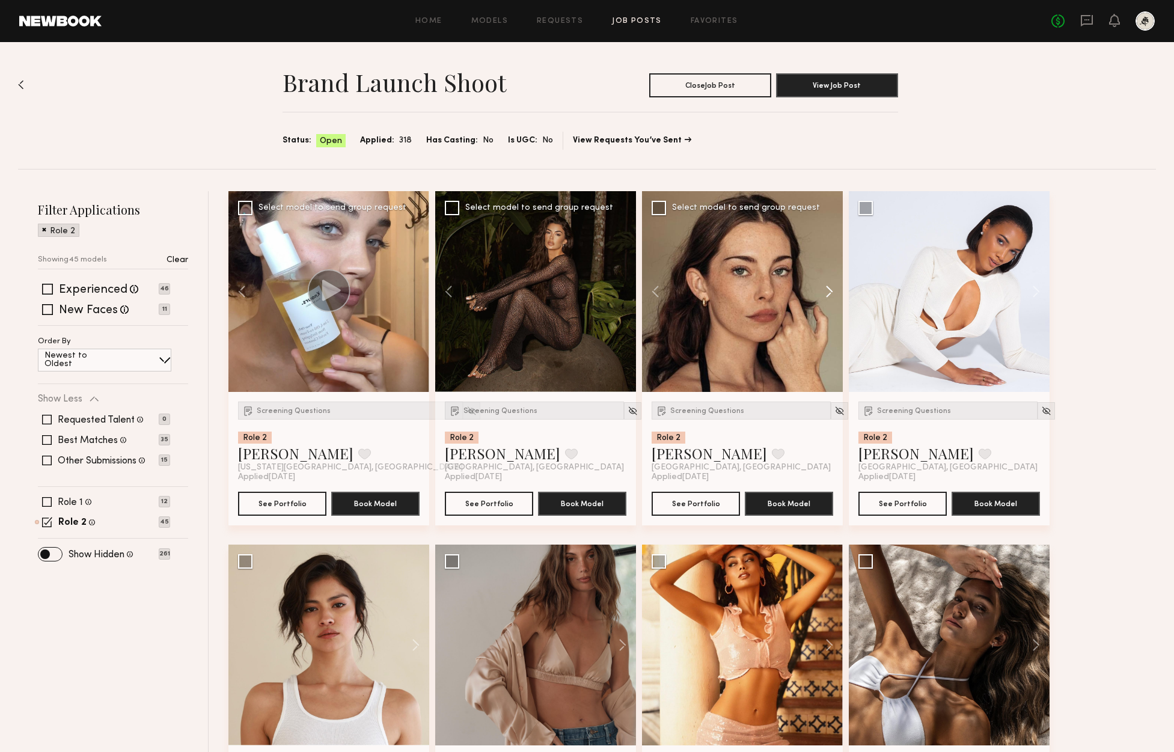
click at [826, 294] on button at bounding box center [823, 291] width 38 height 201
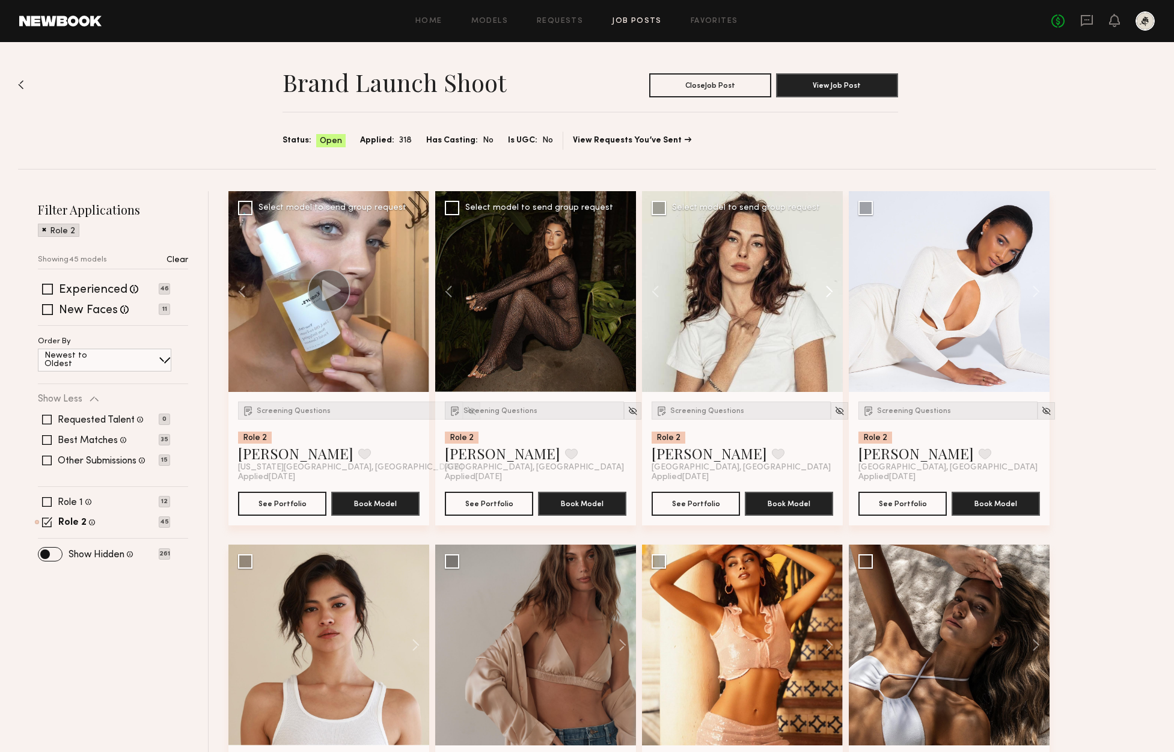
click at [826, 294] on button at bounding box center [823, 291] width 38 height 201
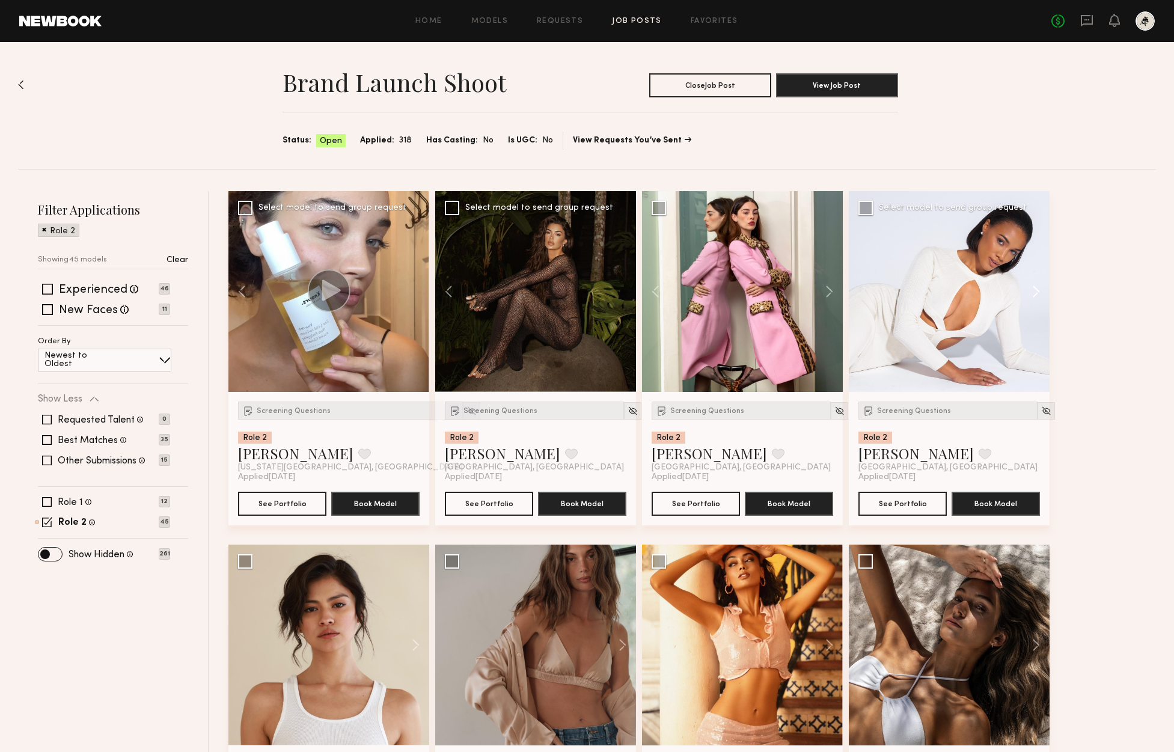
click at [1037, 287] on button at bounding box center [1030, 291] width 38 height 201
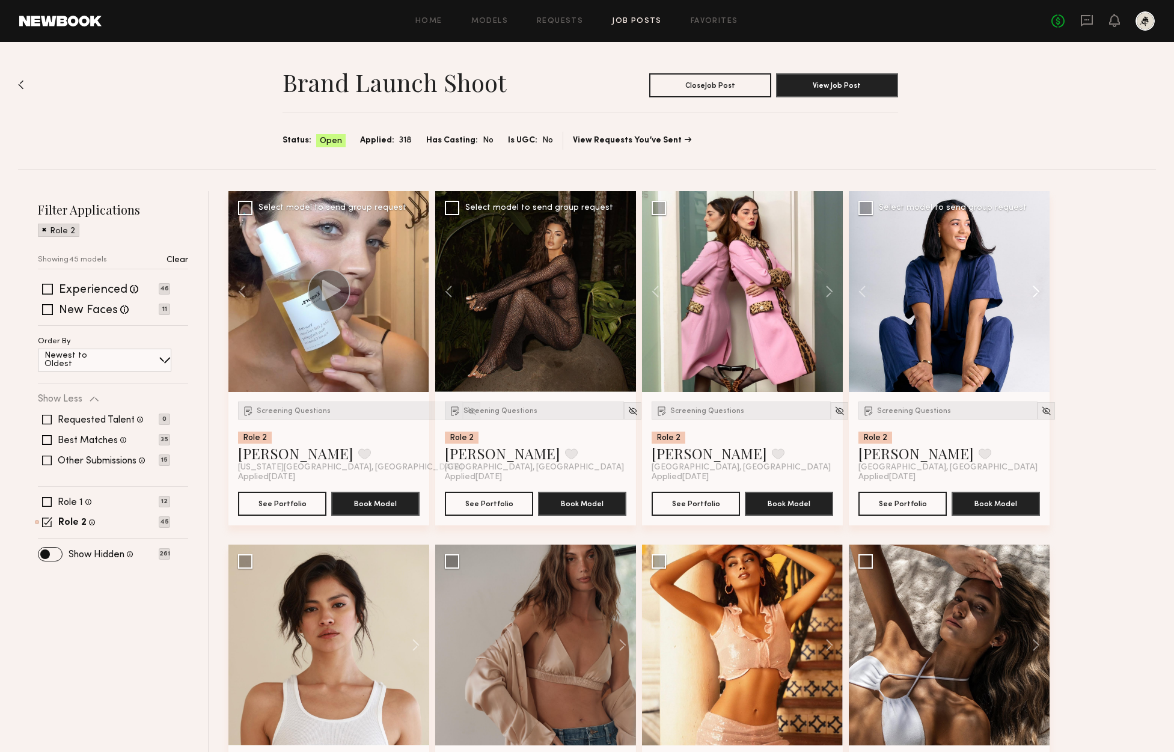
click at [1037, 287] on button at bounding box center [1030, 291] width 38 height 201
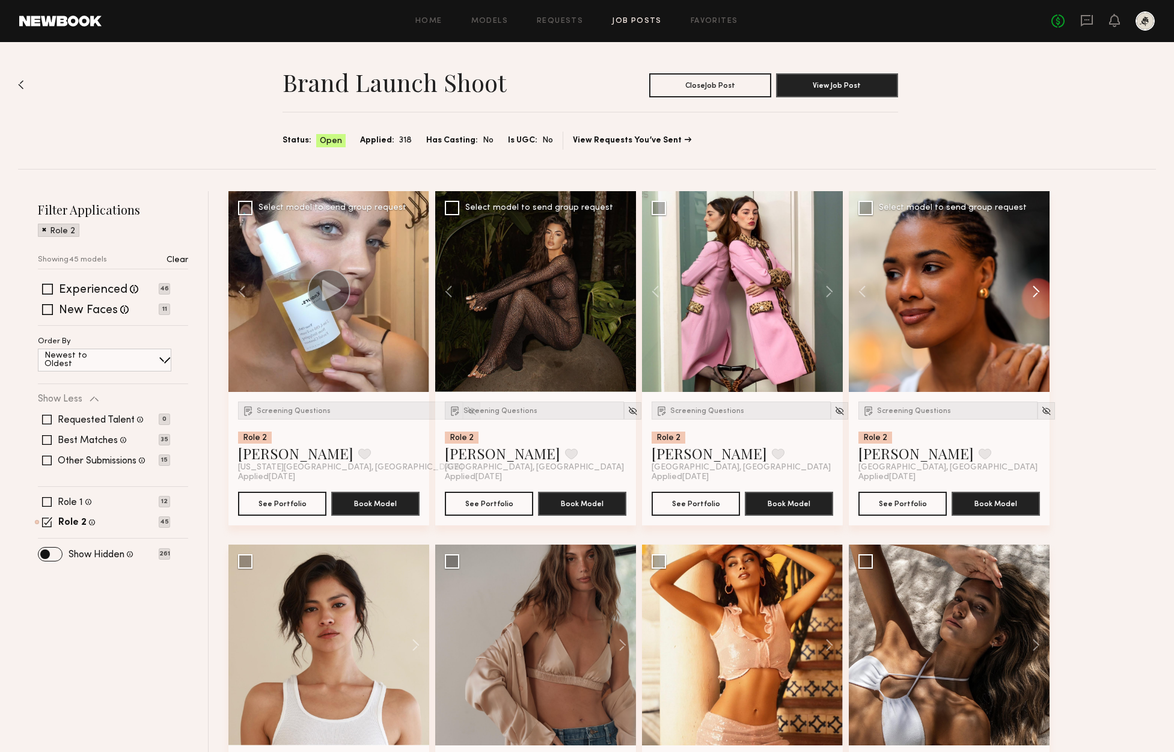
click at [1037, 287] on button at bounding box center [1030, 291] width 38 height 201
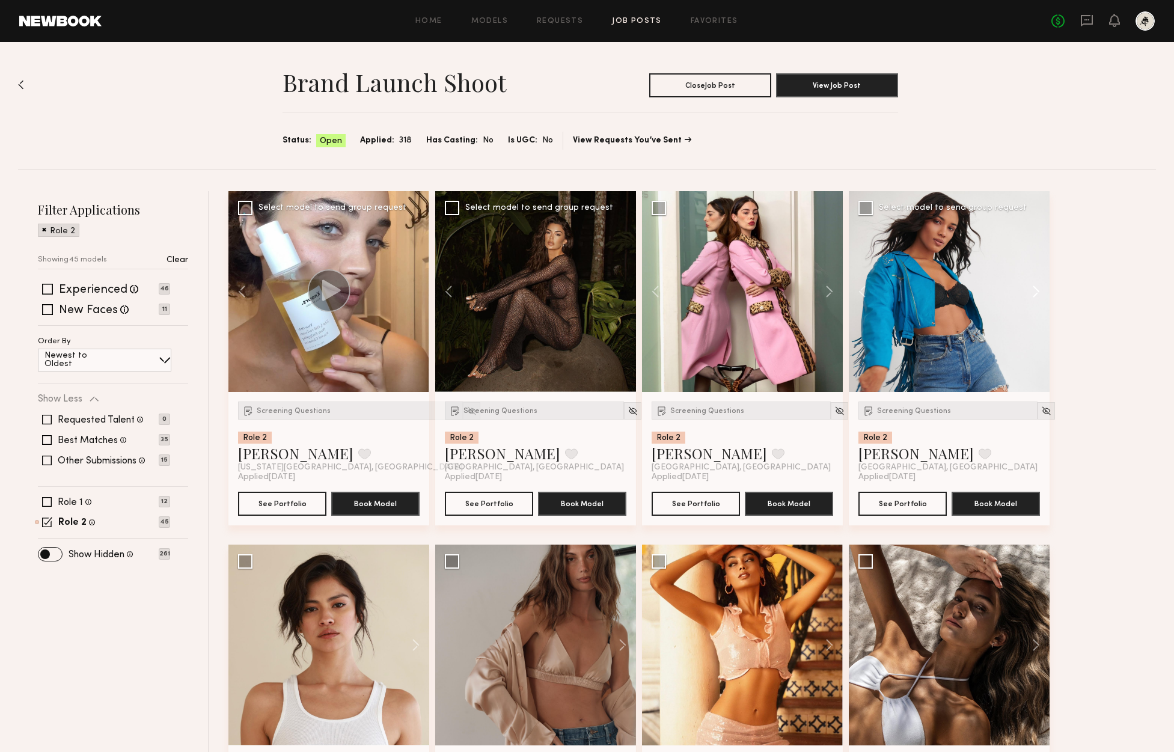
click at [1037, 287] on button at bounding box center [1030, 291] width 38 height 201
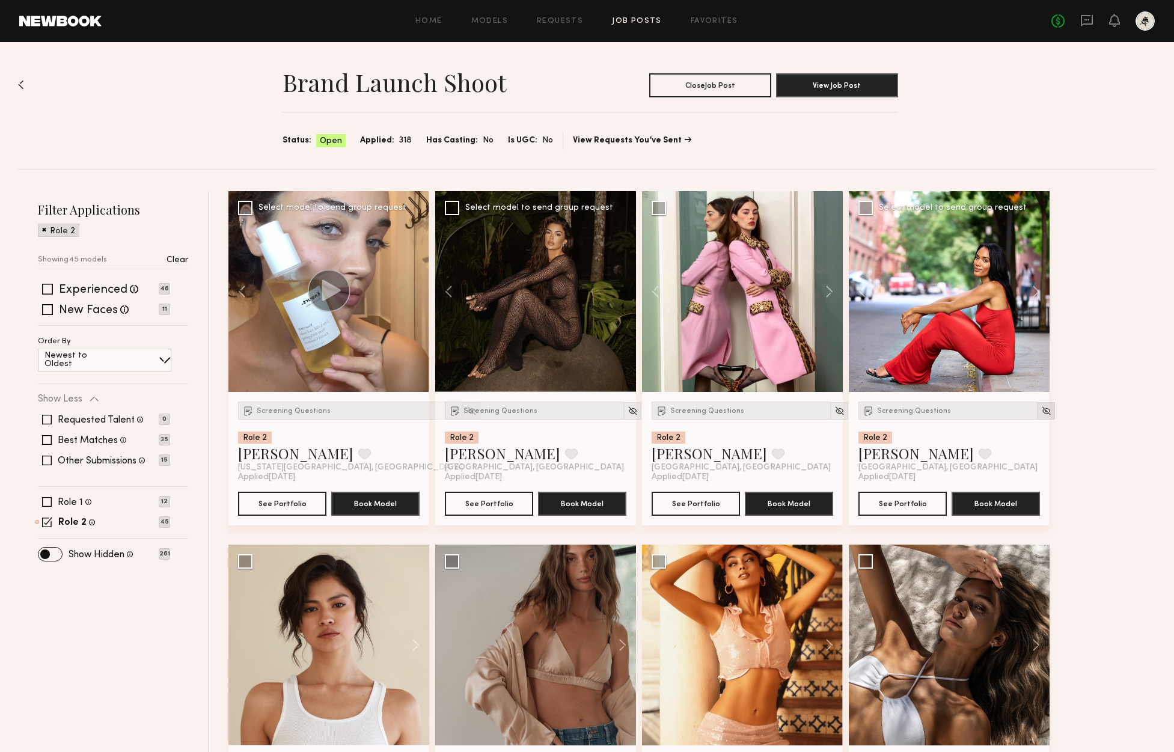
click at [1041, 413] on img at bounding box center [1046, 411] width 10 height 10
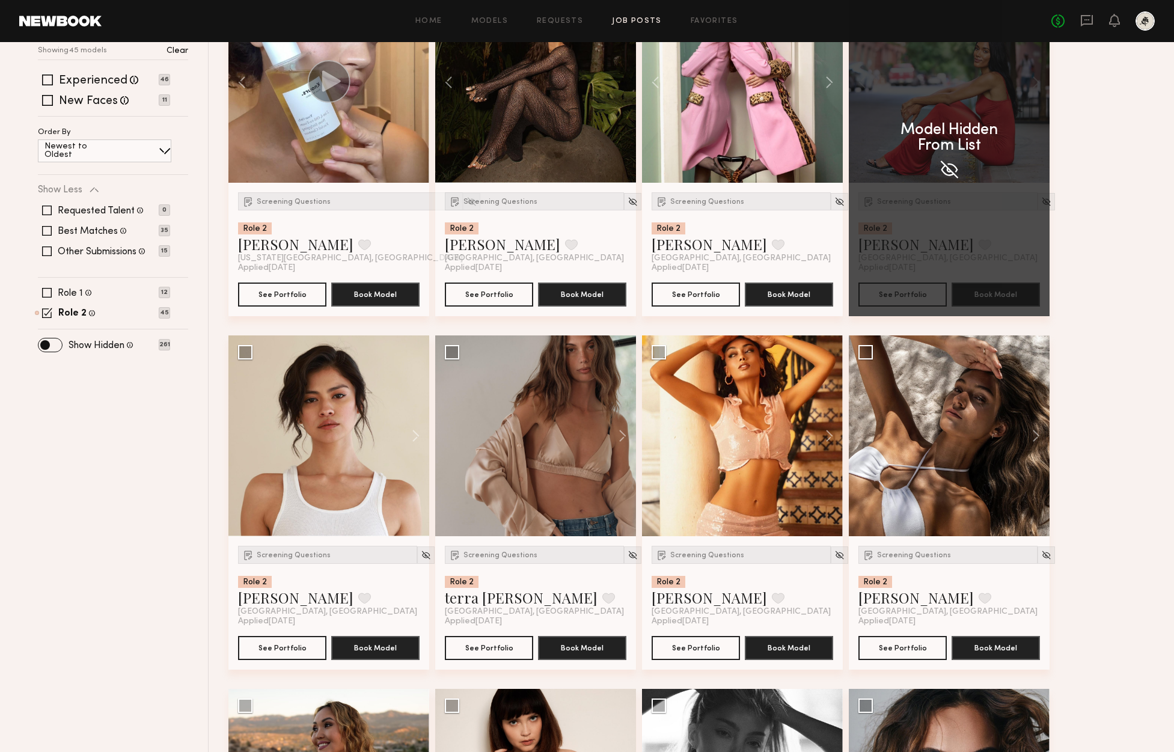
scroll to position [209, 0]
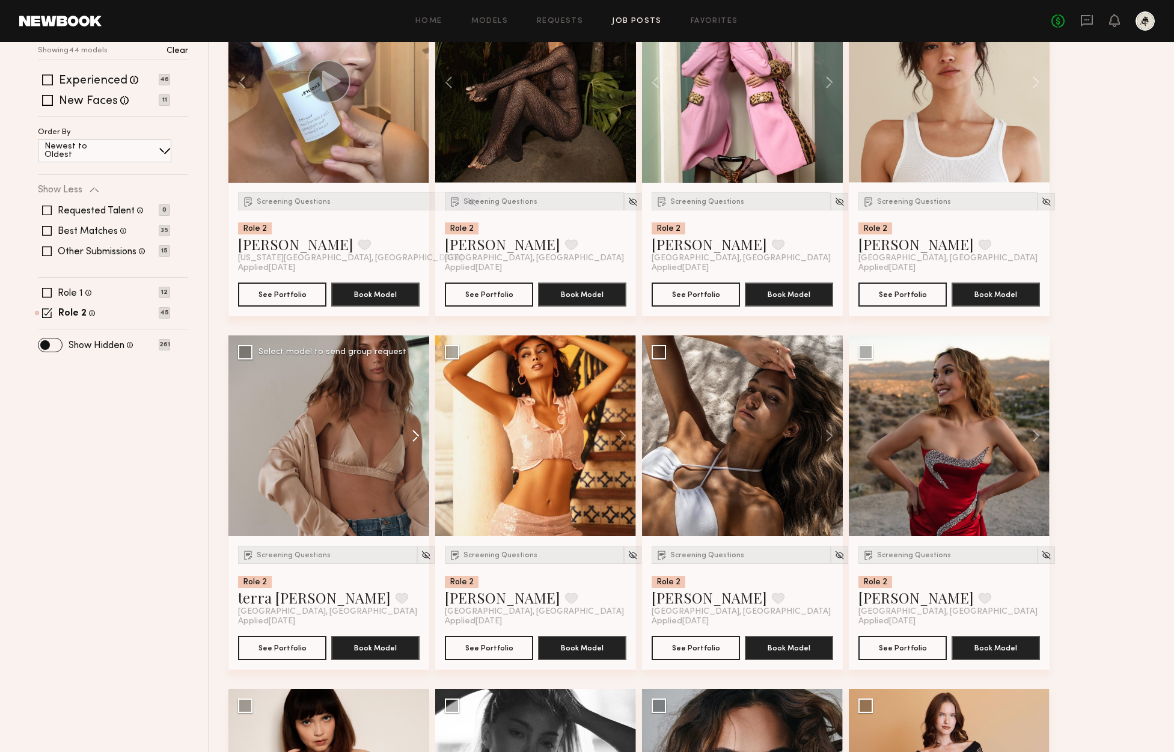
click at [418, 440] on button at bounding box center [410, 435] width 38 height 201
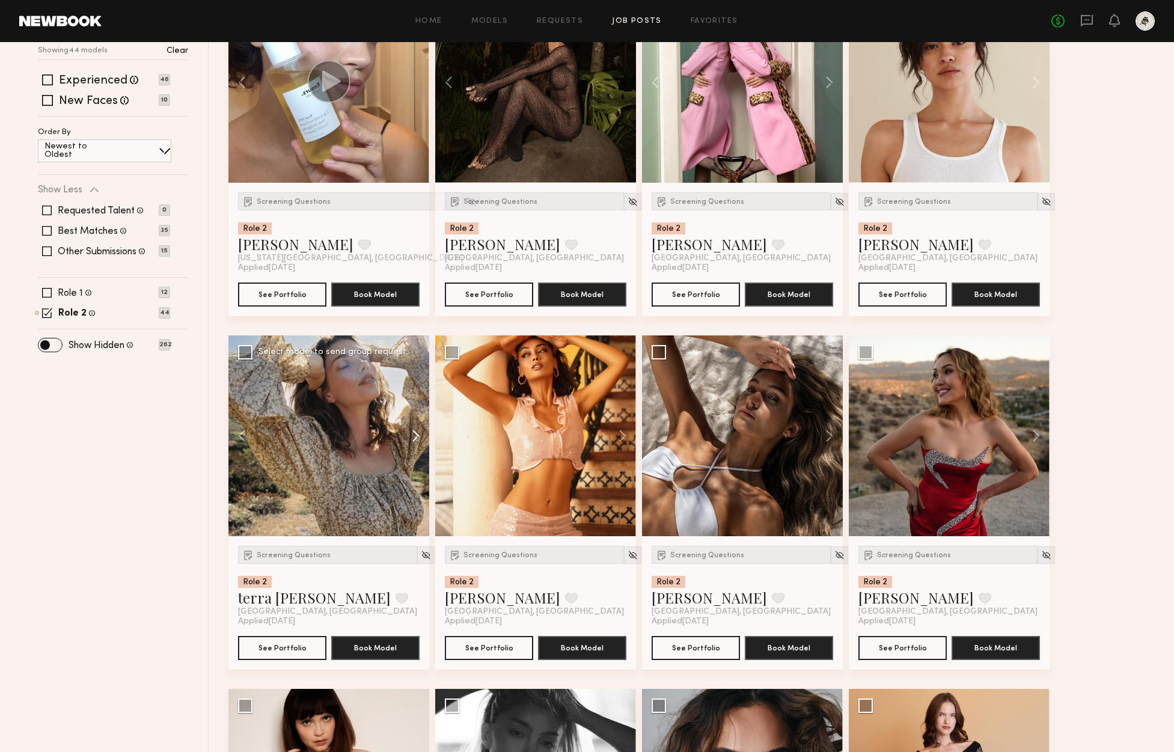
click at [418, 440] on button at bounding box center [410, 435] width 38 height 201
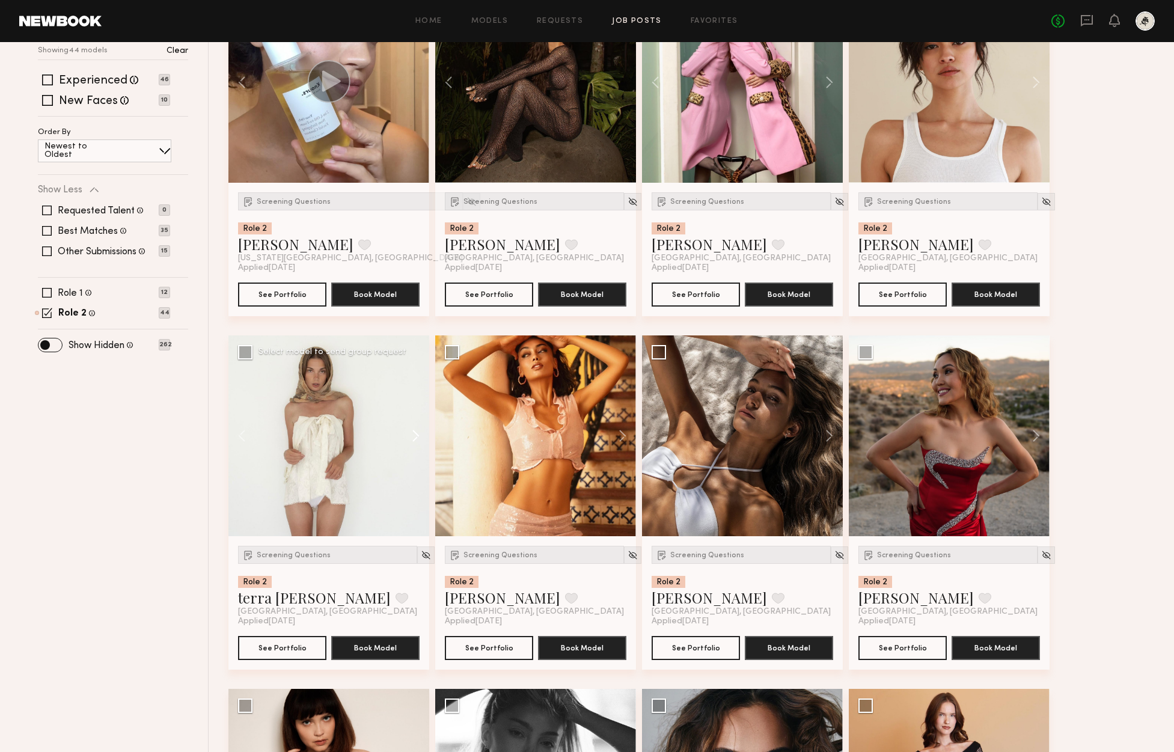
click at [421, 435] on button at bounding box center [410, 435] width 38 height 201
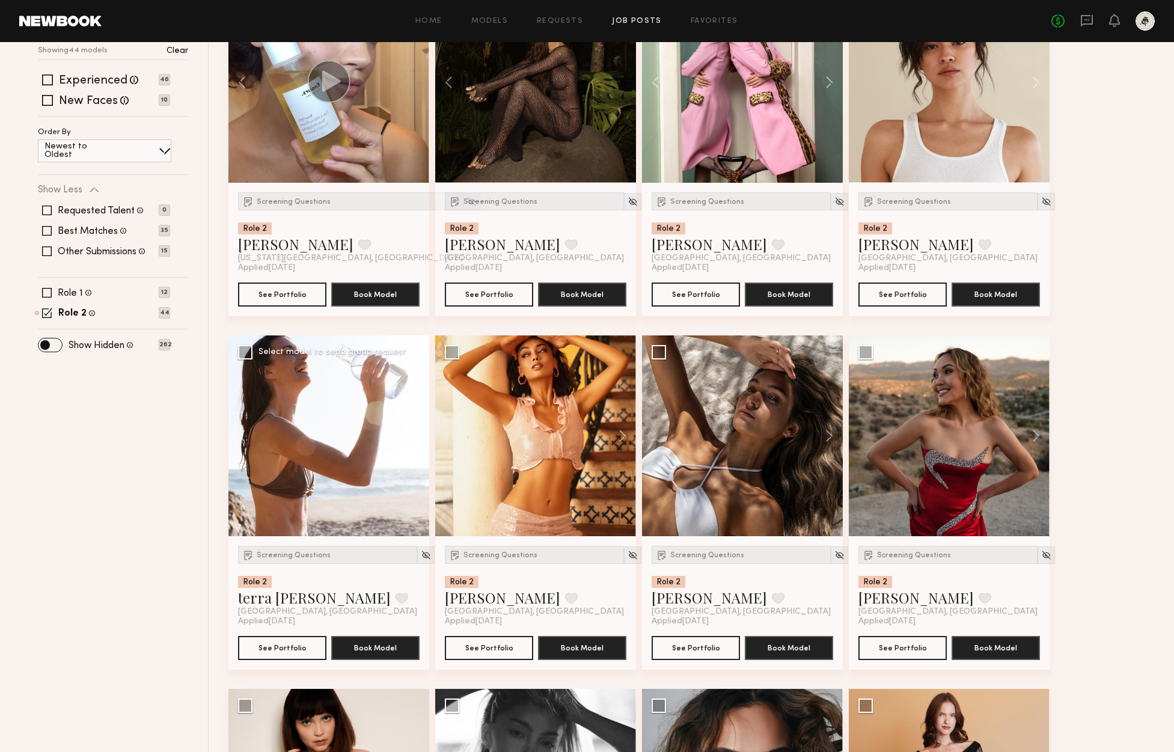
click at [421, 435] on div at bounding box center [328, 435] width 201 height 201
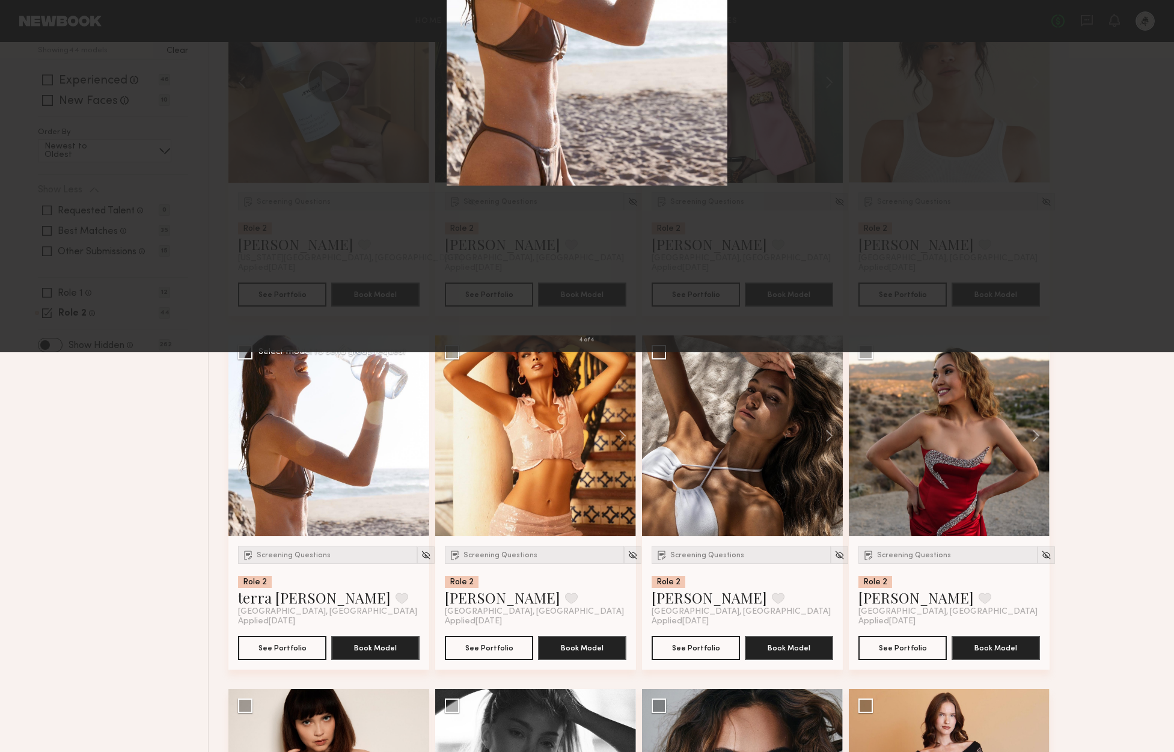
click at [17, 35] on div "4 of 4" at bounding box center [587, 376] width 1174 height 752
click at [26, 33] on button at bounding box center [27, 29] width 19 height 22
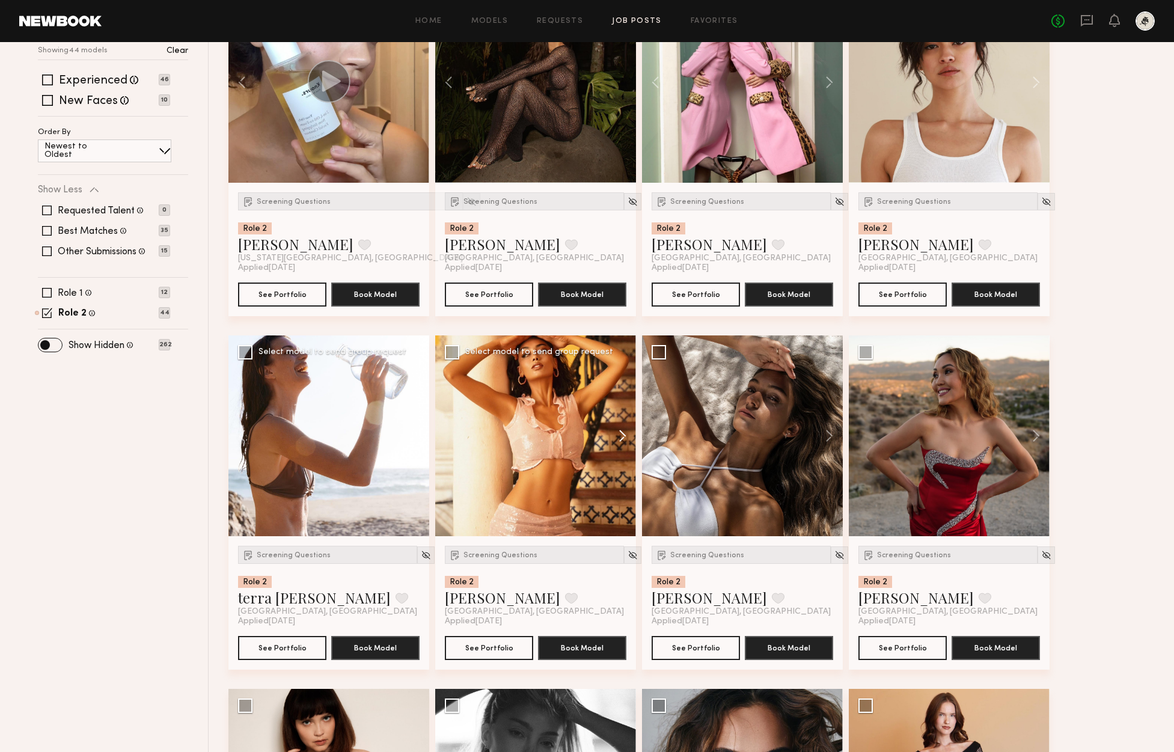
click at [618, 431] on button at bounding box center [616, 435] width 38 height 201
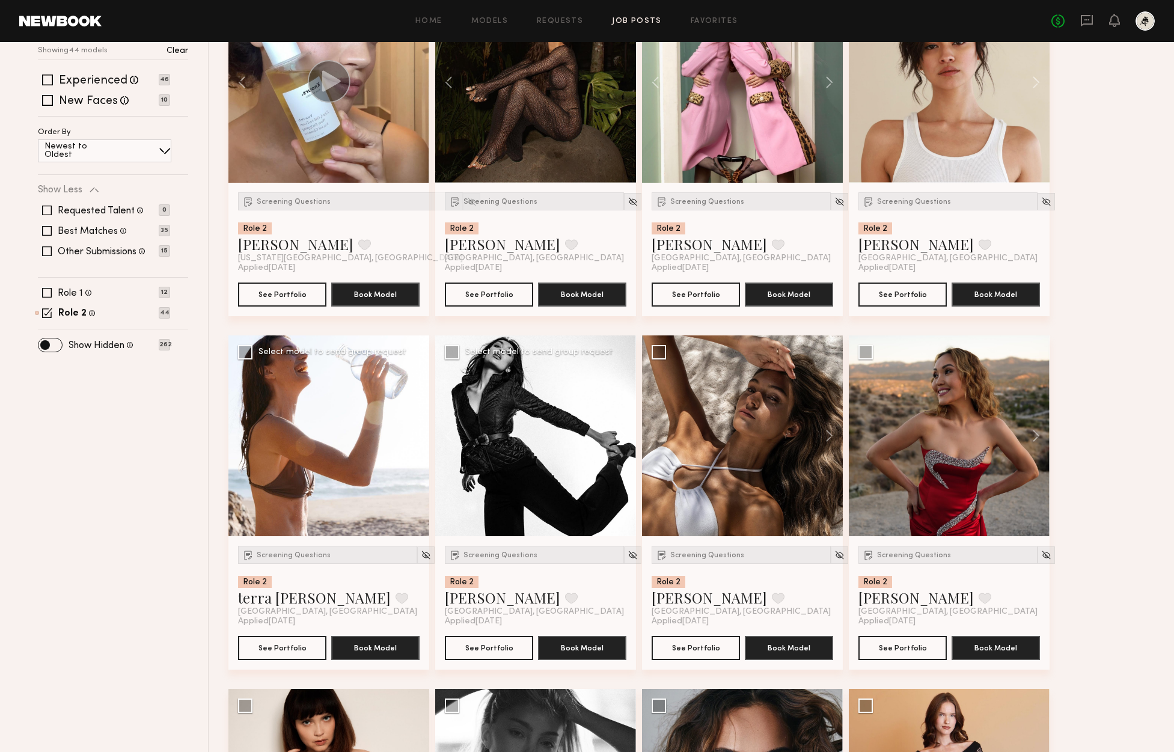
click at [618, 431] on button at bounding box center [616, 435] width 38 height 201
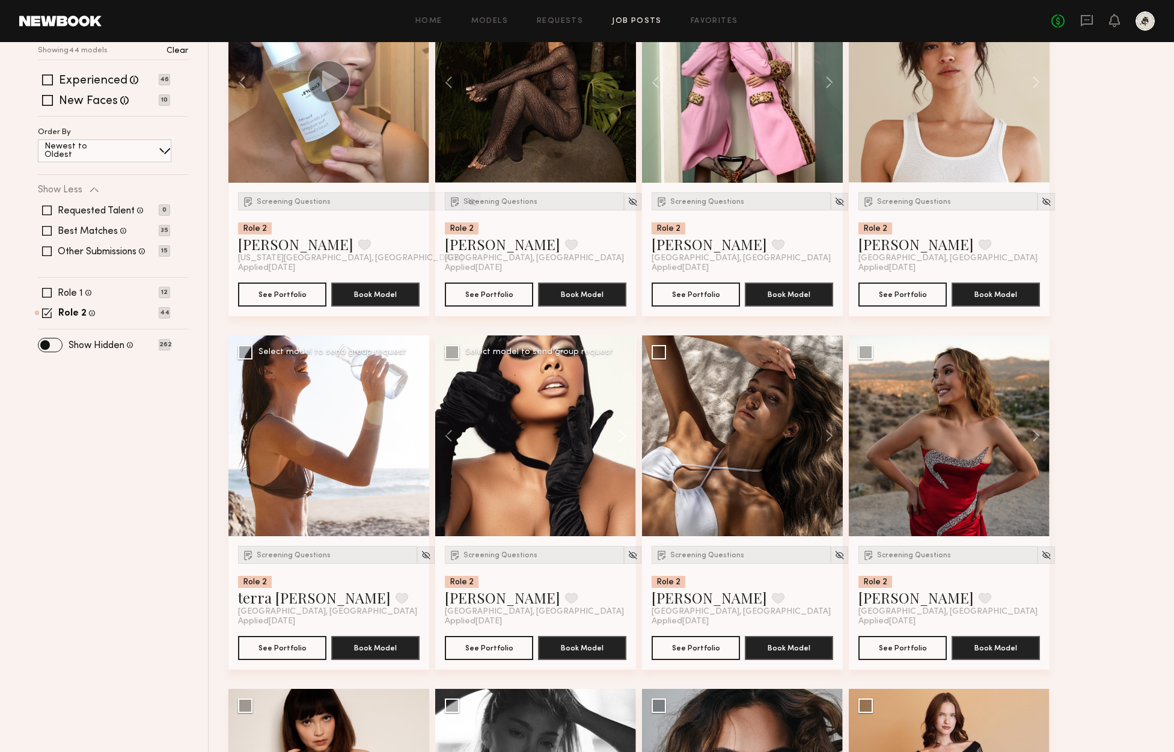
click at [618, 431] on button at bounding box center [616, 435] width 38 height 201
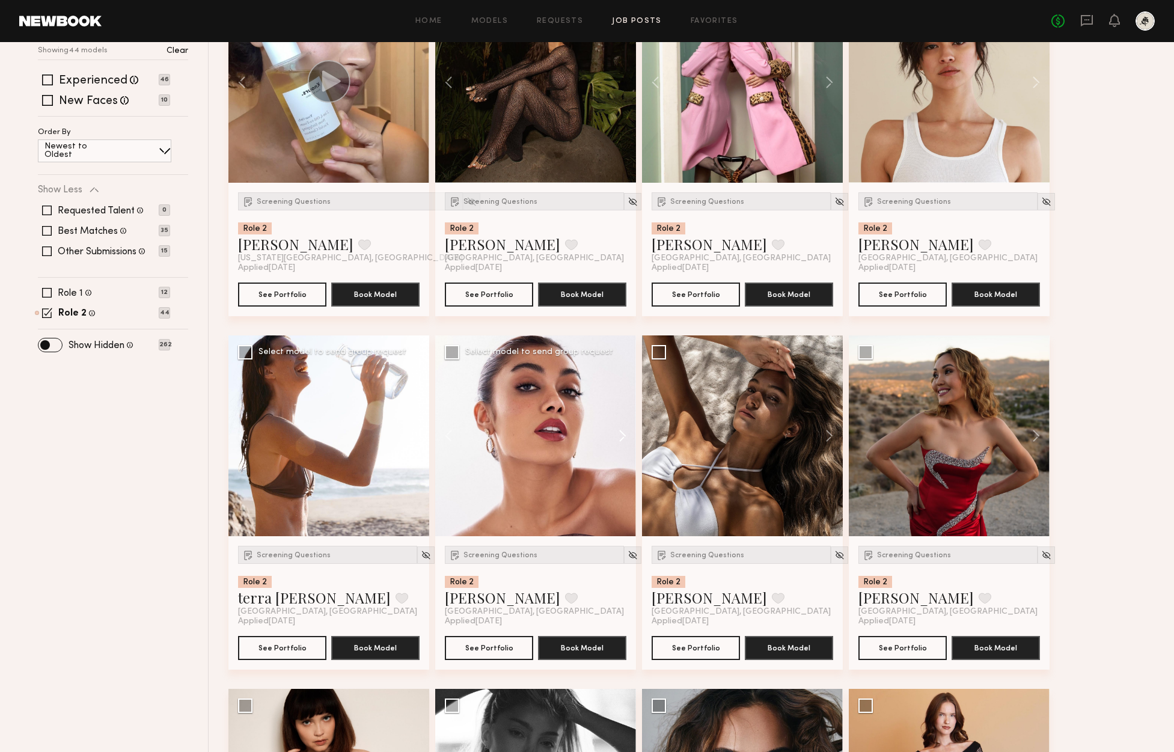
click at [618, 431] on button at bounding box center [616, 435] width 38 height 201
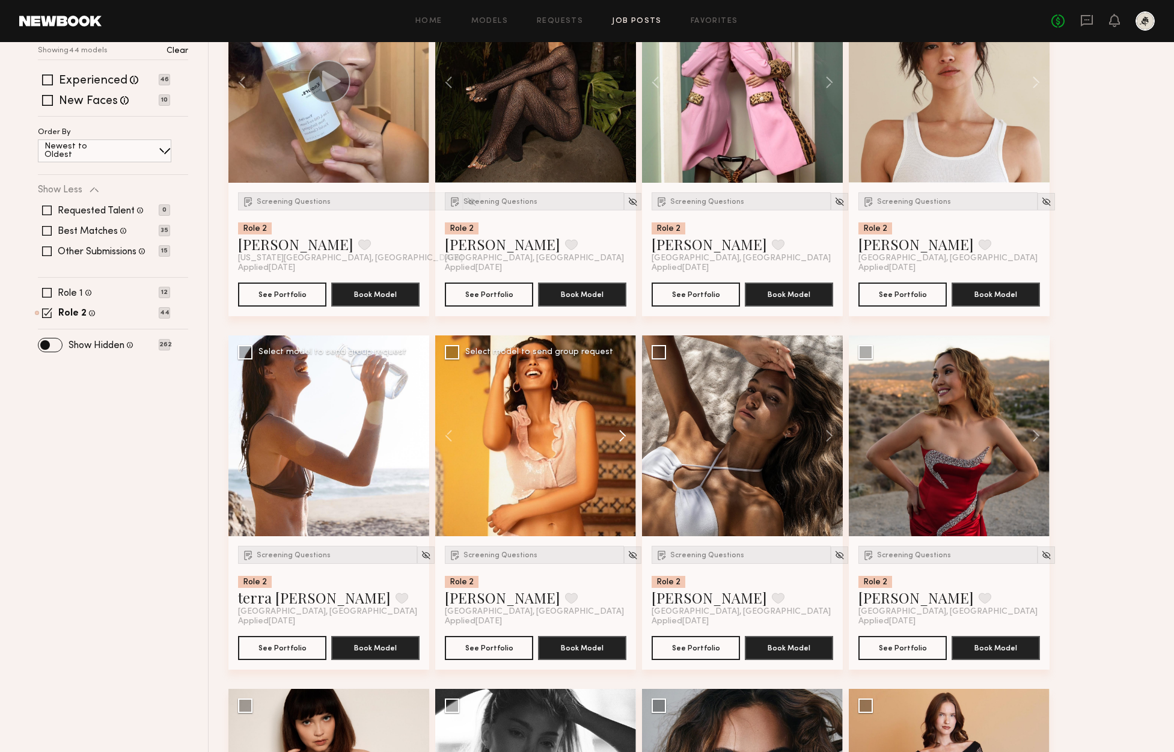
click at [618, 431] on button at bounding box center [616, 435] width 38 height 201
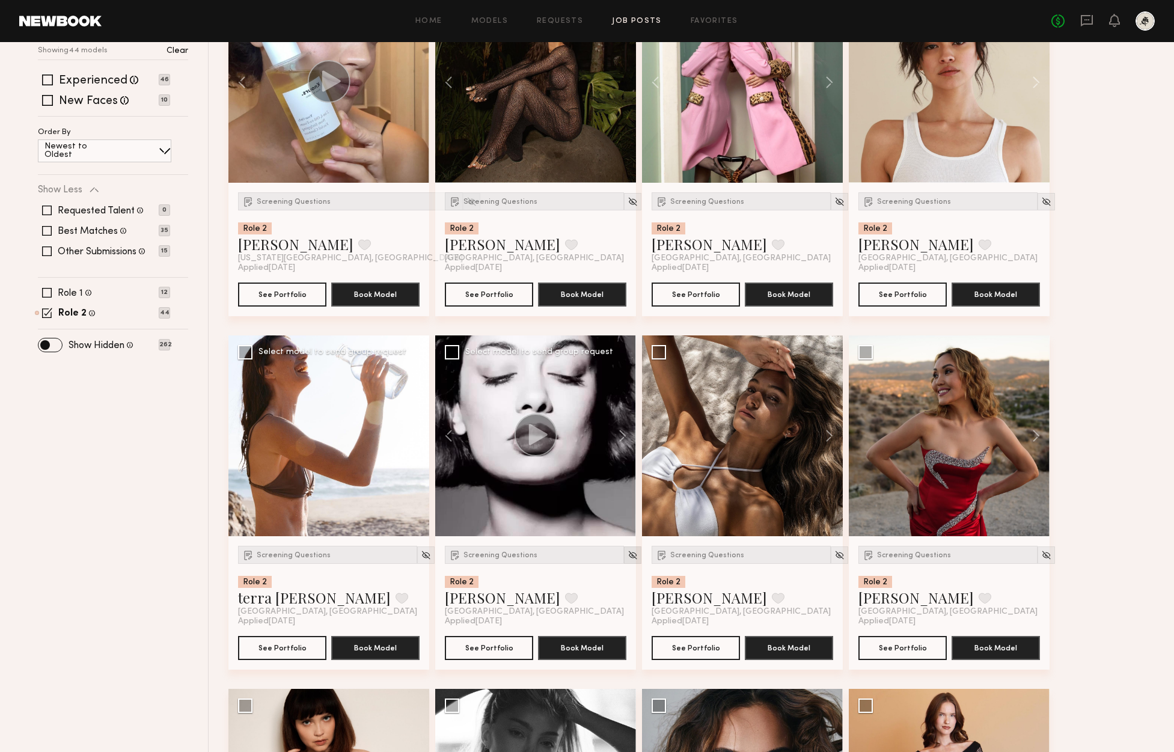
click at [627, 557] on img at bounding box center [632, 555] width 10 height 10
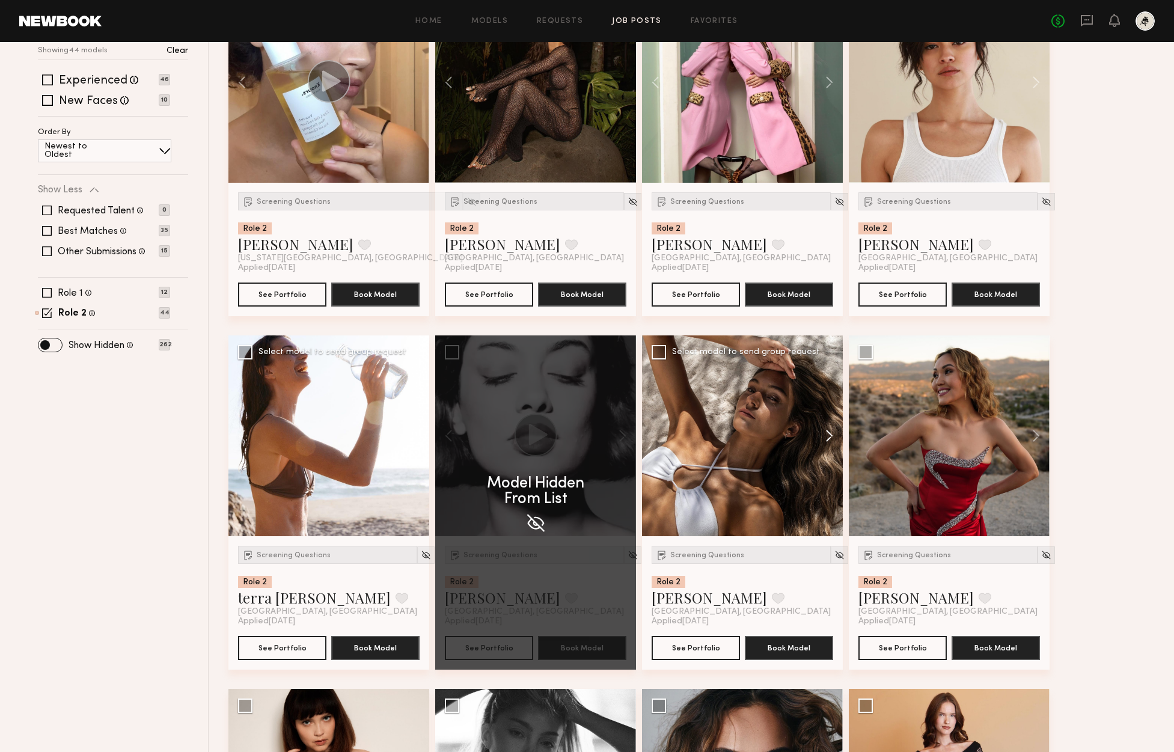
click at [839, 435] on button at bounding box center [823, 435] width 38 height 201
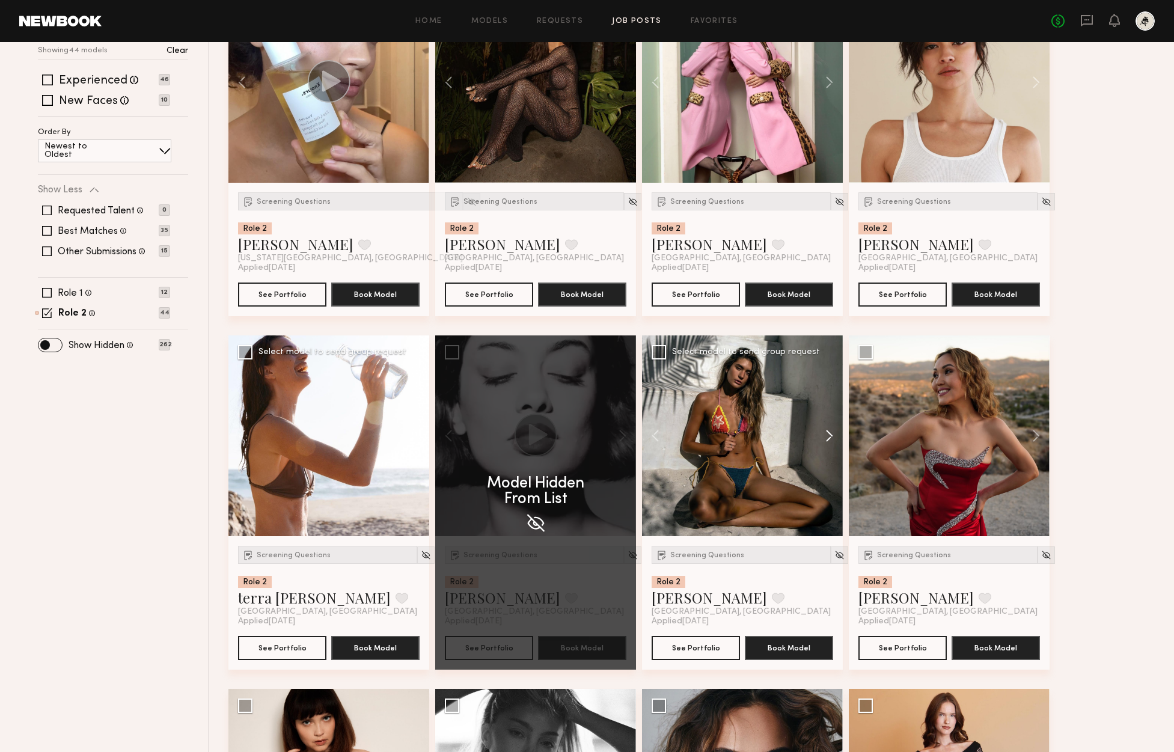
click at [831, 436] on button at bounding box center [823, 435] width 38 height 201
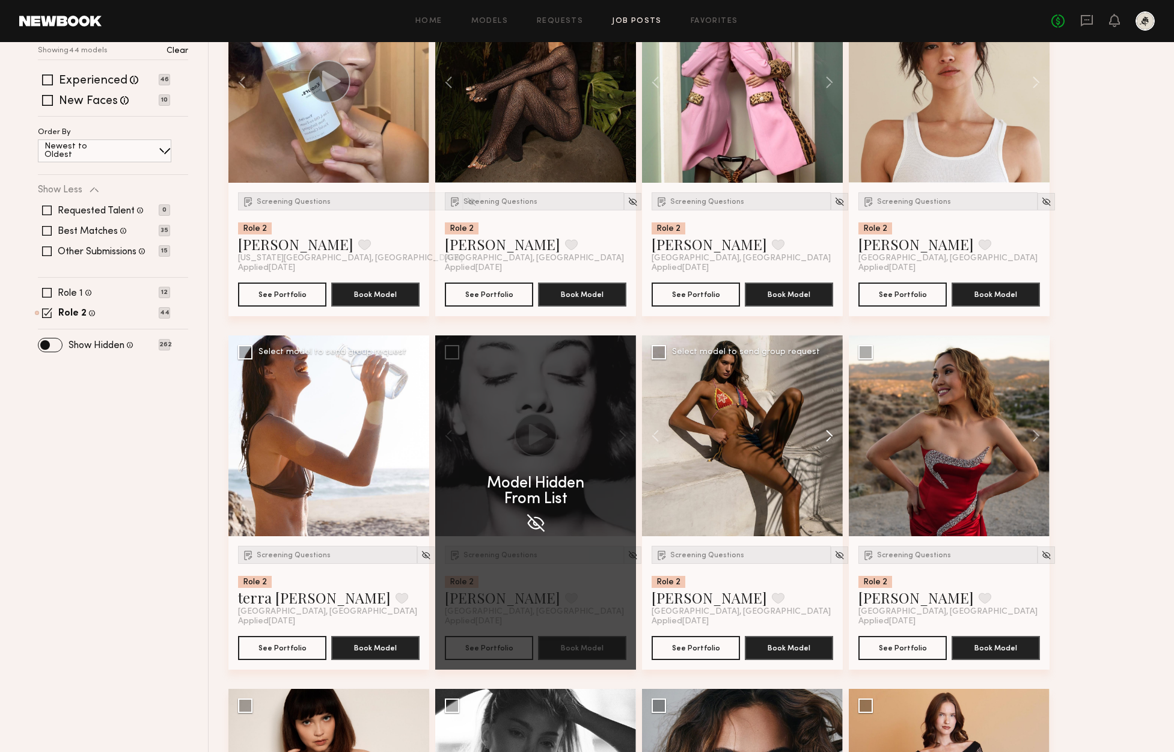
click at [831, 436] on button at bounding box center [823, 435] width 38 height 201
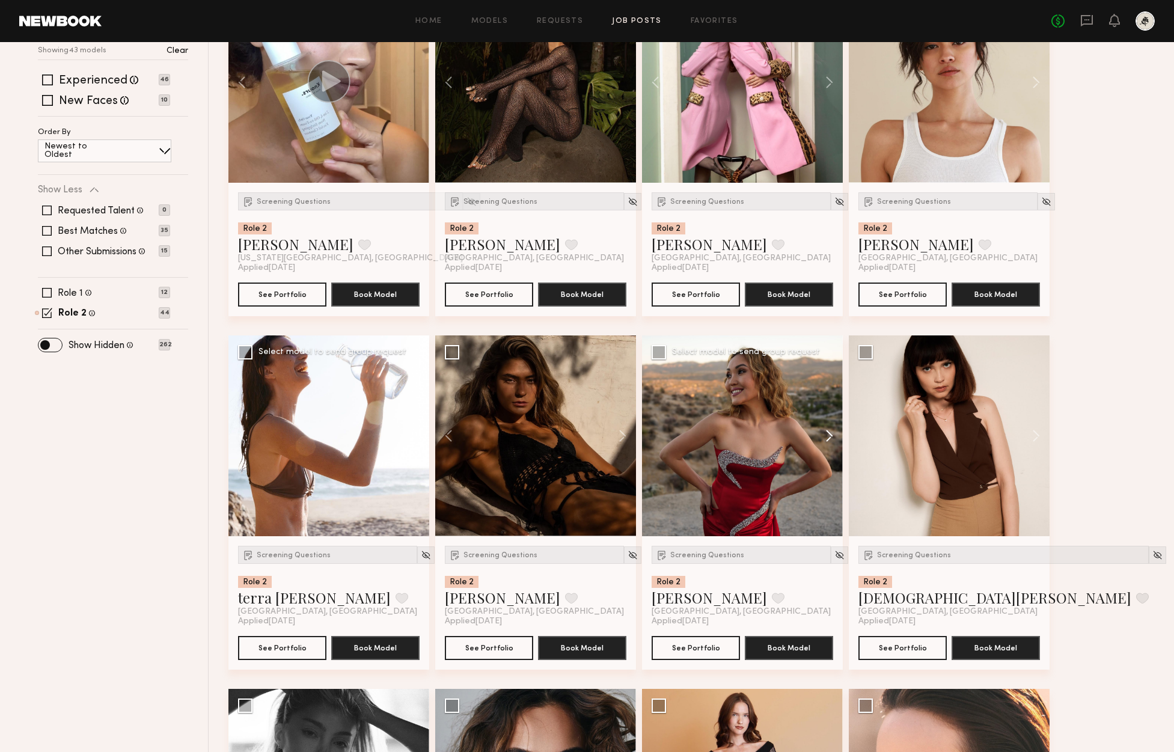
click at [828, 434] on button at bounding box center [823, 435] width 38 height 201
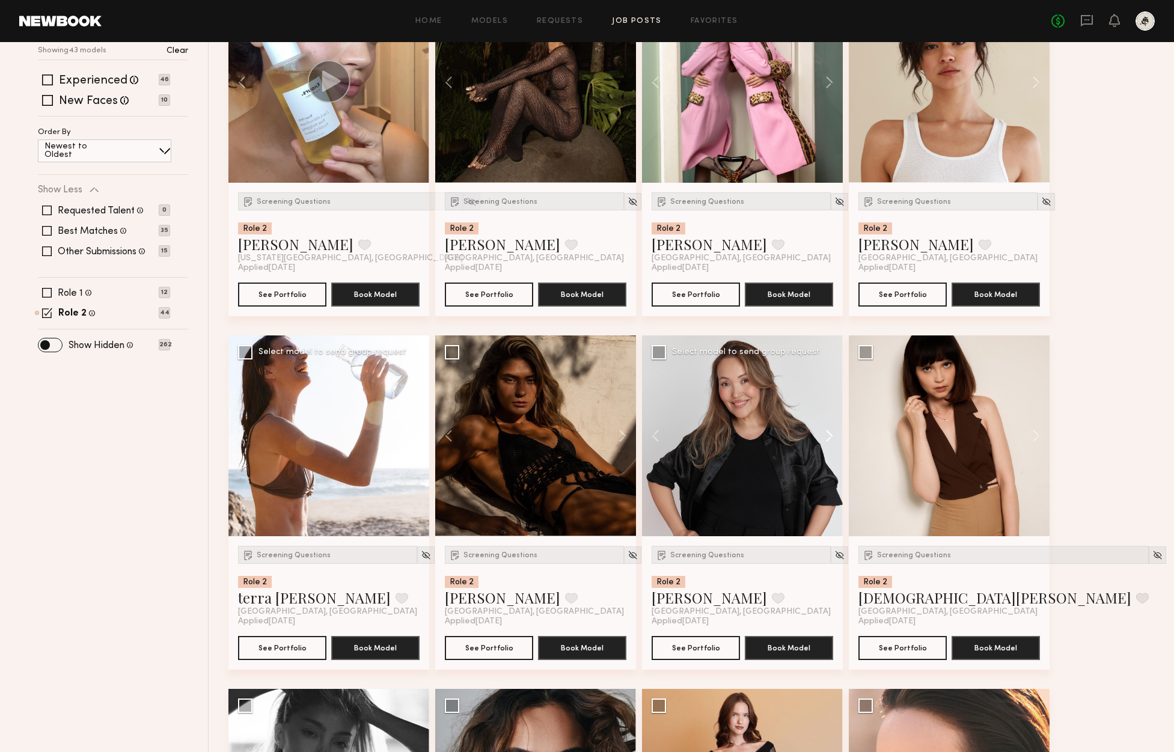
click at [828, 434] on button at bounding box center [823, 435] width 38 height 201
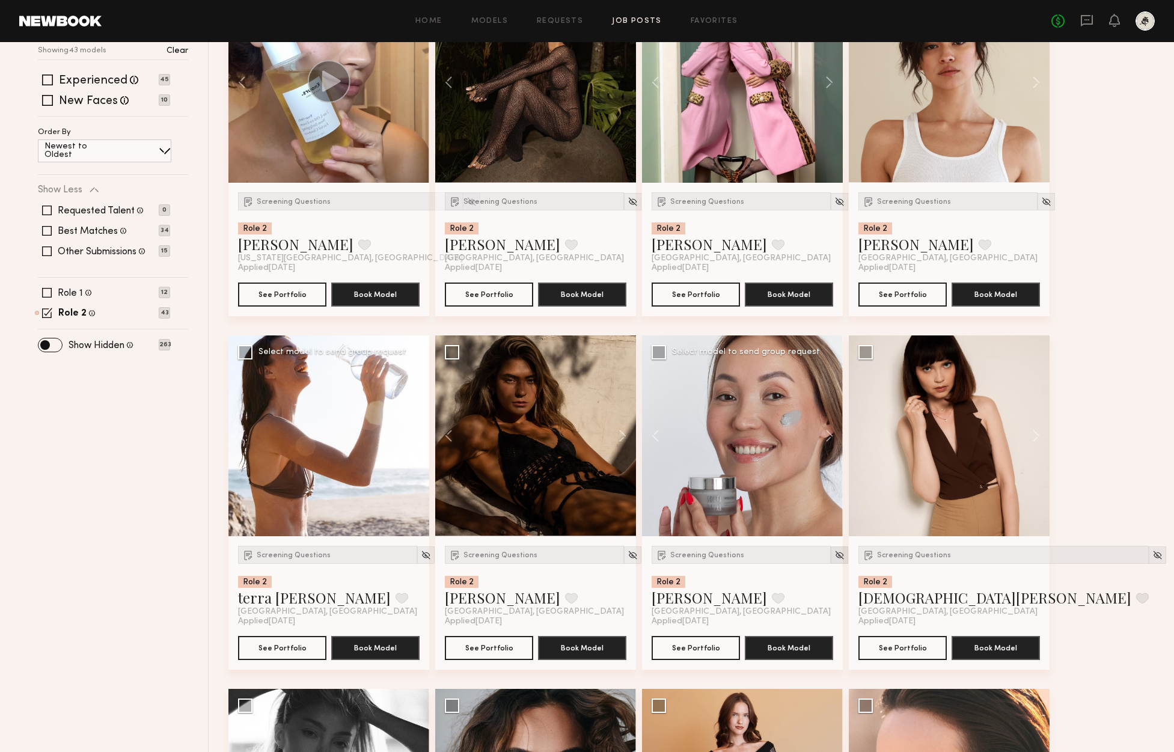
click at [834, 554] on img at bounding box center [839, 555] width 10 height 10
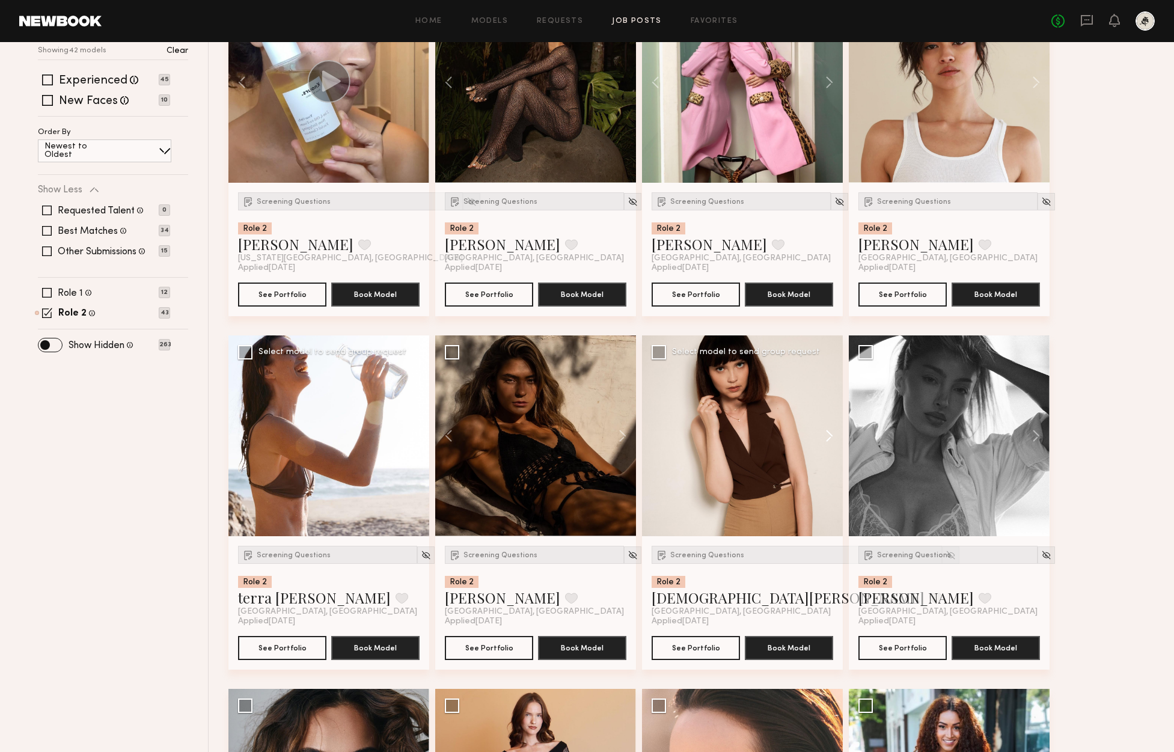
click at [835, 433] on button at bounding box center [823, 435] width 38 height 201
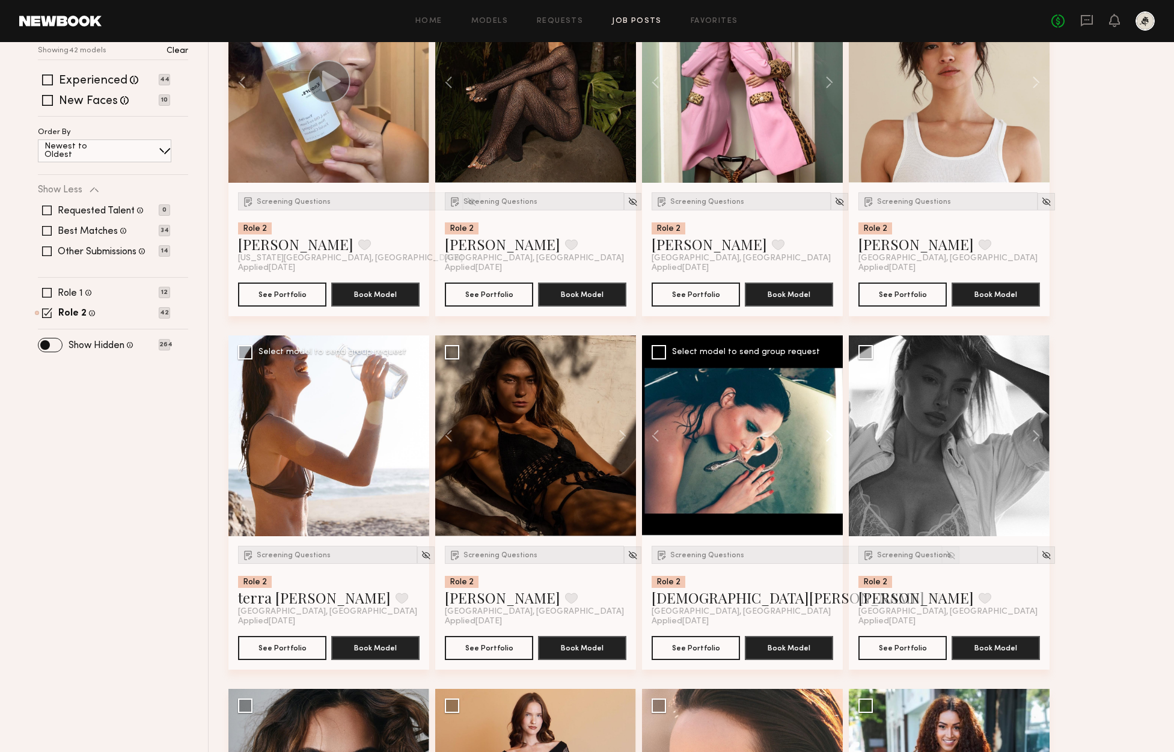
click at [835, 433] on button at bounding box center [823, 435] width 38 height 201
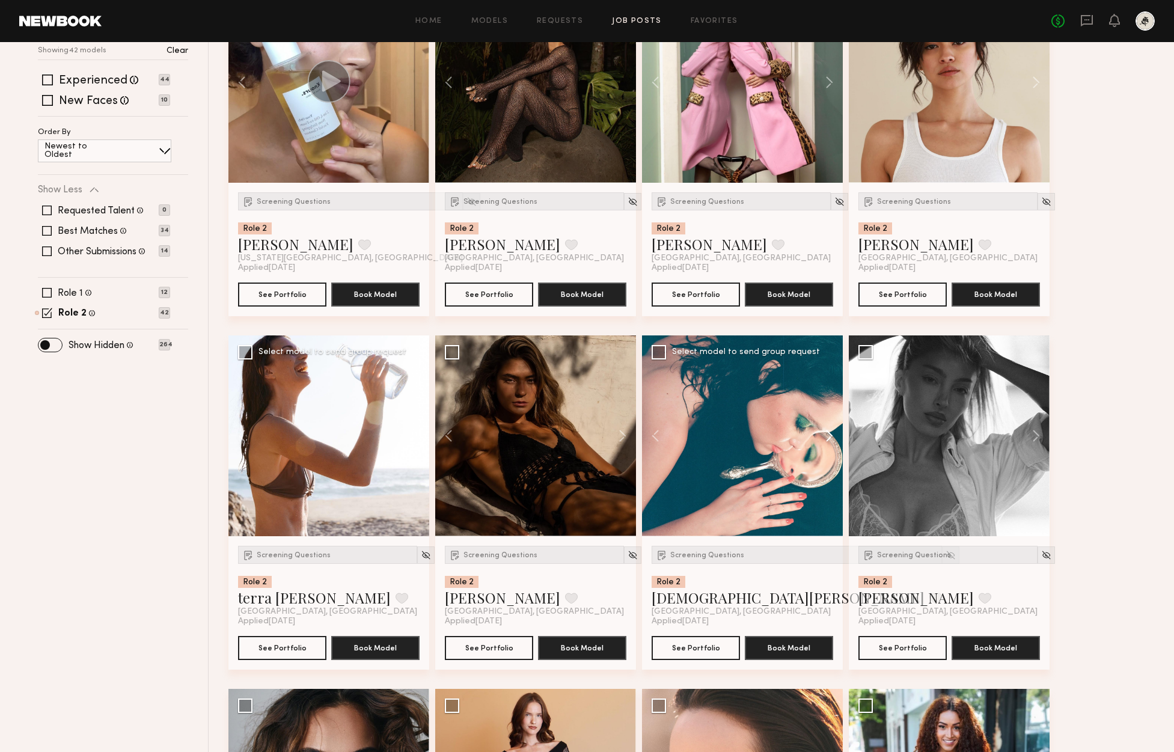
click at [835, 433] on button at bounding box center [823, 435] width 38 height 201
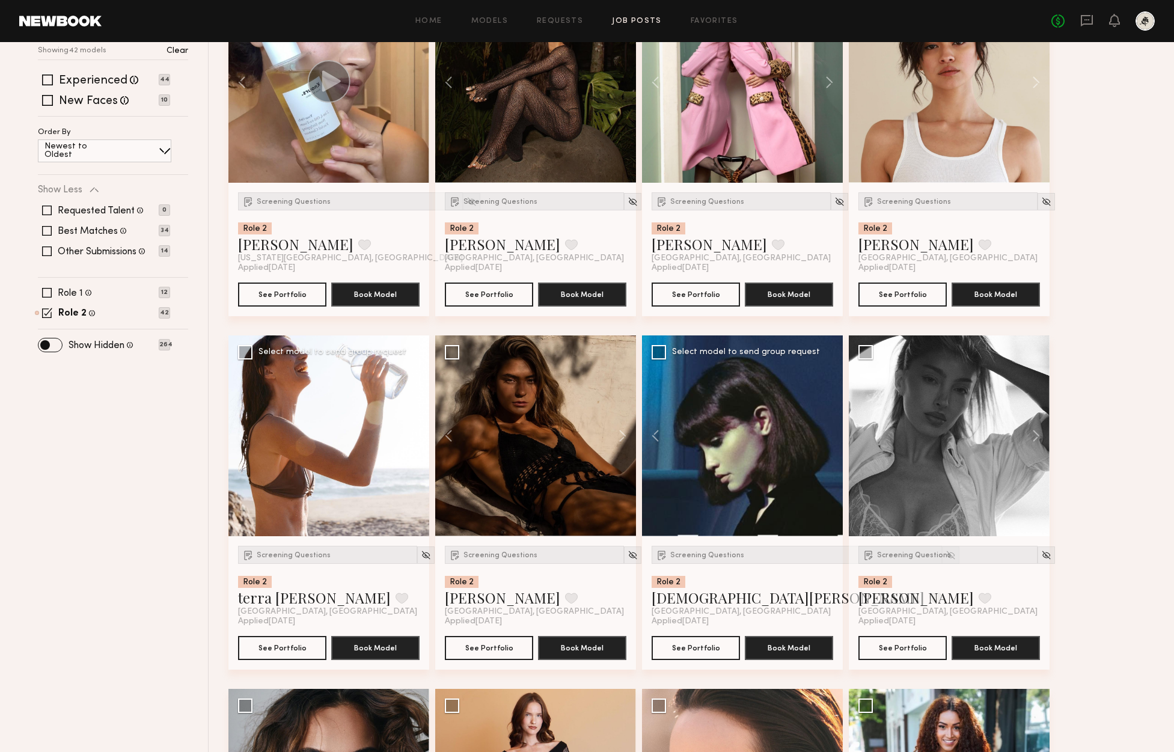
click at [835, 433] on div at bounding box center [742, 435] width 201 height 201
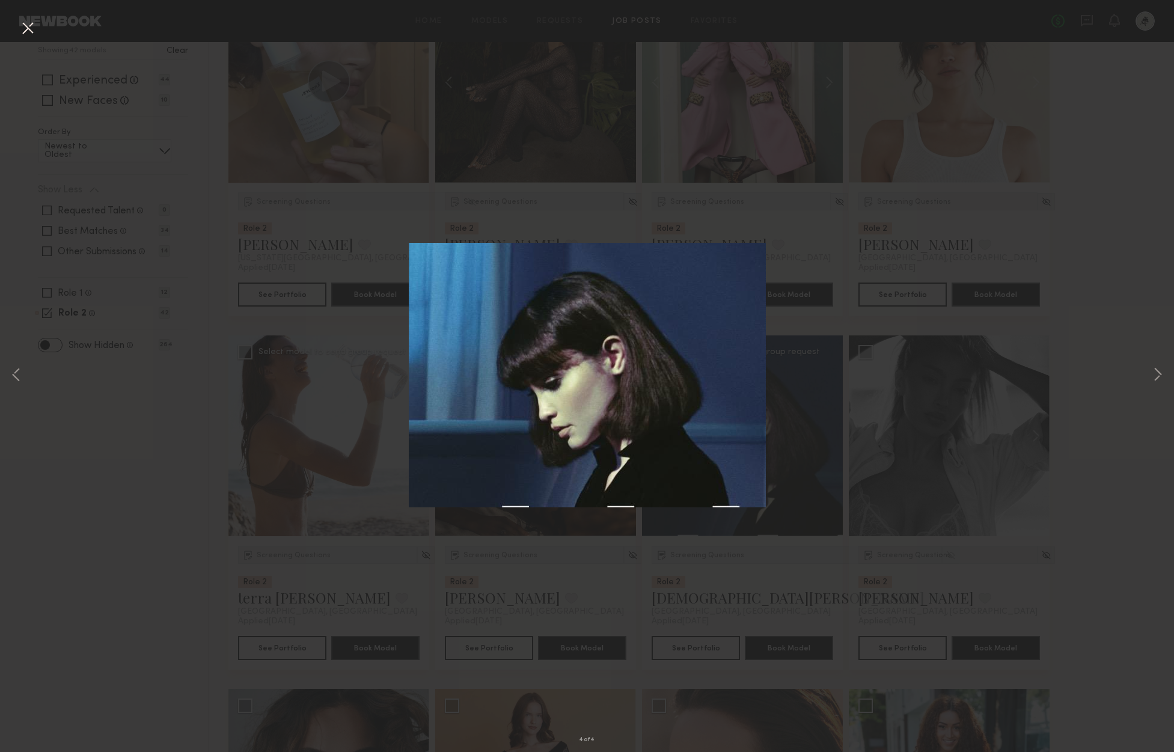
drag, startPoint x: 1156, startPoint y: 373, endPoint x: 1123, endPoint y: 373, distance: 33.1
click at [1156, 373] on button at bounding box center [1157, 376] width 14 height 602
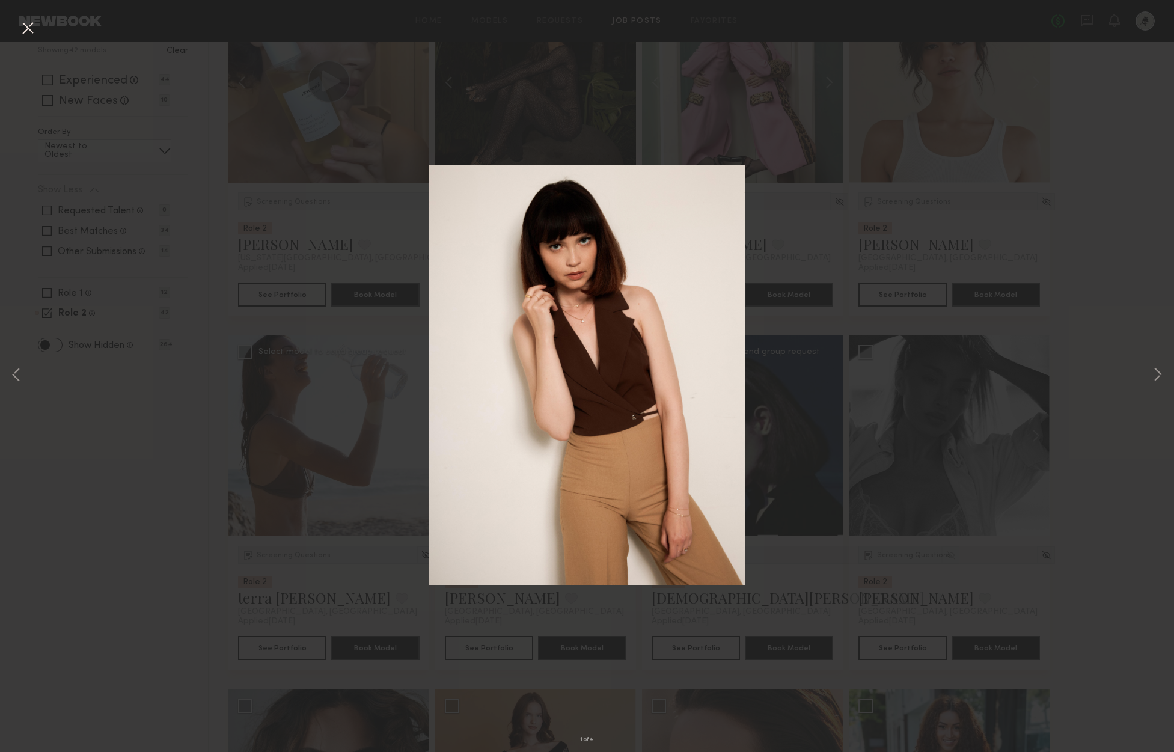
click at [31, 32] on button at bounding box center [27, 29] width 19 height 22
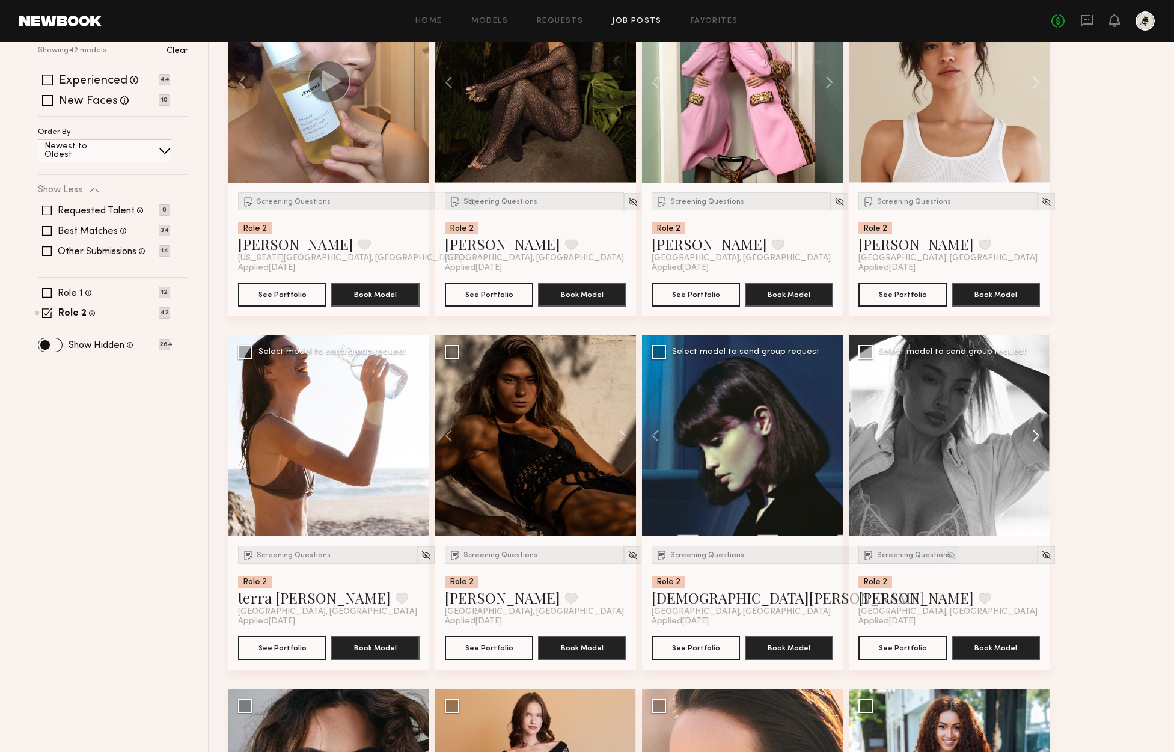
click at [1034, 429] on button at bounding box center [1030, 435] width 38 height 201
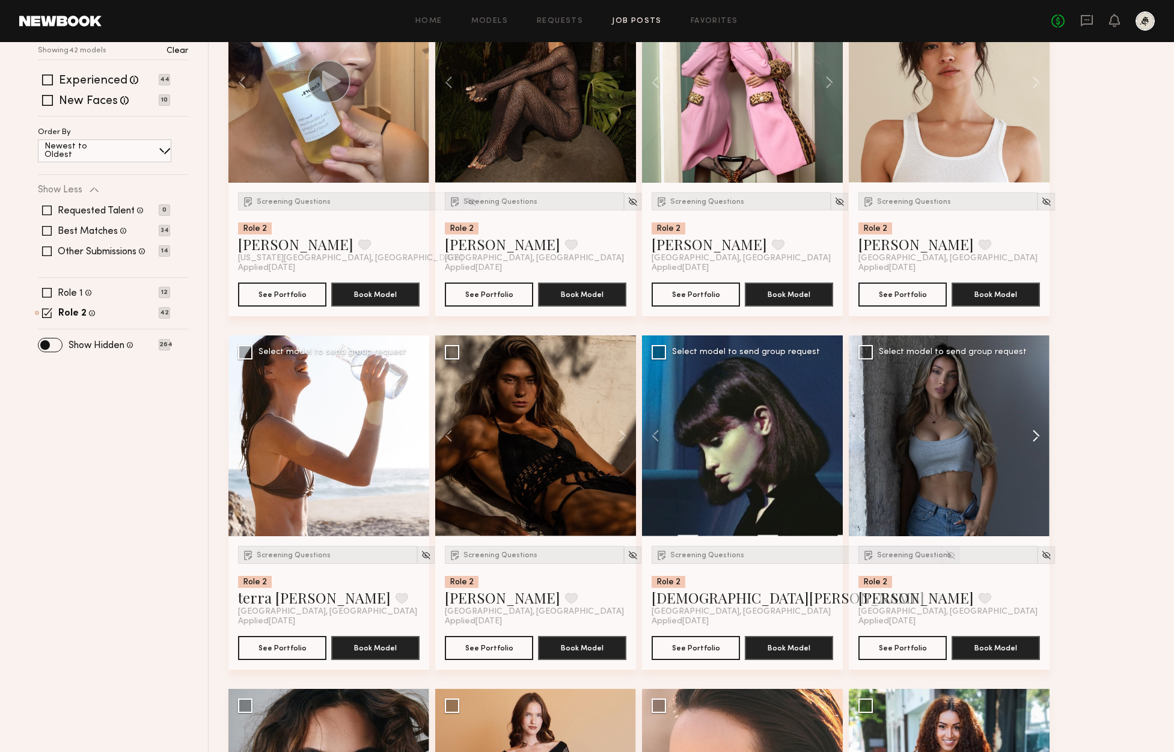
click at [1034, 429] on button at bounding box center [1030, 435] width 38 height 201
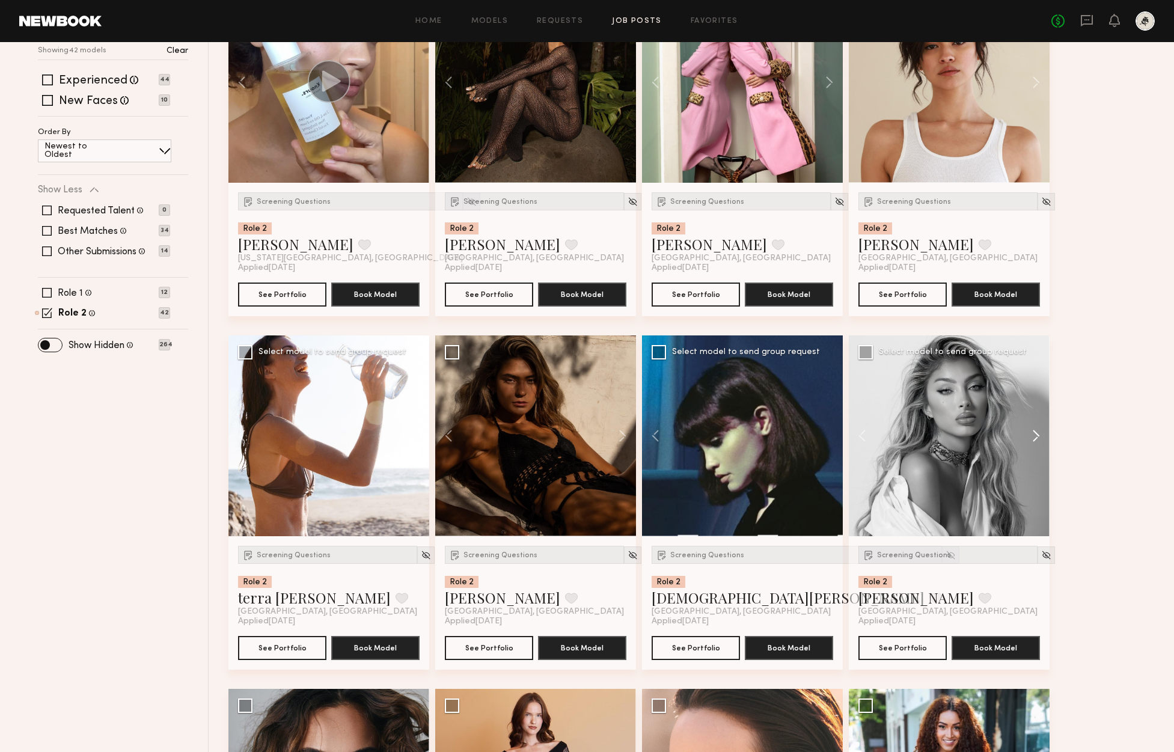
click at [1034, 429] on button at bounding box center [1030, 435] width 38 height 201
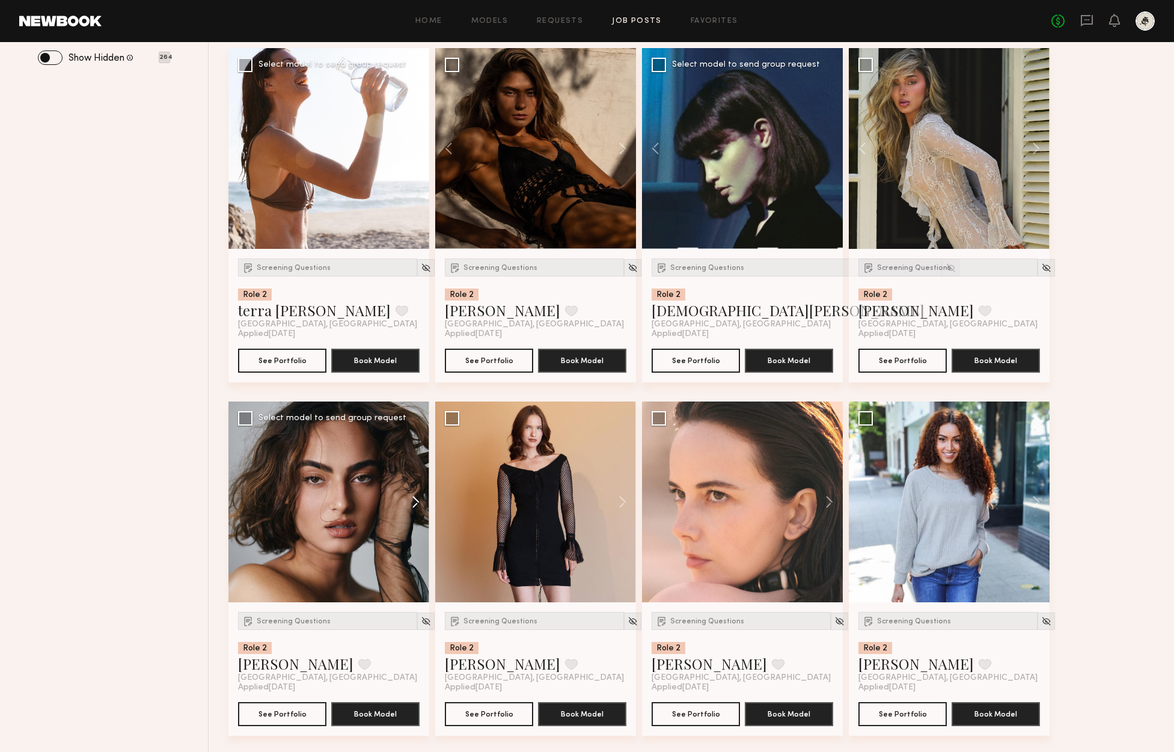
scroll to position [498, 0]
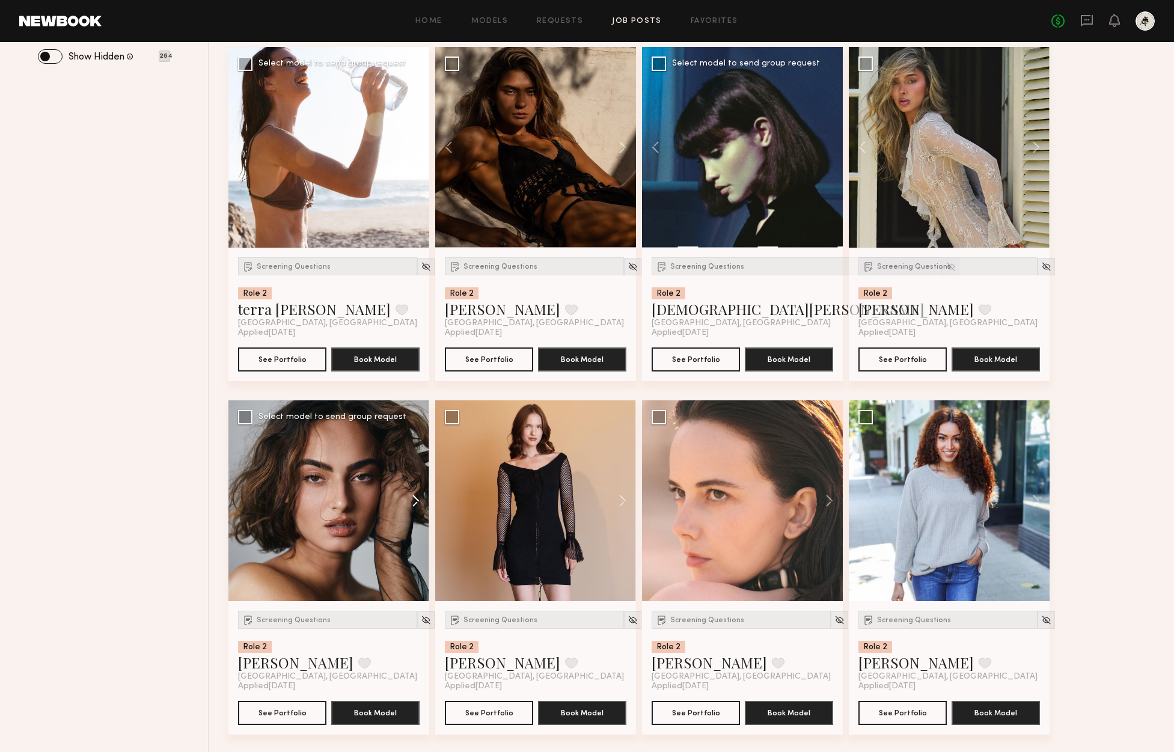
click at [418, 495] on button at bounding box center [410, 500] width 38 height 201
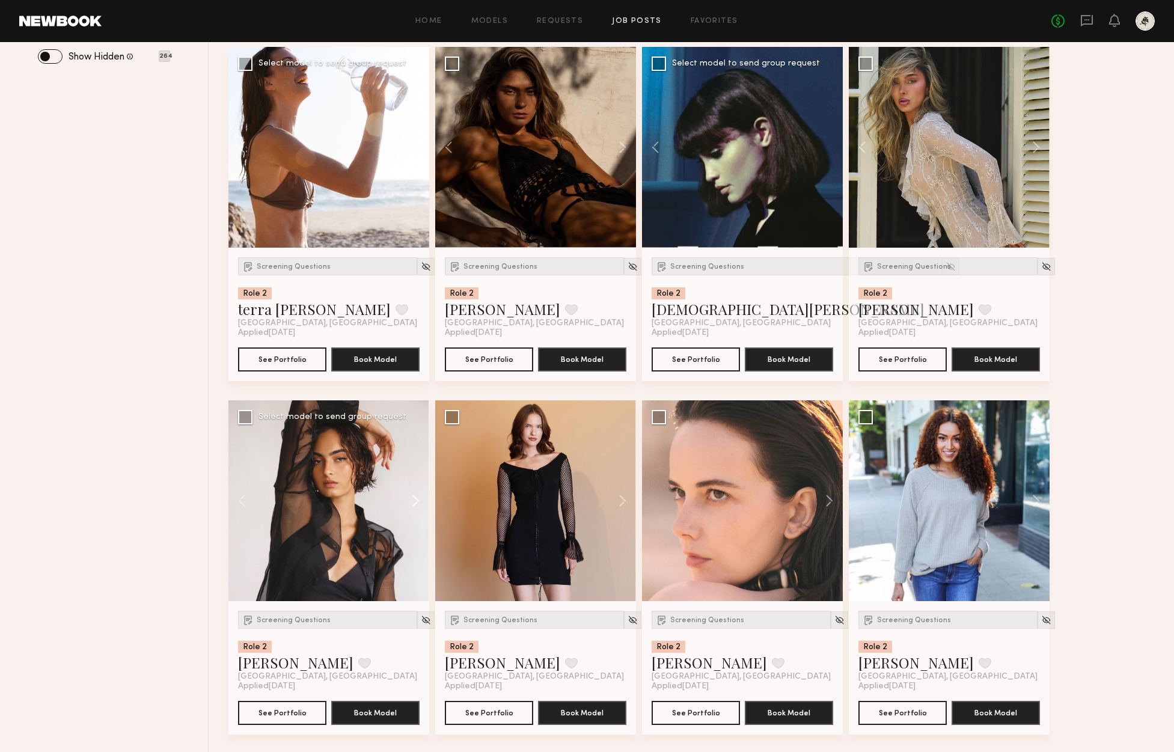
click at [418, 495] on button at bounding box center [410, 500] width 38 height 201
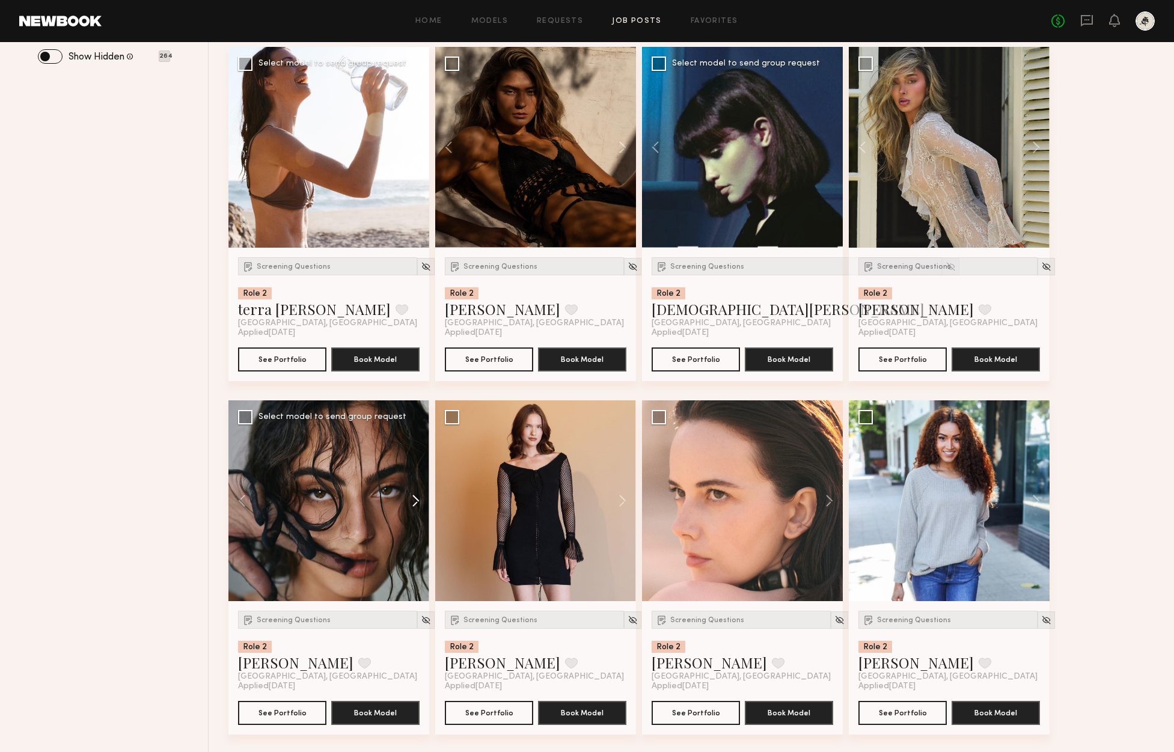
click at [418, 495] on button at bounding box center [410, 500] width 38 height 201
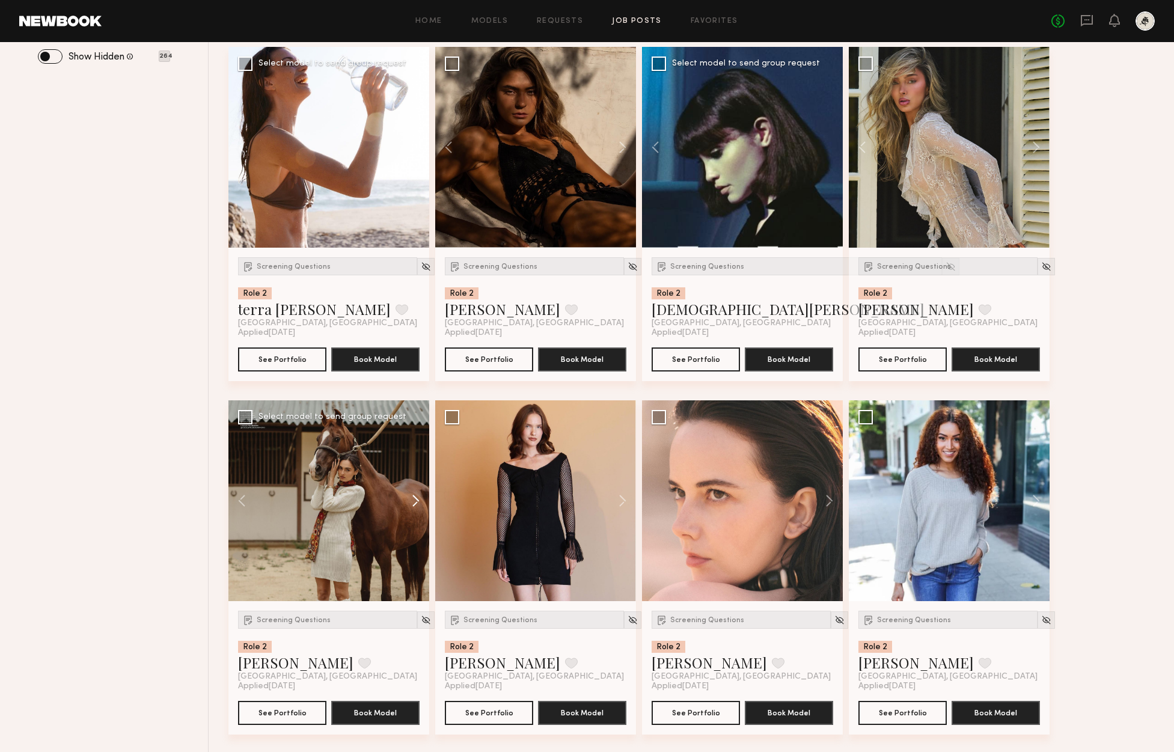
click at [415, 498] on button at bounding box center [410, 500] width 38 height 201
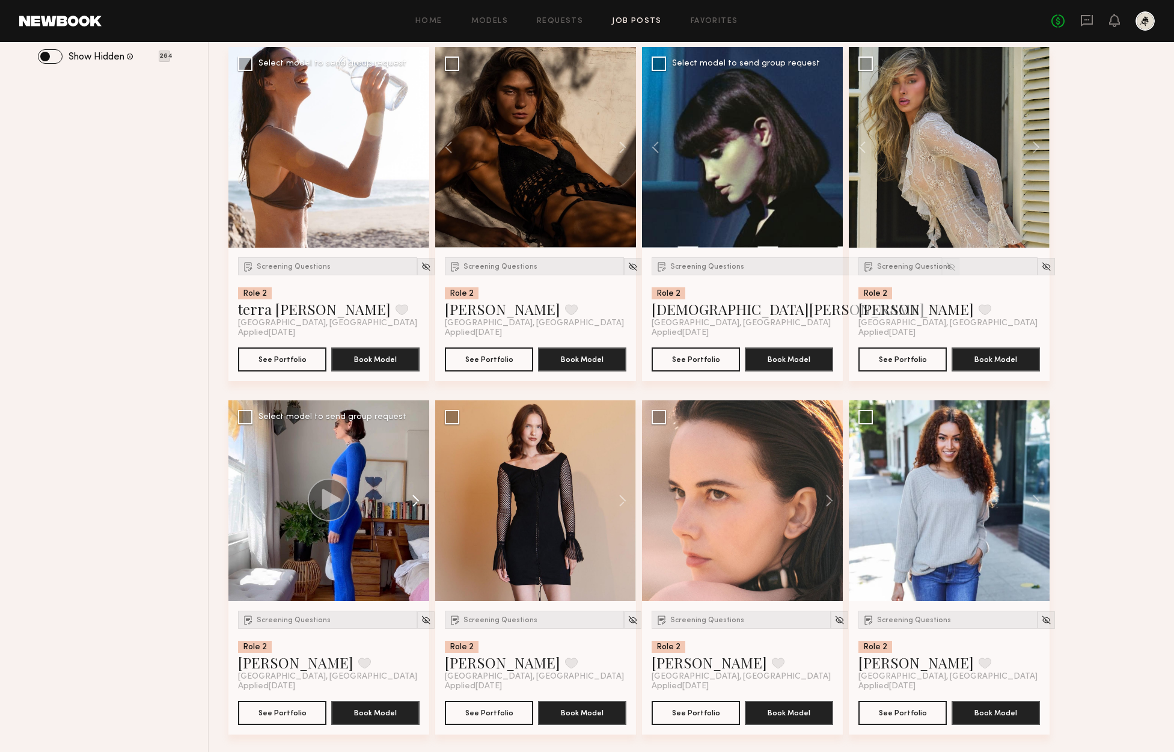
click at [415, 498] on button at bounding box center [410, 500] width 38 height 201
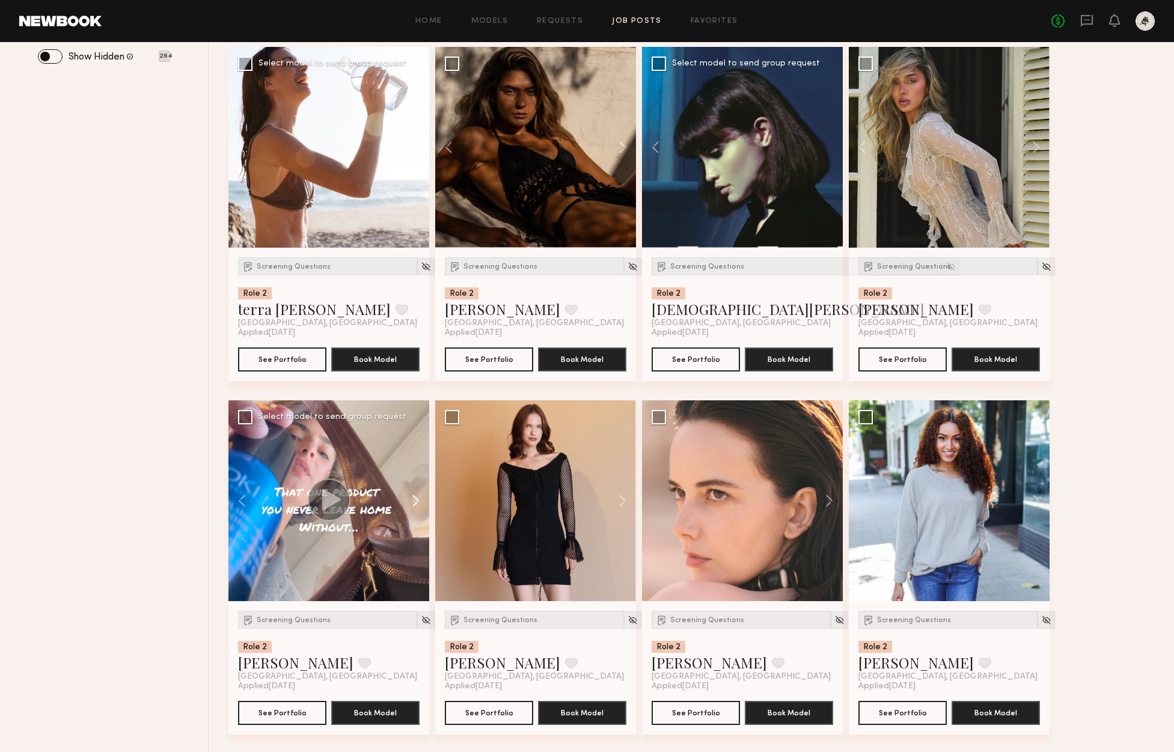
click at [417, 499] on button at bounding box center [410, 500] width 38 height 201
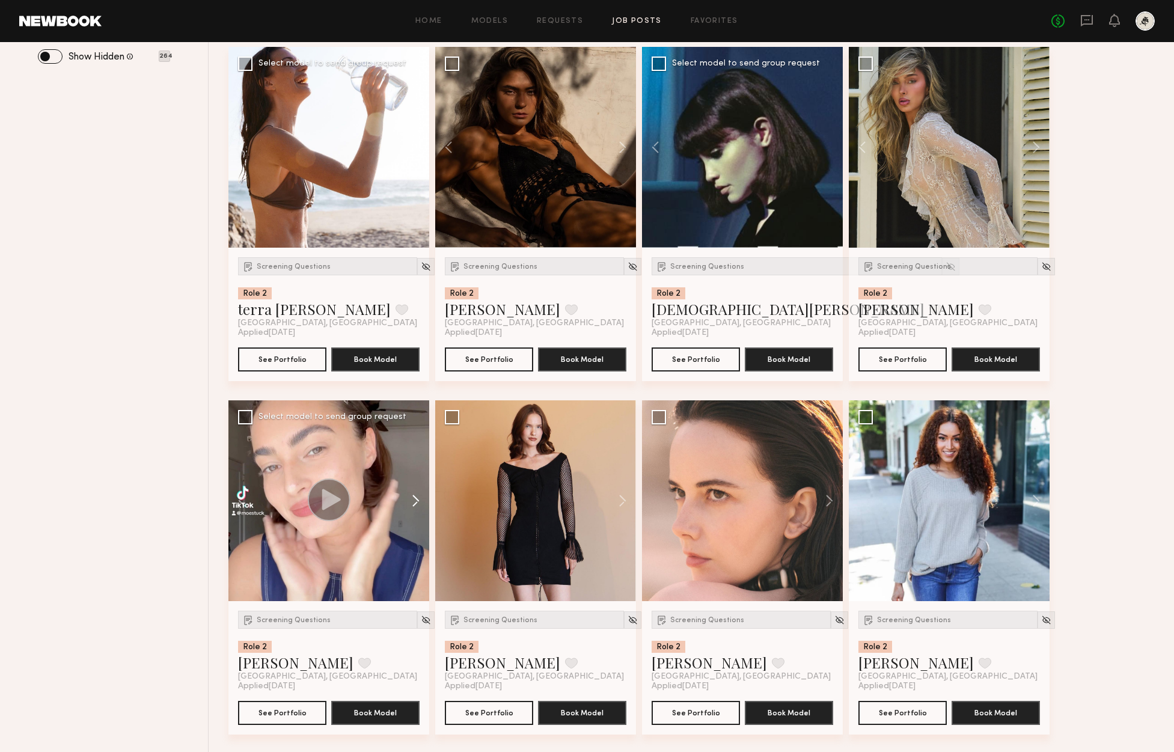
click at [417, 499] on button at bounding box center [410, 500] width 38 height 201
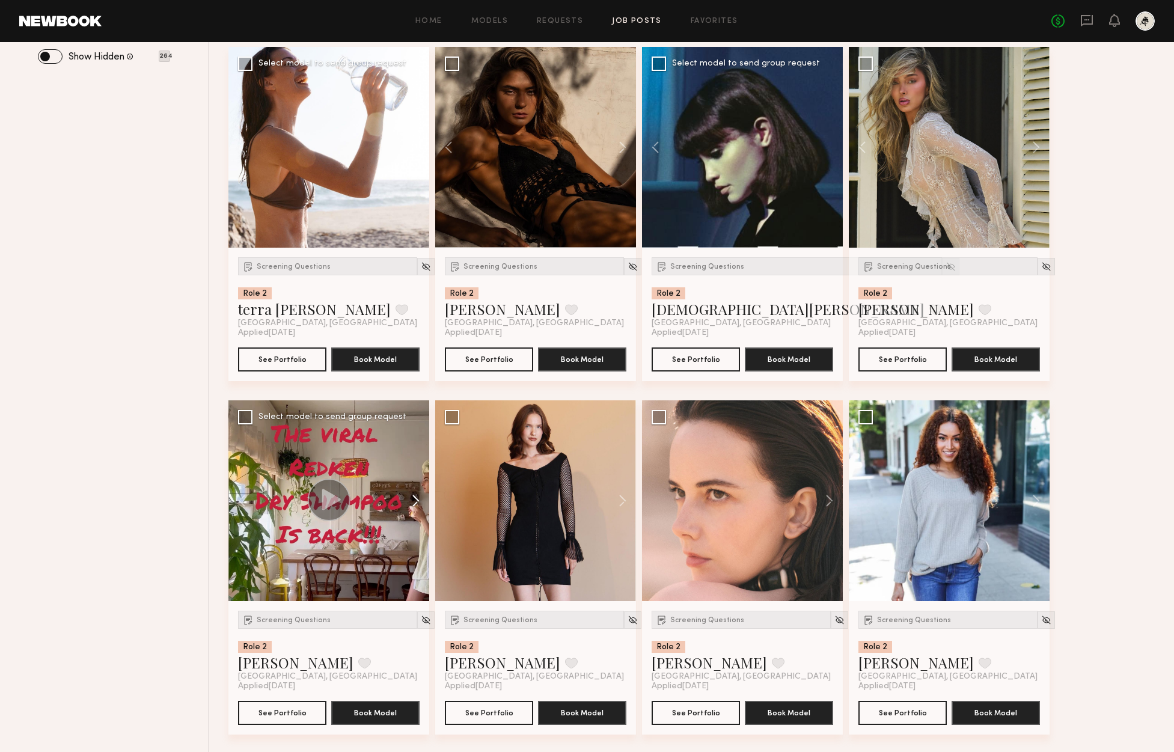
click at [417, 499] on button at bounding box center [410, 500] width 38 height 201
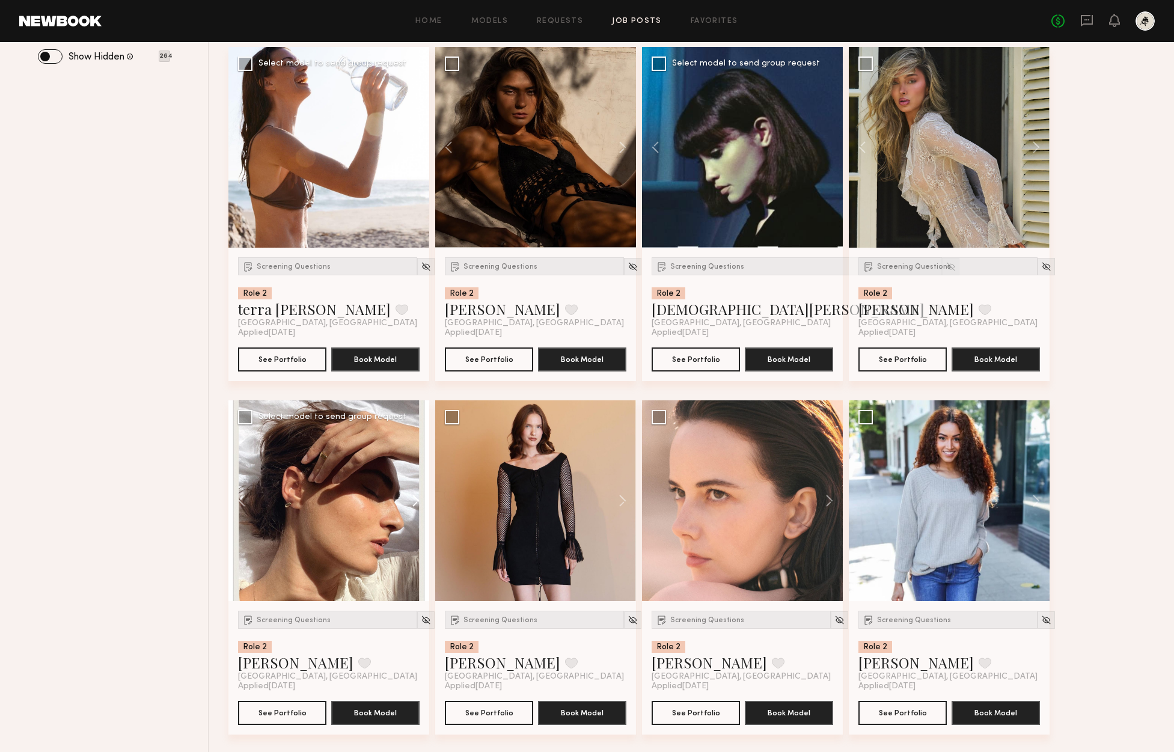
click at [417, 499] on button at bounding box center [410, 500] width 38 height 201
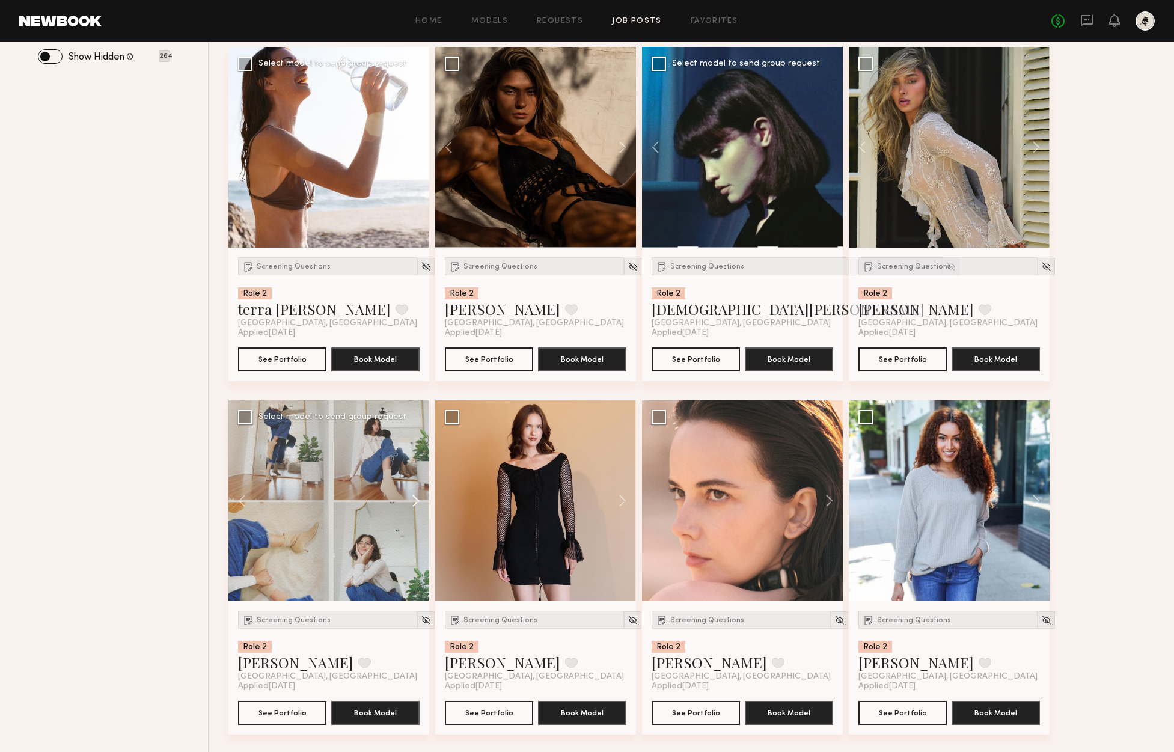
click at [417, 499] on button at bounding box center [410, 500] width 38 height 201
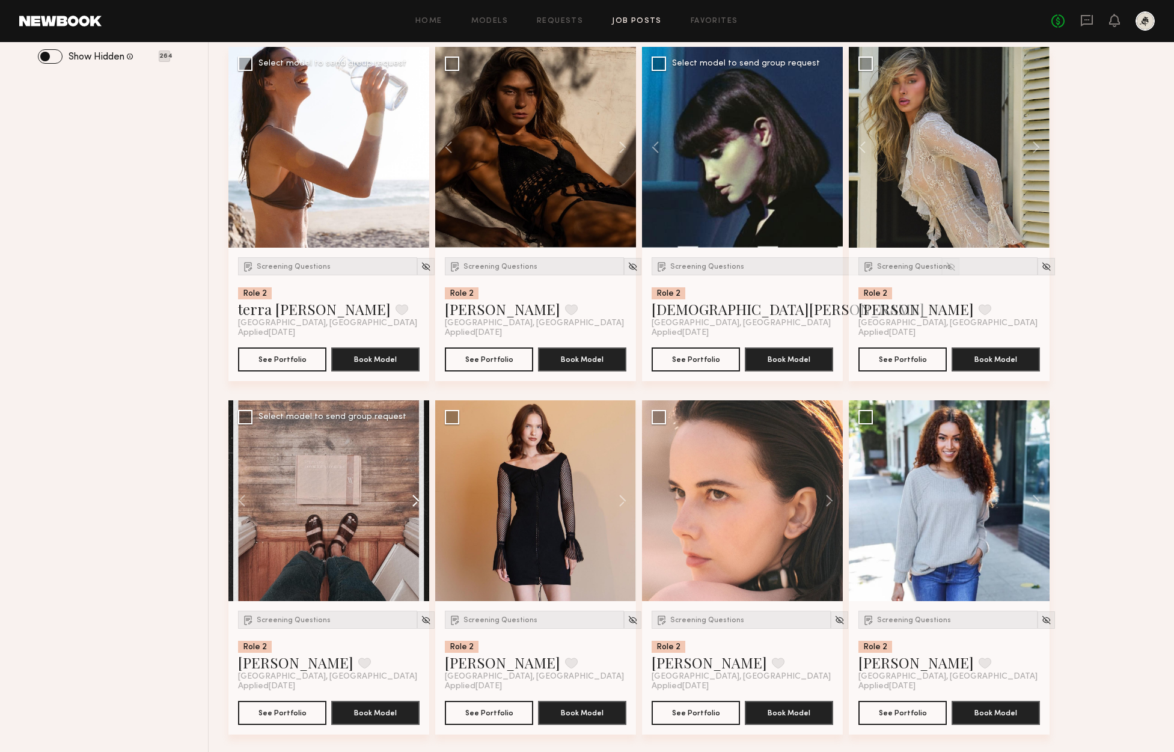
click at [416, 495] on button at bounding box center [410, 500] width 38 height 201
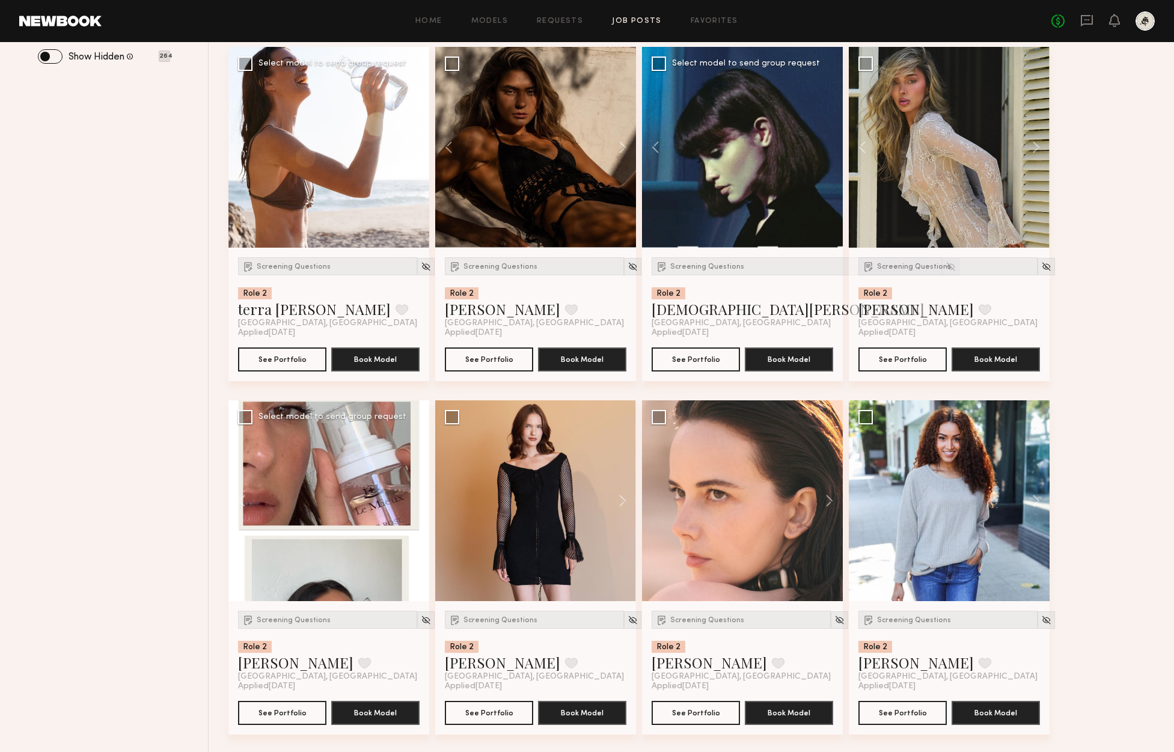
click at [416, 495] on div at bounding box center [328, 500] width 201 height 201
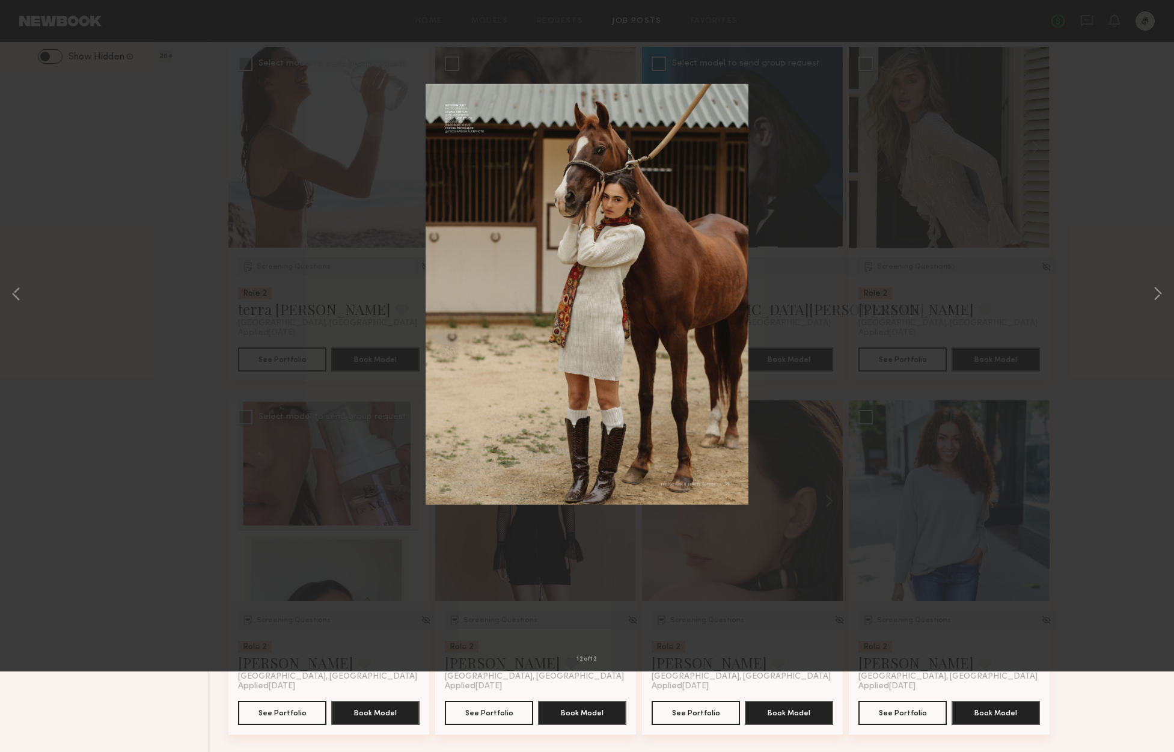
click at [31, 25] on button at bounding box center [27, 29] width 19 height 22
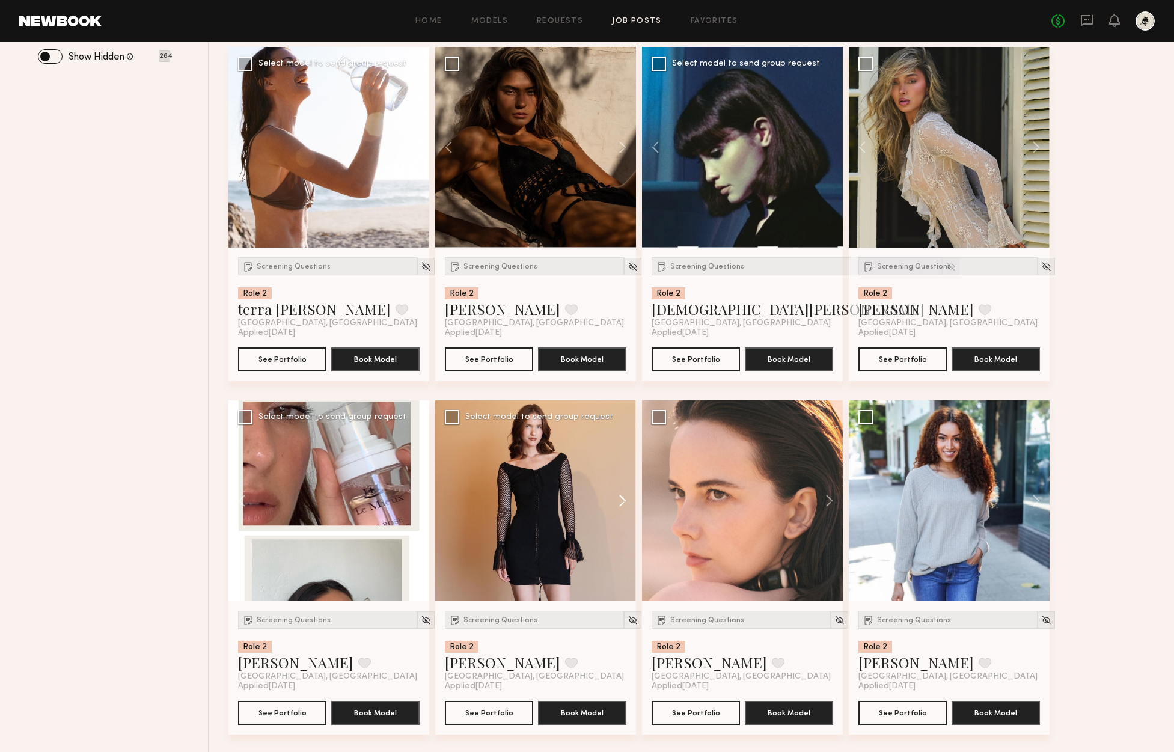
click at [627, 496] on button at bounding box center [616, 500] width 38 height 201
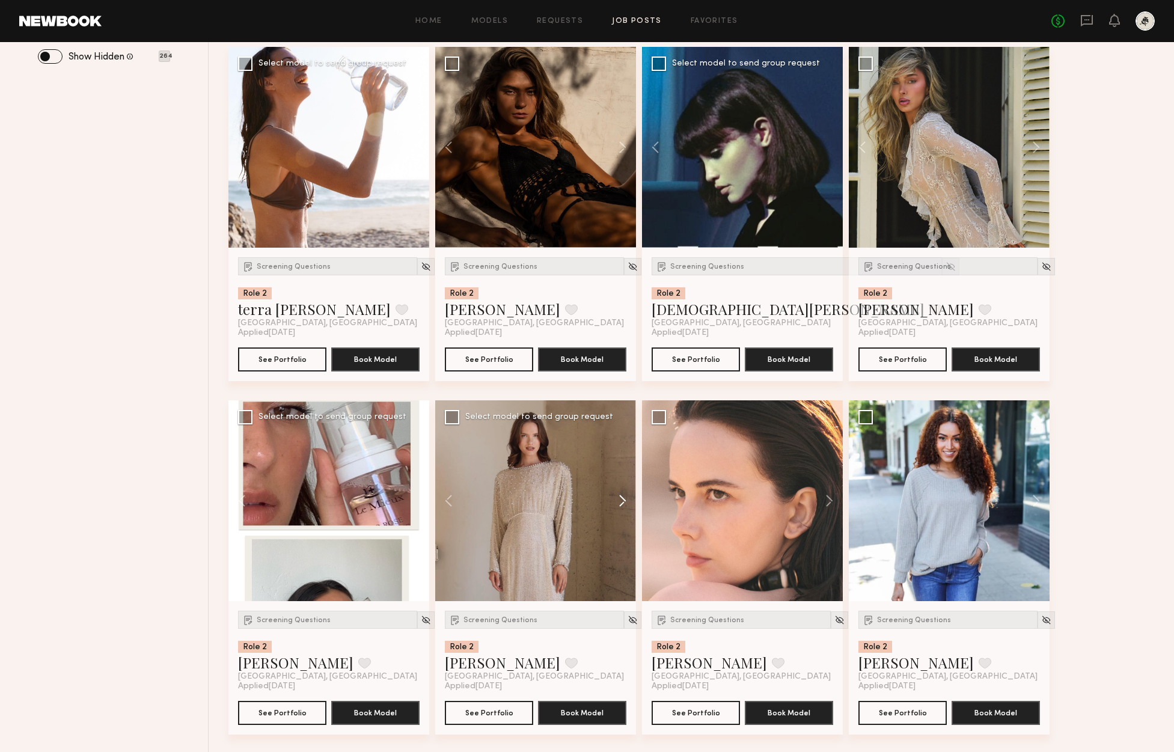
click at [623, 495] on button at bounding box center [616, 500] width 38 height 201
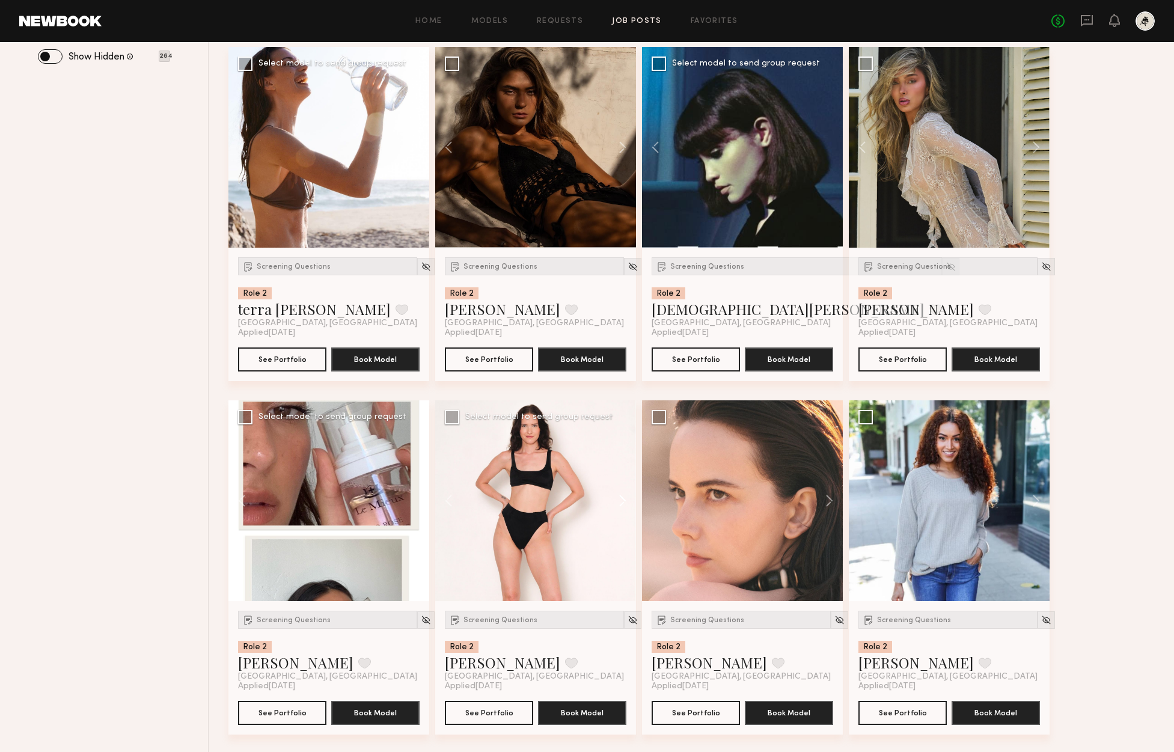
click at [623, 495] on button at bounding box center [616, 500] width 38 height 201
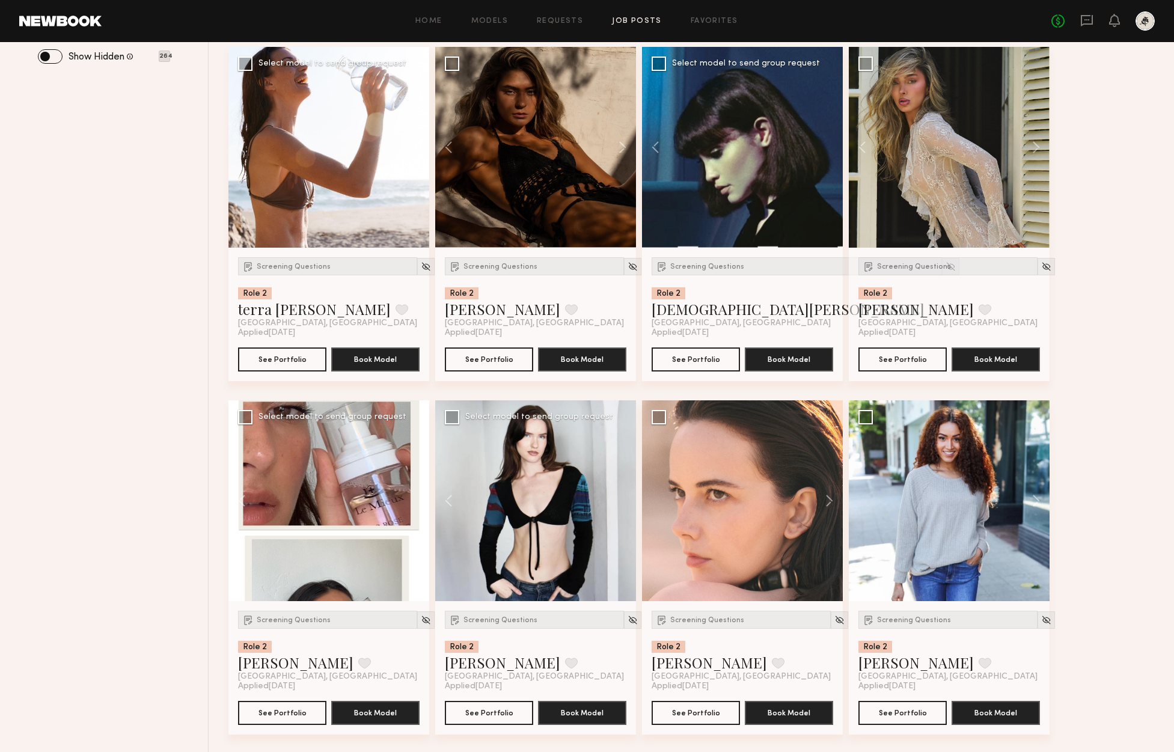
click at [623, 495] on div at bounding box center [535, 500] width 201 height 201
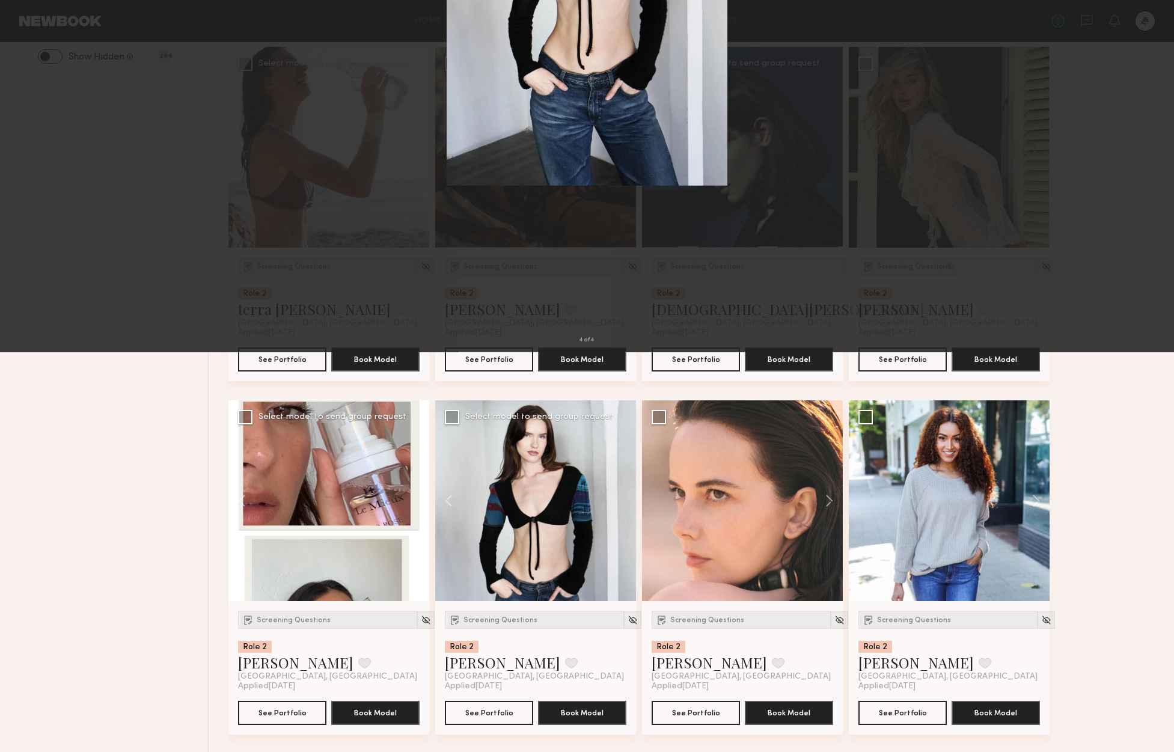
click at [1153, 374] on button at bounding box center [1157, 376] width 14 height 602
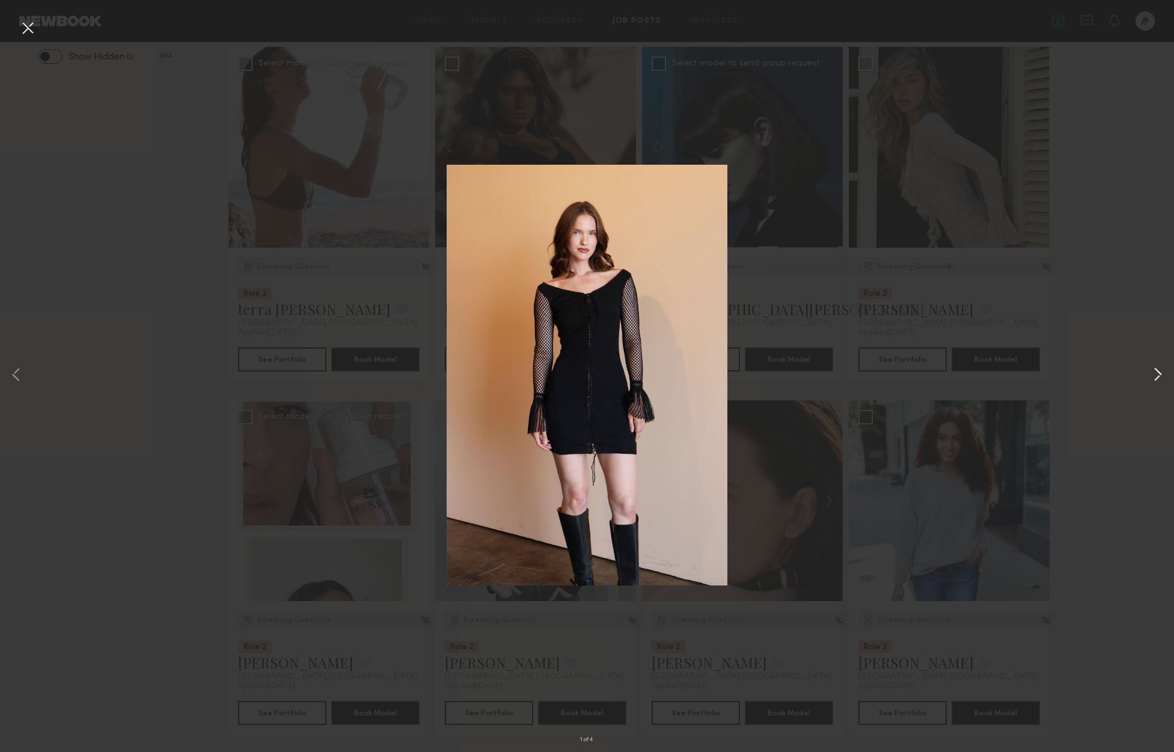
click at [1153, 374] on button at bounding box center [1157, 376] width 14 height 602
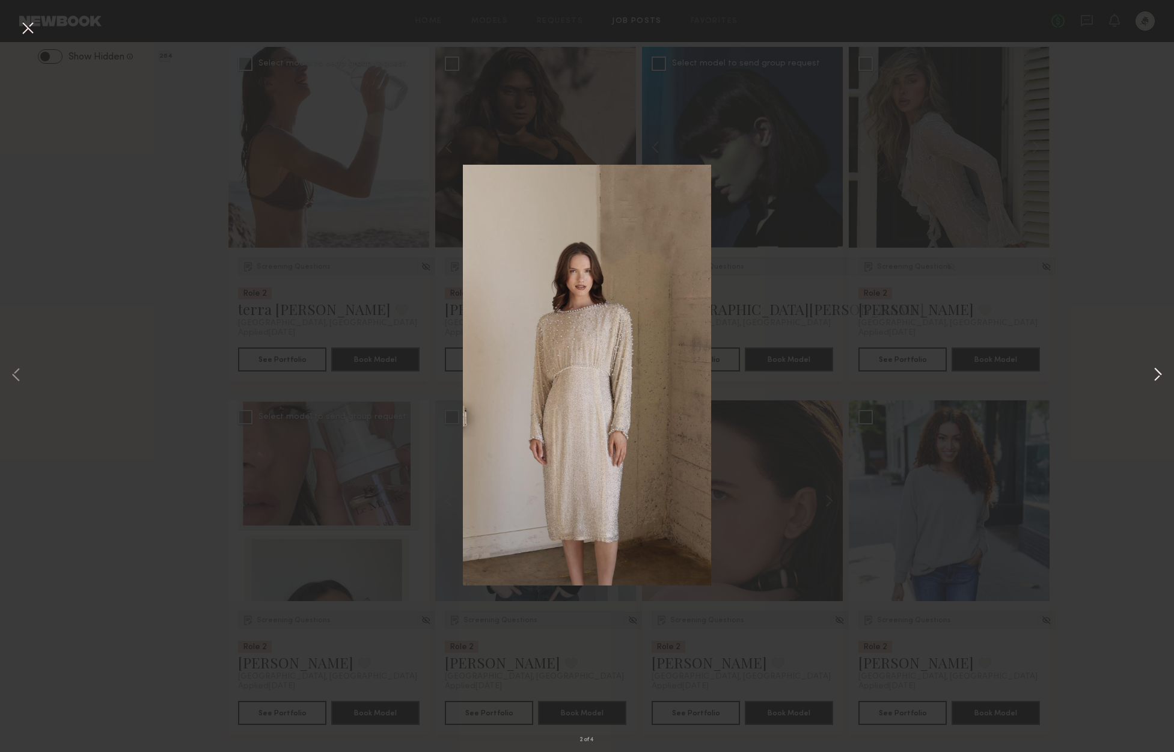
click at [1153, 374] on button at bounding box center [1157, 376] width 14 height 602
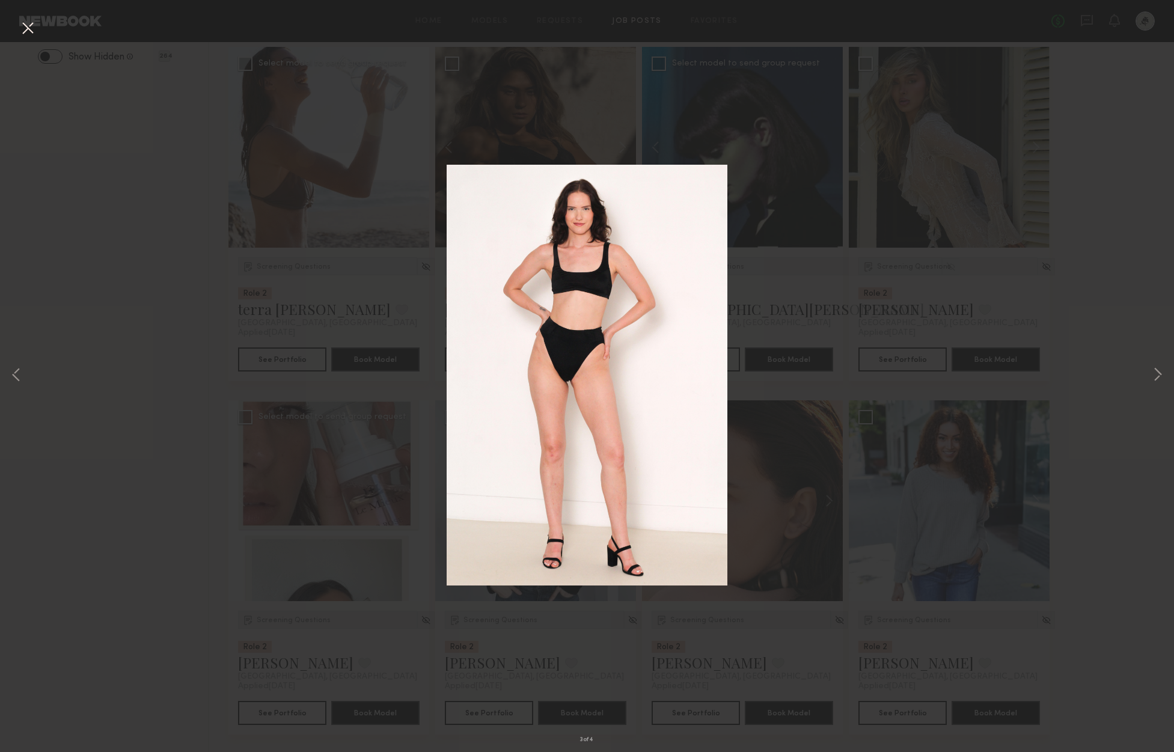
click at [26, 32] on button at bounding box center [27, 29] width 19 height 22
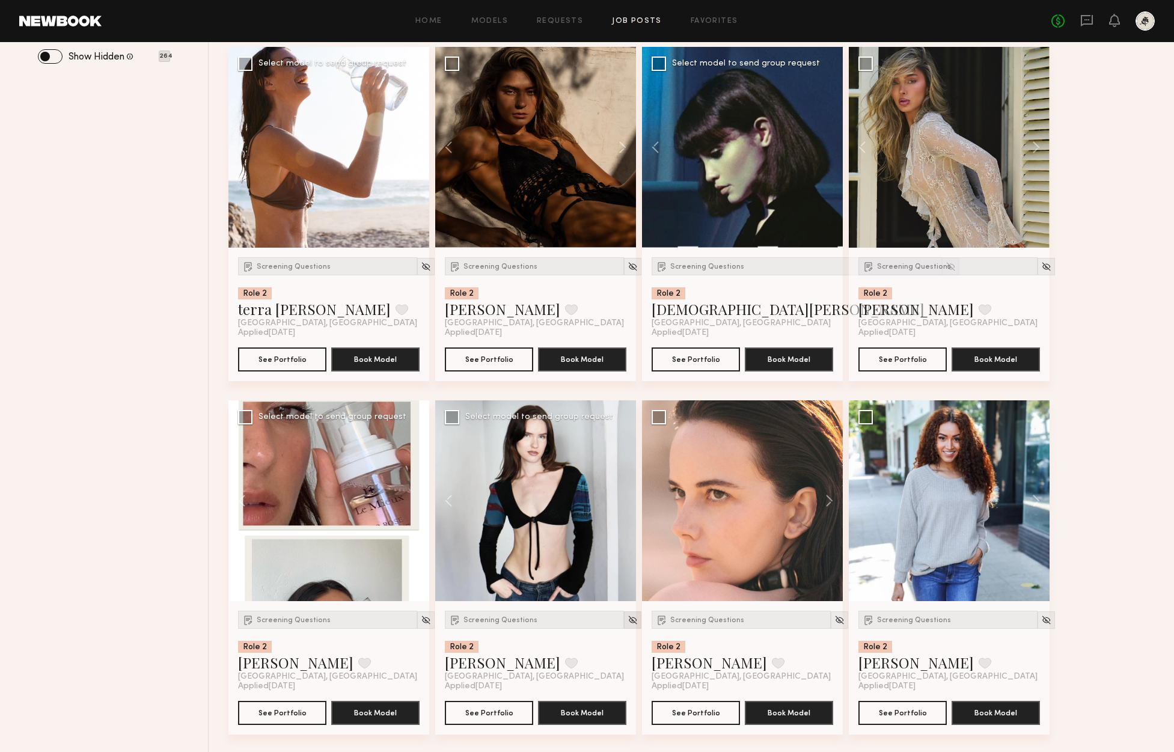
click at [627, 619] on img at bounding box center [632, 620] width 10 height 10
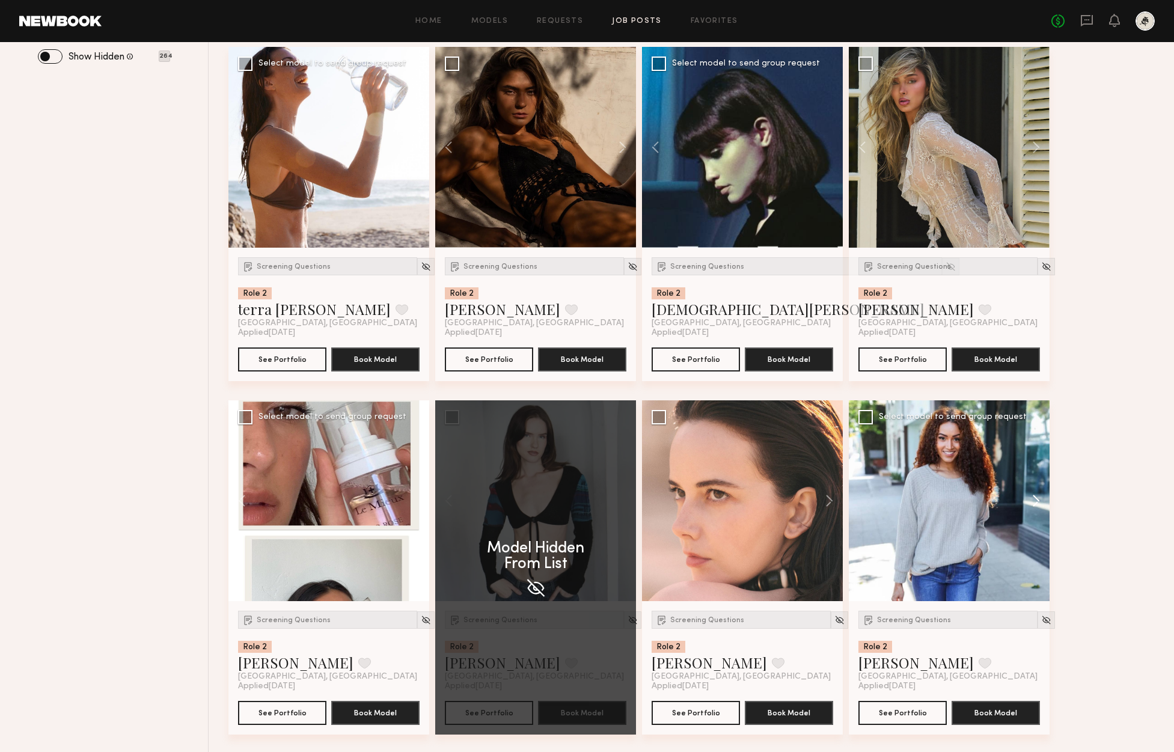
click at [1034, 501] on button at bounding box center [1030, 500] width 38 height 201
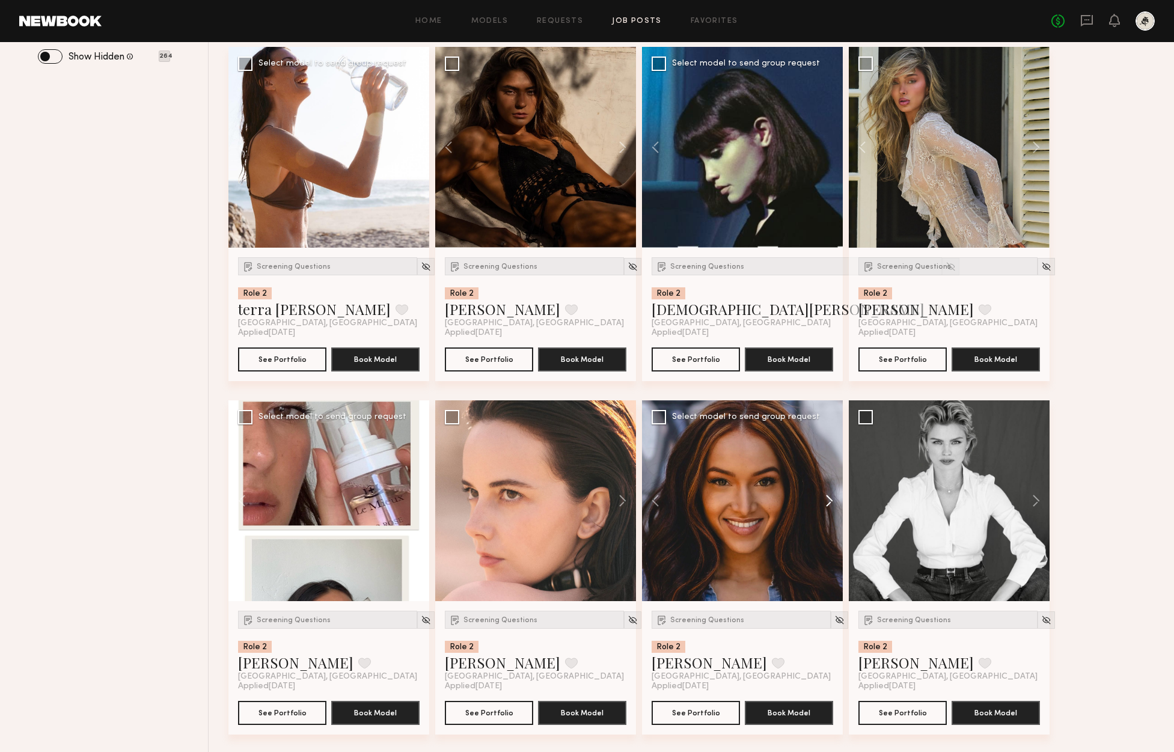
click at [832, 499] on button at bounding box center [823, 500] width 38 height 201
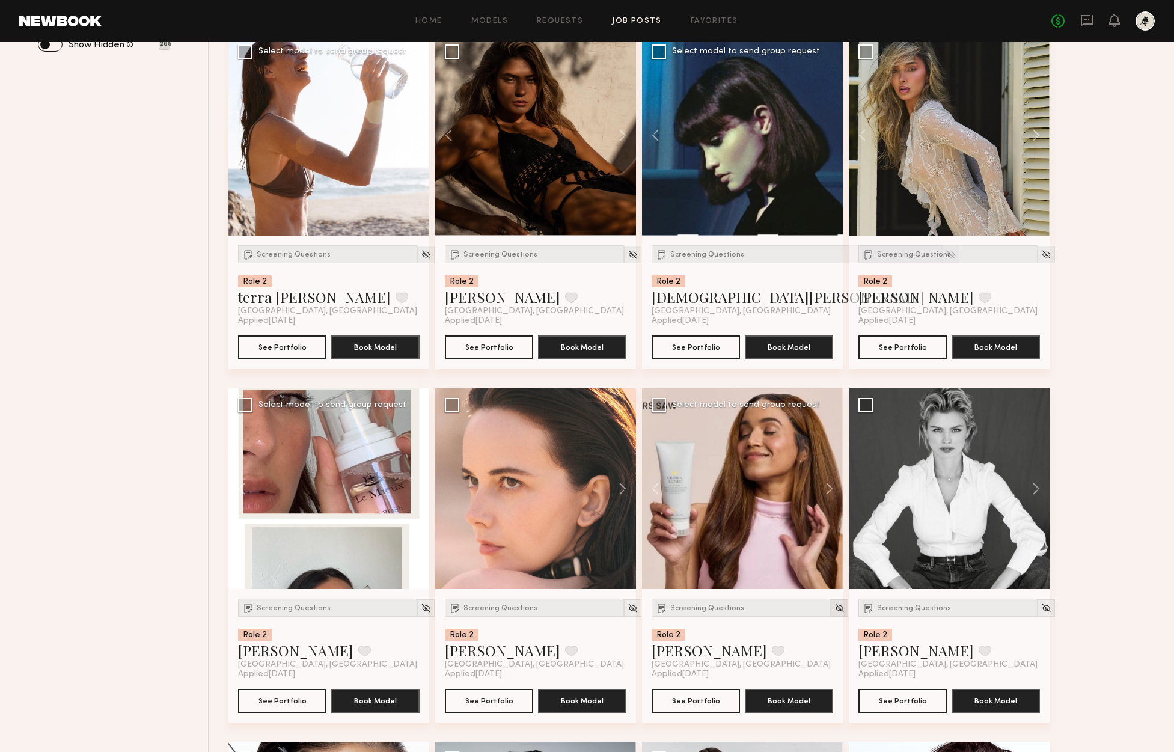
scroll to position [513, 0]
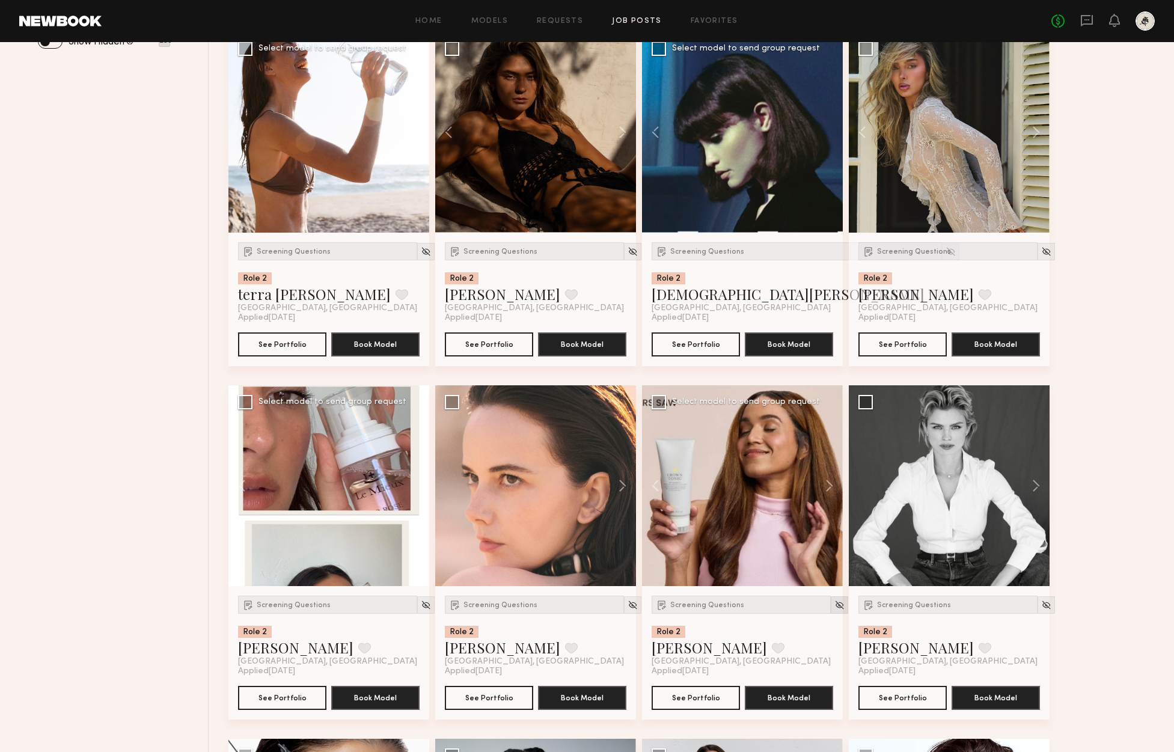
click at [831, 599] on div at bounding box center [839, 604] width 17 height 17
click at [834, 603] on img at bounding box center [839, 605] width 10 height 10
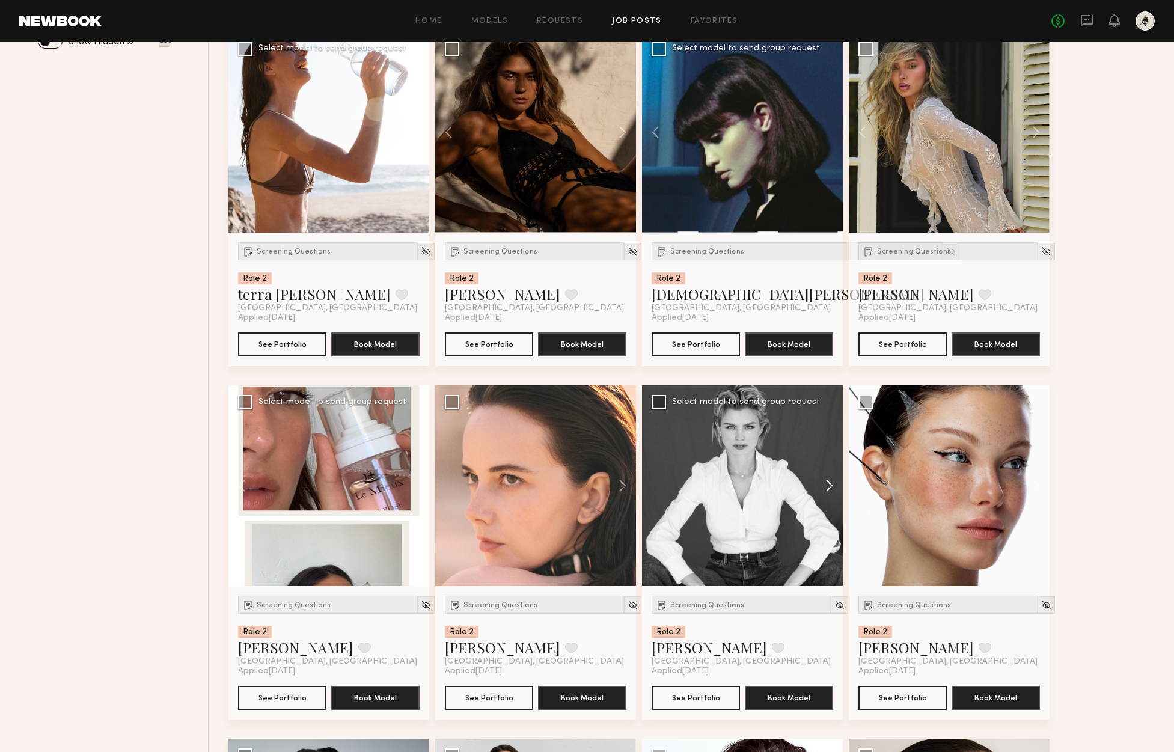
click at [832, 484] on button at bounding box center [823, 485] width 38 height 201
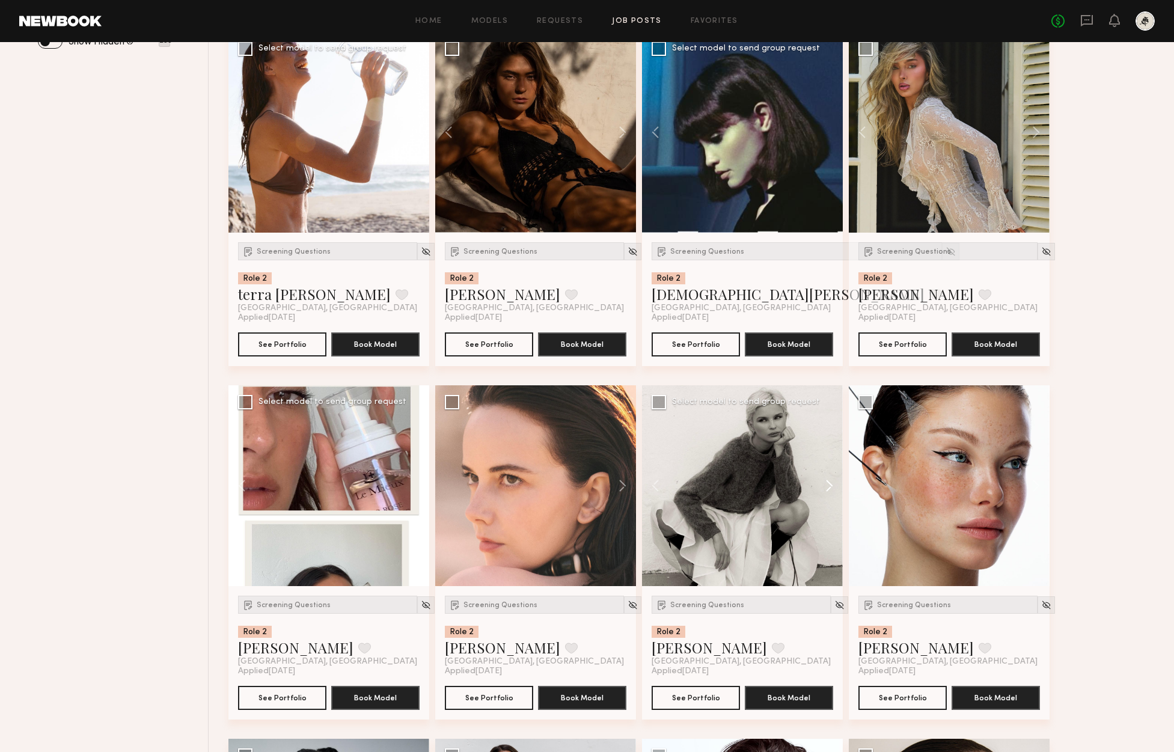
click at [828, 486] on button at bounding box center [823, 485] width 38 height 201
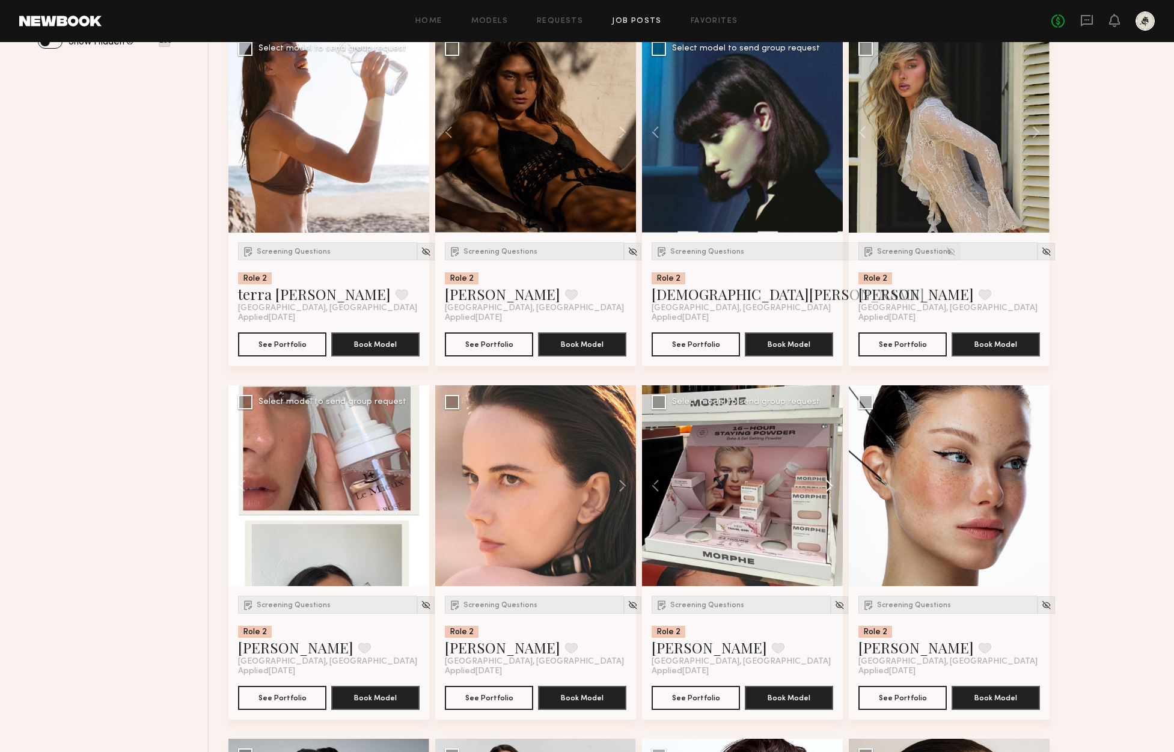
click at [828, 485] on button at bounding box center [823, 485] width 38 height 201
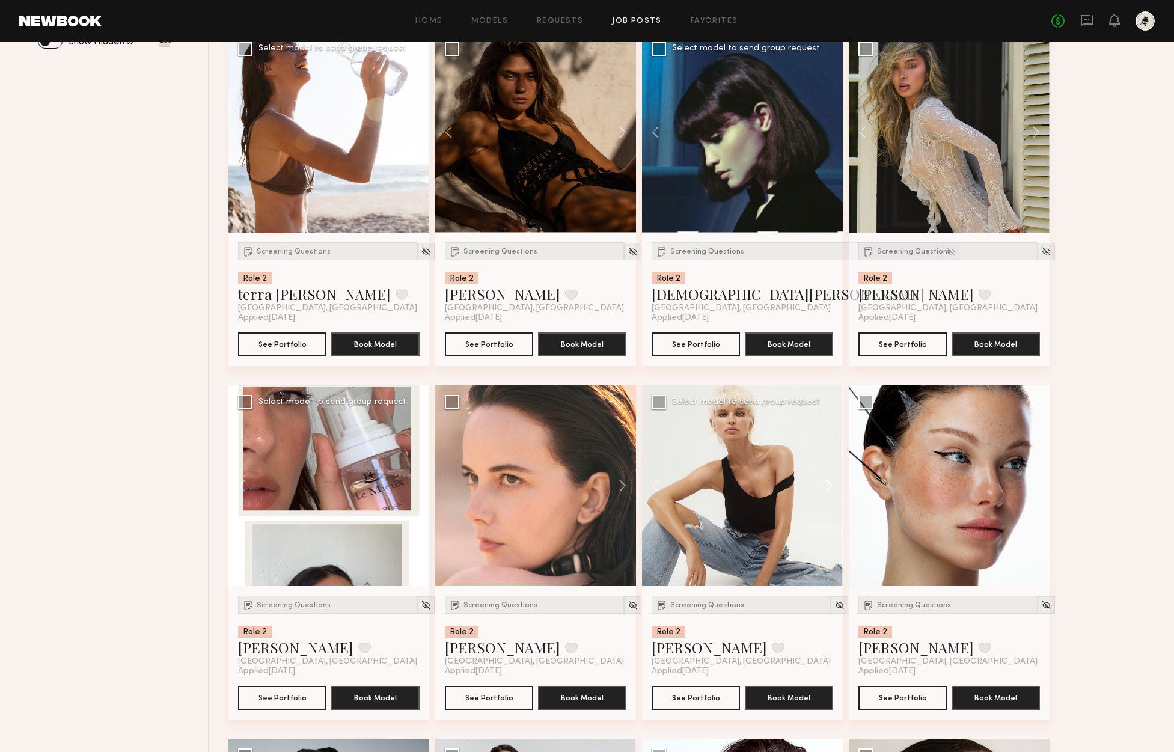
click at [828, 485] on button at bounding box center [823, 485] width 38 height 201
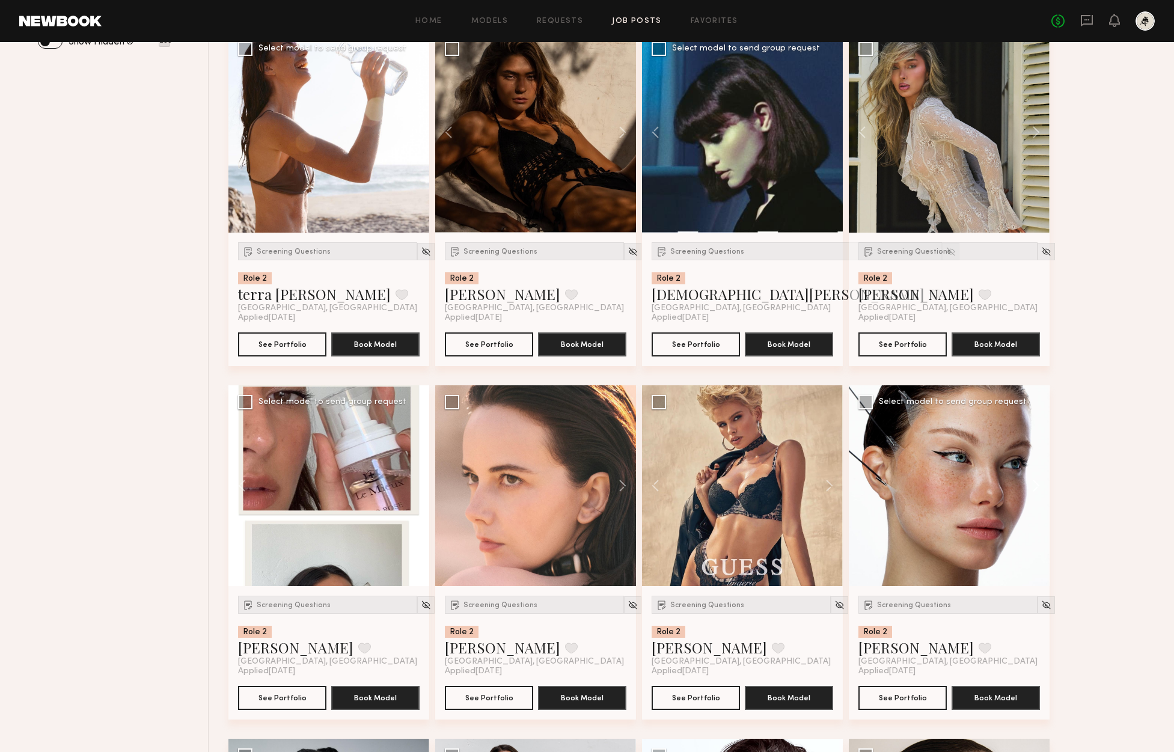
click at [1035, 484] on button at bounding box center [1030, 485] width 38 height 201
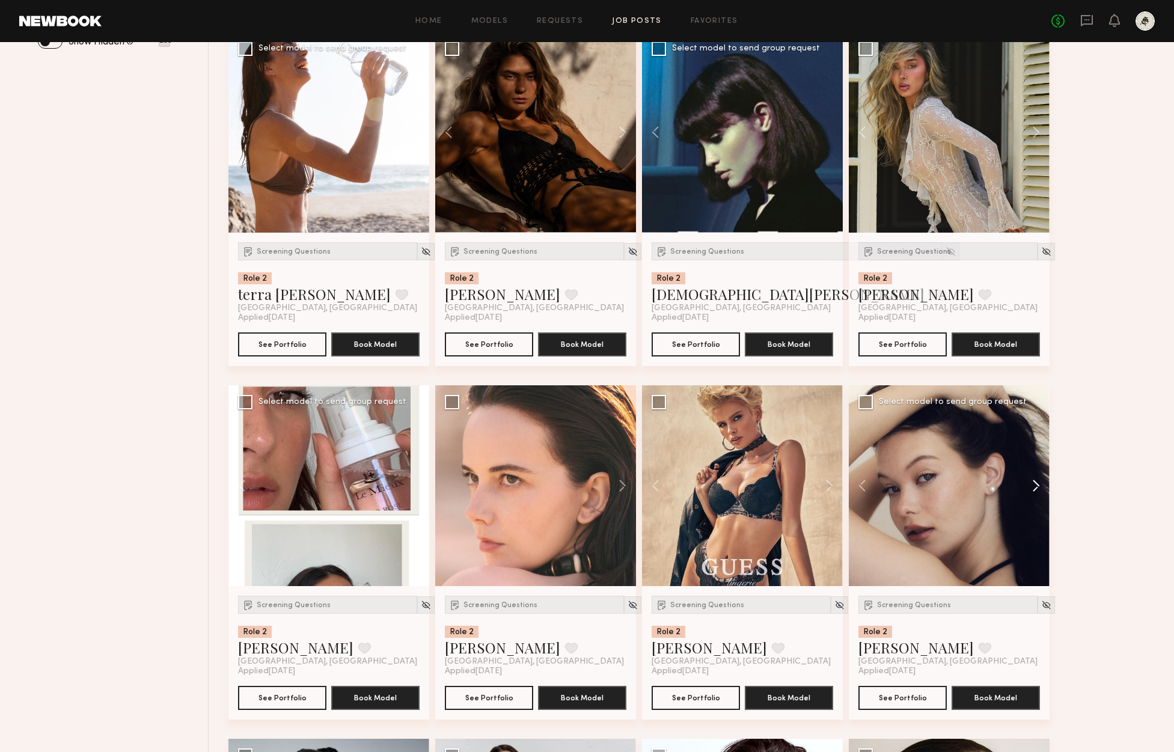
click at [1035, 484] on button at bounding box center [1030, 485] width 38 height 201
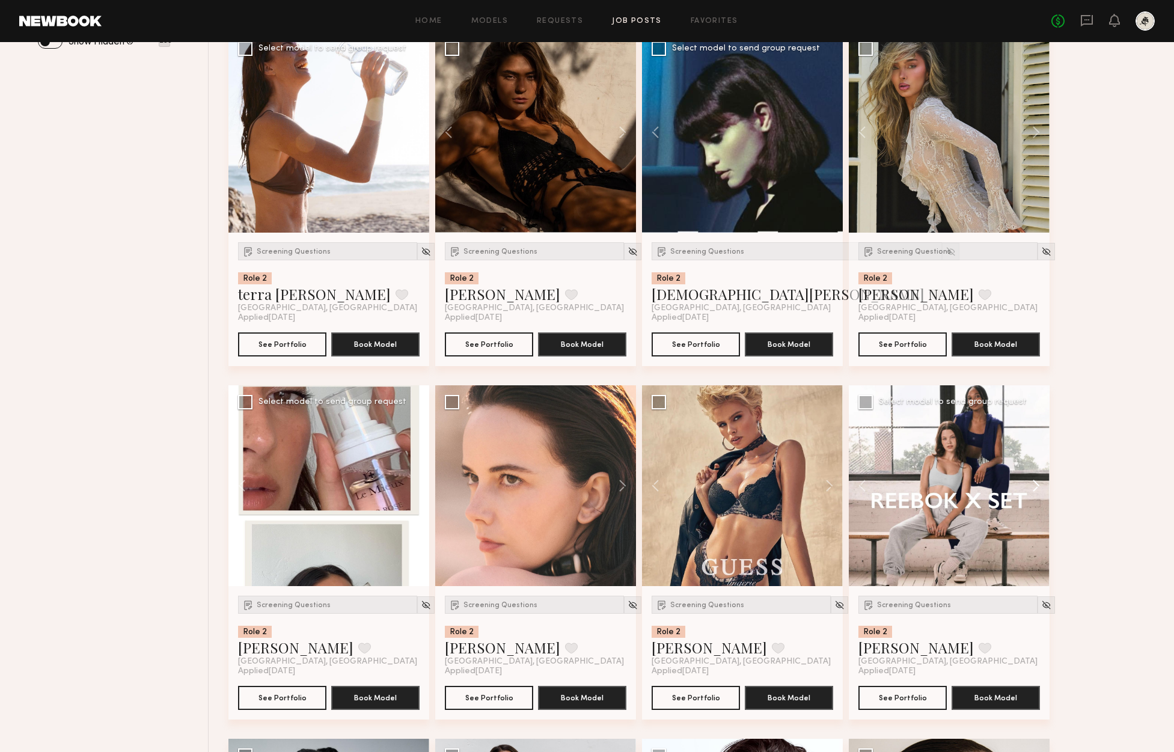
click at [1035, 484] on button at bounding box center [1030, 485] width 38 height 201
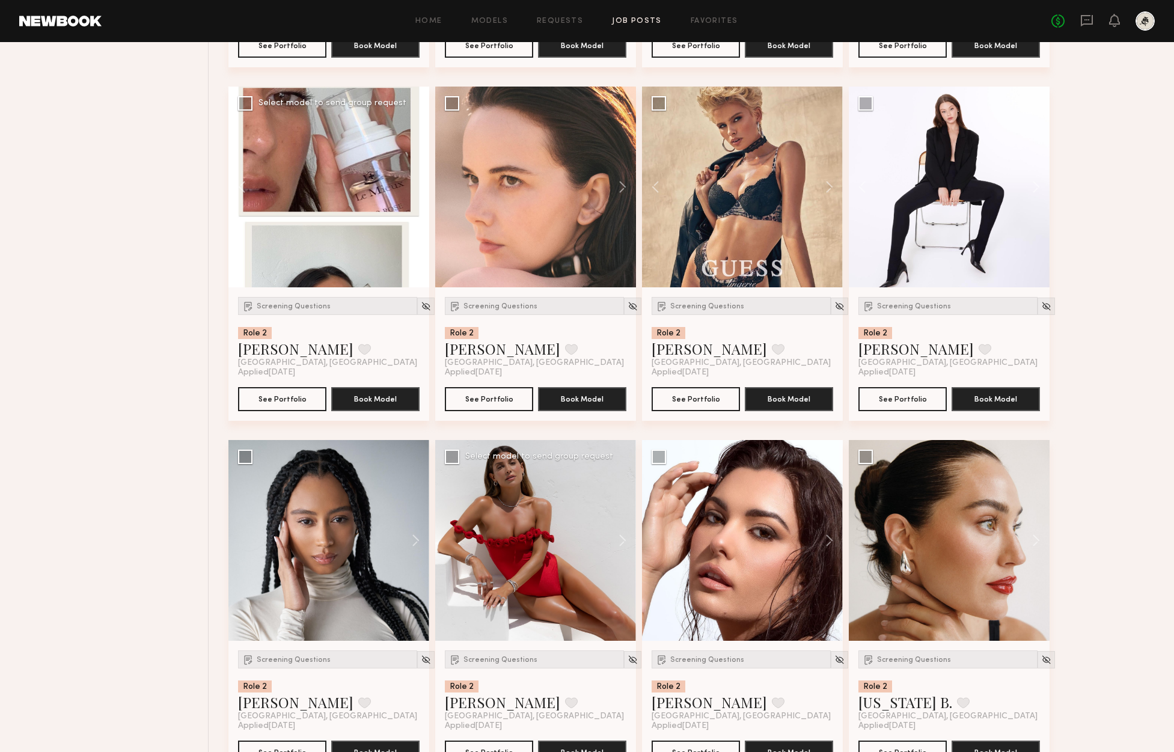
scroll to position [817, 0]
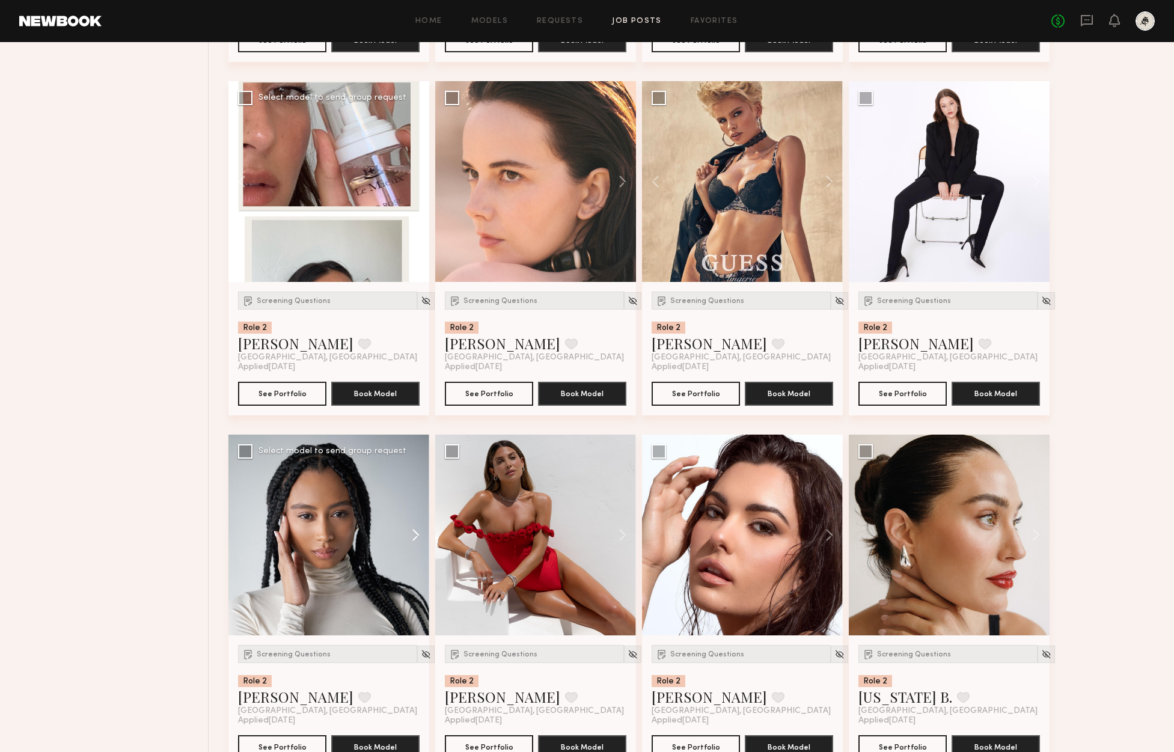
click at [421, 540] on button at bounding box center [410, 535] width 38 height 201
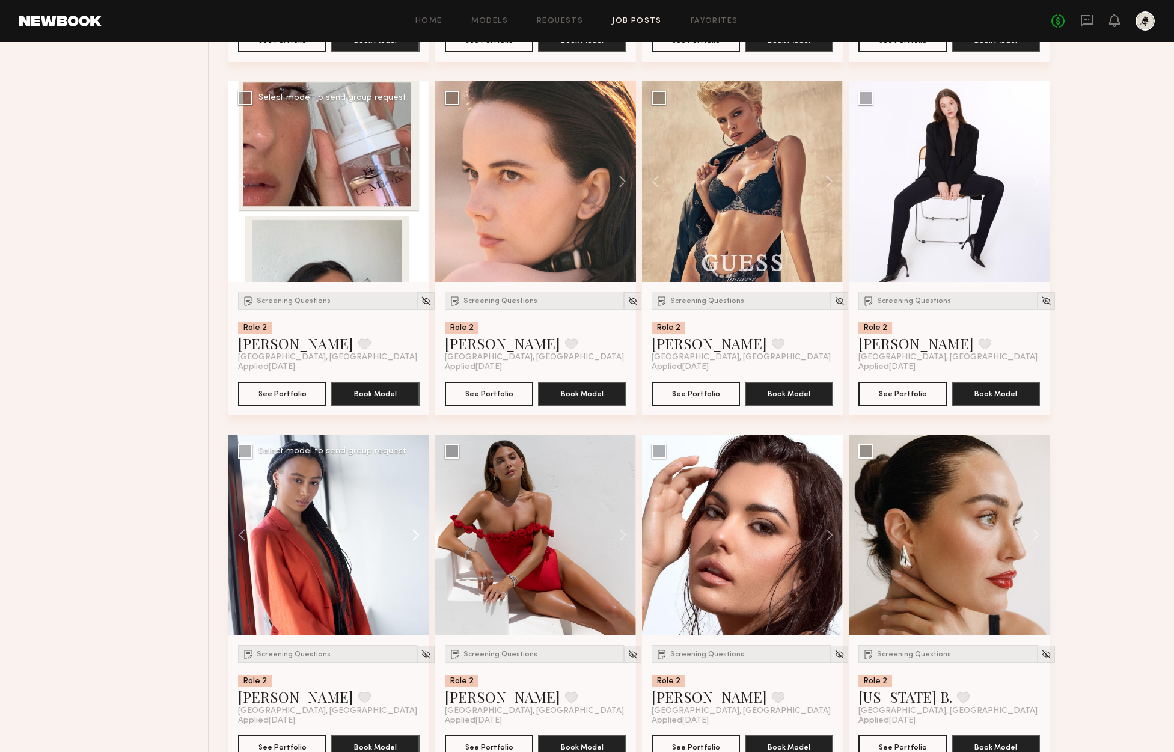
click at [421, 535] on button at bounding box center [410, 535] width 38 height 201
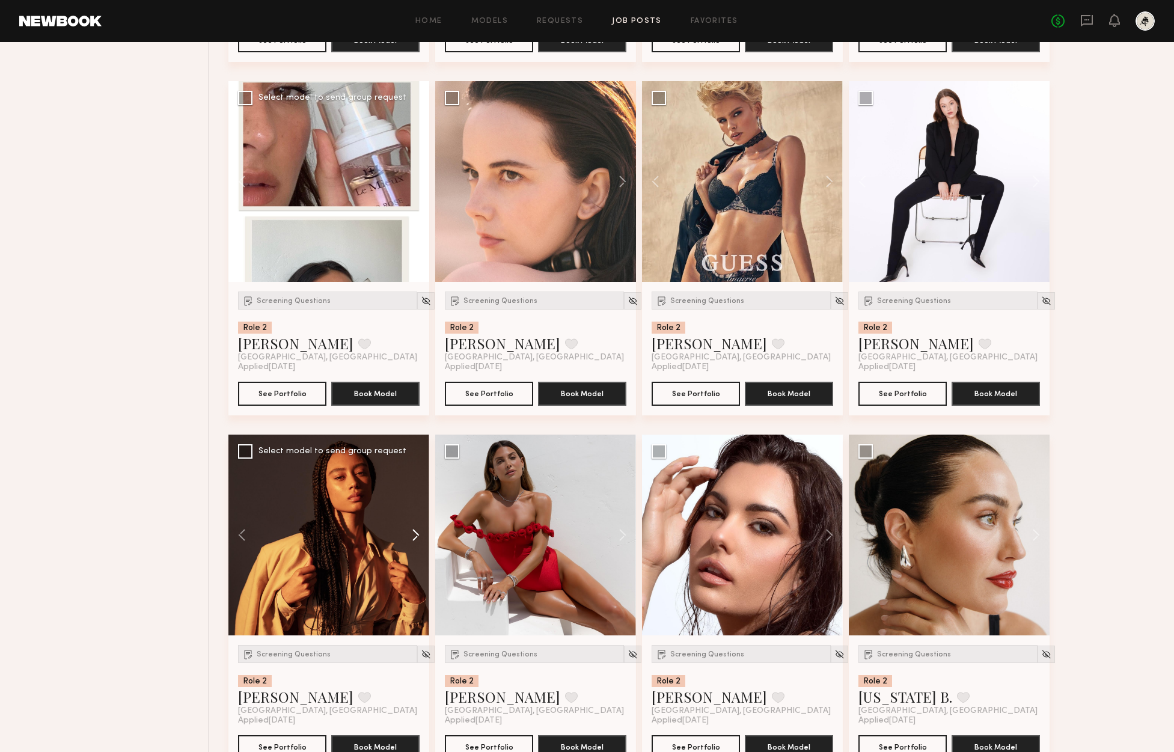
click at [421, 535] on button at bounding box center [410, 535] width 38 height 201
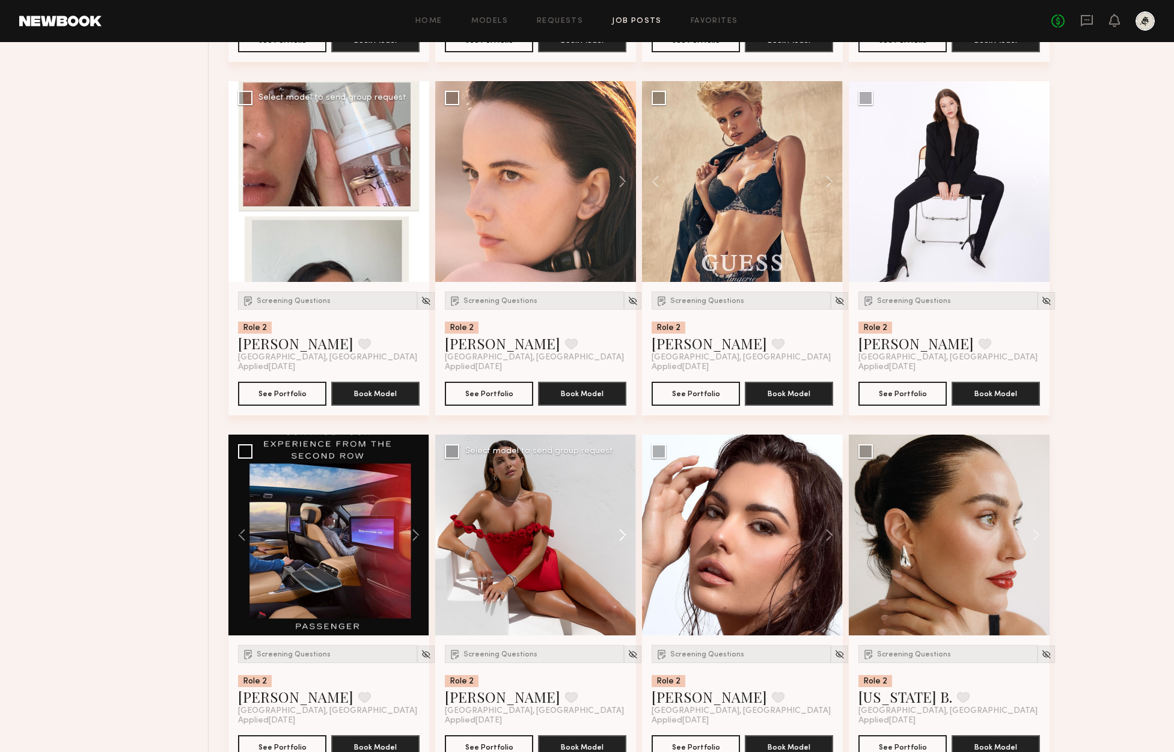
click at [621, 531] on button at bounding box center [616, 535] width 38 height 201
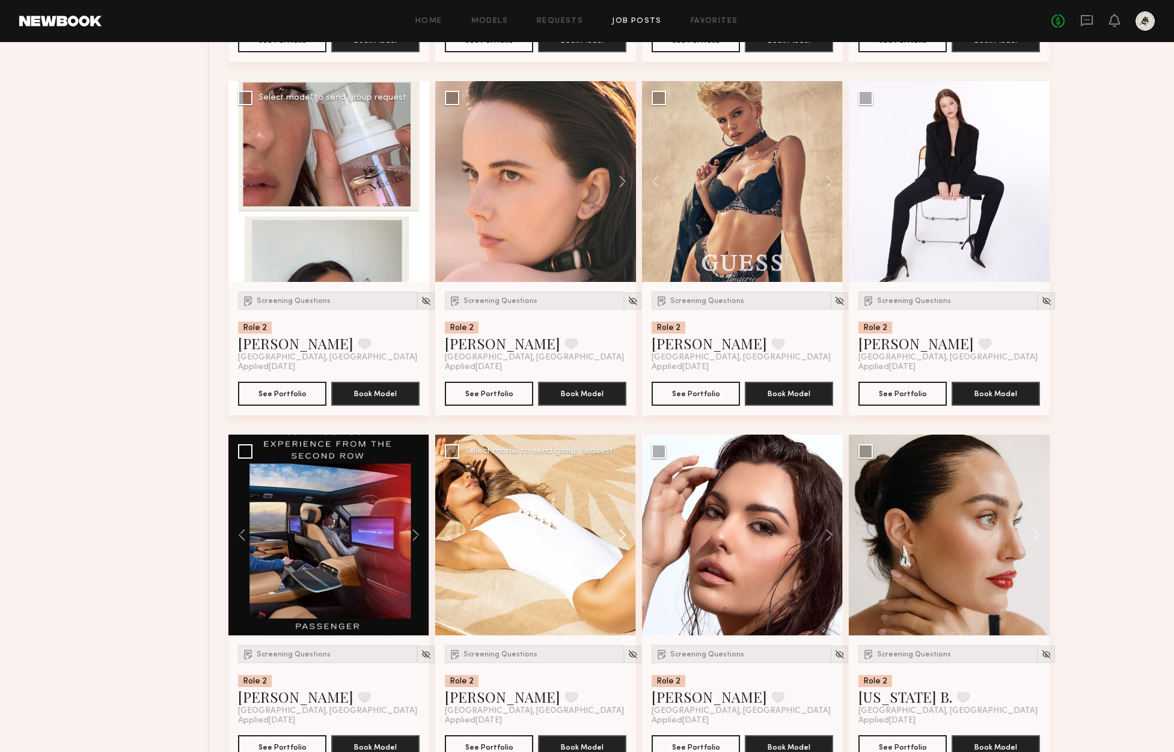
click at [621, 531] on button at bounding box center [616, 535] width 38 height 201
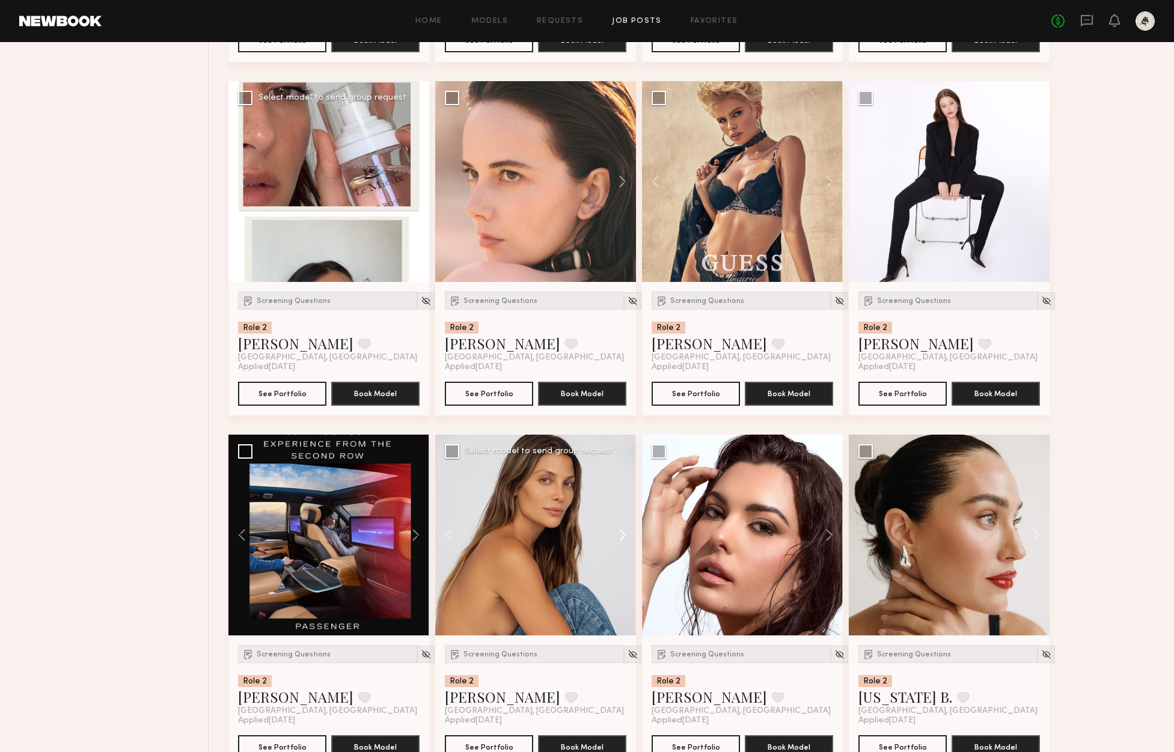
click at [621, 531] on button at bounding box center [616, 535] width 38 height 201
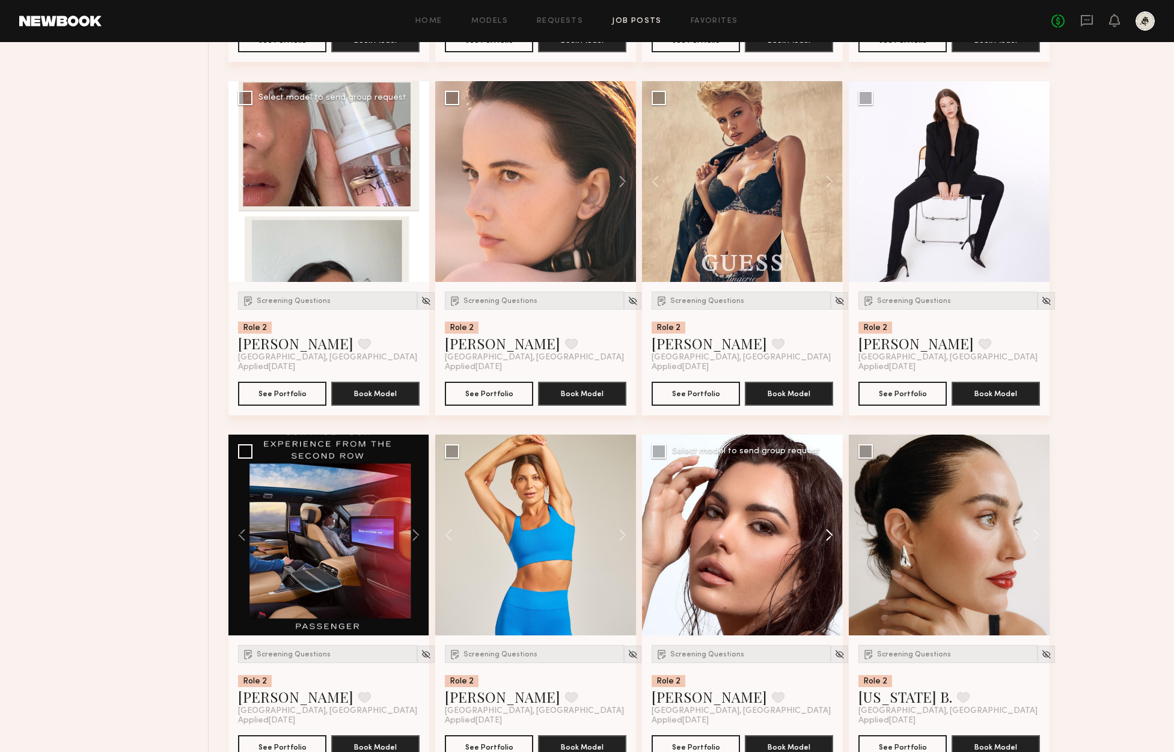
click at [830, 529] on button at bounding box center [823, 535] width 38 height 201
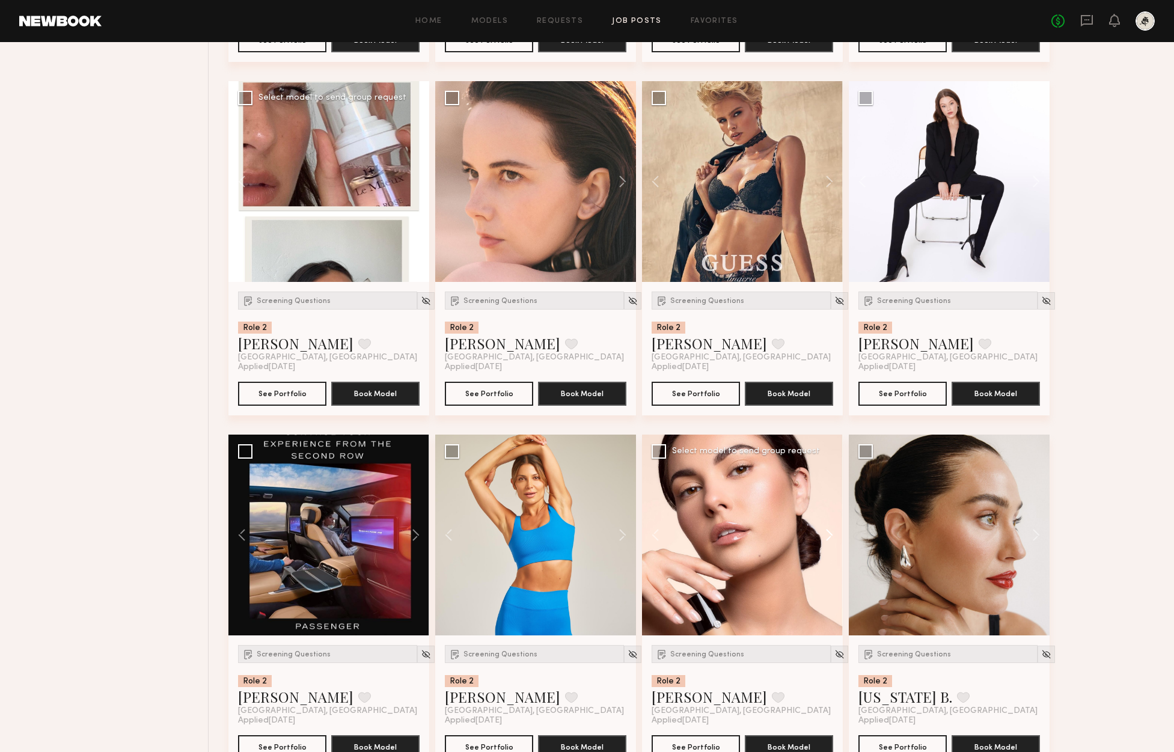
click at [830, 532] on button at bounding box center [823, 535] width 38 height 201
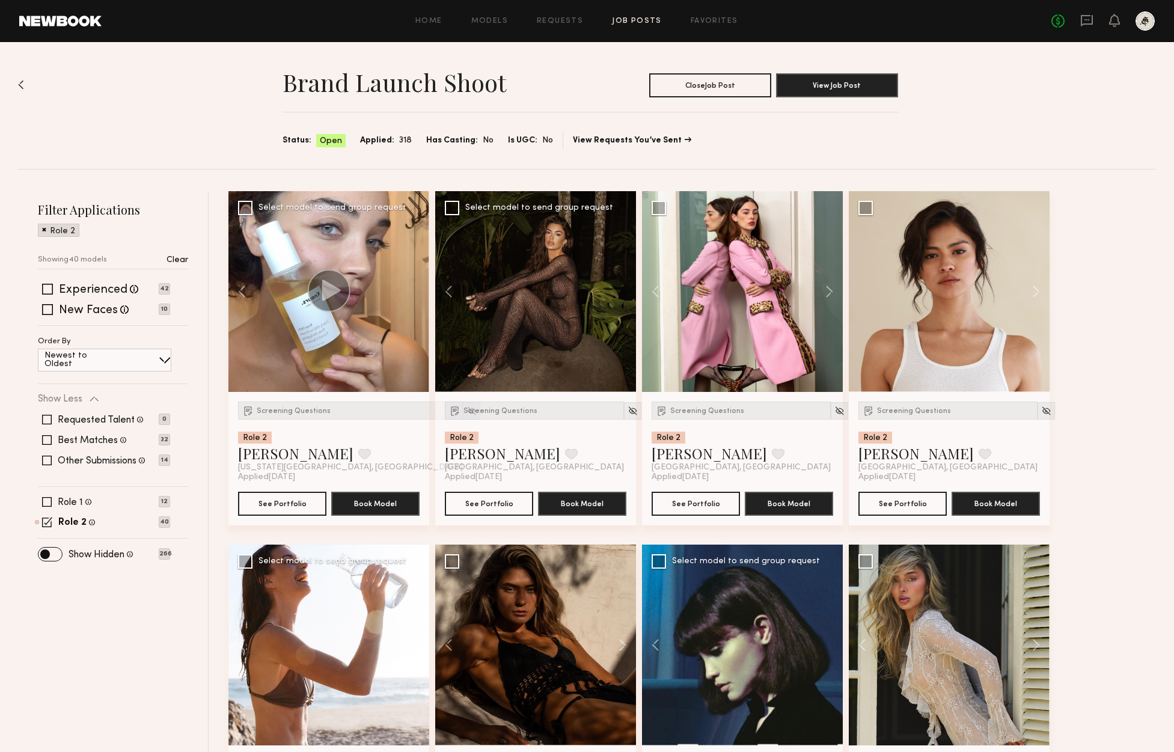
scroll to position [0, 0]
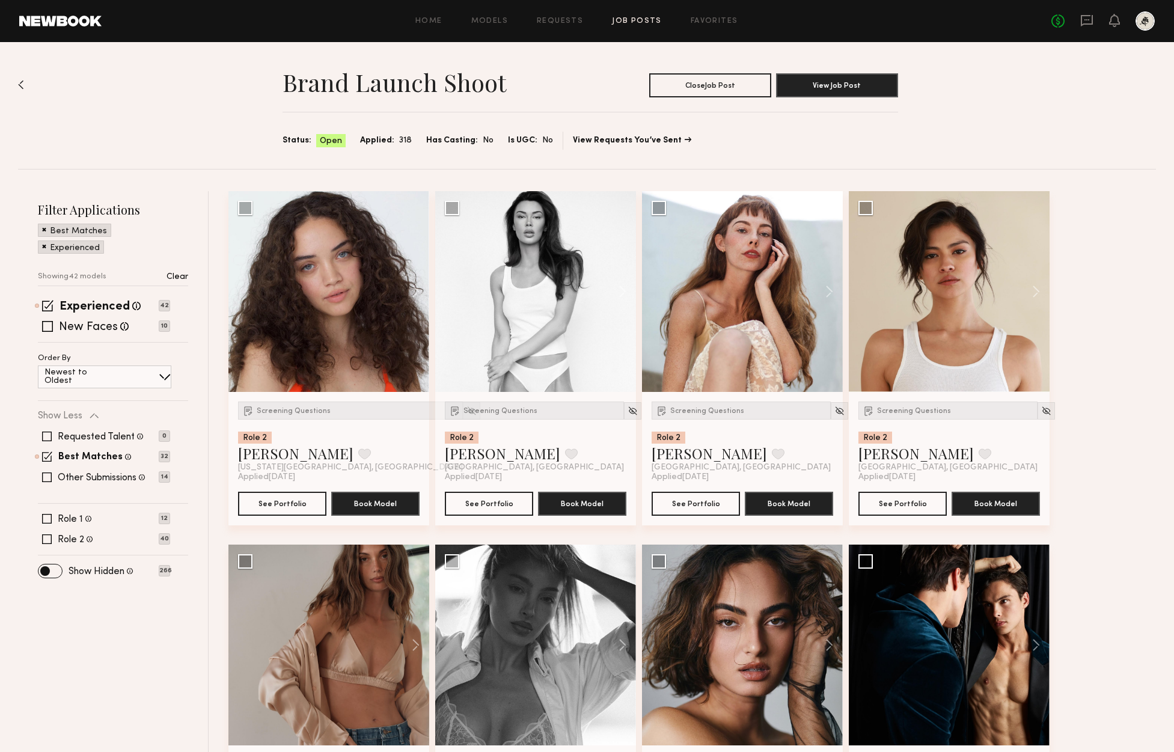
click at [83, 314] on div "Experienced Talent we've deemed to have ample paid, professional modeling exper…" at bounding box center [113, 321] width 150 height 41
click at [84, 308] on label "Experienced" at bounding box center [94, 307] width 70 height 12
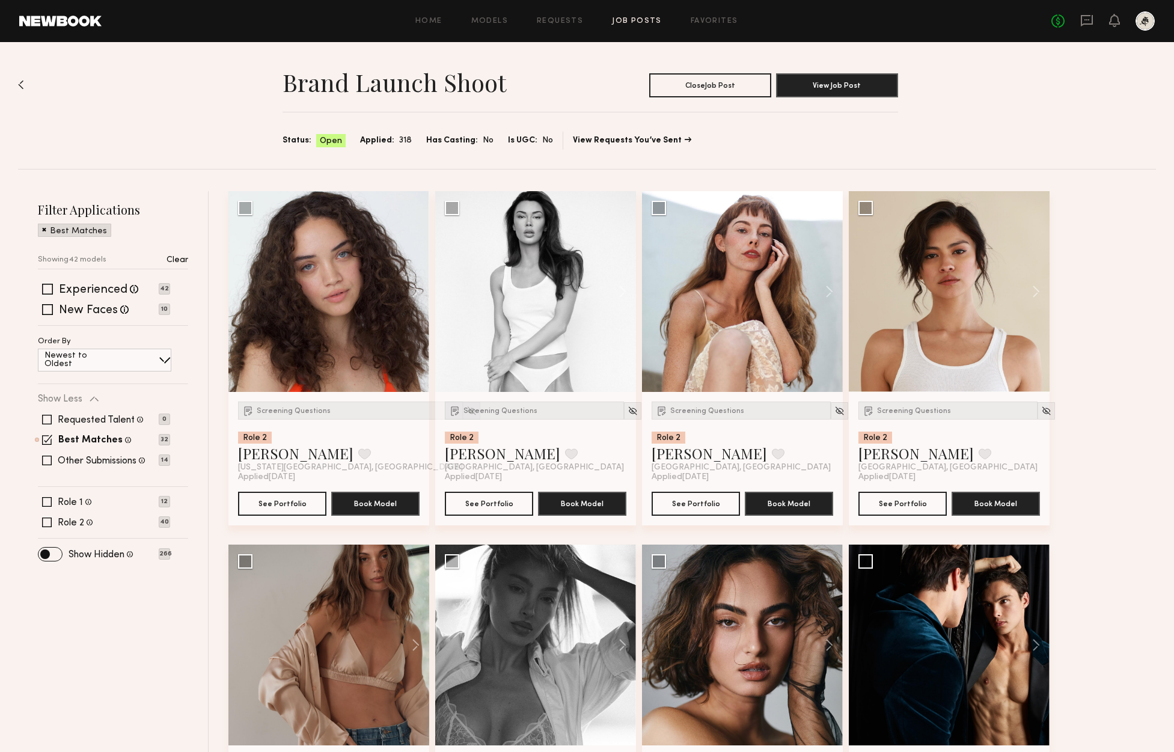
click at [105, 433] on div "Requested Talent Models you have reached out to with requests 0 Best Matches Mo…" at bounding box center [104, 440] width 132 height 72
click at [111, 437] on label "Best Matches" at bounding box center [90, 441] width 64 height 10
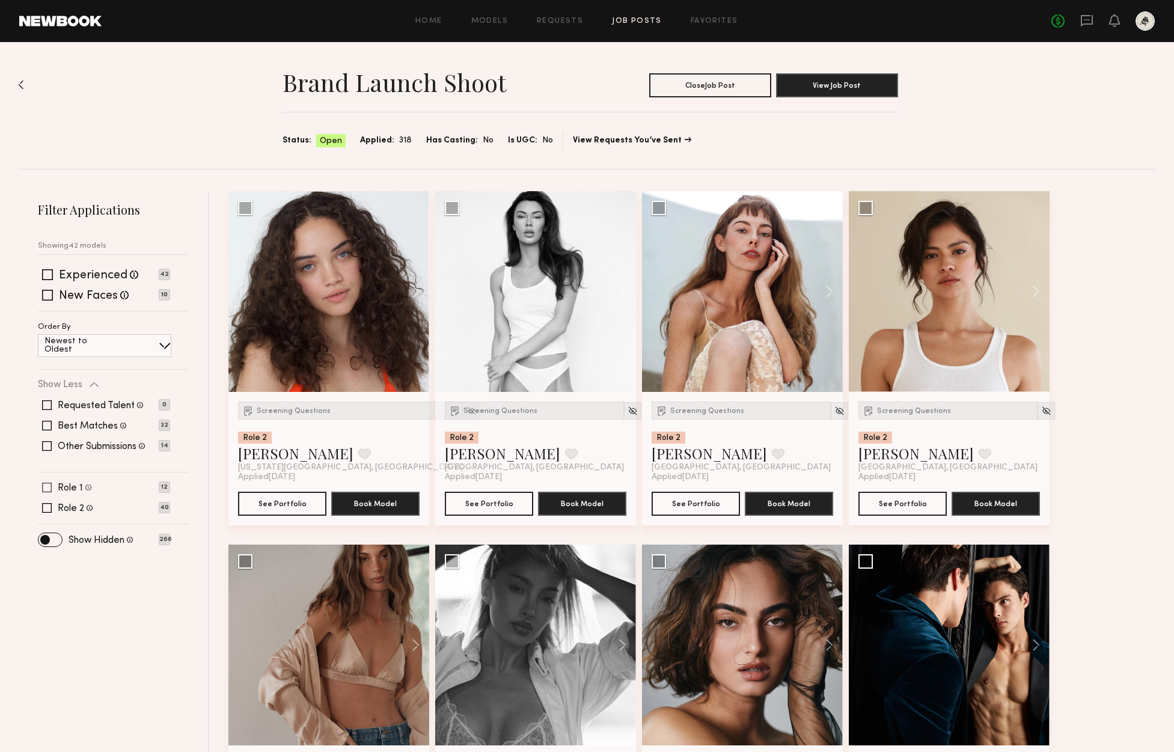
click at [75, 486] on label "Role 1" at bounding box center [70, 488] width 25 height 10
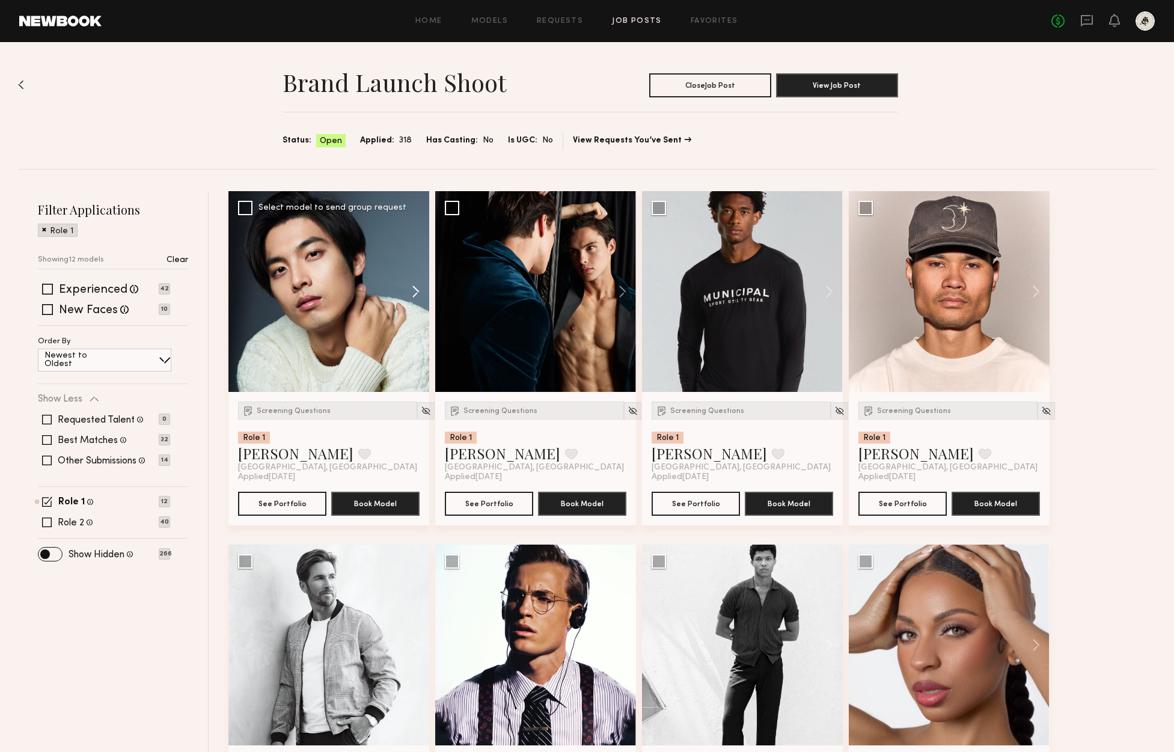
click at [413, 292] on button at bounding box center [410, 291] width 38 height 201
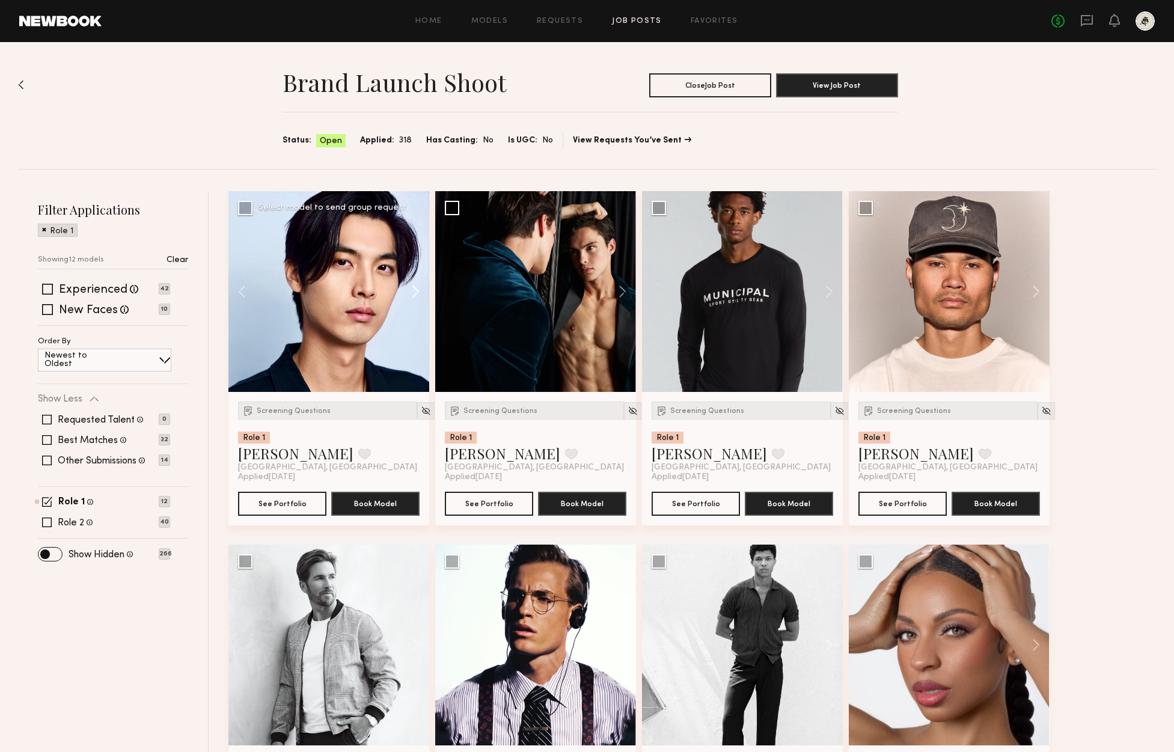
click at [413, 292] on button at bounding box center [410, 291] width 38 height 201
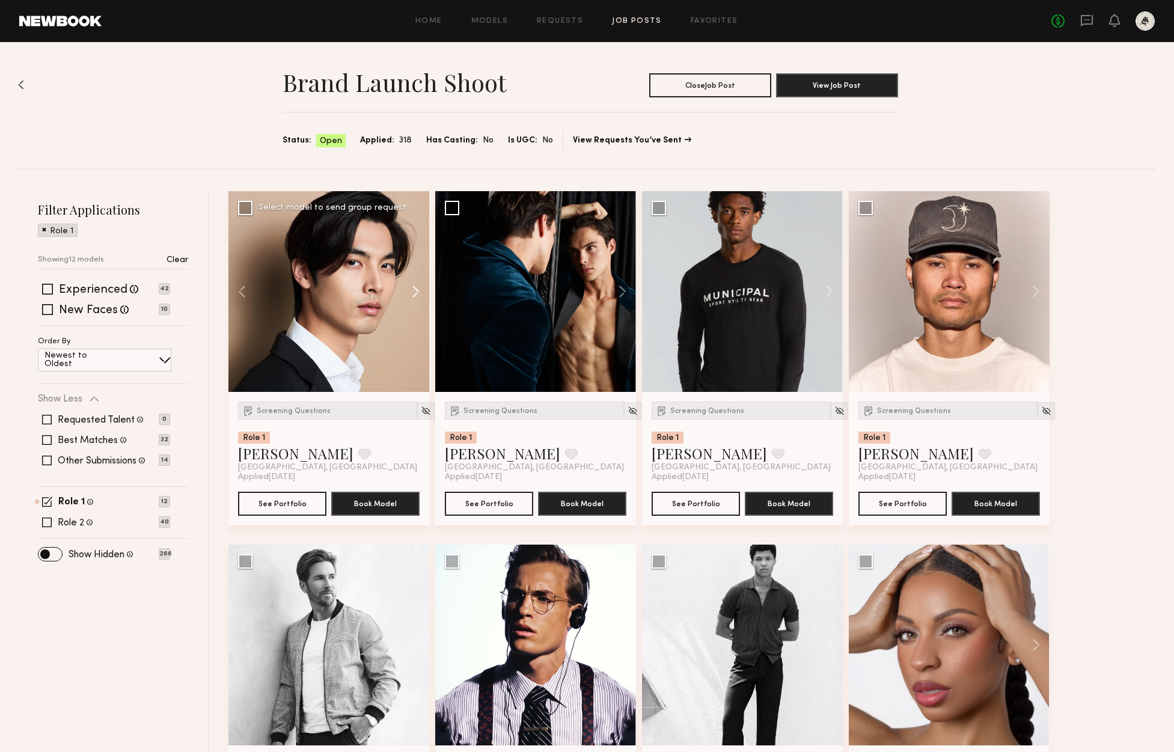
click at [413, 292] on button at bounding box center [410, 291] width 38 height 201
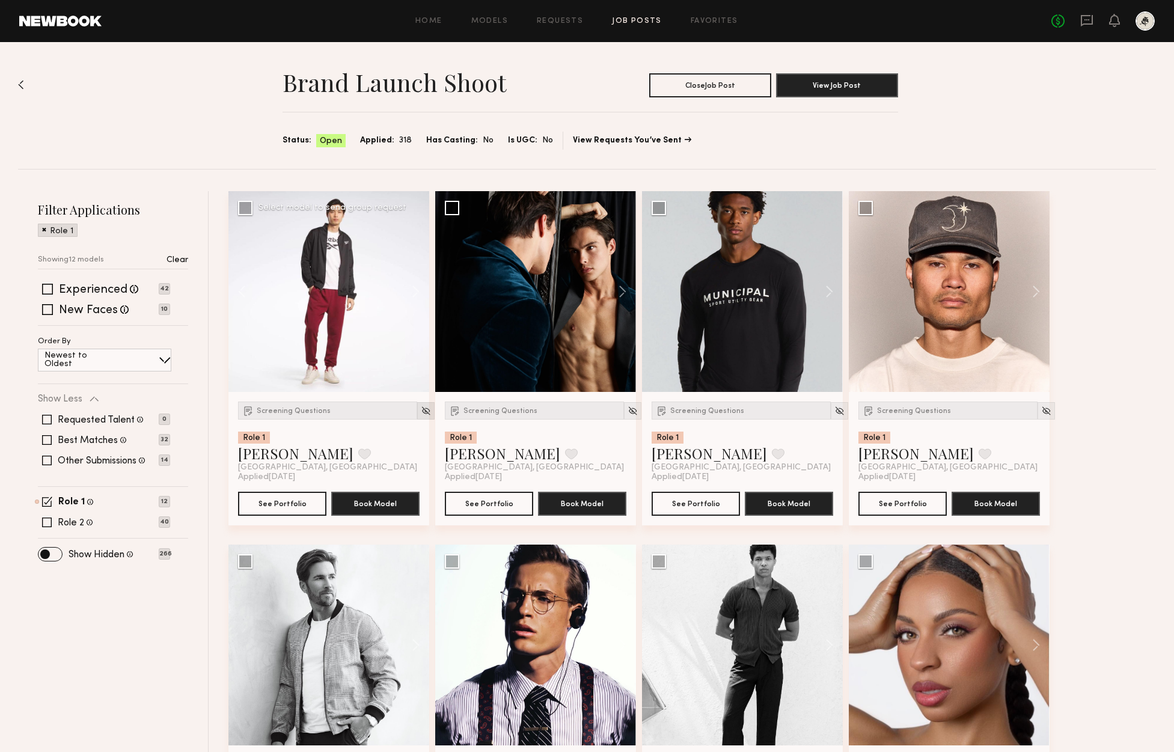
click at [421, 415] on img at bounding box center [426, 411] width 10 height 10
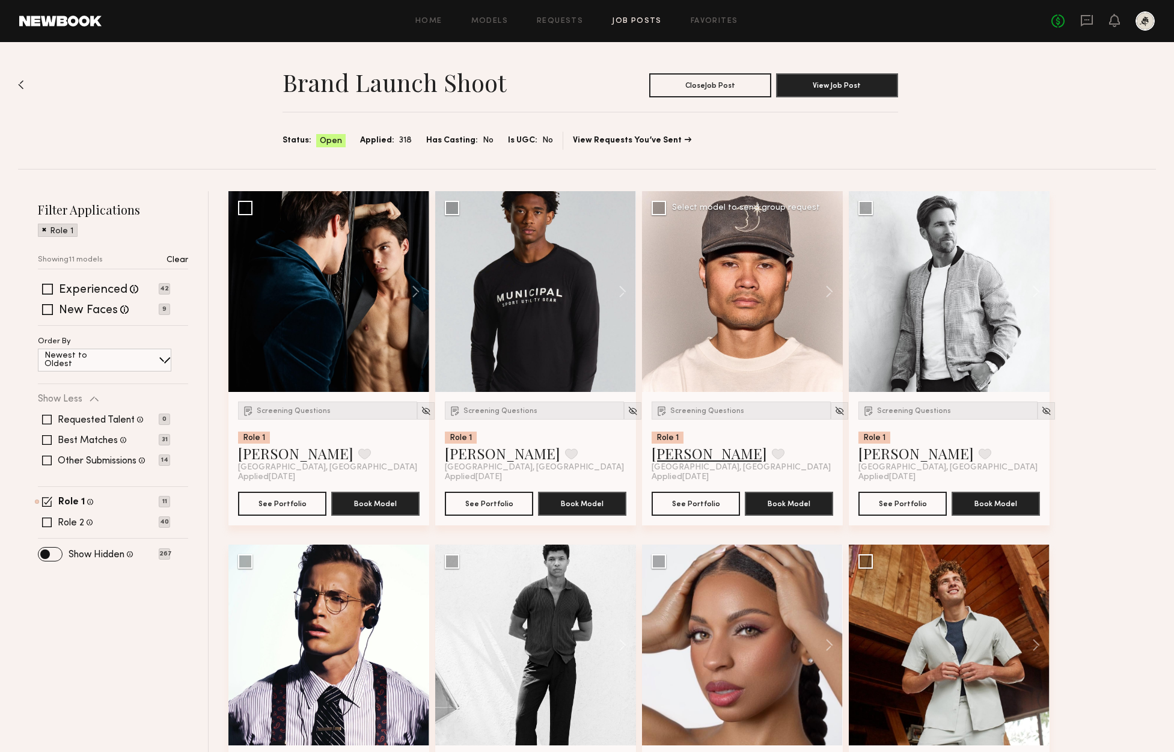
click at [683, 451] on link "Teylor K." at bounding box center [708, 453] width 115 height 19
click at [491, 456] on link "Devin C." at bounding box center [502, 453] width 115 height 19
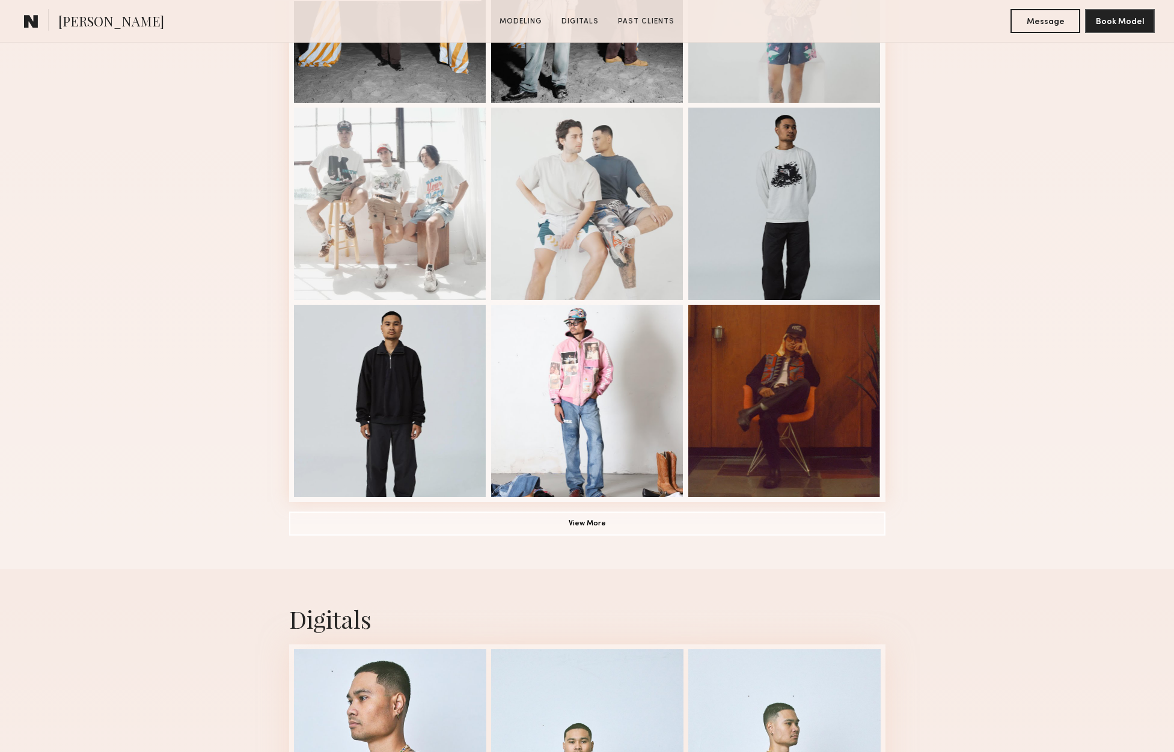
scroll to position [649, 0]
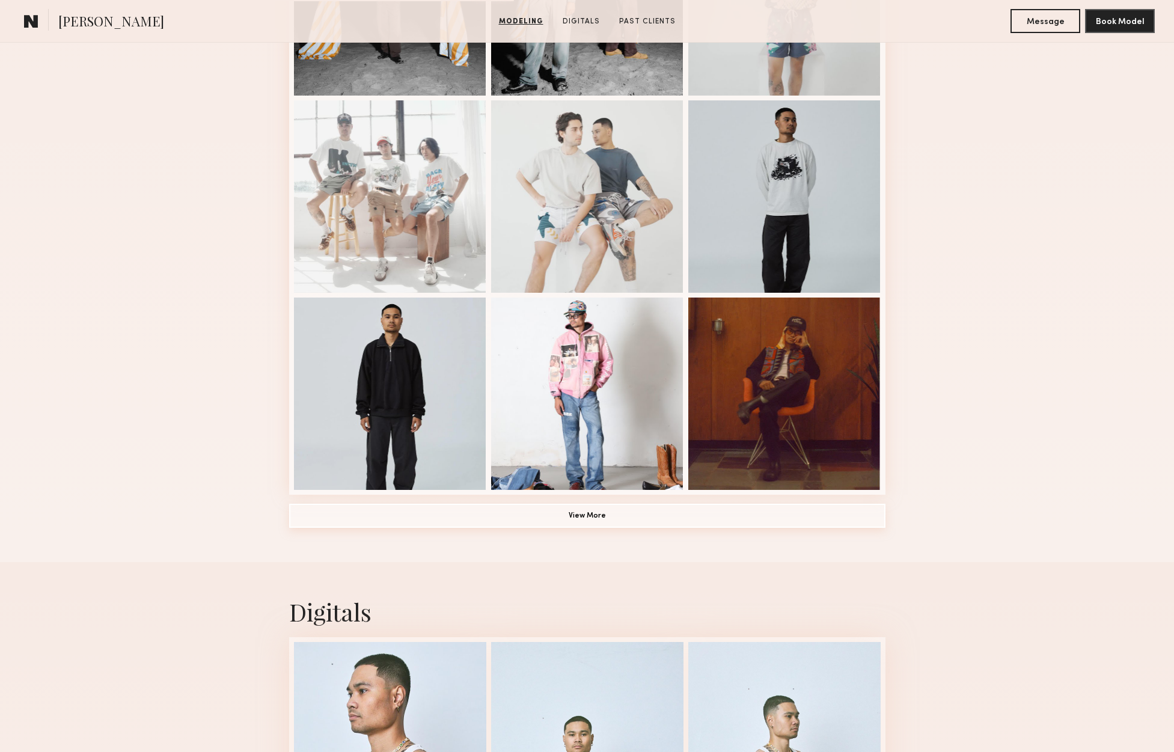
click at [652, 511] on button "View More" at bounding box center [587, 516] width 596 height 24
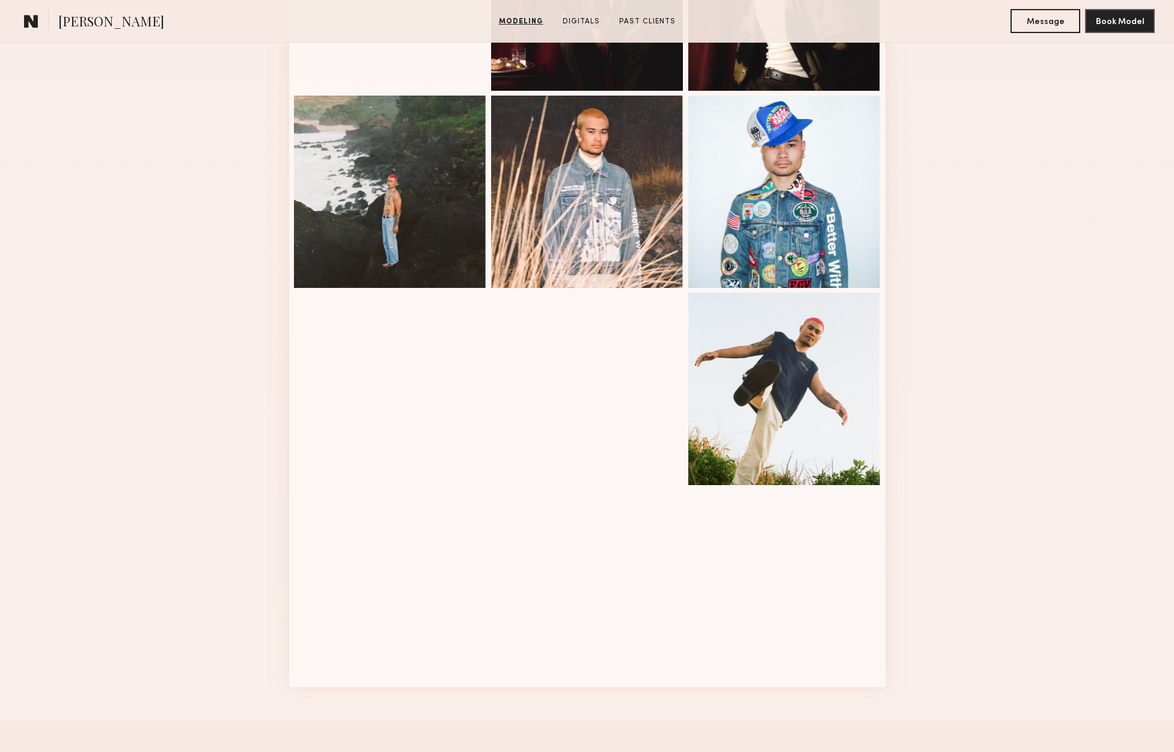
scroll to position [1215, 0]
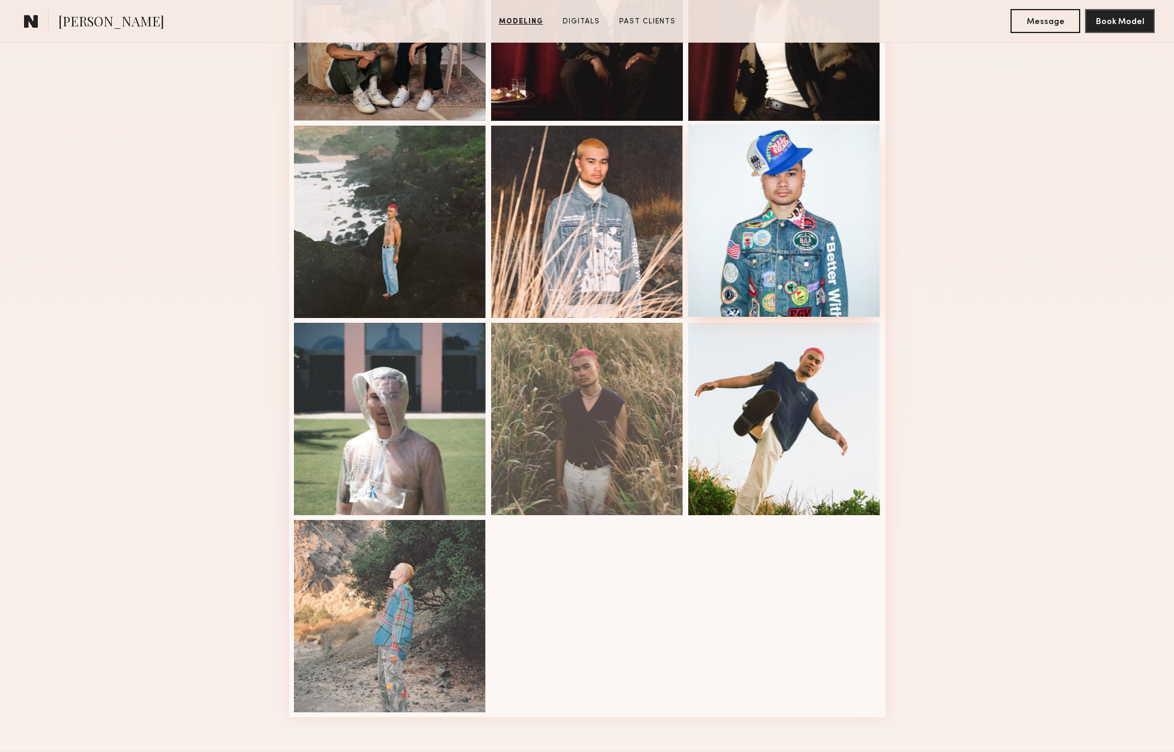
click at [797, 242] on div at bounding box center [784, 220] width 192 height 192
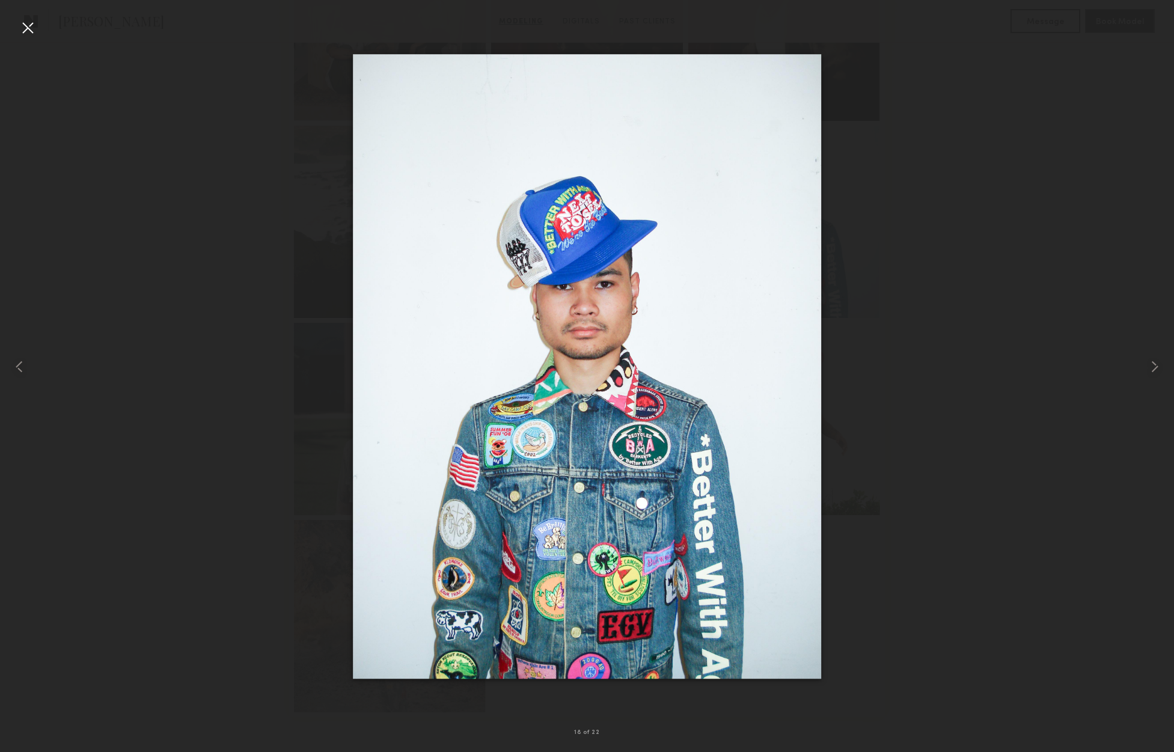
click at [17, 20] on div at bounding box center [23, 366] width 47 height 694
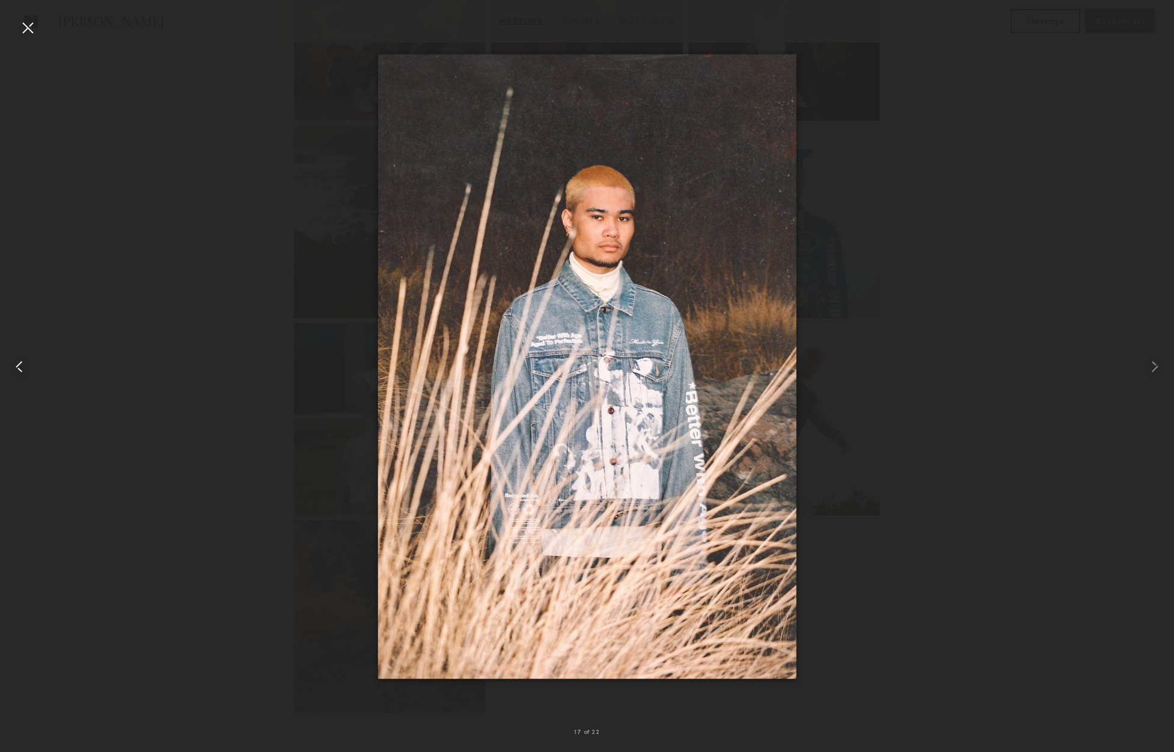
click at [41, 32] on div at bounding box center [23, 366] width 47 height 694
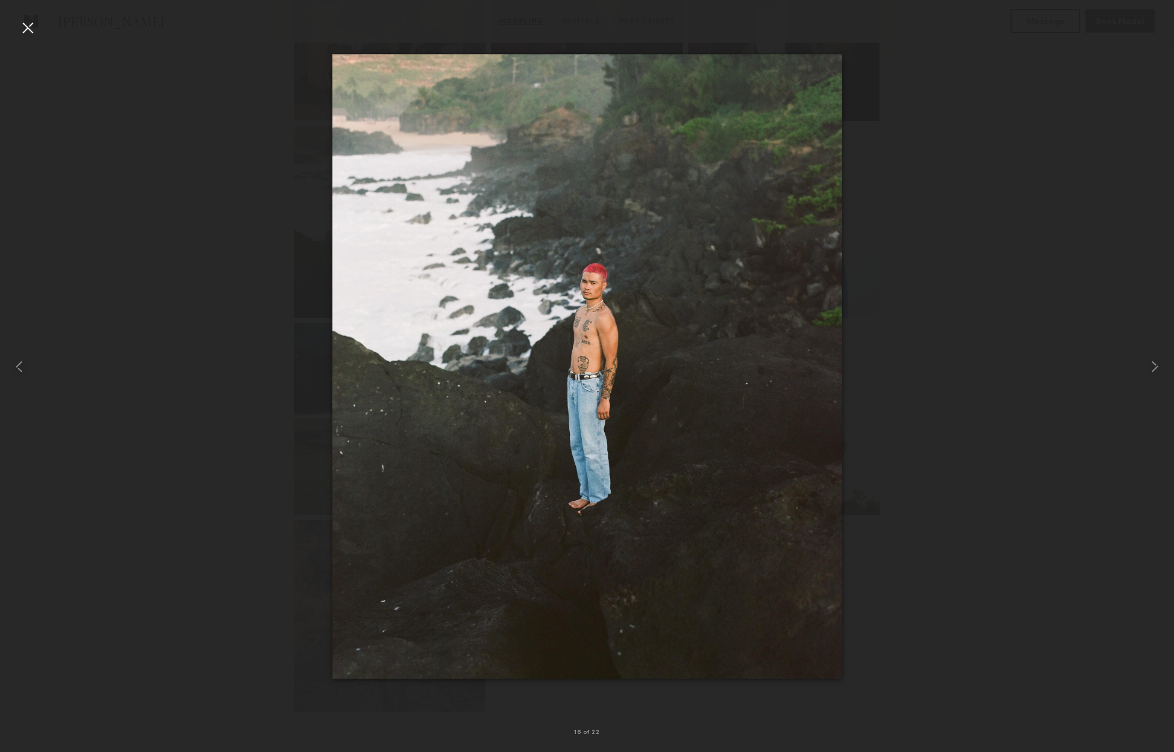
click at [36, 32] on div at bounding box center [27, 27] width 19 height 19
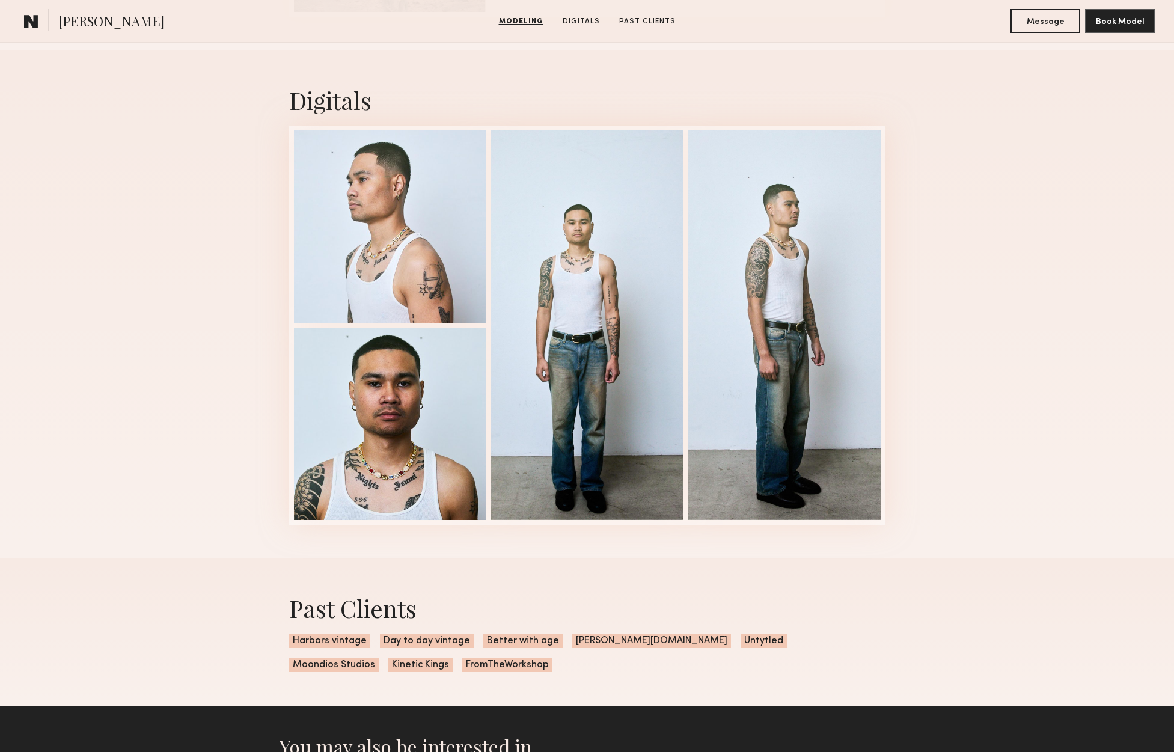
scroll to position [1918, 0]
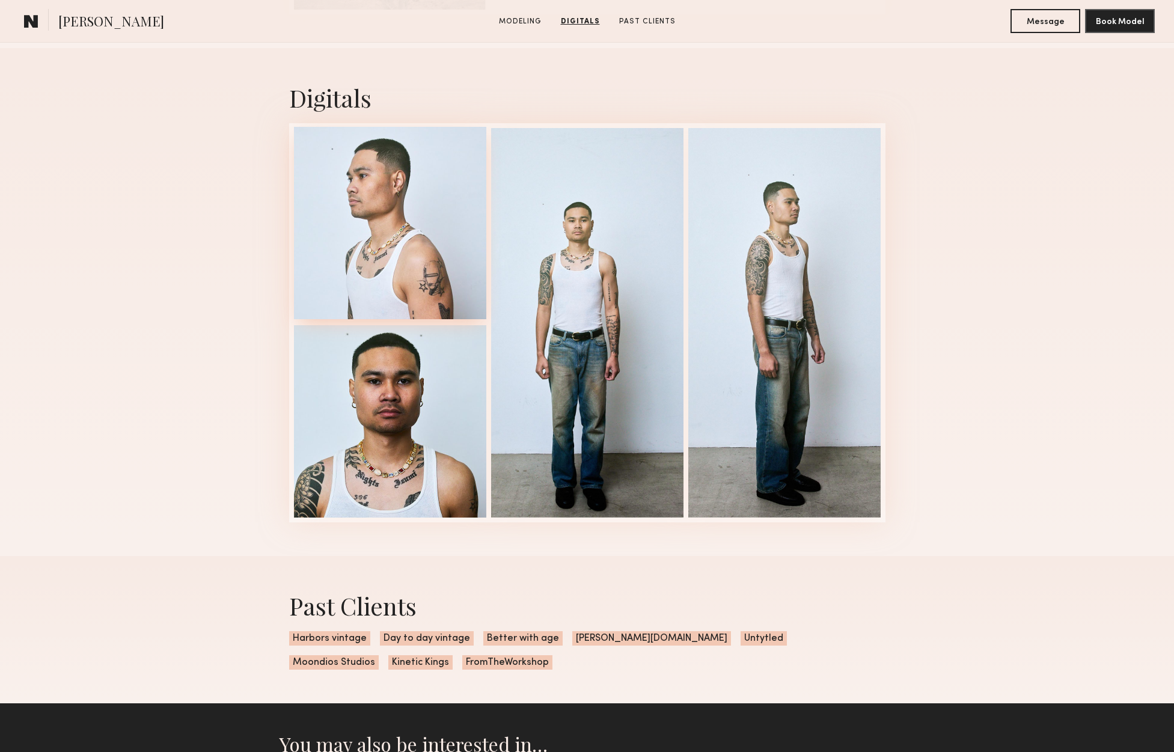
click at [453, 230] on div at bounding box center [390, 223] width 192 height 192
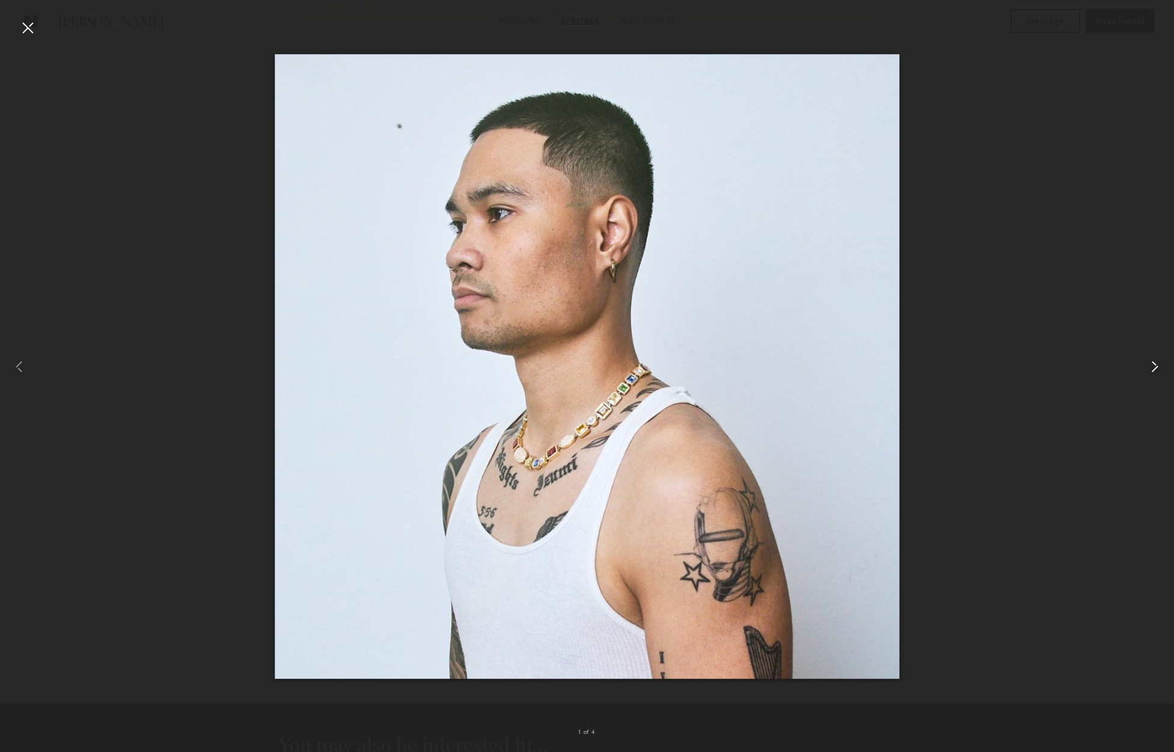
click at [1155, 367] on common-icon at bounding box center [1154, 366] width 19 height 19
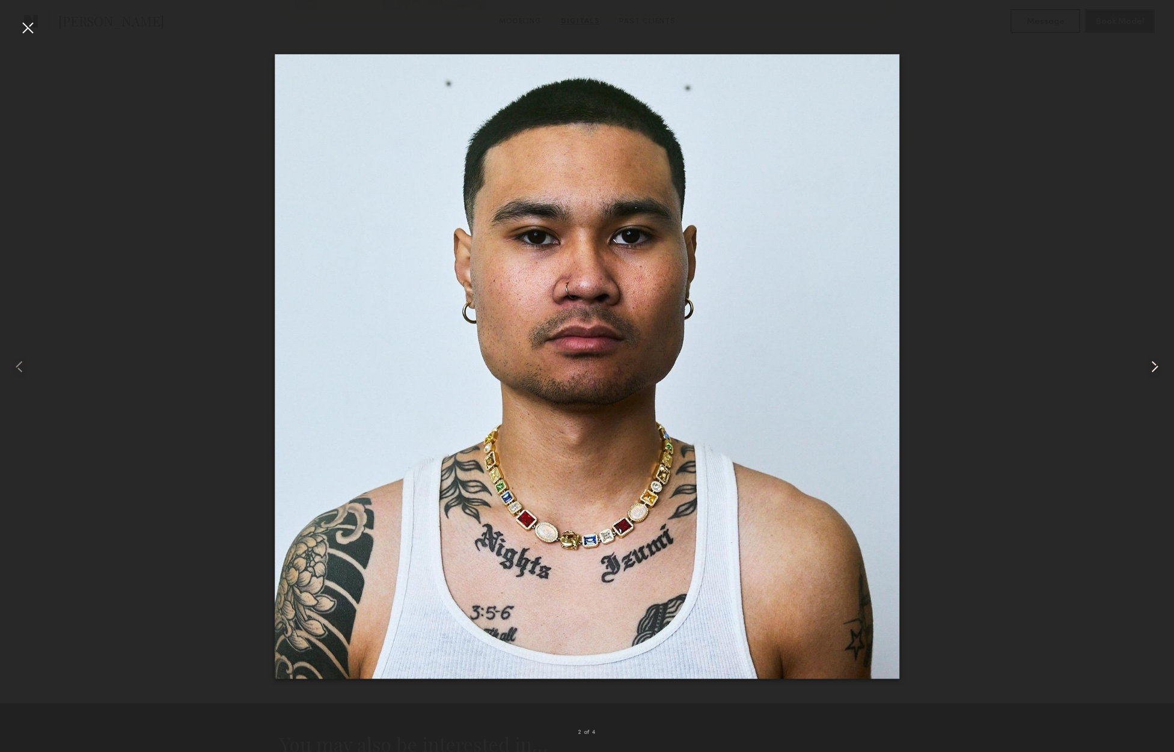
click at [1155, 367] on common-icon at bounding box center [1154, 366] width 19 height 19
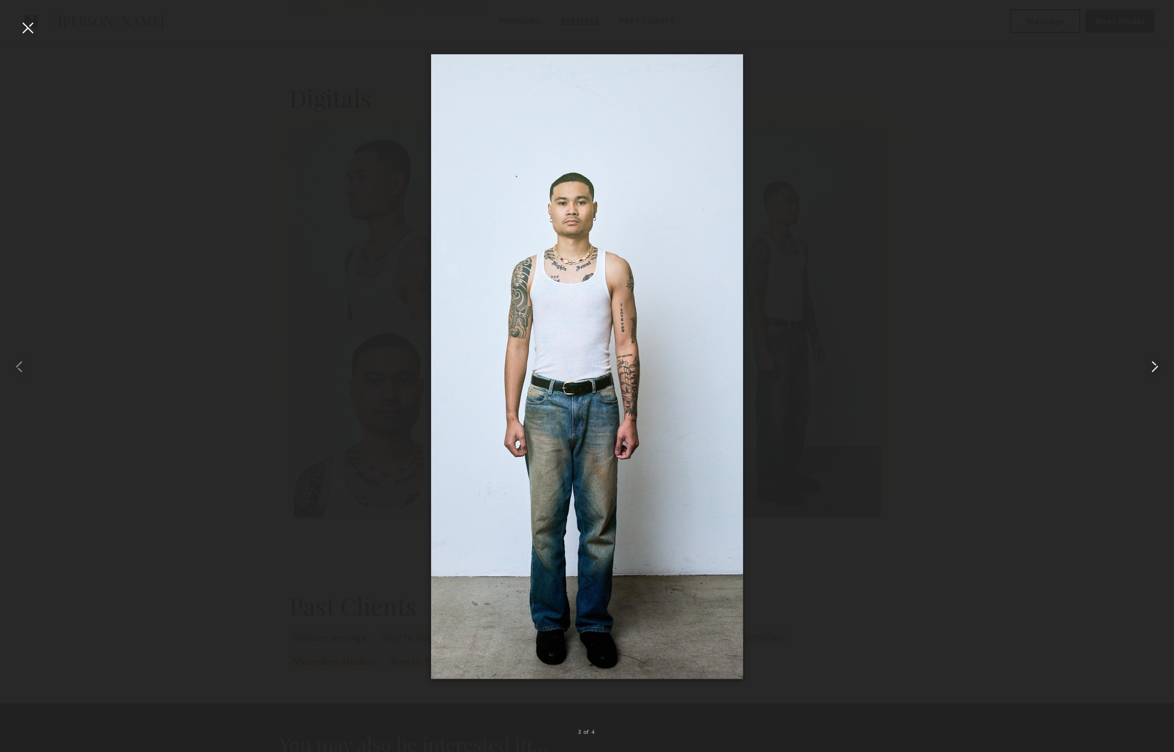
click at [1155, 367] on common-icon at bounding box center [1154, 366] width 19 height 19
